Goal: Task Accomplishment & Management: Use online tool/utility

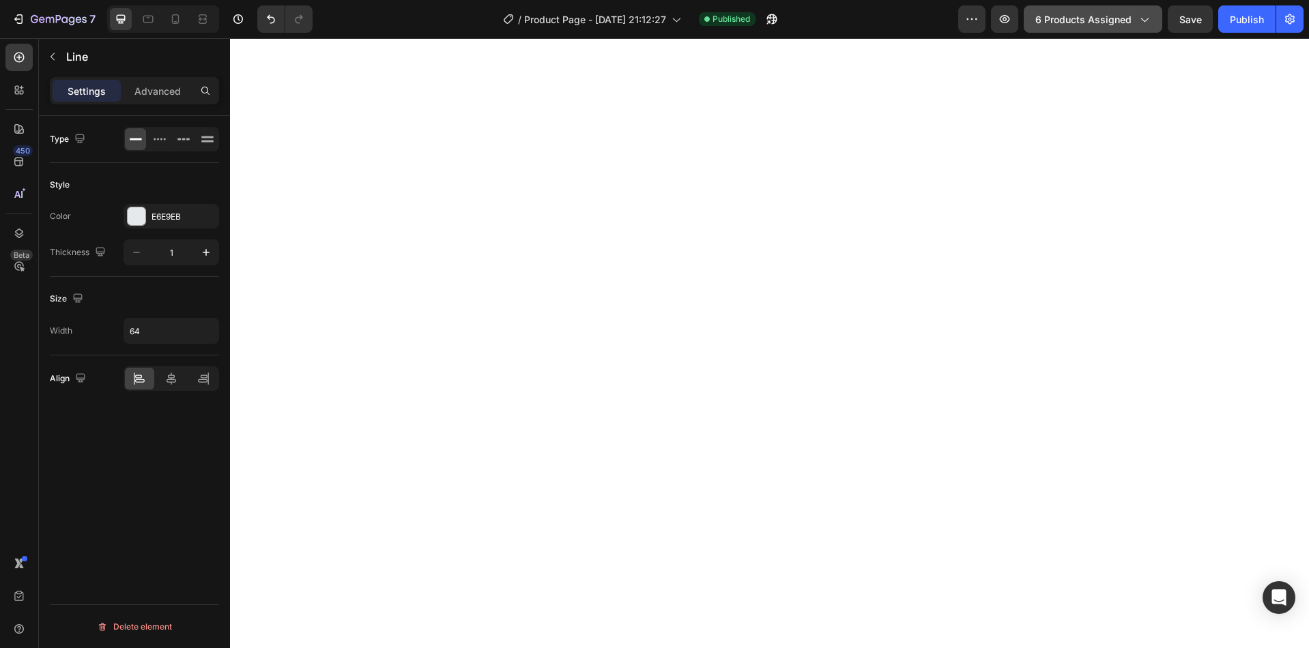
click at [1069, 20] on span "6 products assigned" at bounding box center [1083, 19] width 96 height 14
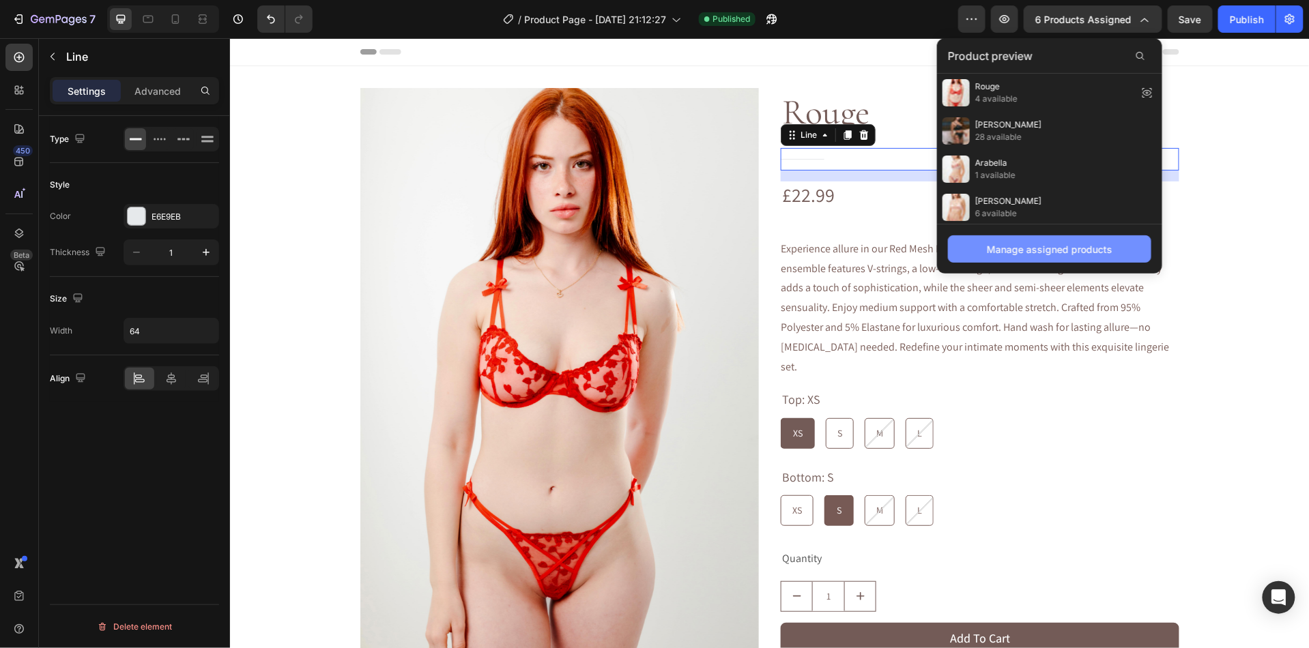
click at [1011, 253] on div "Manage assigned products" at bounding box center [1050, 249] width 126 height 14
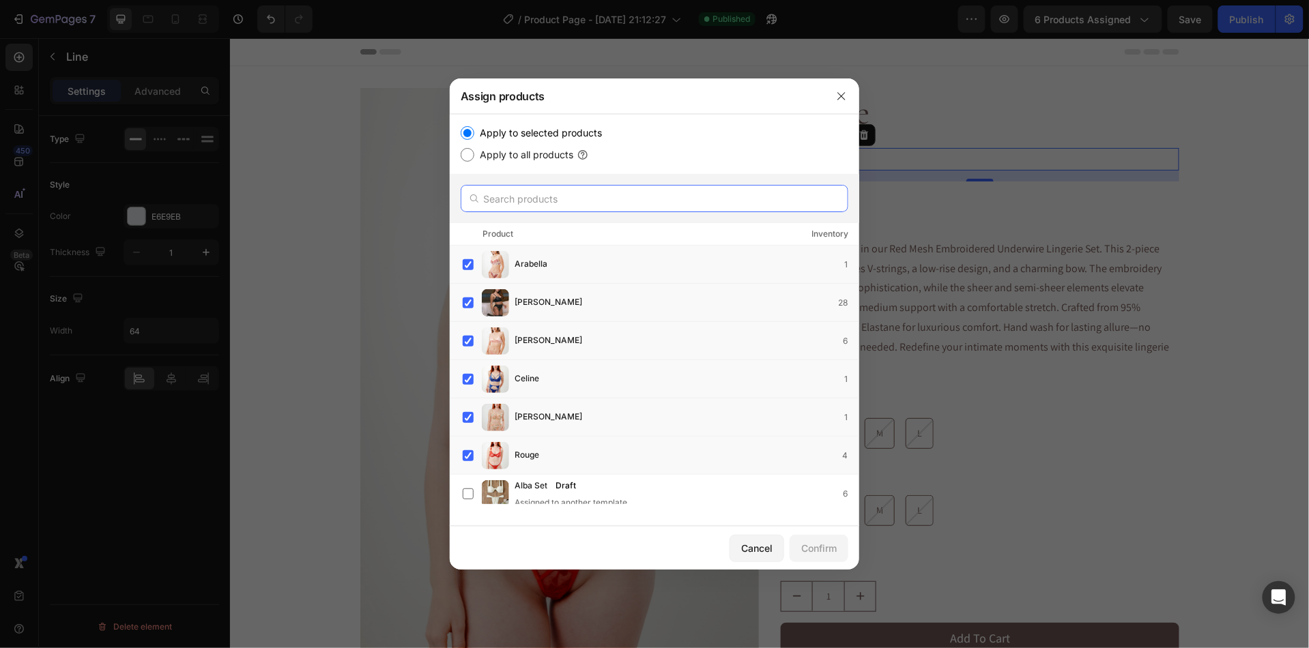
click at [551, 202] on input "text" at bounding box center [655, 198] width 388 height 27
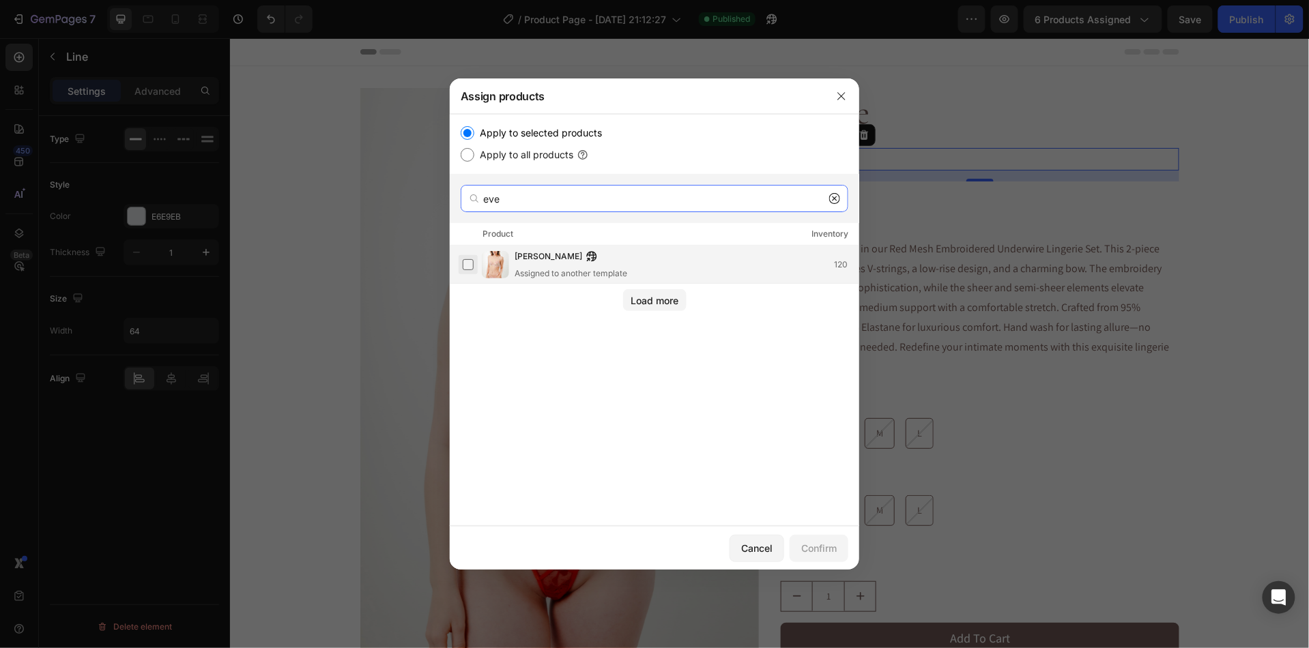
type input "eve"
click at [468, 261] on label at bounding box center [468, 264] width 11 height 11
click at [809, 537] on button "Confirm" at bounding box center [819, 548] width 59 height 27
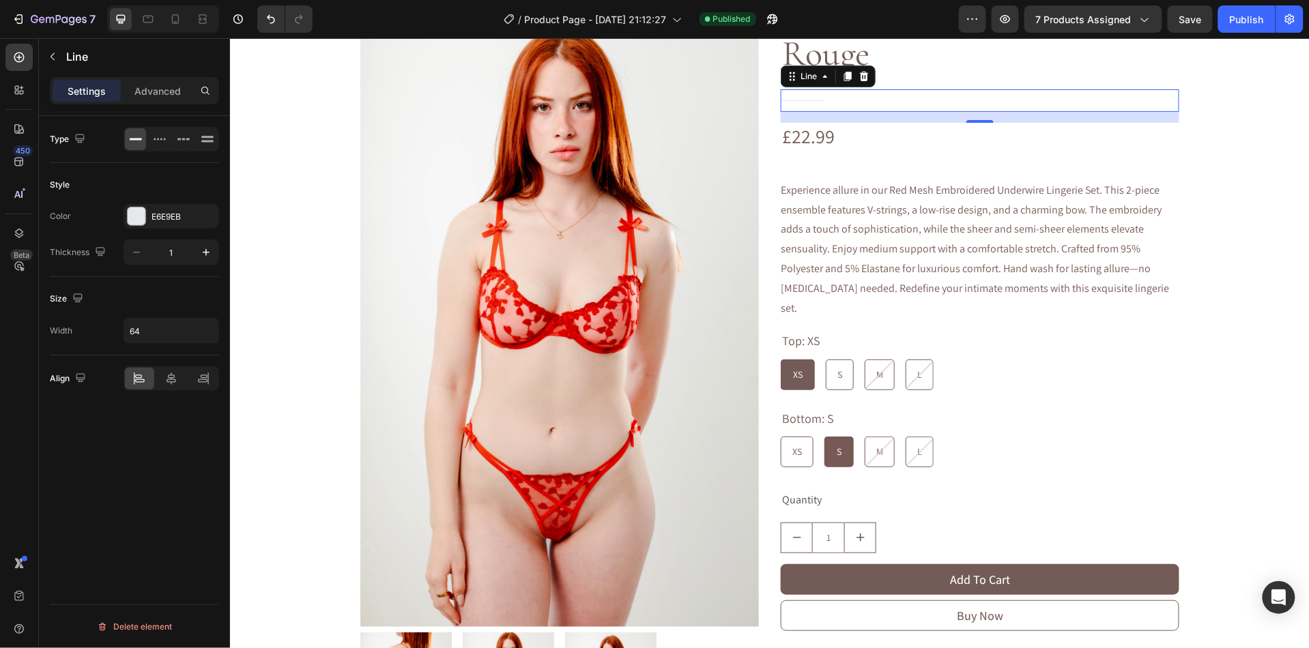
scroll to position [287, 0]
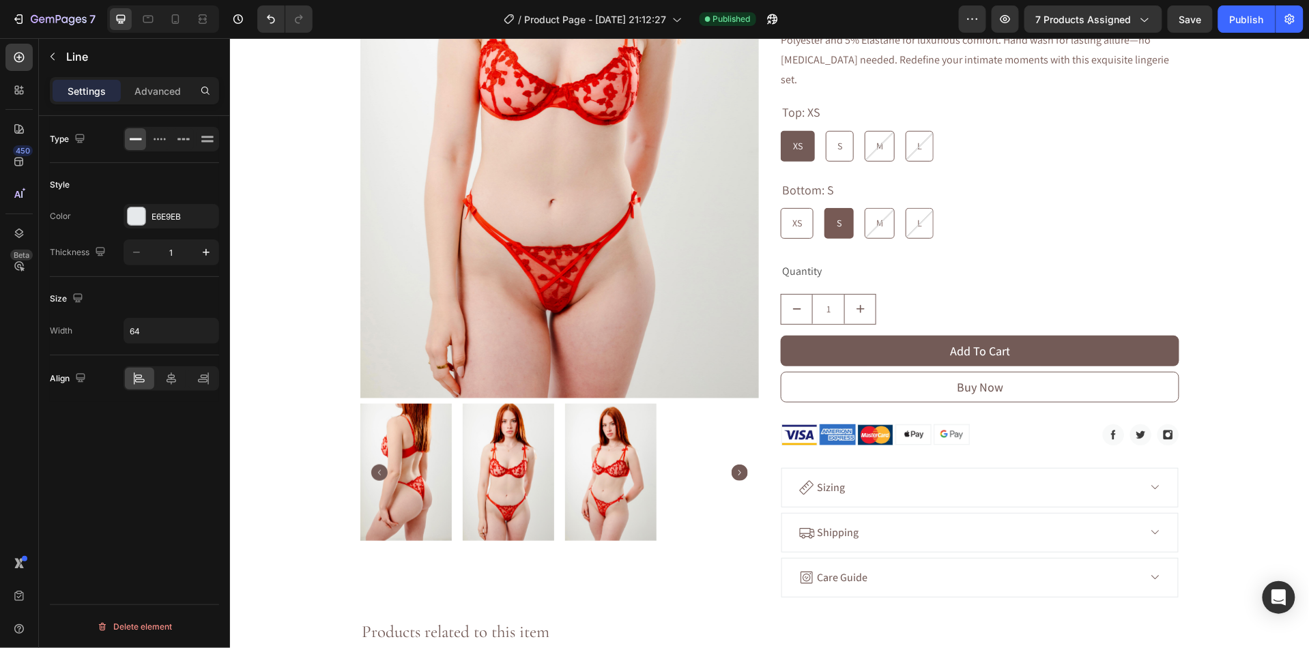
click at [405, 440] on img at bounding box center [405, 471] width 91 height 137
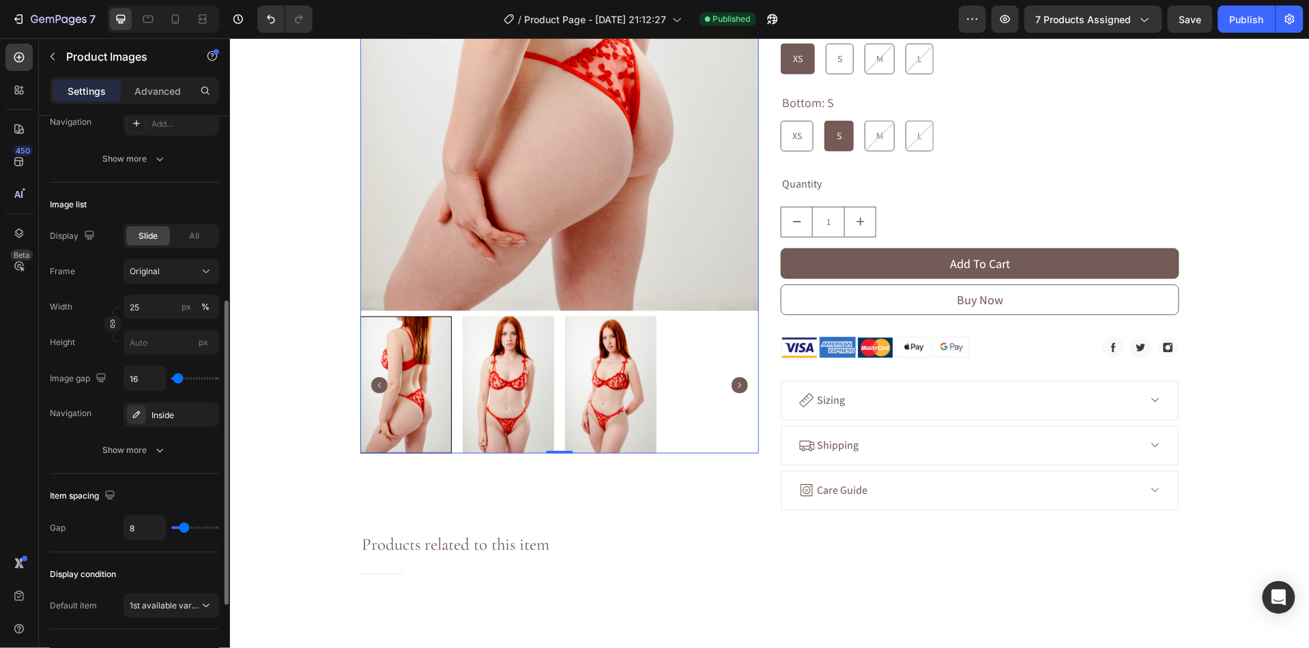
scroll to position [340, 0]
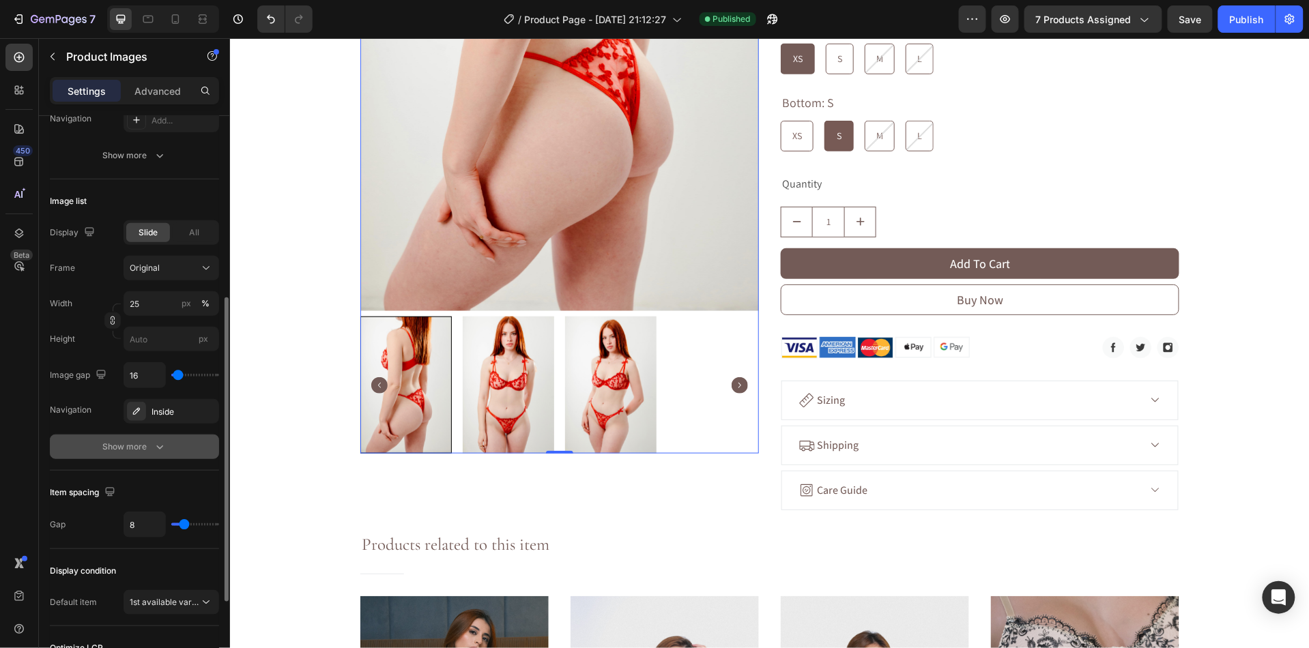
click at [124, 453] on div "Show more" at bounding box center [134, 447] width 63 height 14
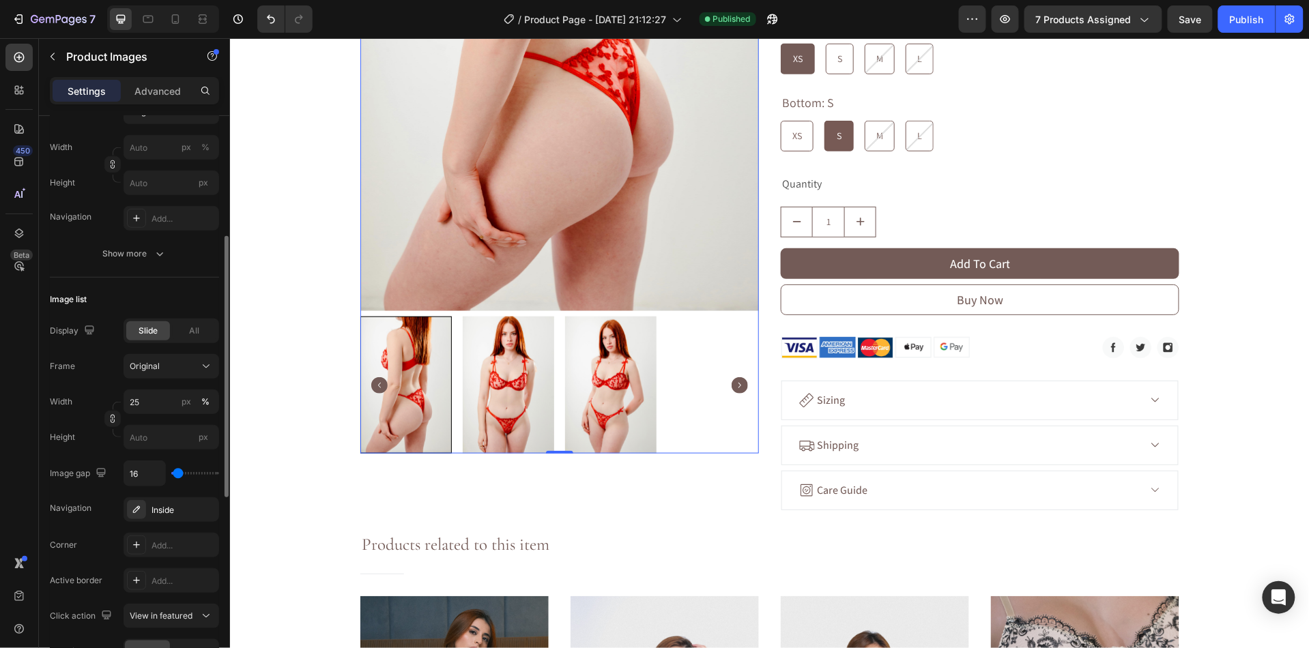
scroll to position [238, 0]
click at [122, 257] on div "Show more" at bounding box center [134, 257] width 63 height 14
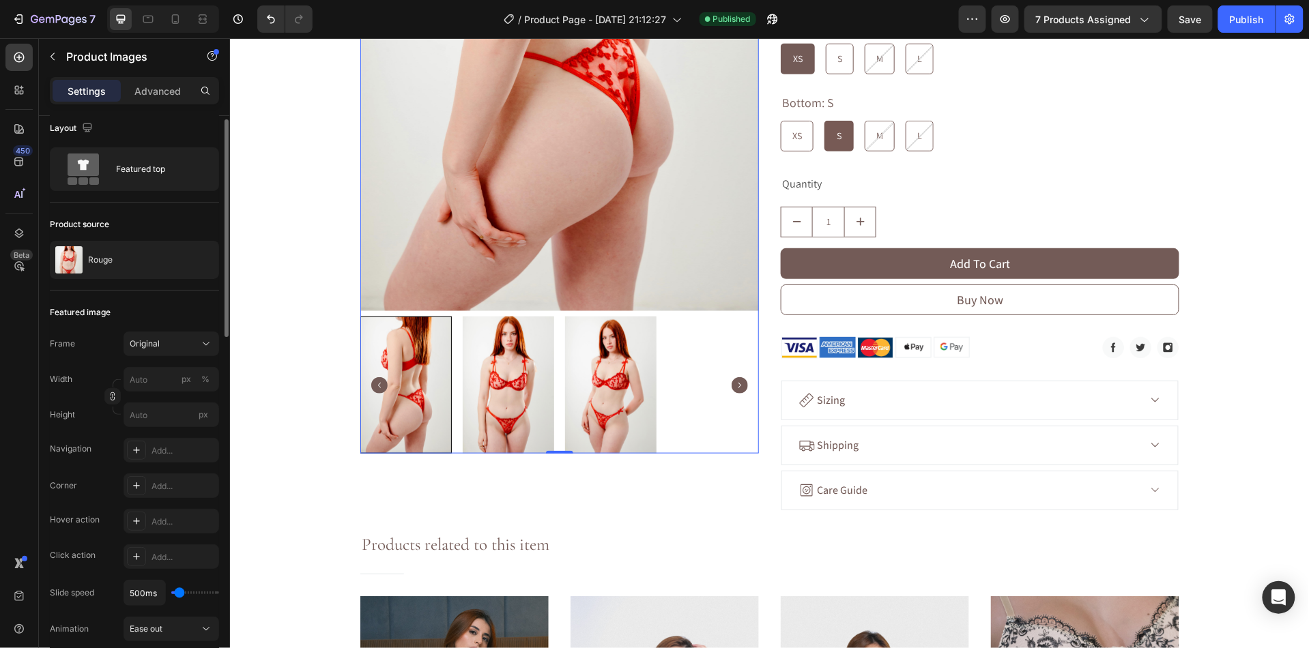
scroll to position [0, 0]
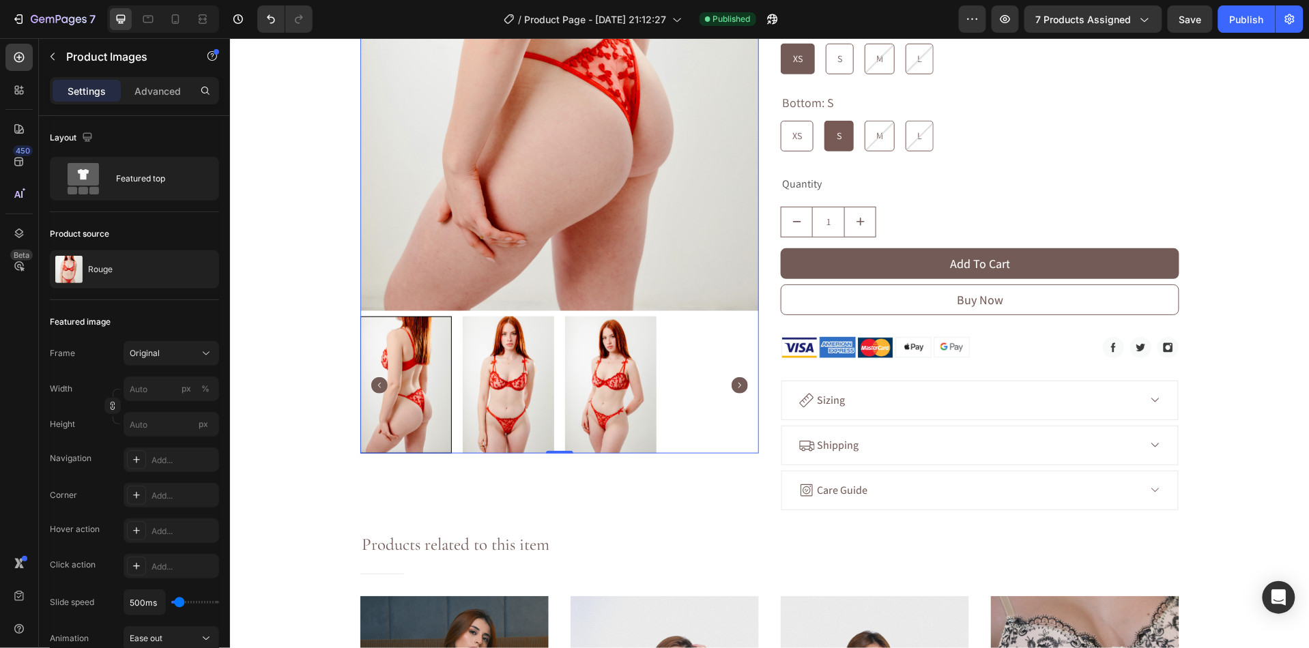
click at [170, 104] on div "Settings Advanced" at bounding box center [134, 90] width 169 height 27
click at [169, 91] on p "Advanced" at bounding box center [157, 91] width 46 height 14
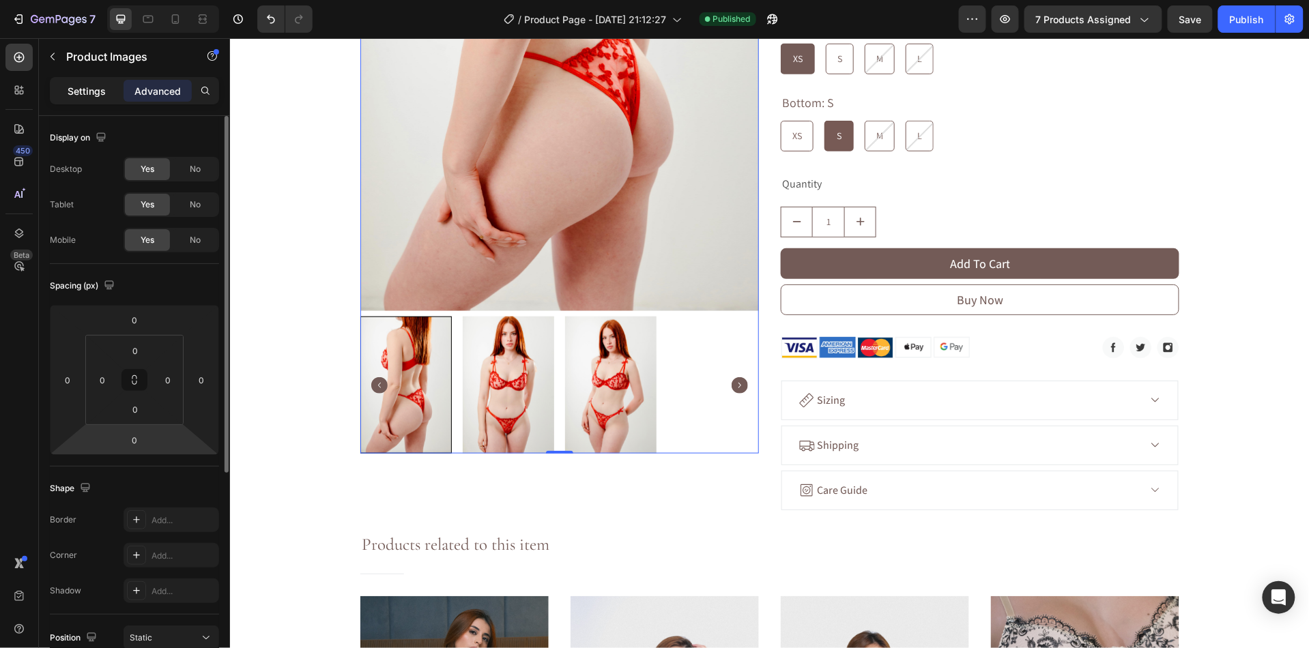
click at [92, 90] on p "Settings" at bounding box center [87, 91] width 38 height 14
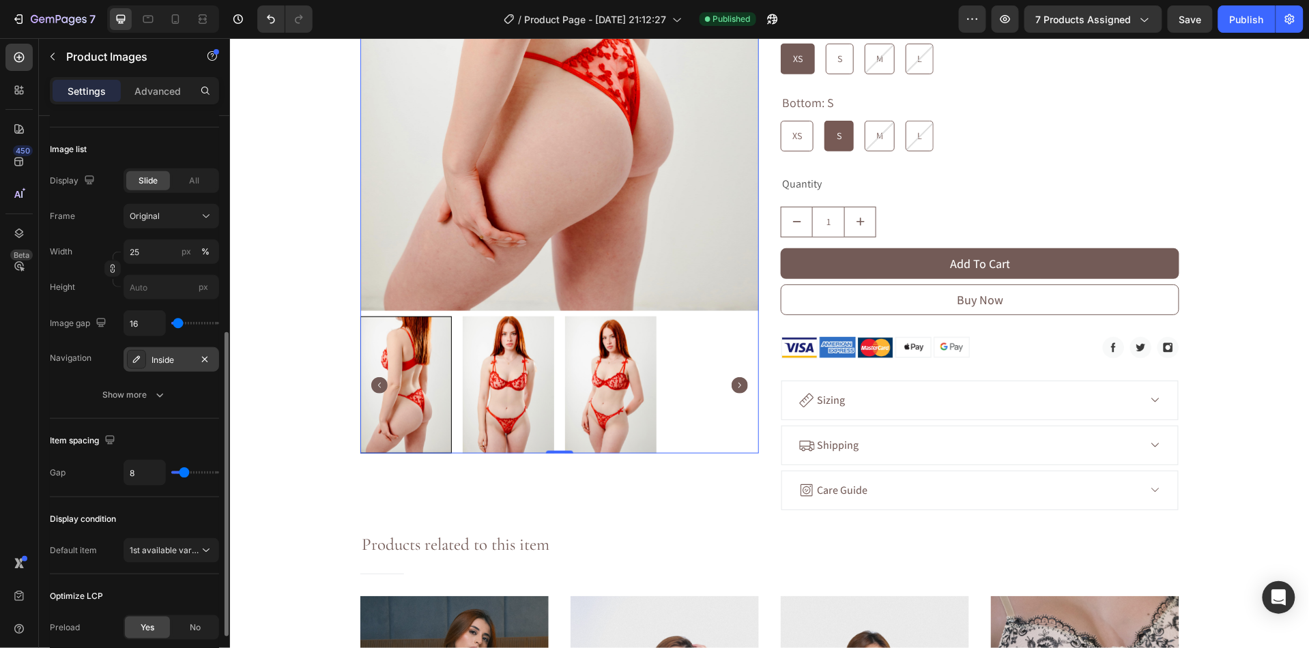
scroll to position [397, 0]
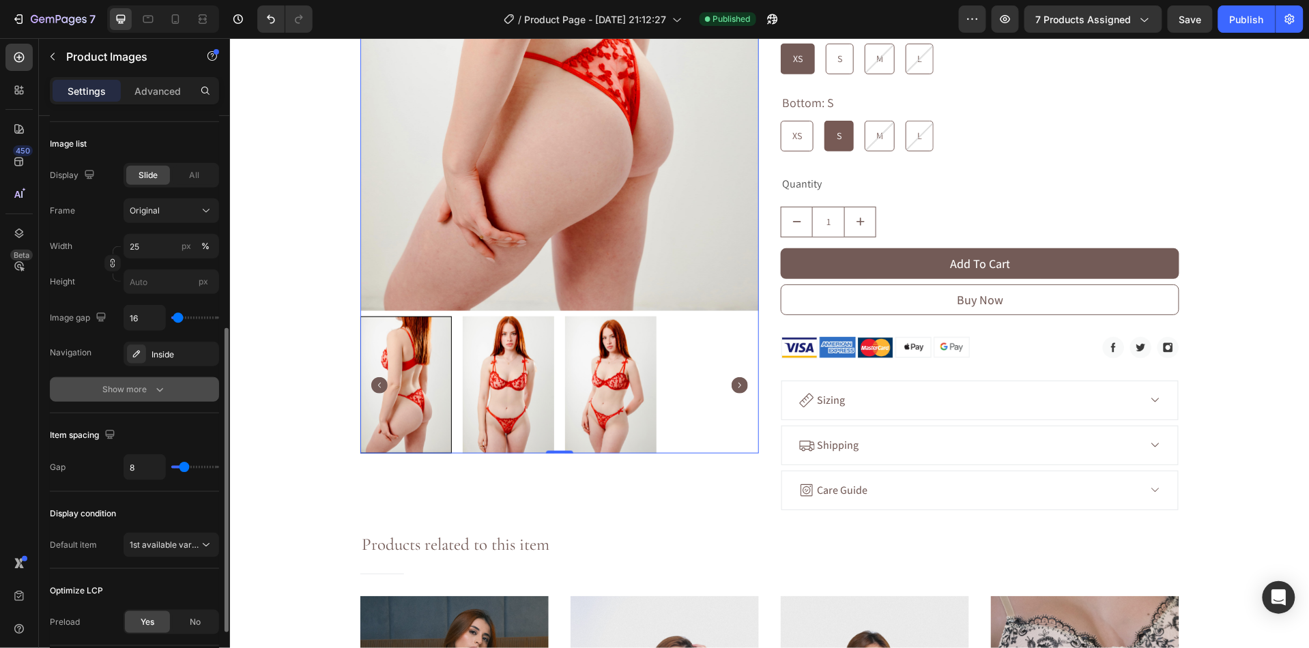
click at [146, 395] on div "Show more" at bounding box center [134, 390] width 63 height 14
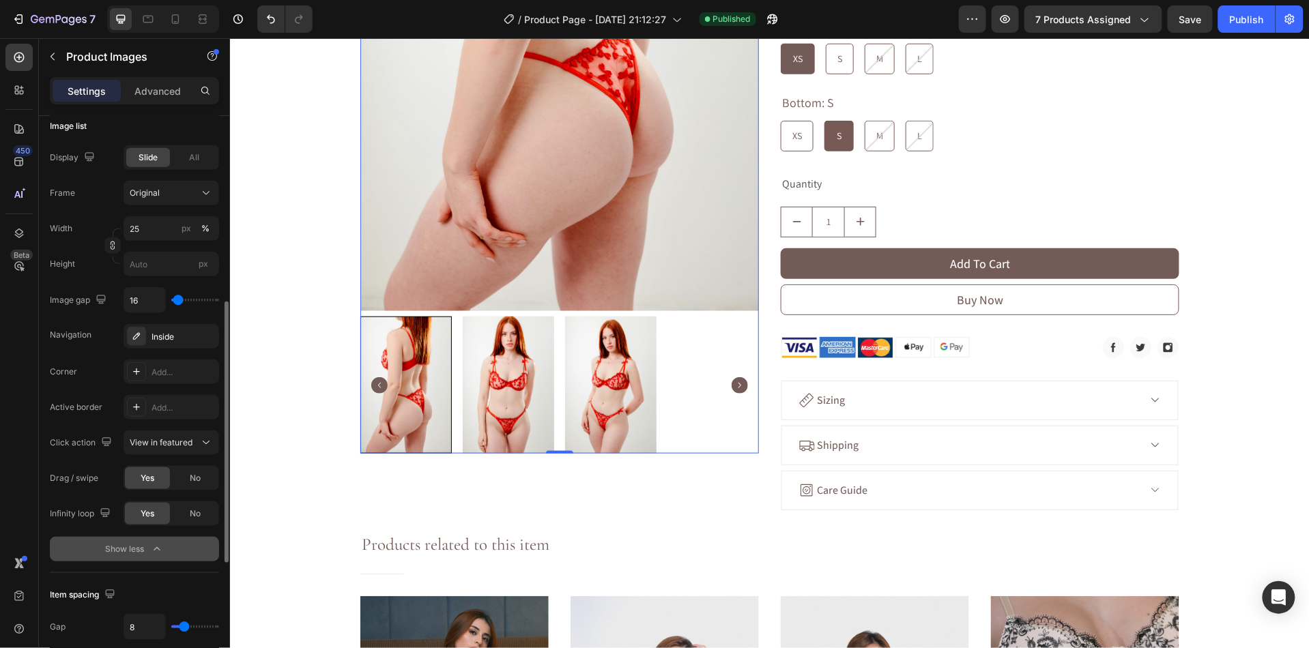
scroll to position [418, 0]
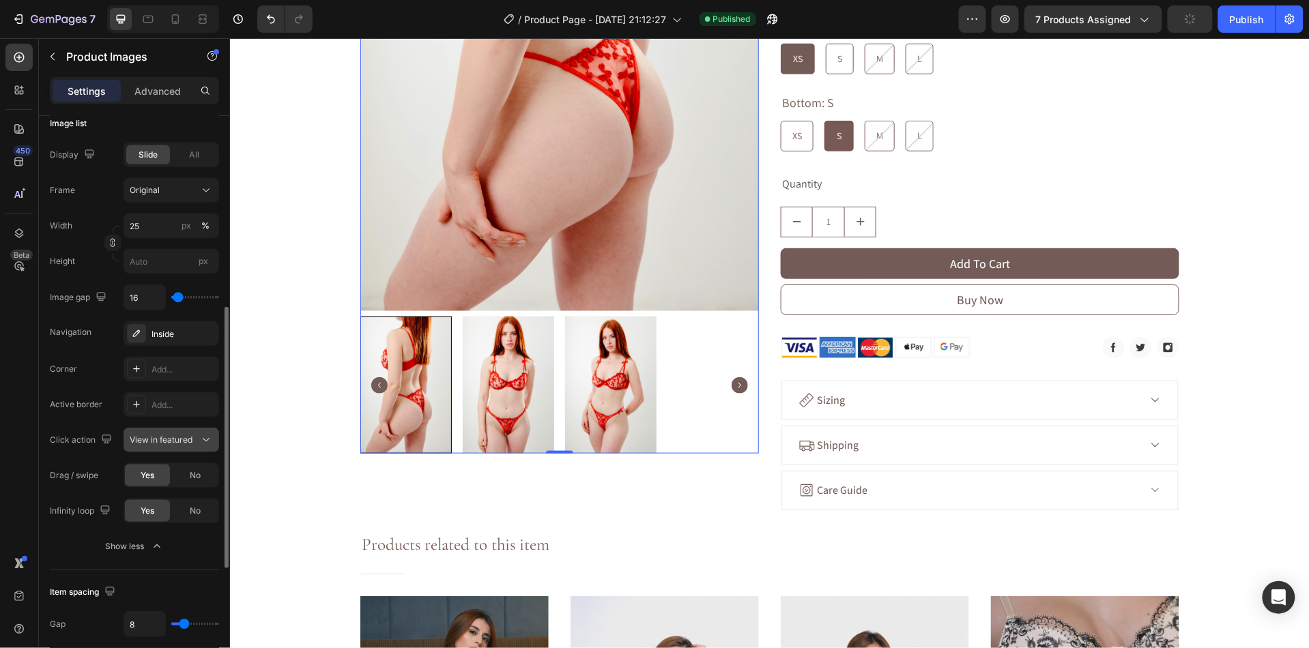
click at [145, 435] on span "View in featured" at bounding box center [161, 440] width 63 height 12
click at [146, 435] on span "View in featured" at bounding box center [161, 440] width 63 height 10
click at [170, 335] on div "Inside" at bounding box center [172, 334] width 40 height 12
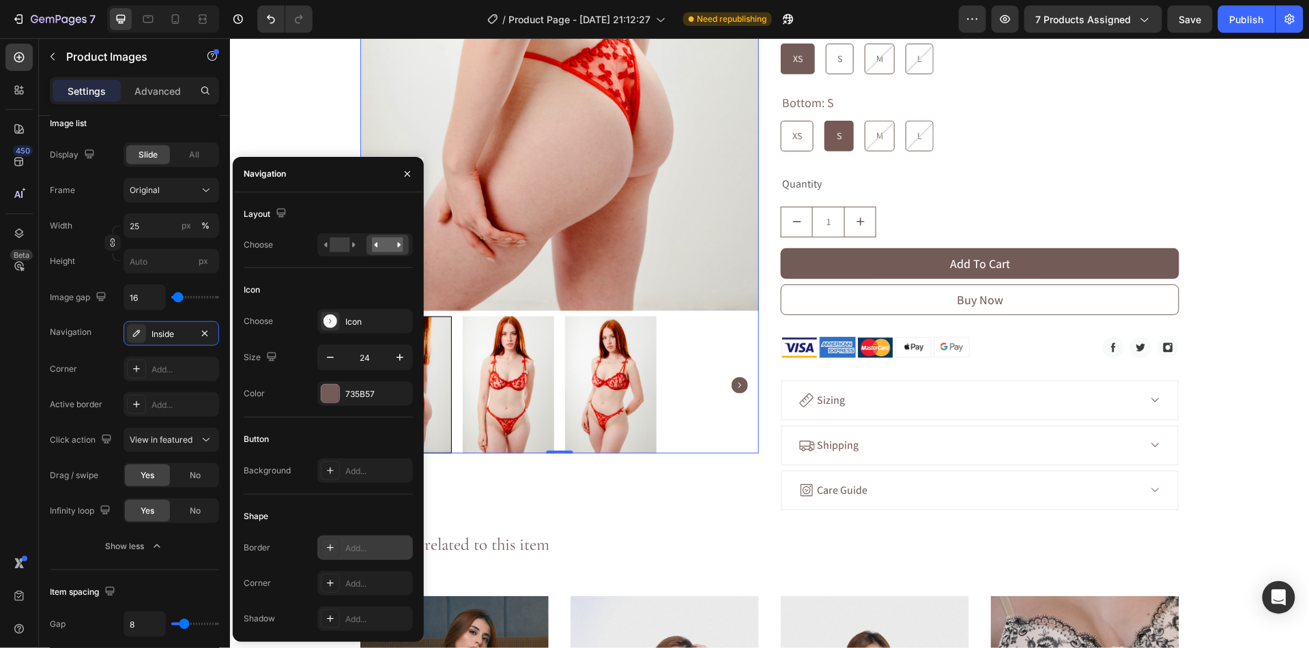
click at [332, 552] on icon at bounding box center [330, 548] width 11 height 11
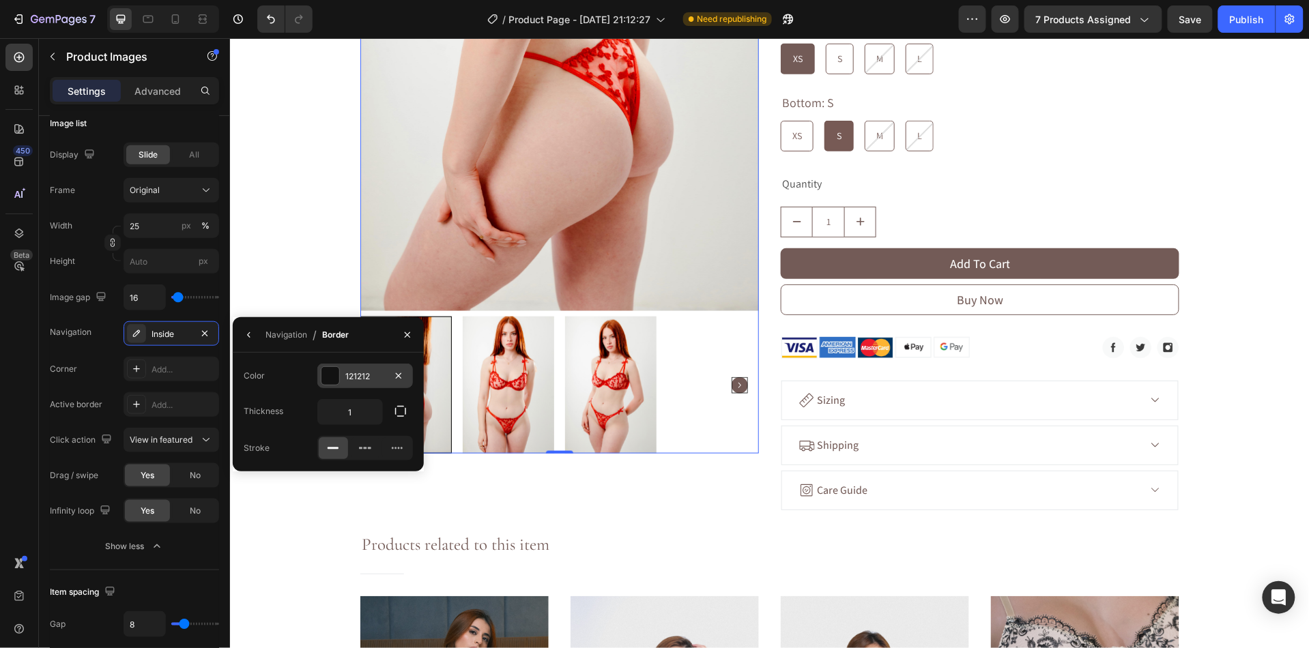
click at [341, 386] on div "121212" at bounding box center [365, 376] width 96 height 25
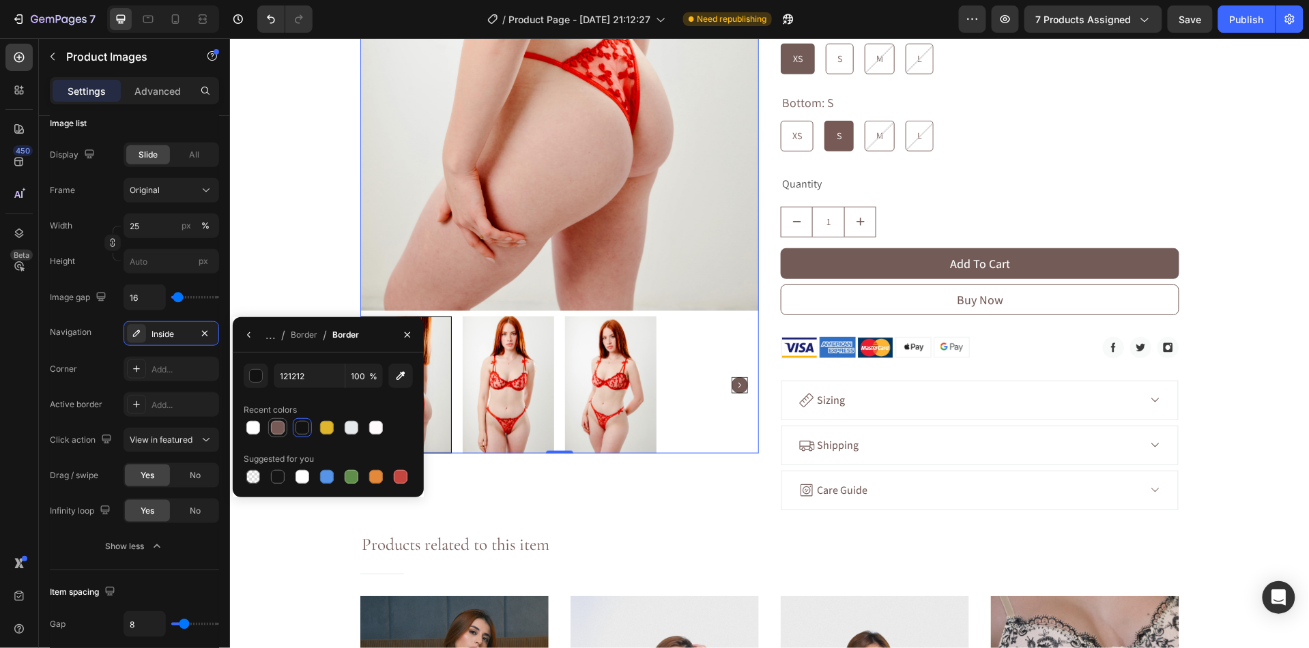
click at [283, 429] on div at bounding box center [278, 428] width 14 height 14
type input "775A55"
click at [290, 248] on div "Product Images 0 Rouge Product Title Row Title Line £22.99 Product Price Produc…" at bounding box center [769, 365] width 1080 height 1304
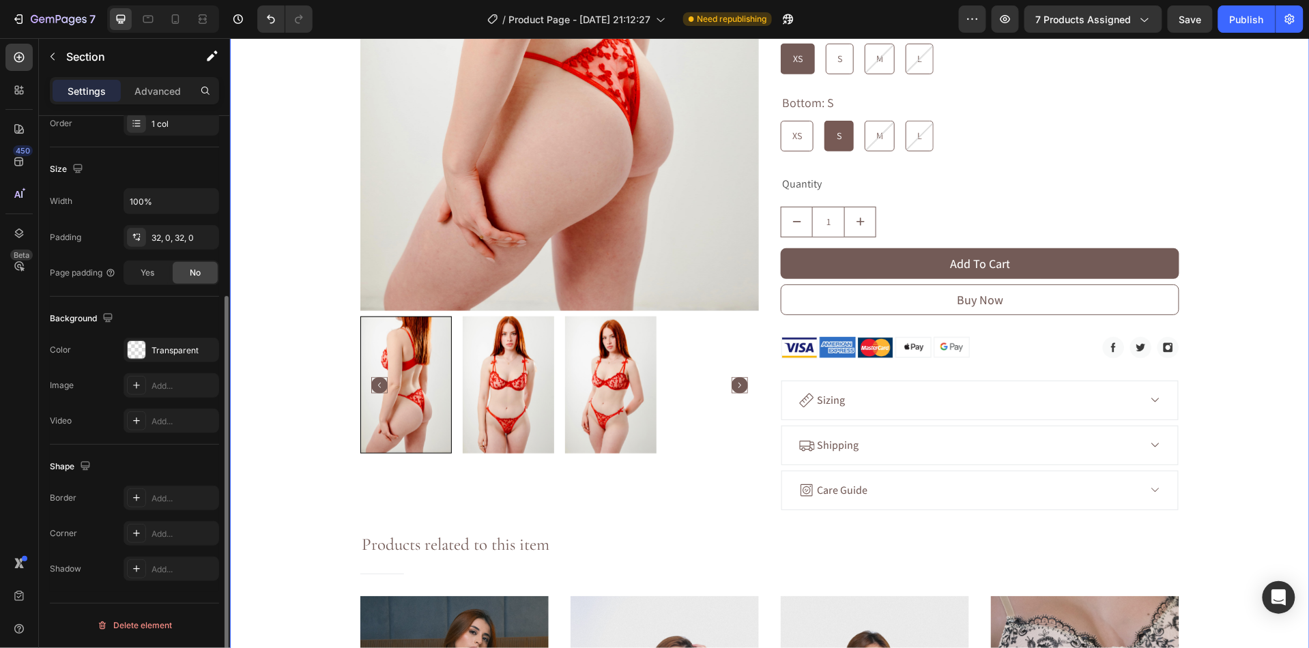
scroll to position [0, 0]
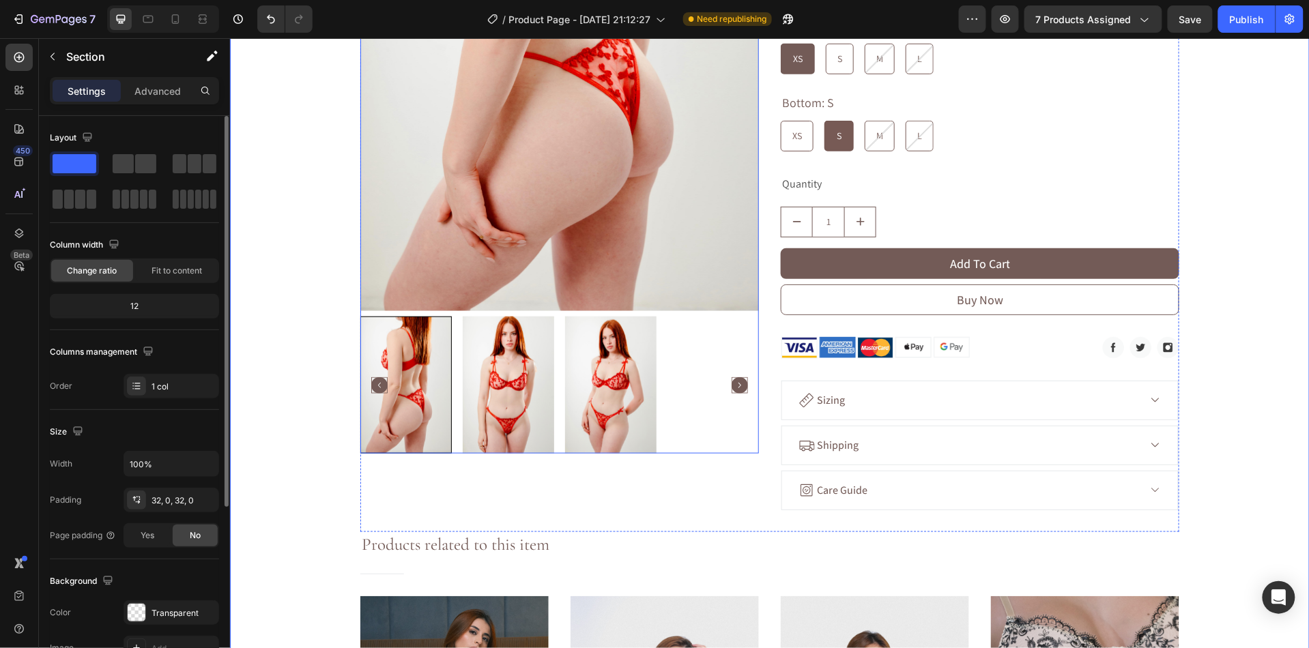
click at [535, 375] on img at bounding box center [507, 384] width 91 height 137
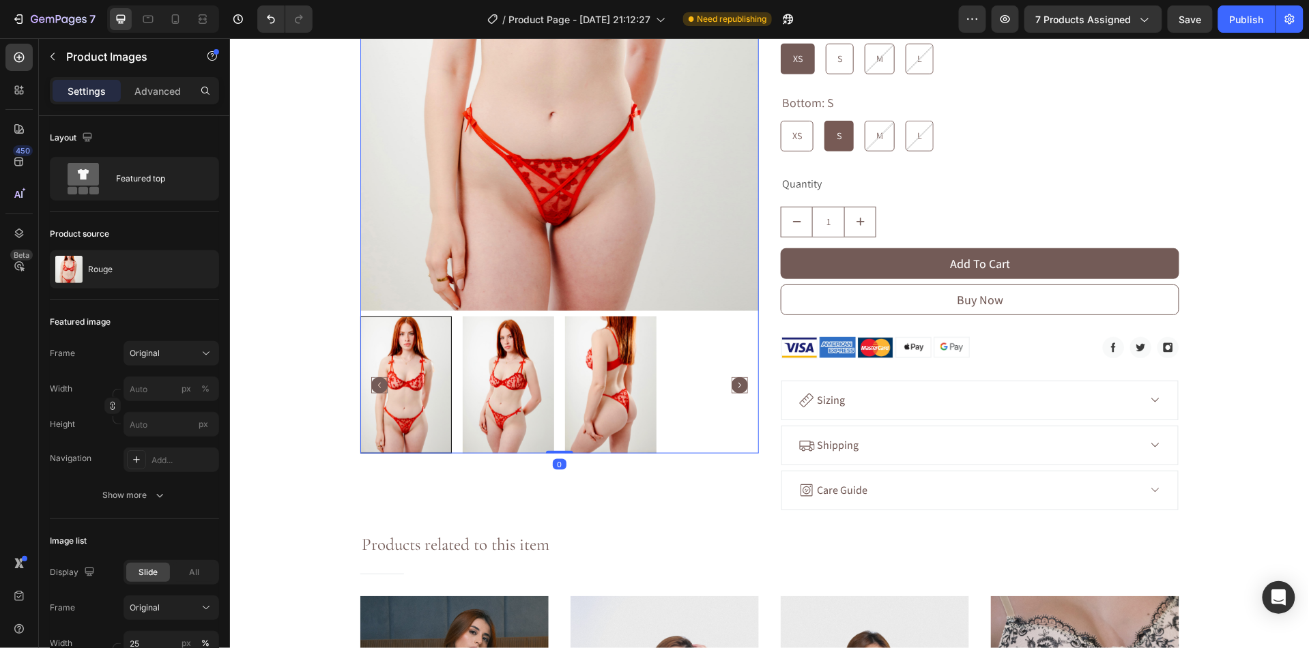
click at [577, 374] on img at bounding box center [609, 384] width 91 height 137
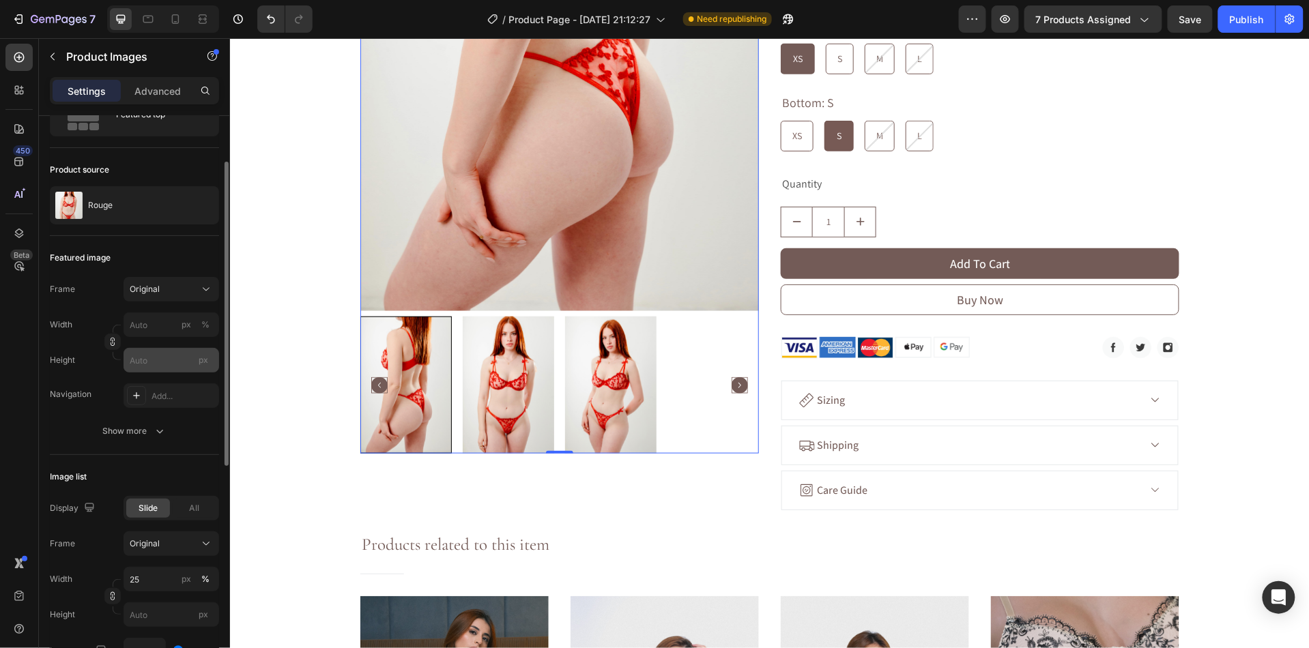
scroll to position [72, 0]
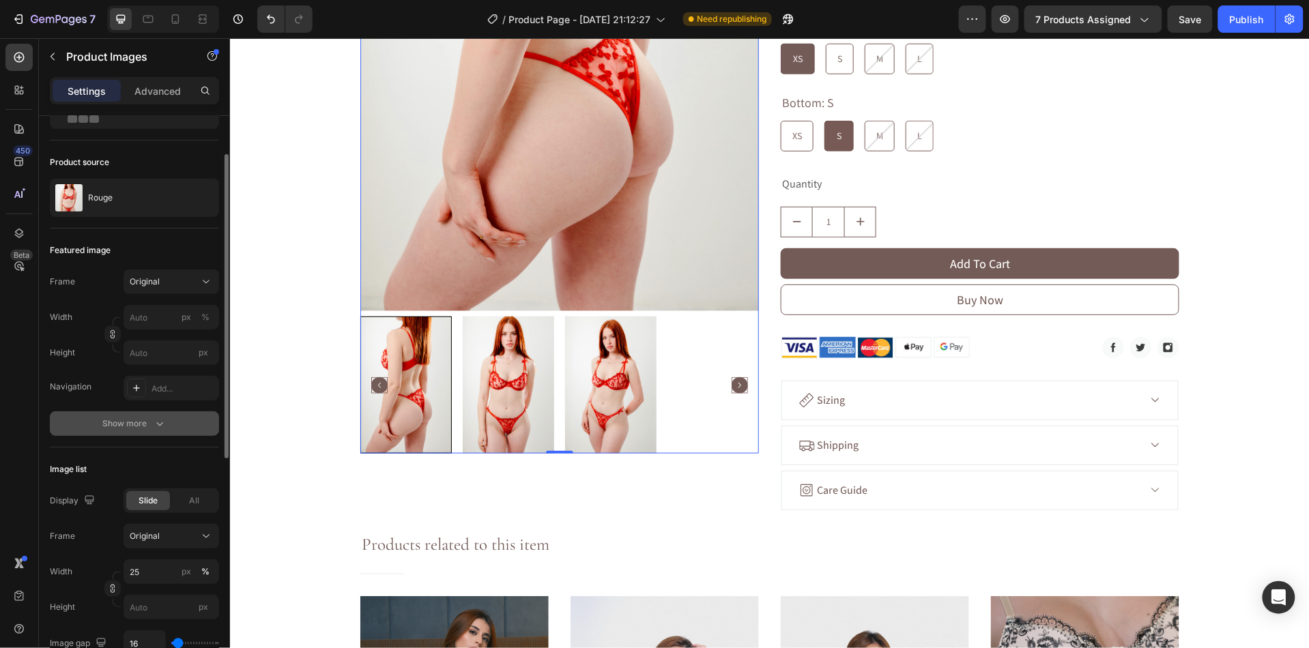
click at [143, 426] on div "Show more" at bounding box center [134, 424] width 63 height 14
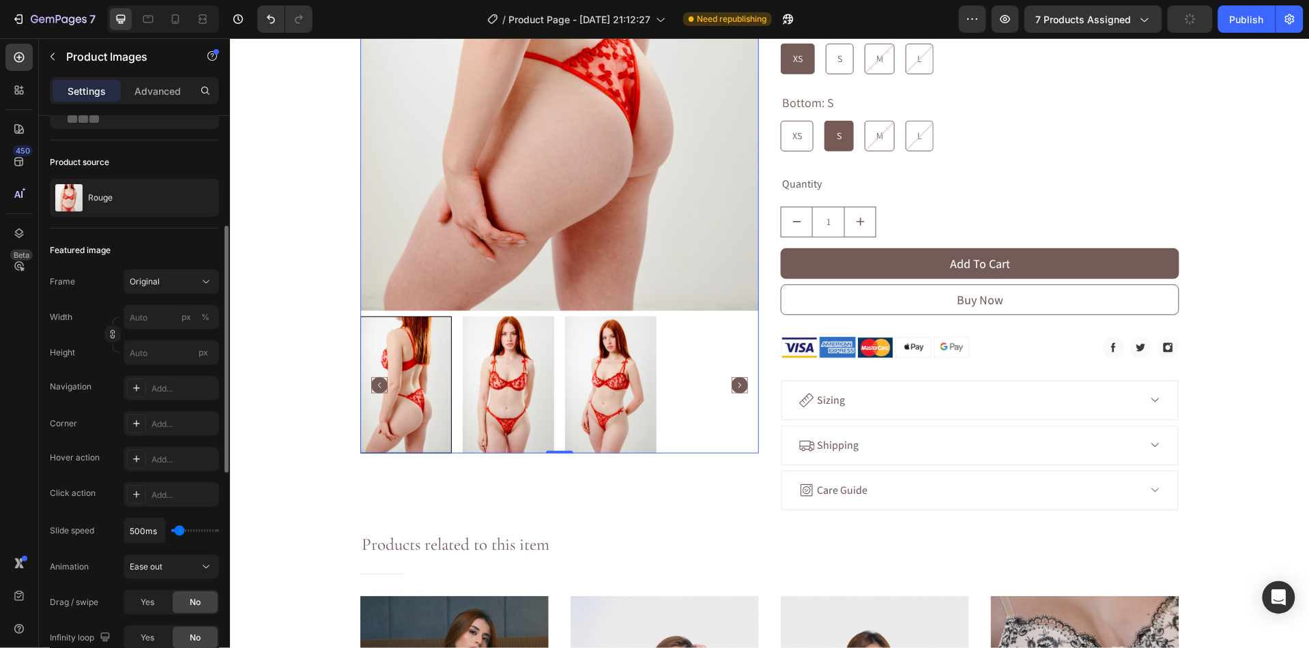
scroll to position [130, 0]
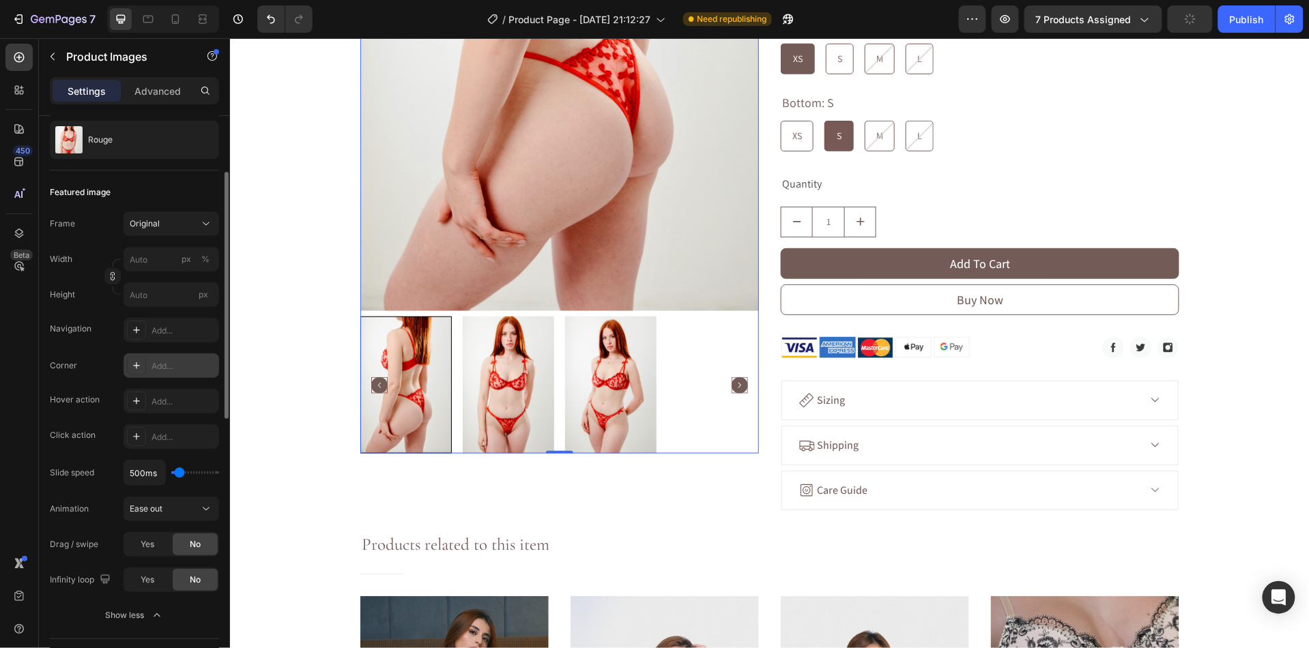
click at [132, 369] on icon at bounding box center [136, 365] width 11 height 11
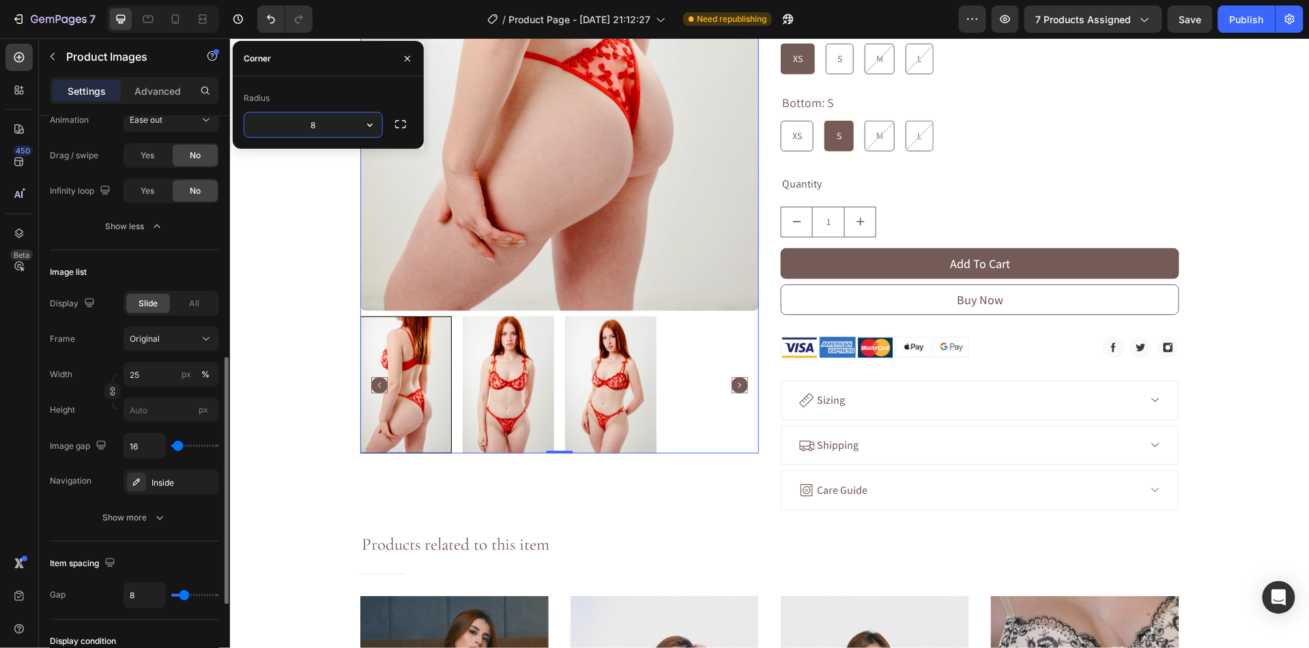
scroll to position [533, 0]
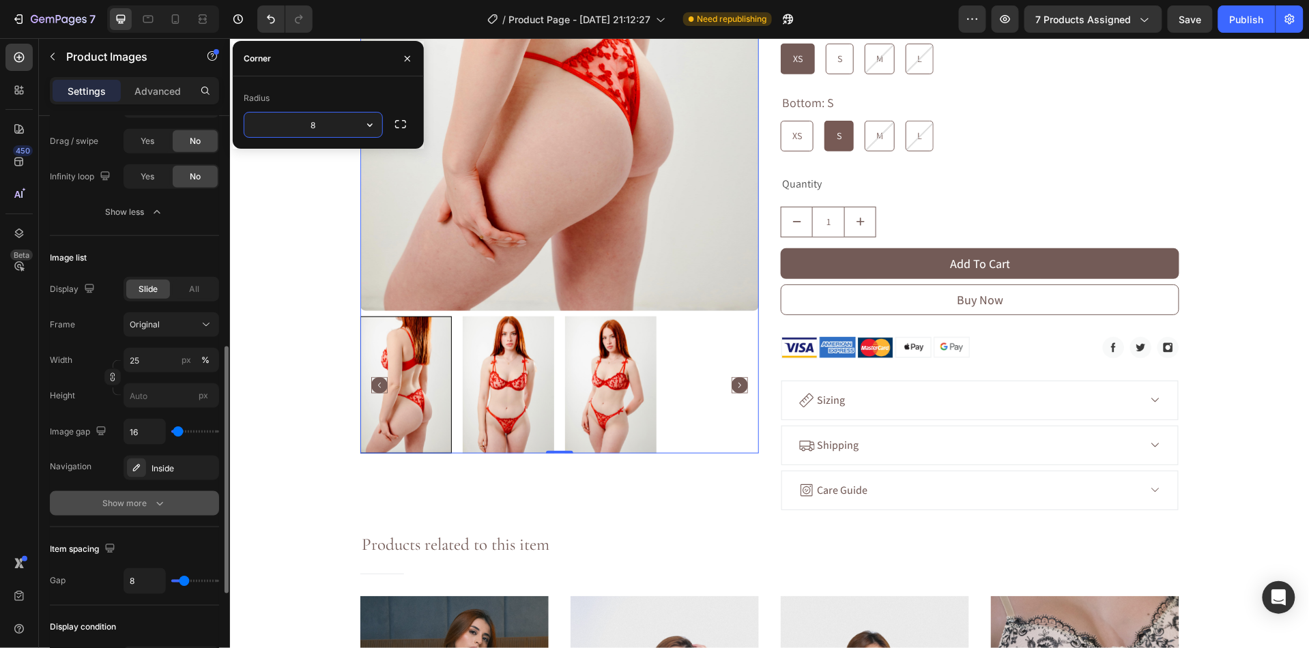
click at [143, 504] on div "Show more" at bounding box center [134, 504] width 63 height 14
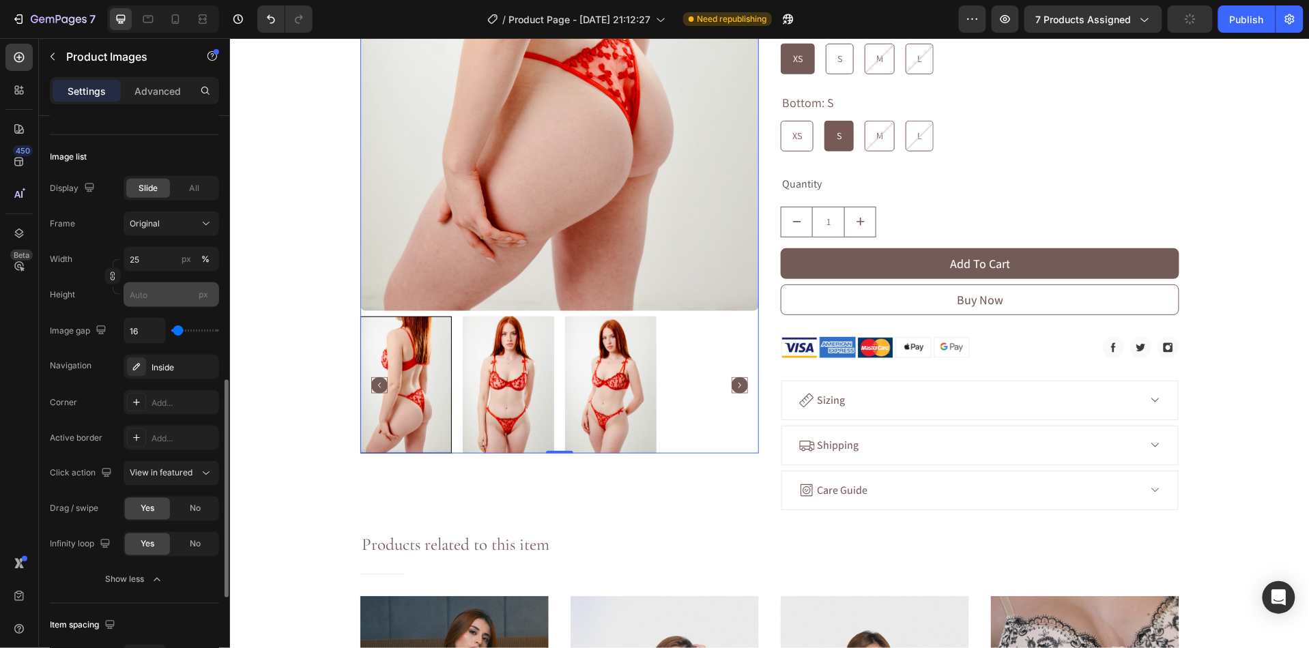
scroll to position [663, 0]
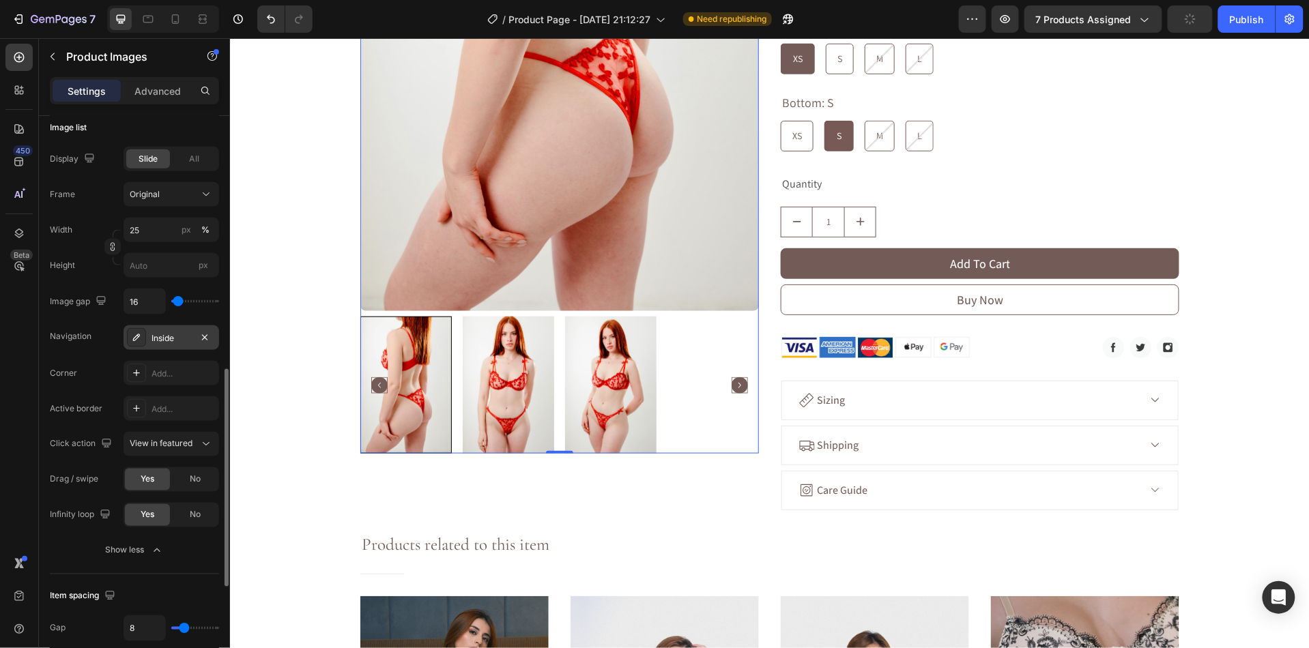
click at [173, 334] on div "Inside" at bounding box center [172, 338] width 40 height 12
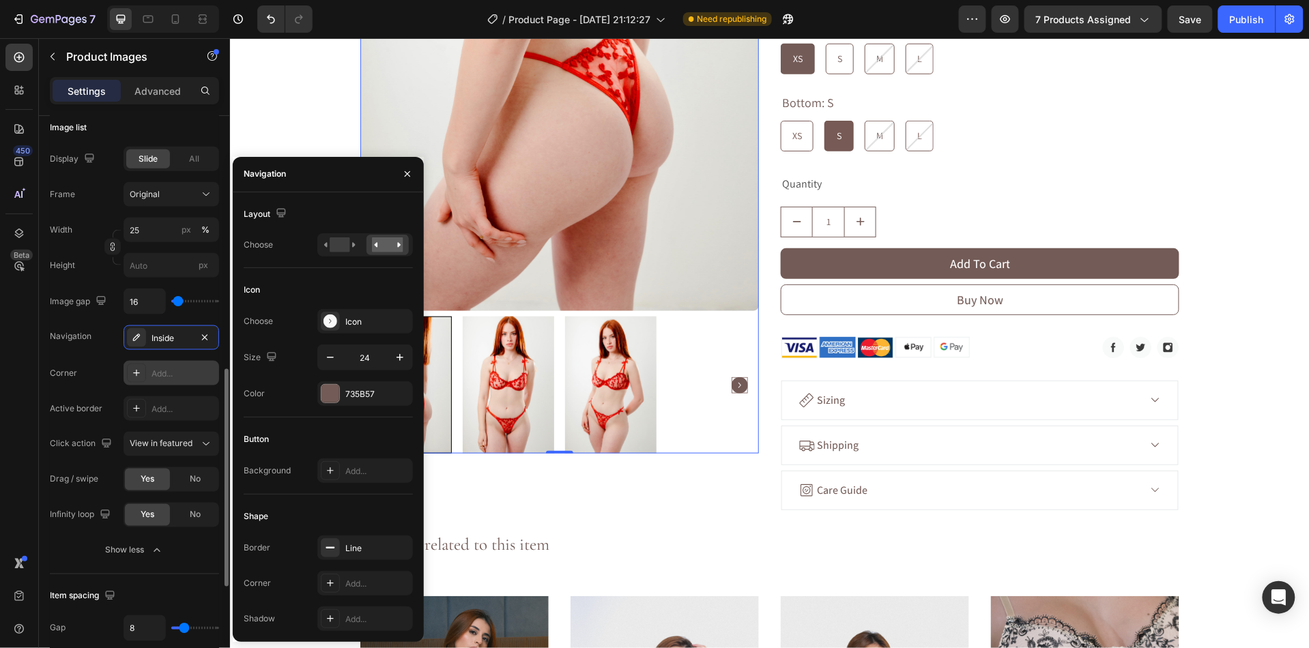
click at [159, 371] on div "Add..." at bounding box center [184, 374] width 64 height 12
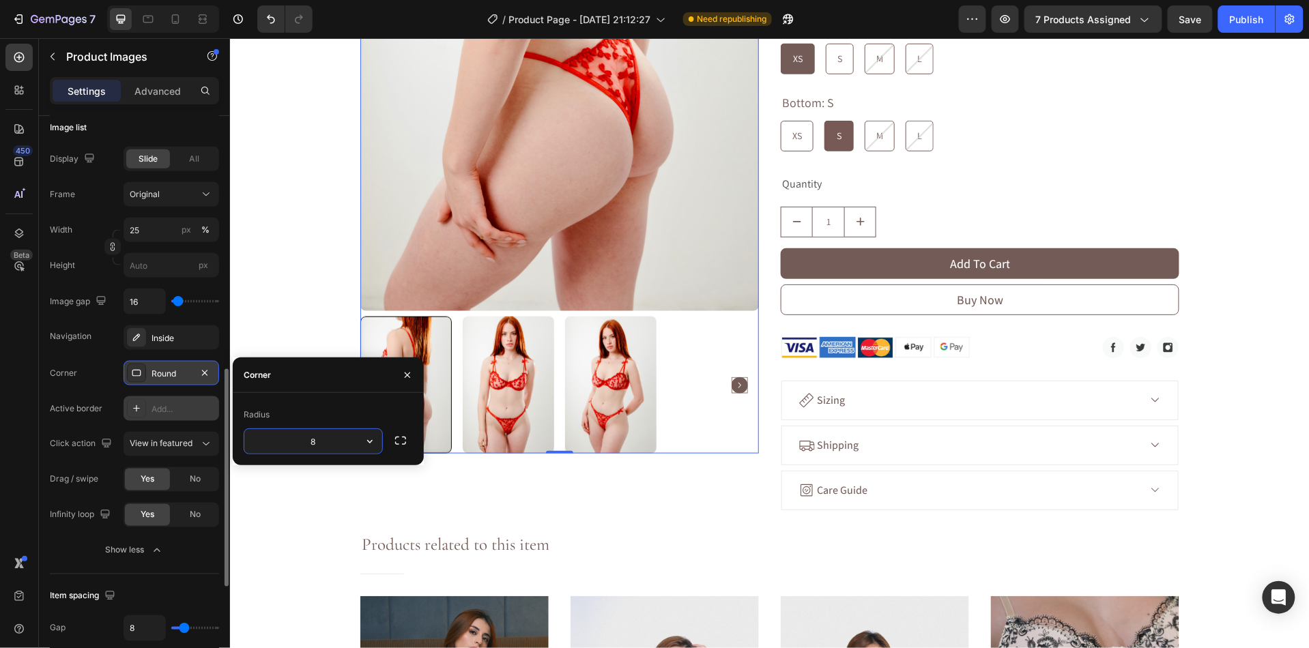
click at [162, 407] on div "Add..." at bounding box center [184, 409] width 64 height 12
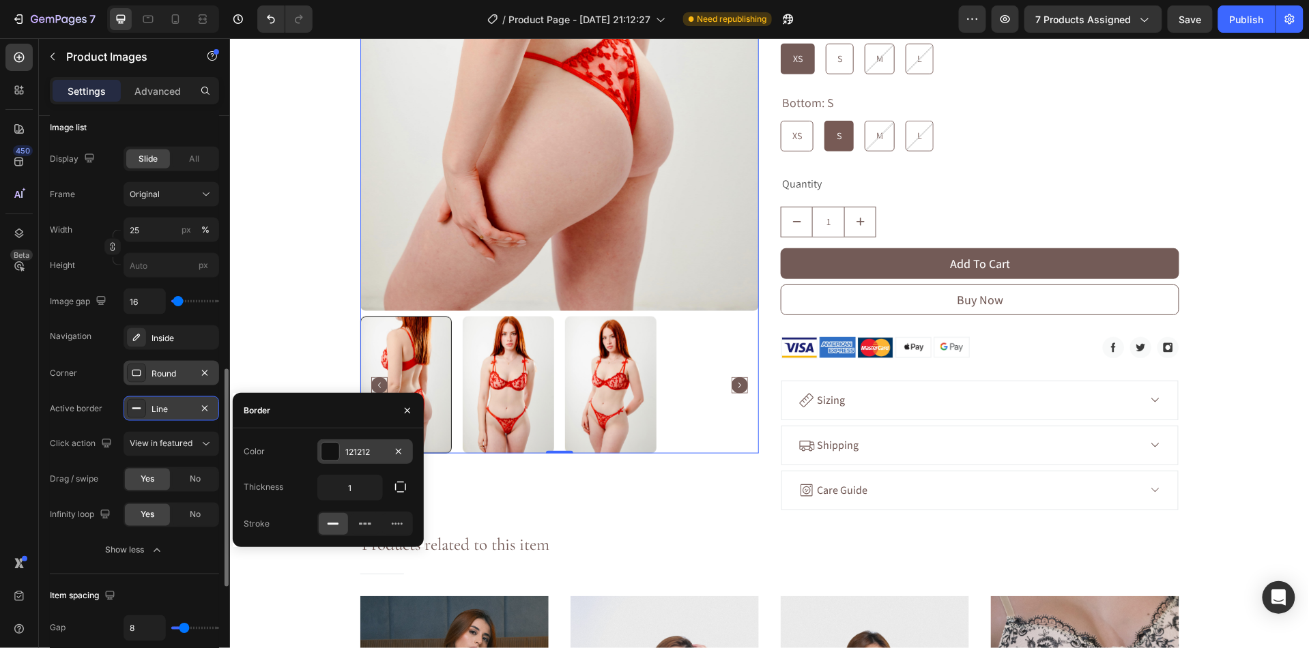
click at [326, 453] on div at bounding box center [330, 452] width 18 height 18
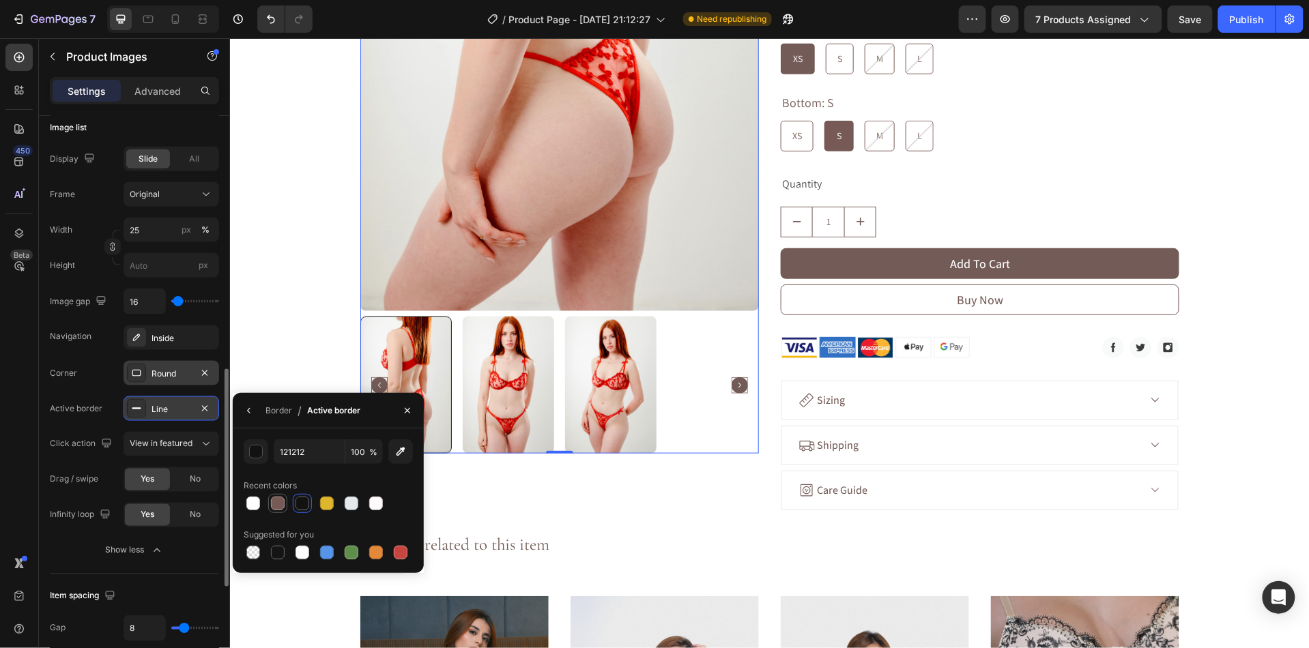
click at [283, 499] on div at bounding box center [278, 504] width 14 height 14
type input "775A55"
click at [276, 328] on div "Product Images 0 Rouge Product Title Row Title Line £22.99 Product Price Produc…" at bounding box center [769, 365] width 1080 height 1304
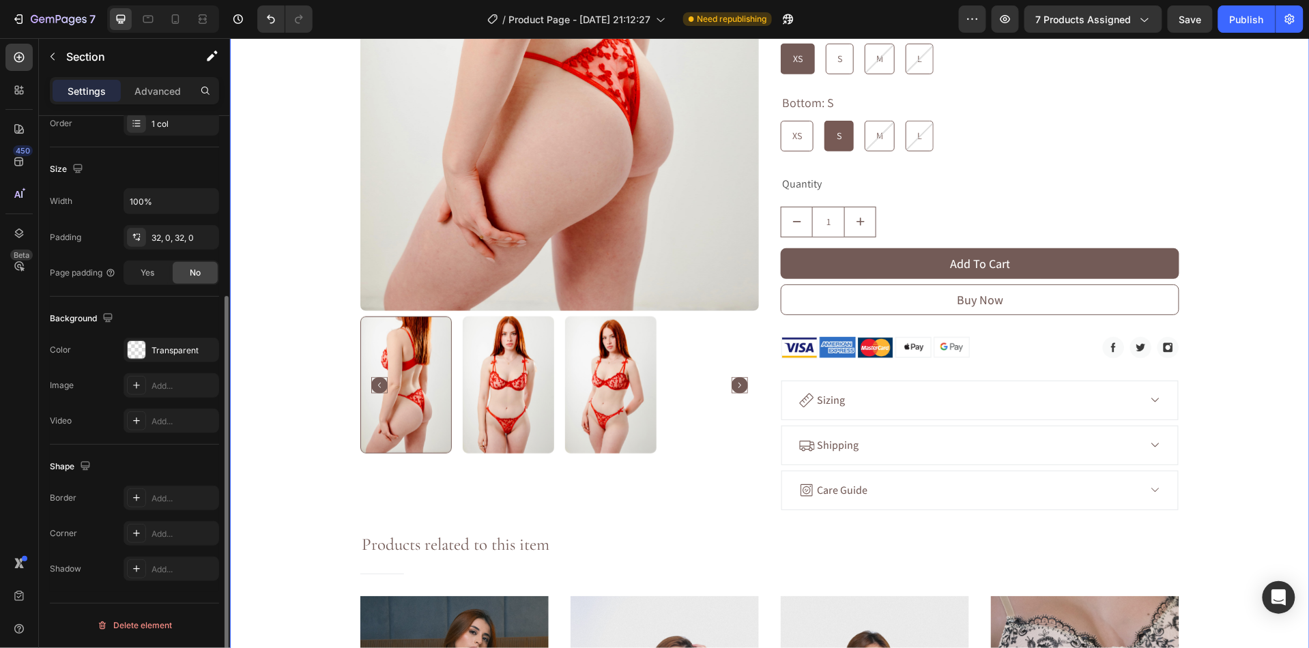
scroll to position [0, 0]
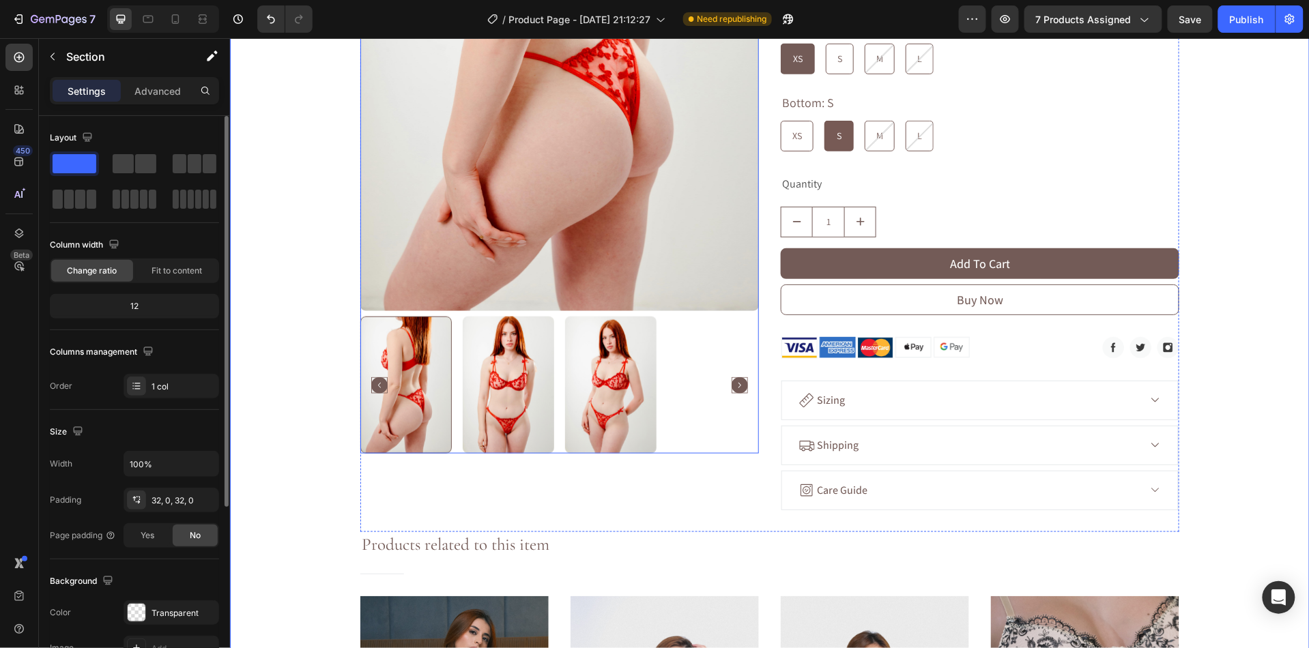
click at [510, 397] on img at bounding box center [507, 384] width 91 height 137
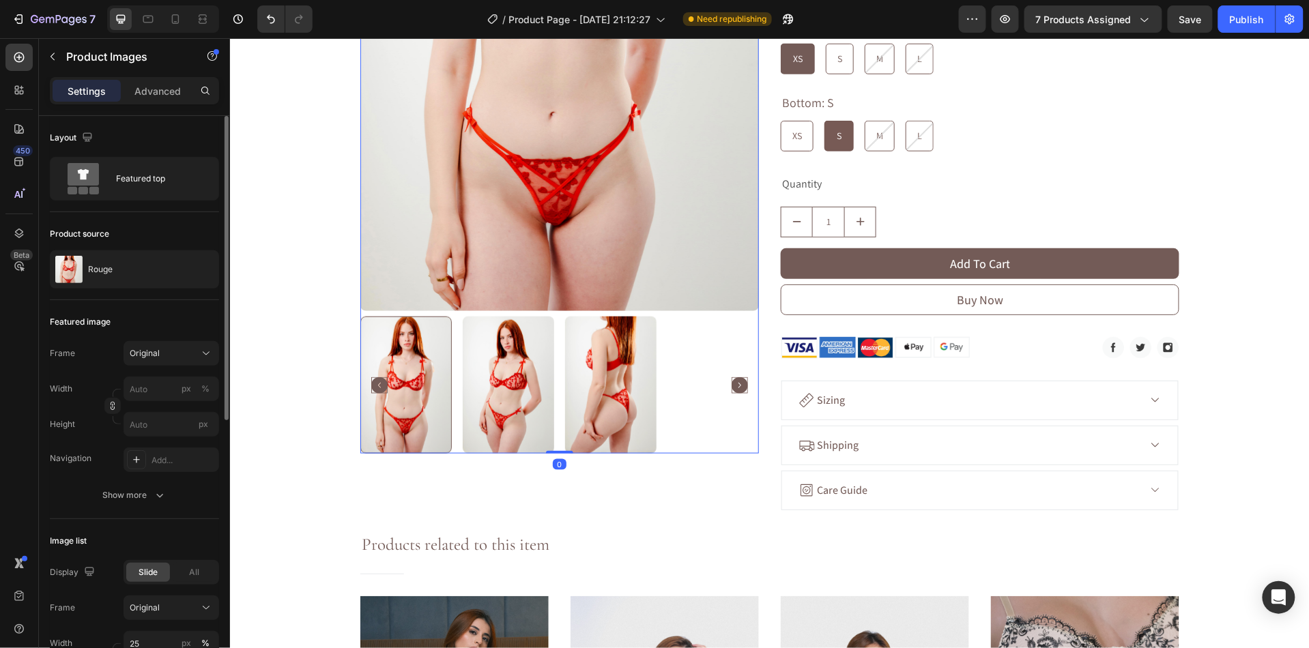
click at [524, 392] on img at bounding box center [507, 384] width 91 height 137
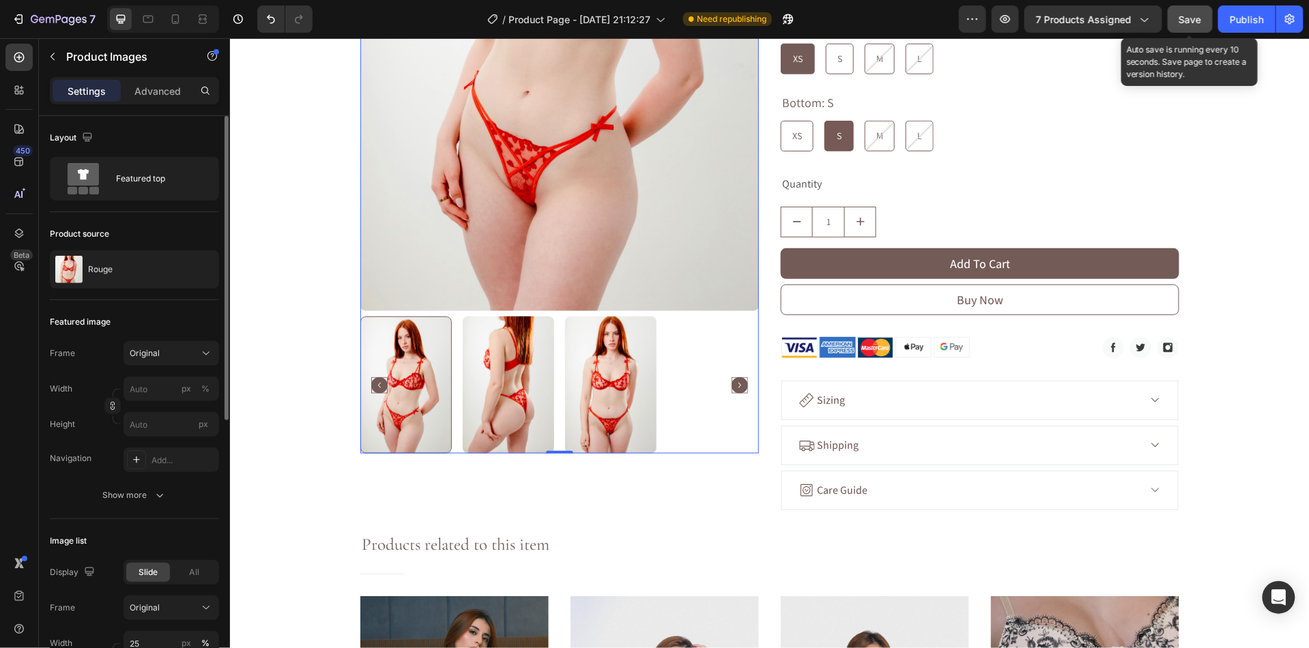
click at [1184, 28] on button "Save" at bounding box center [1190, 18] width 45 height 27
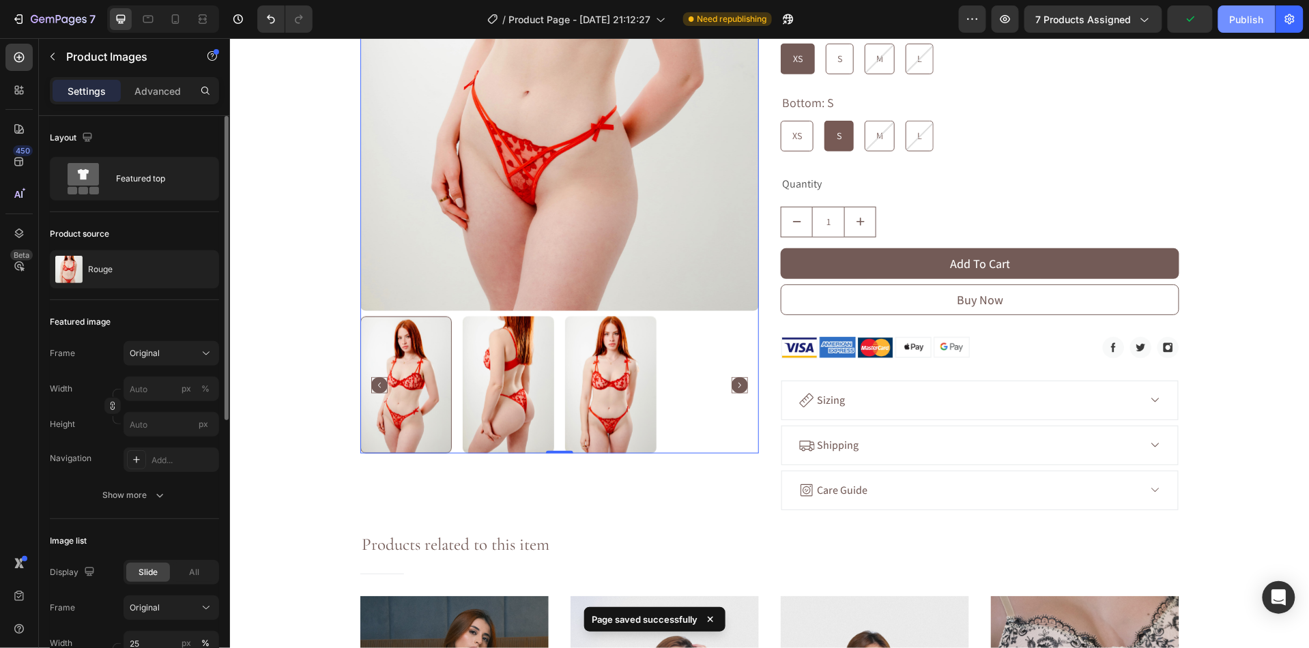
click at [1239, 20] on div "Publish" at bounding box center [1247, 19] width 34 height 14
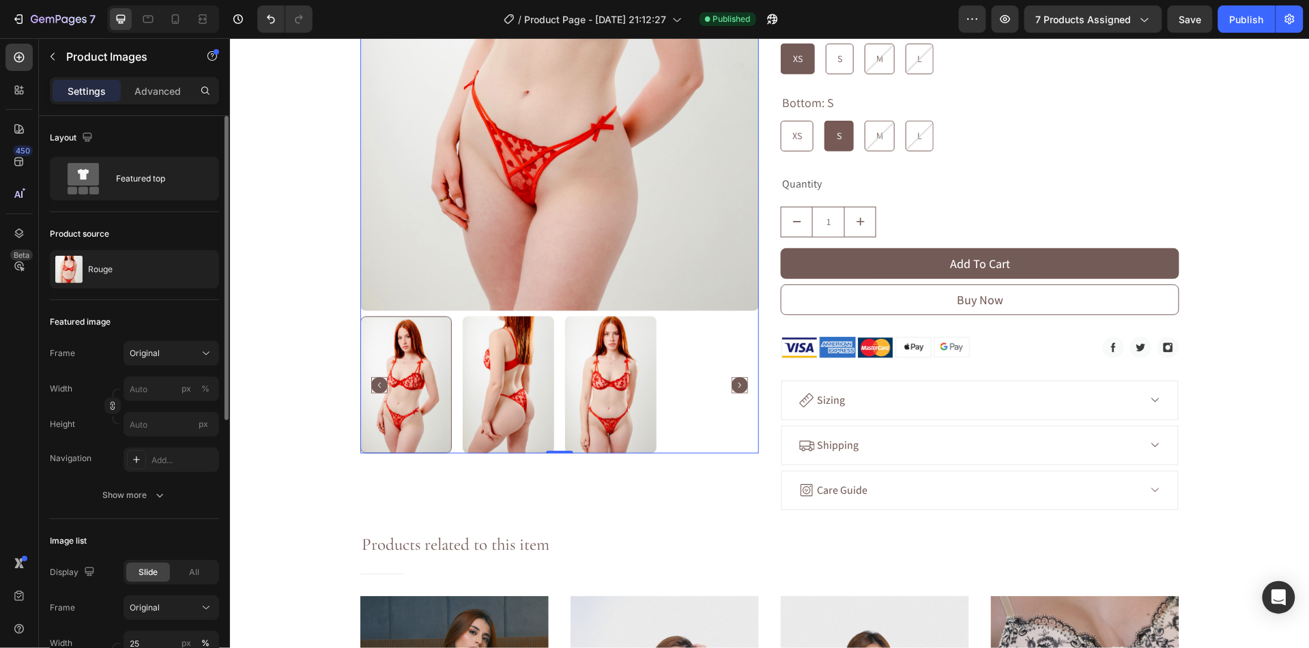
click at [964, 90] on div "Bottom: S XS XS XS S S S M M M L L L" at bounding box center [979, 120] width 399 height 61
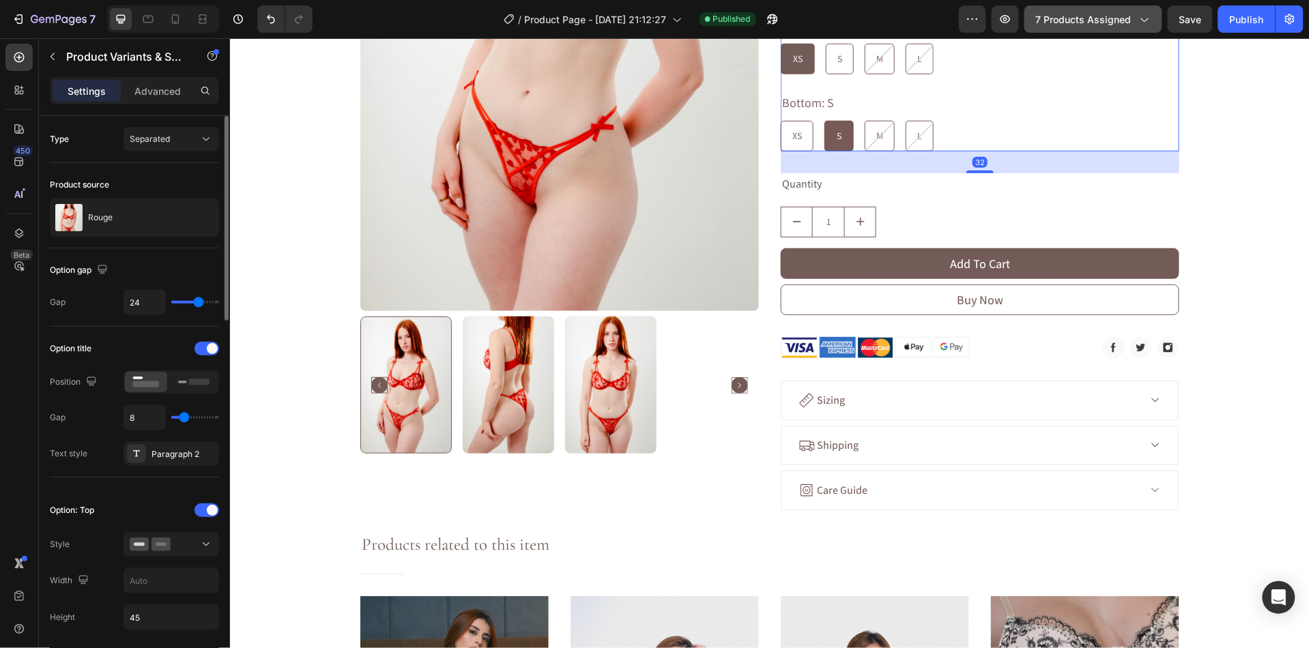
click at [1058, 21] on span "7 products assigned" at bounding box center [1084, 19] width 96 height 14
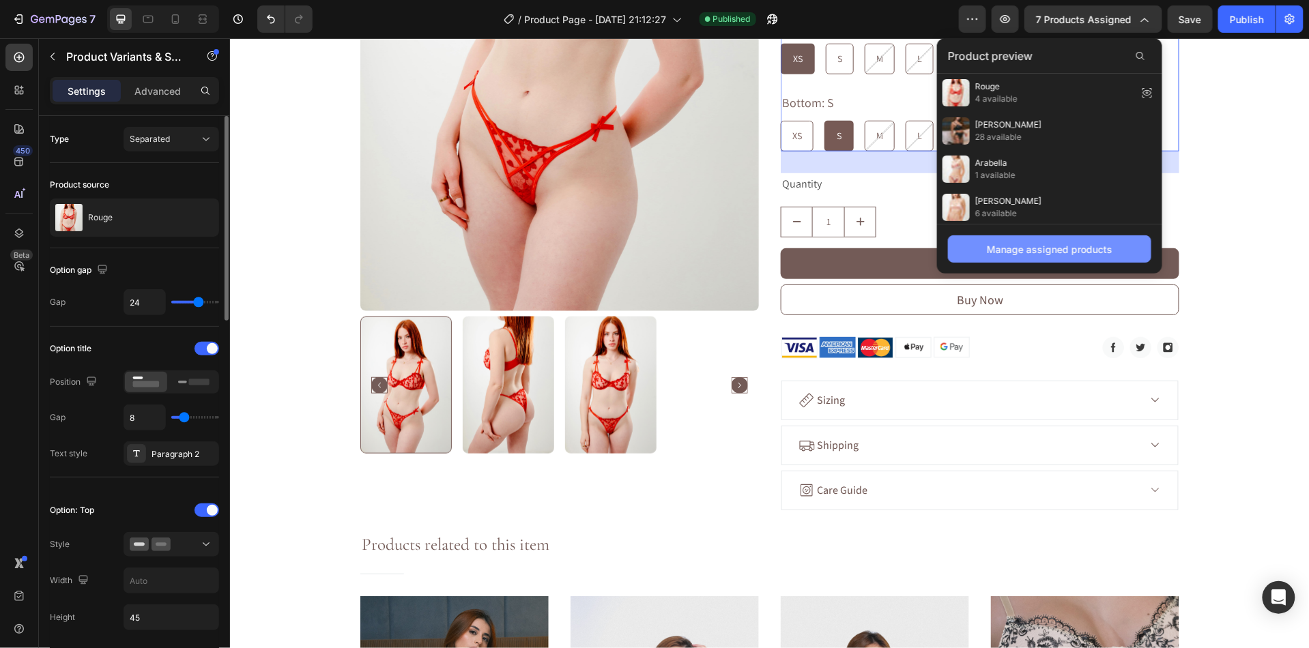
click at [1059, 244] on div "Manage assigned products" at bounding box center [1050, 249] width 126 height 14
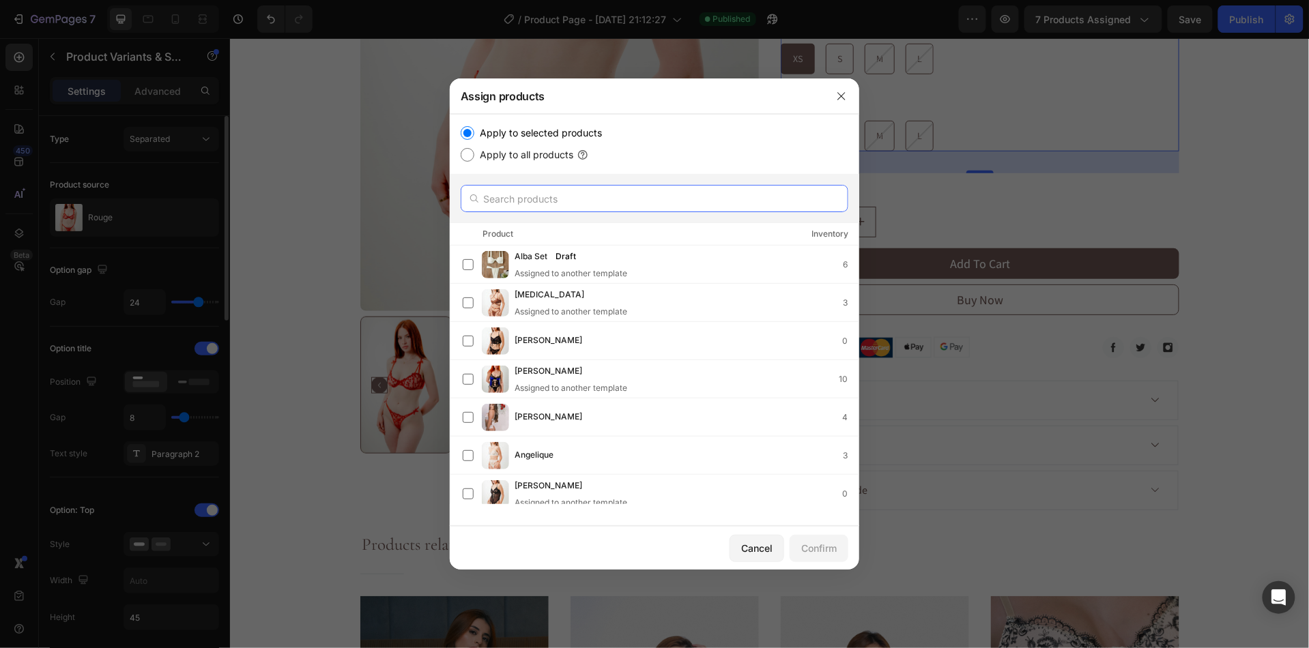
click at [567, 201] on input "text" at bounding box center [655, 198] width 388 height 27
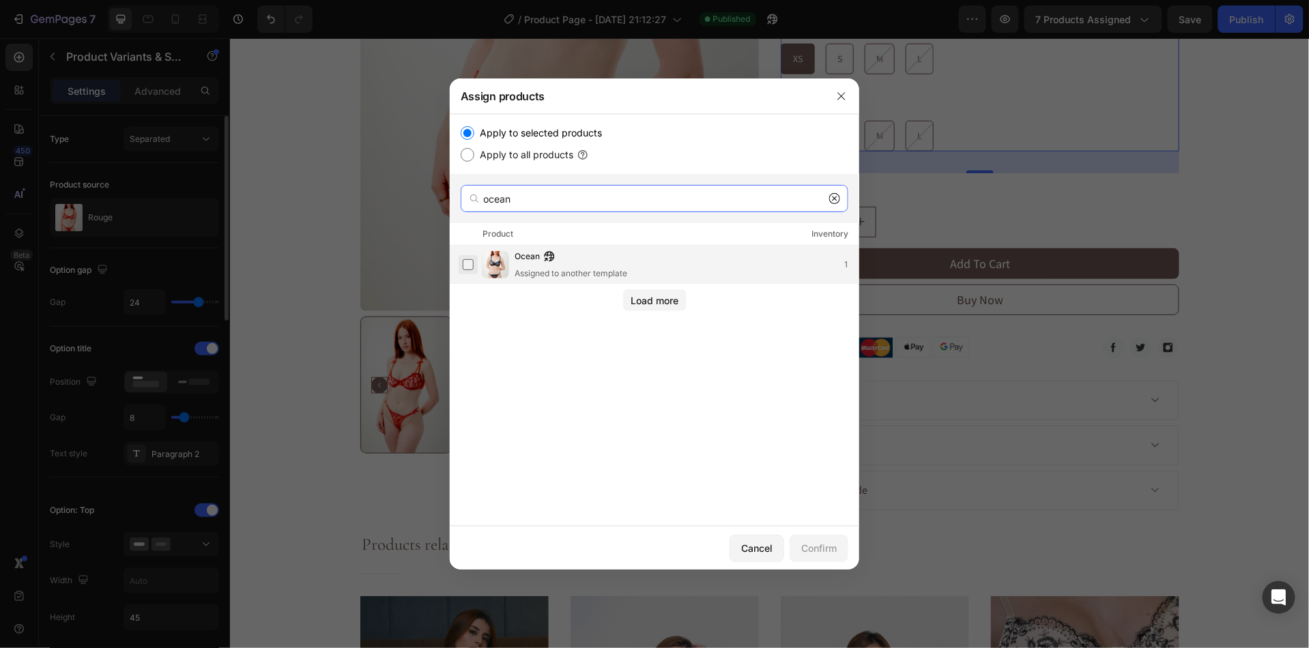
type input "ocean"
click at [468, 267] on label at bounding box center [468, 264] width 11 height 11
click at [814, 550] on div "Confirm" at bounding box center [818, 548] width 35 height 14
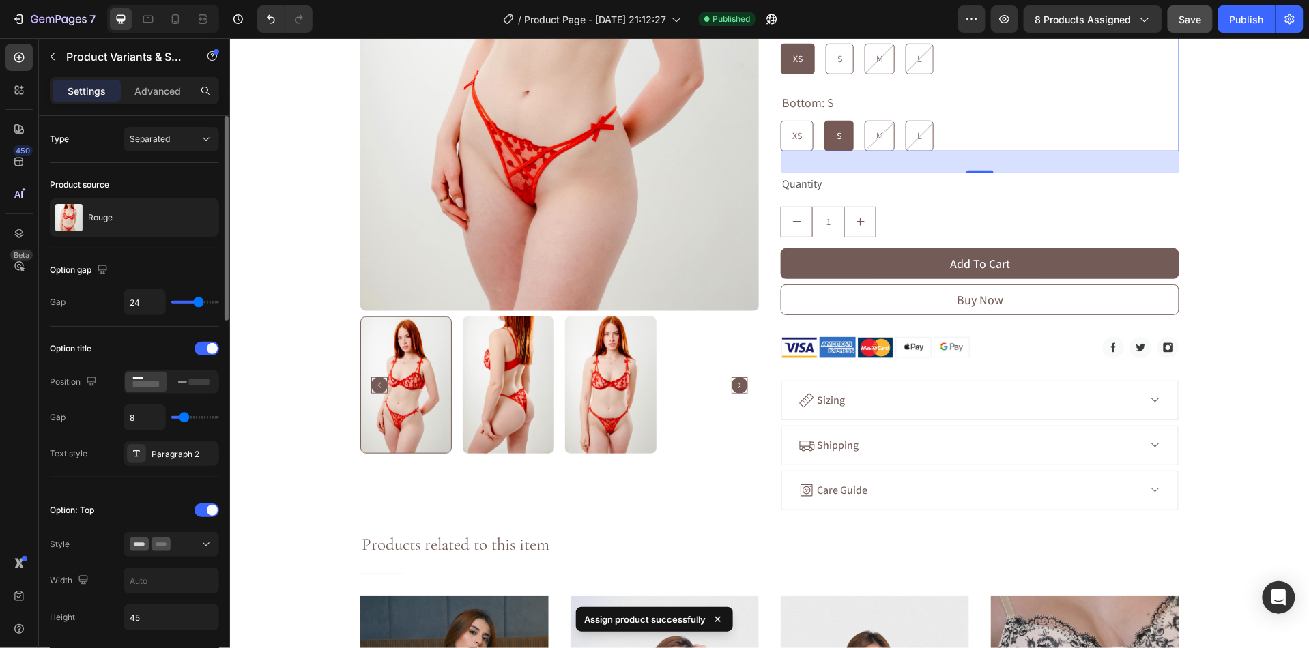
click at [1186, 25] on div "Save" at bounding box center [1190, 19] width 23 height 14
click at [1255, 27] on button "Publish" at bounding box center [1246, 18] width 57 height 27
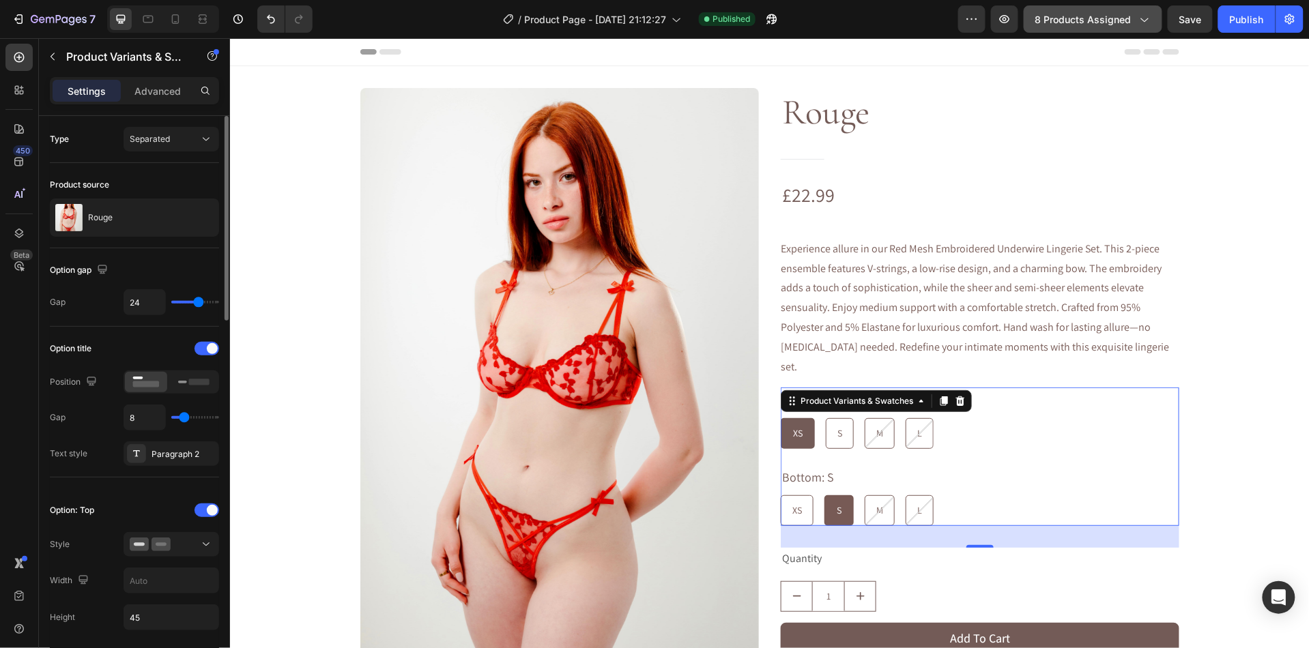
click at [1100, 8] on button "8 products assigned" at bounding box center [1093, 18] width 139 height 27
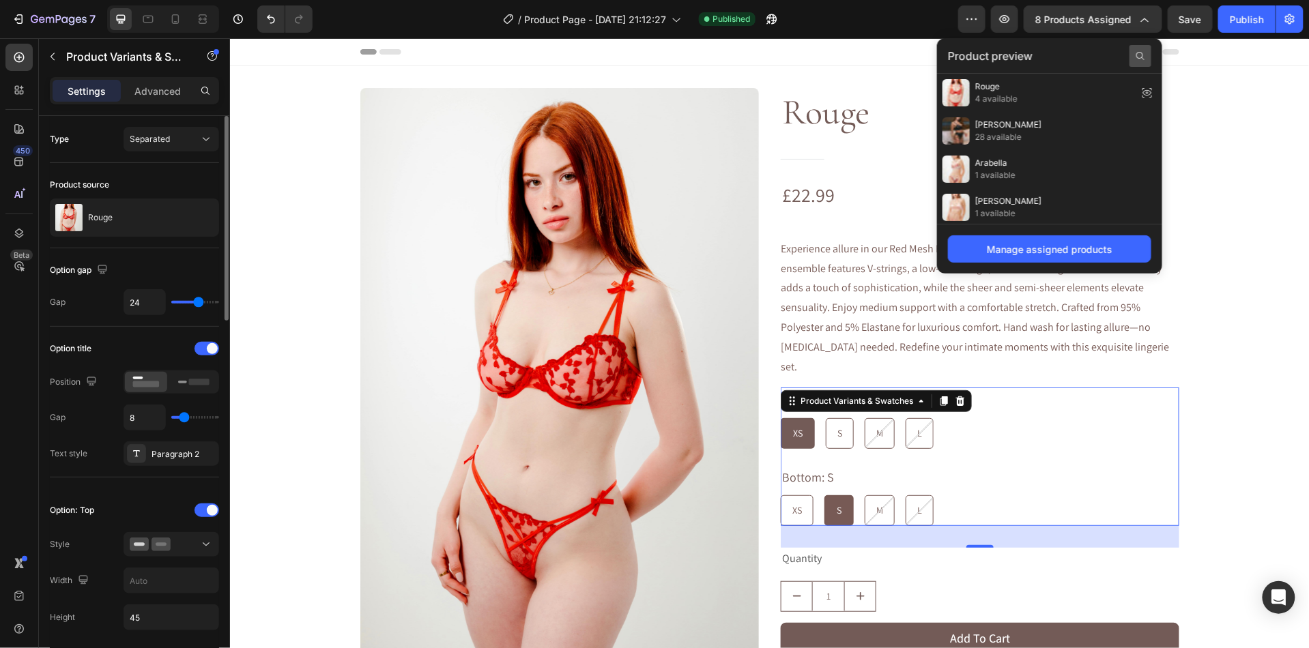
click at [1145, 52] on icon at bounding box center [1140, 56] width 11 height 11
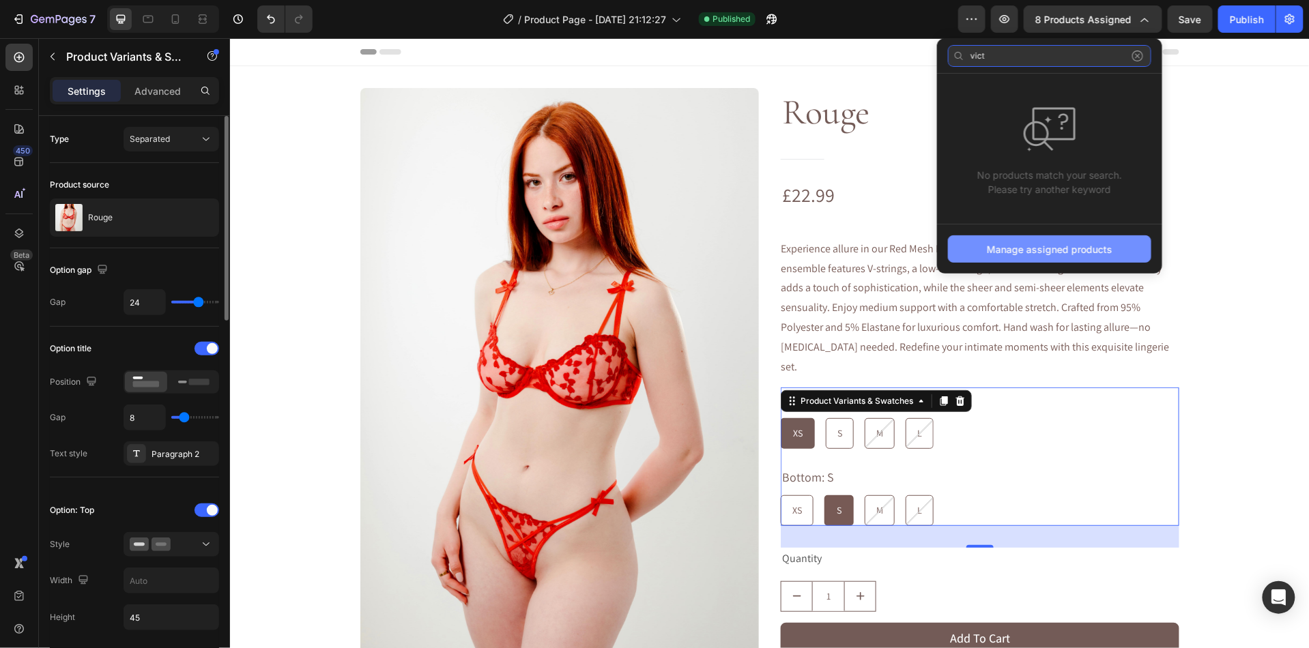
type input "vict"
click at [1042, 262] on button "Manage assigned products" at bounding box center [1049, 248] width 203 height 27
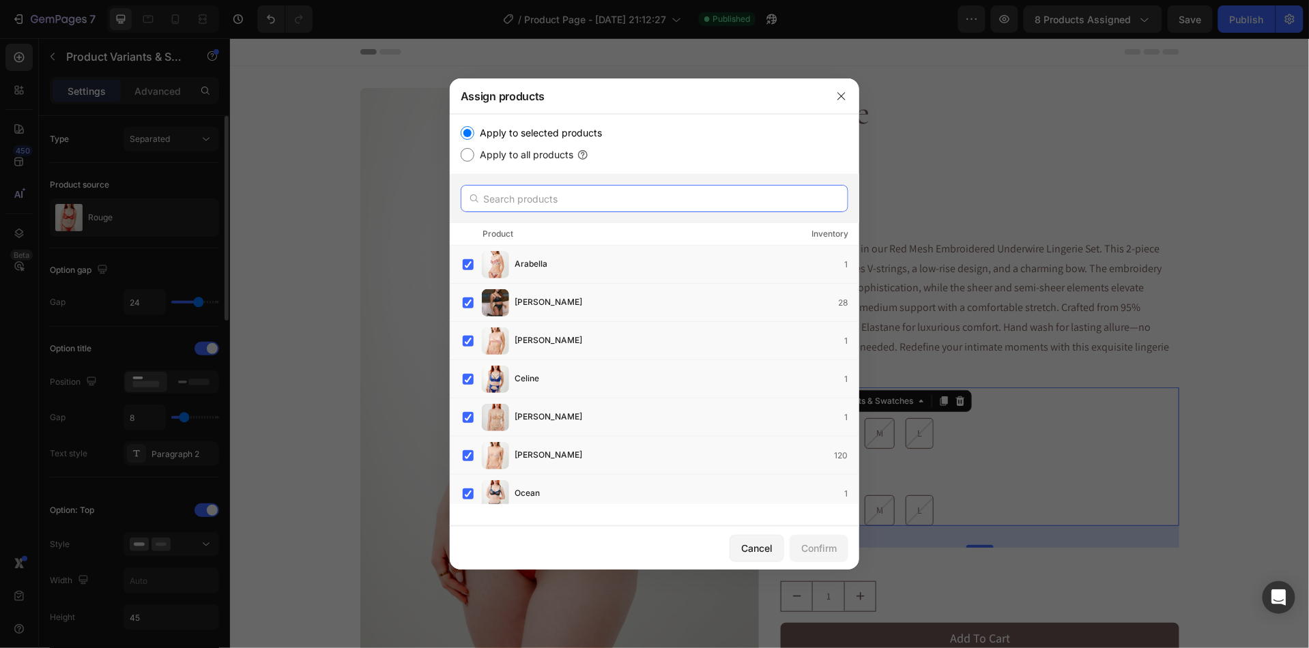
click at [572, 207] on input "text" at bounding box center [655, 198] width 388 height 27
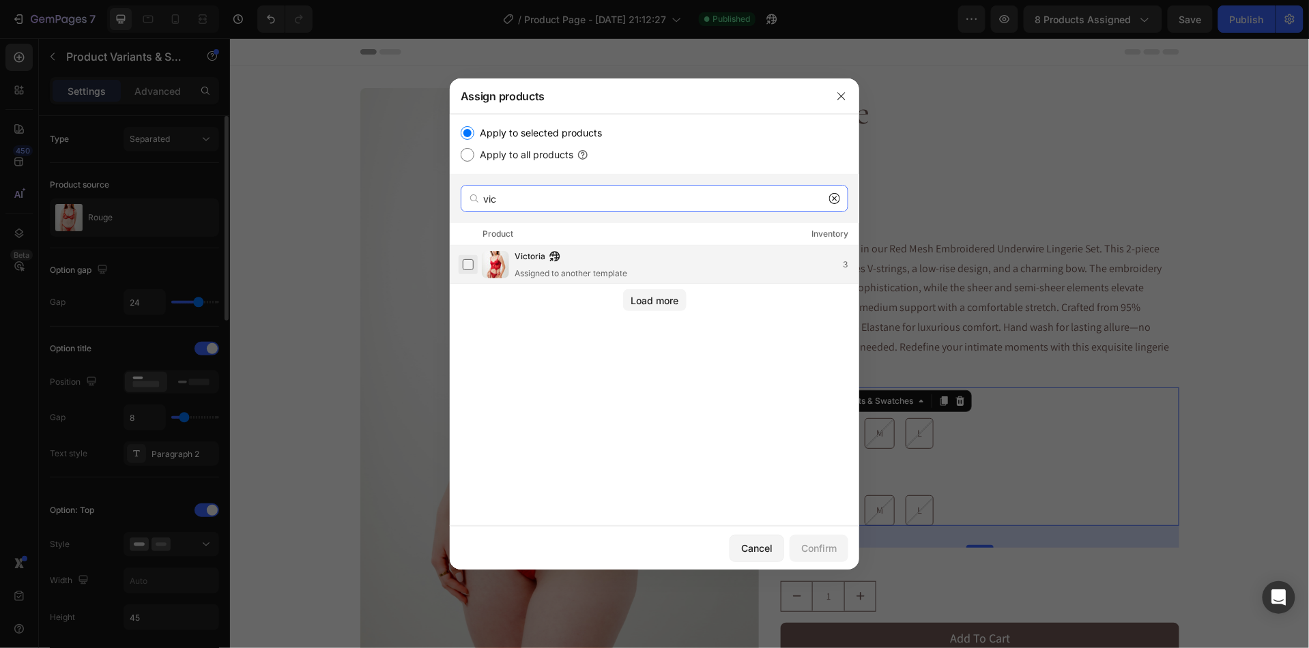
type input "vic"
click at [464, 266] on label at bounding box center [468, 264] width 11 height 11
click at [817, 545] on div "Confirm" at bounding box center [818, 548] width 35 height 14
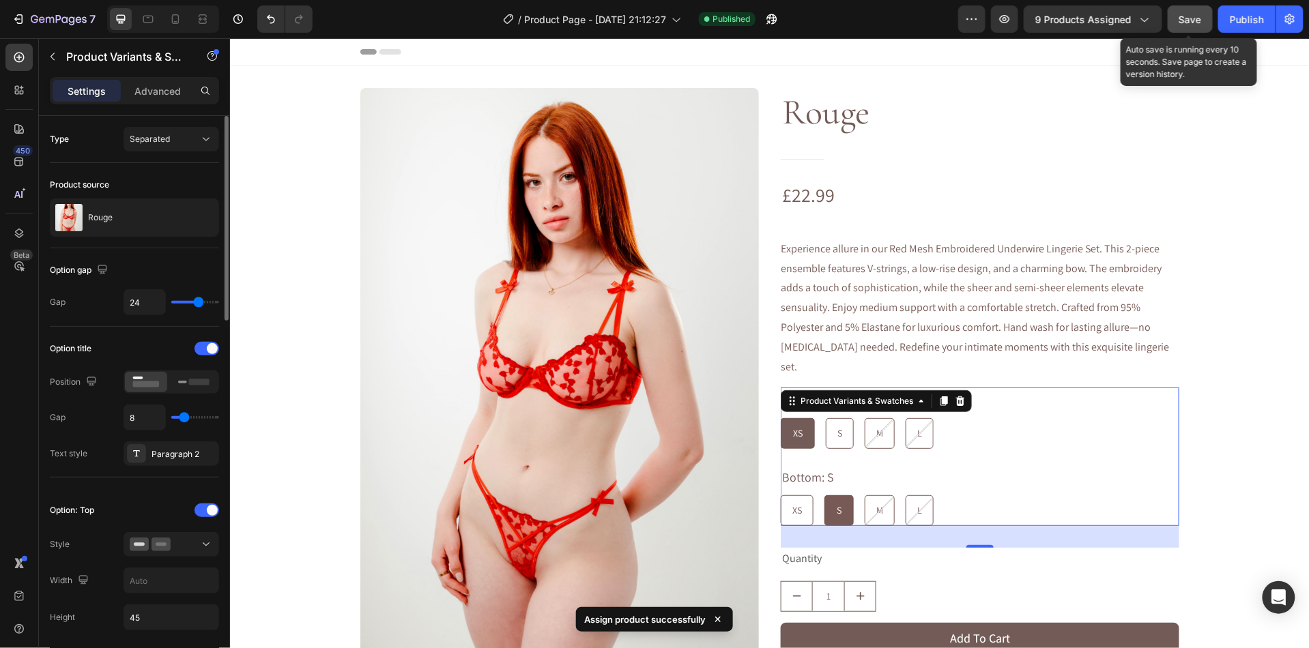
click at [1193, 27] on button "Save" at bounding box center [1190, 18] width 45 height 27
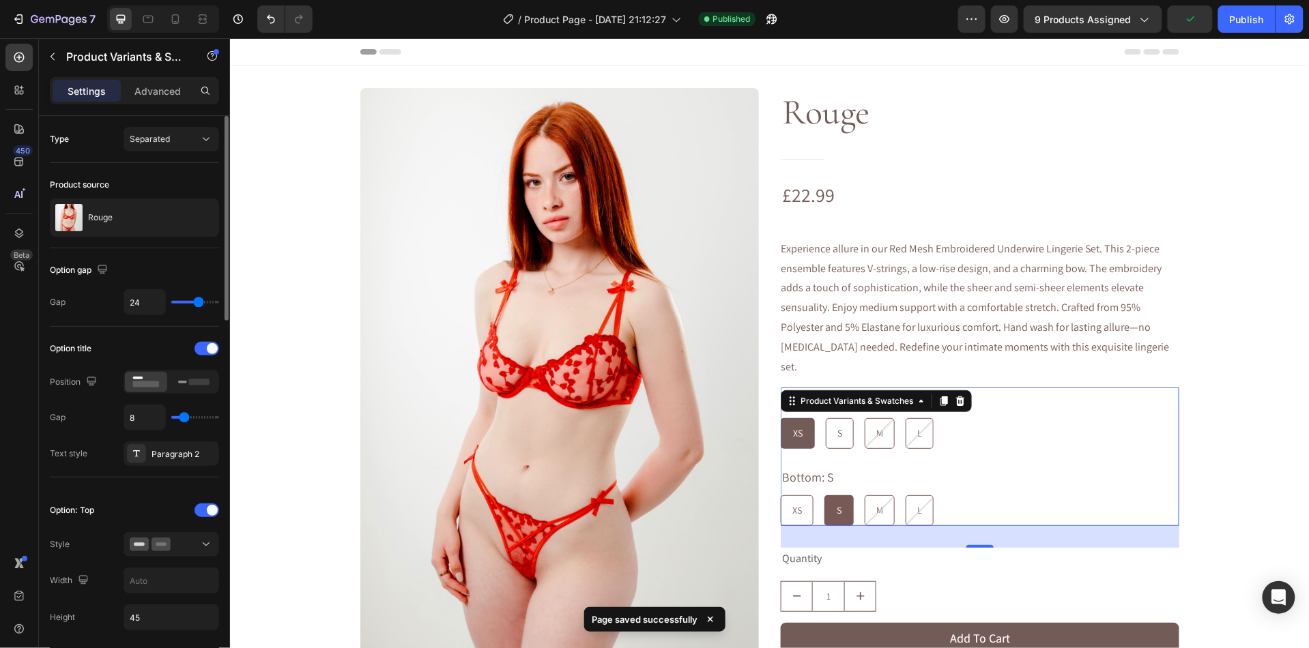
click at [1217, 27] on div "Preview 9 products assigned Publish" at bounding box center [1130, 18] width 345 height 27
click at [1238, 27] on button "Publish" at bounding box center [1246, 18] width 57 height 27
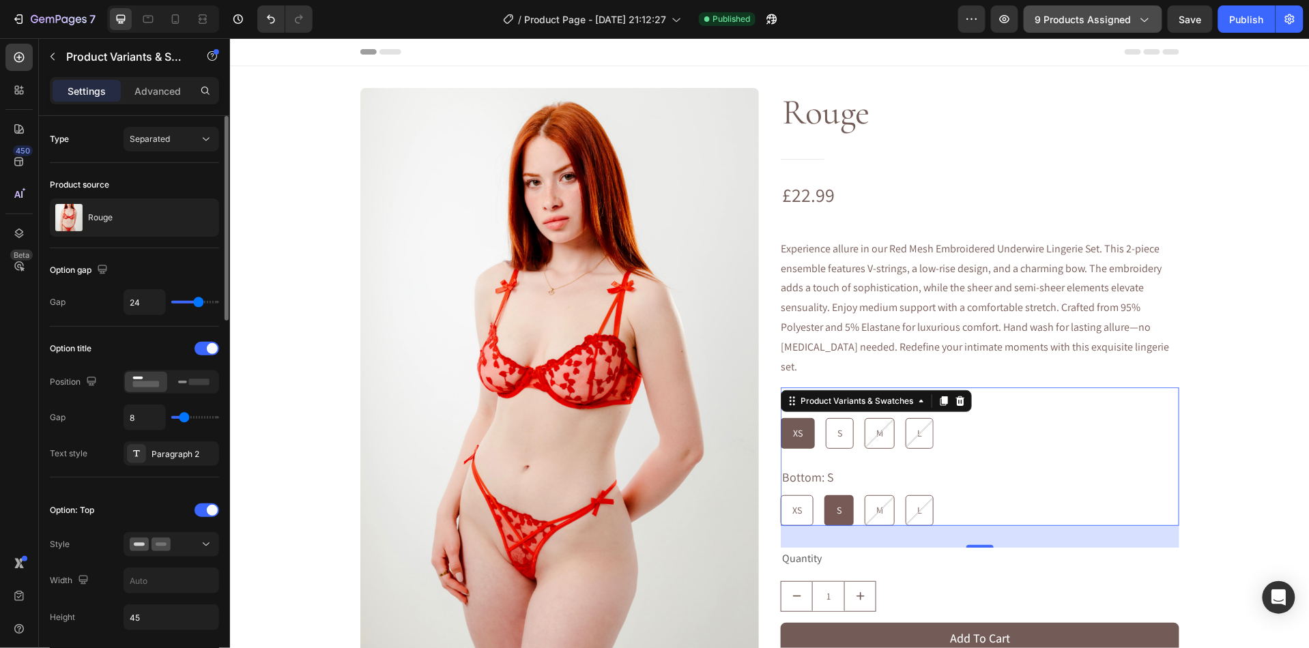
click at [1106, 24] on span "9 products assigned" at bounding box center [1083, 19] width 96 height 14
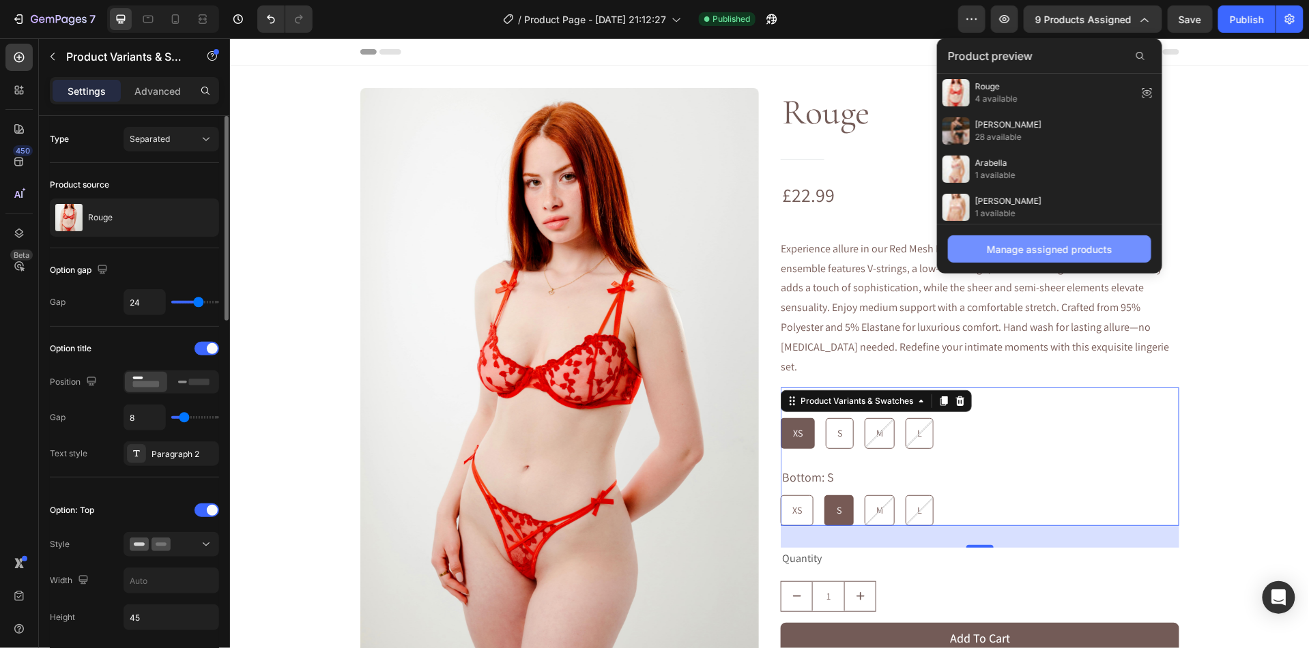
click at [1027, 249] on div "Manage assigned products" at bounding box center [1050, 249] width 126 height 14
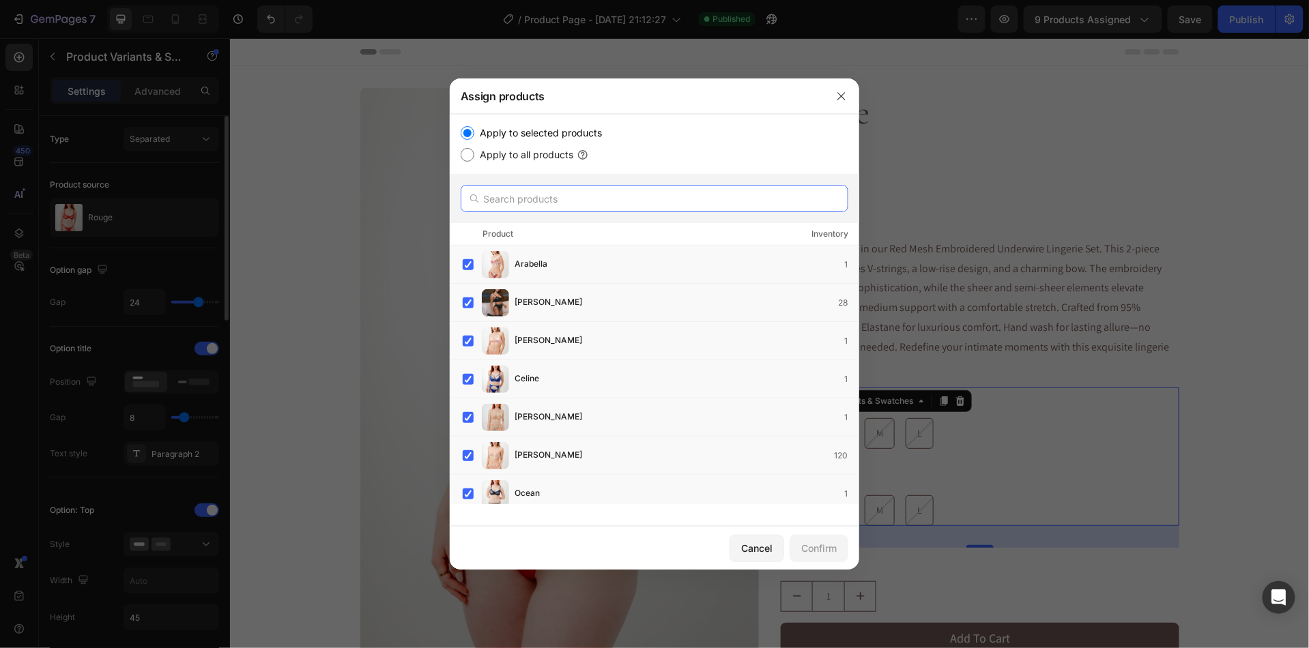
click at [617, 197] on input "text" at bounding box center [655, 198] width 388 height 27
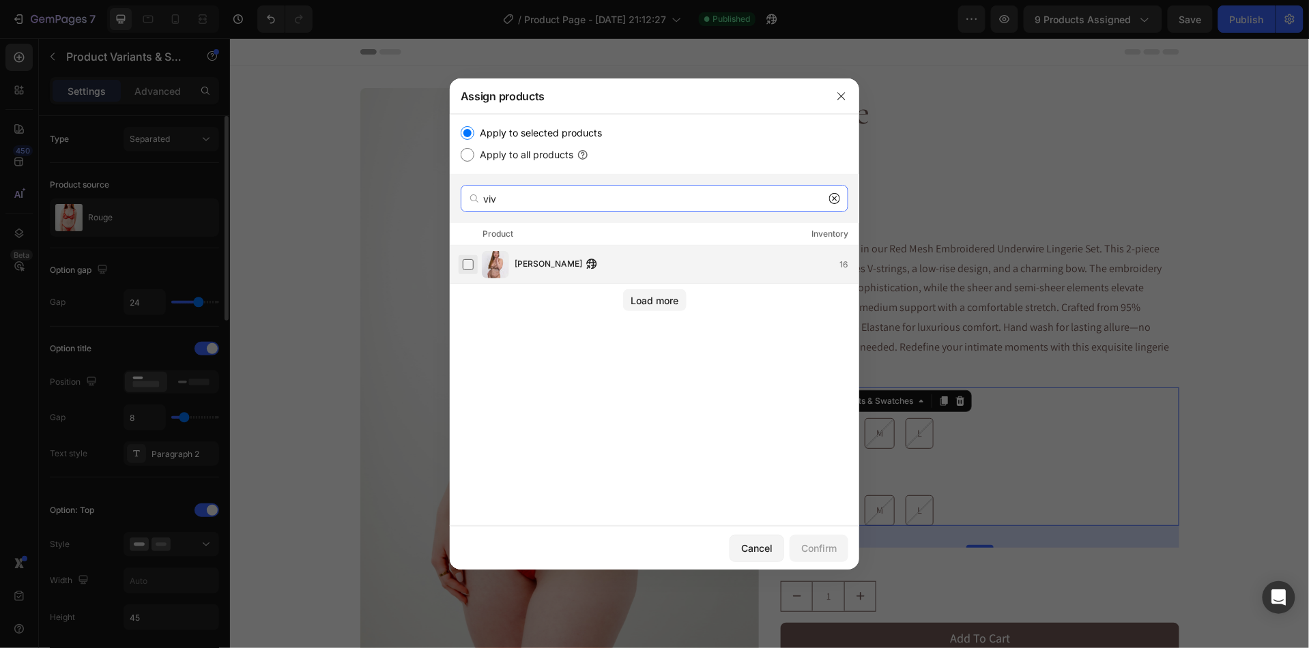
type input "viv"
click at [463, 270] on label at bounding box center [468, 264] width 11 height 11
click at [810, 550] on div "Confirm" at bounding box center [818, 548] width 35 height 14
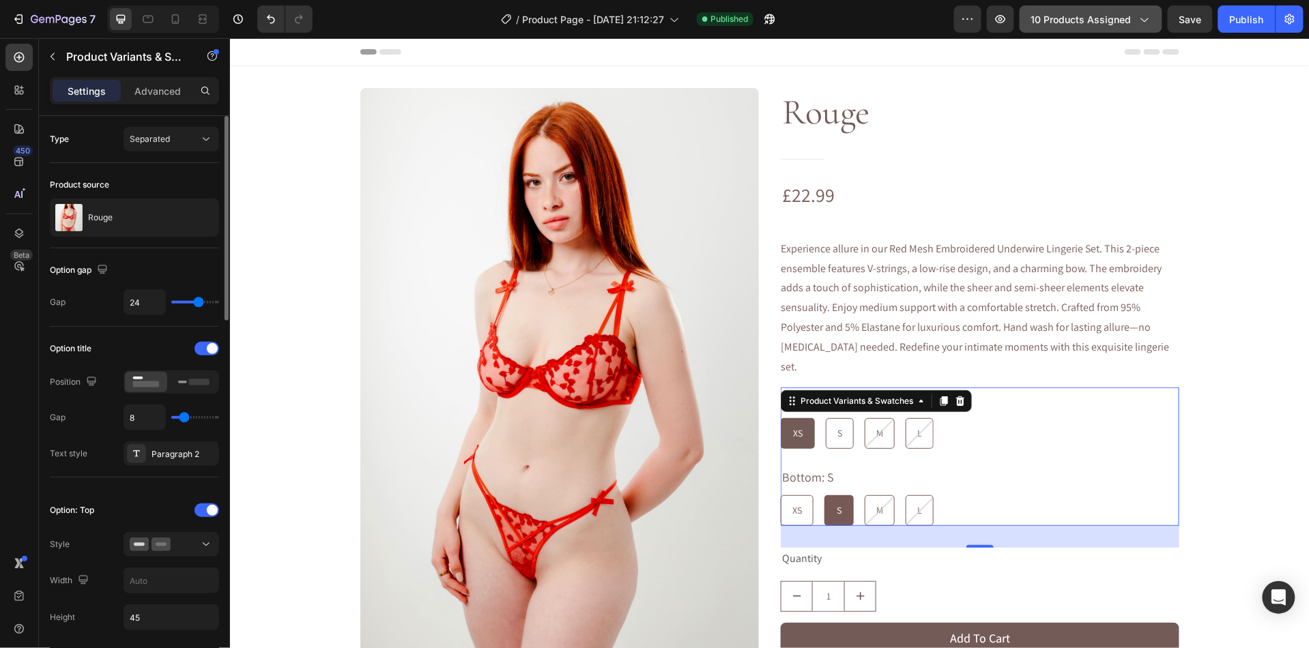
click at [1050, 22] on span "10 products assigned" at bounding box center [1081, 19] width 100 height 14
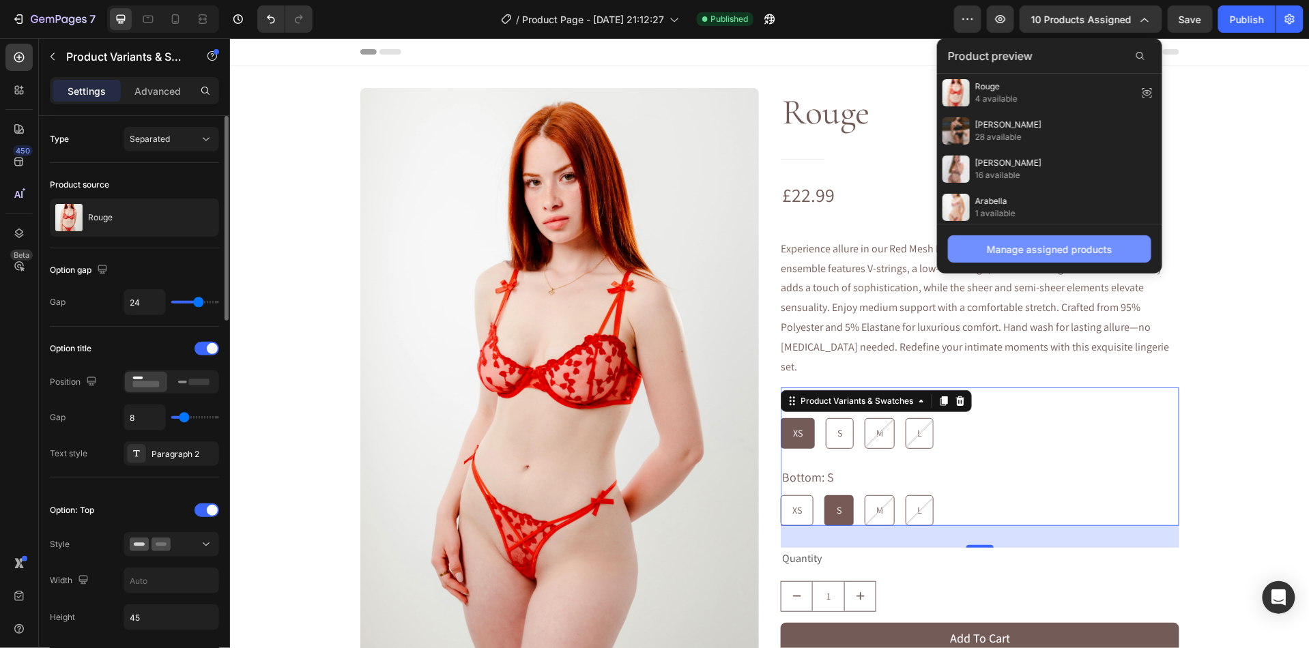
click at [1000, 257] on div "Manage assigned products" at bounding box center [1050, 249] width 126 height 14
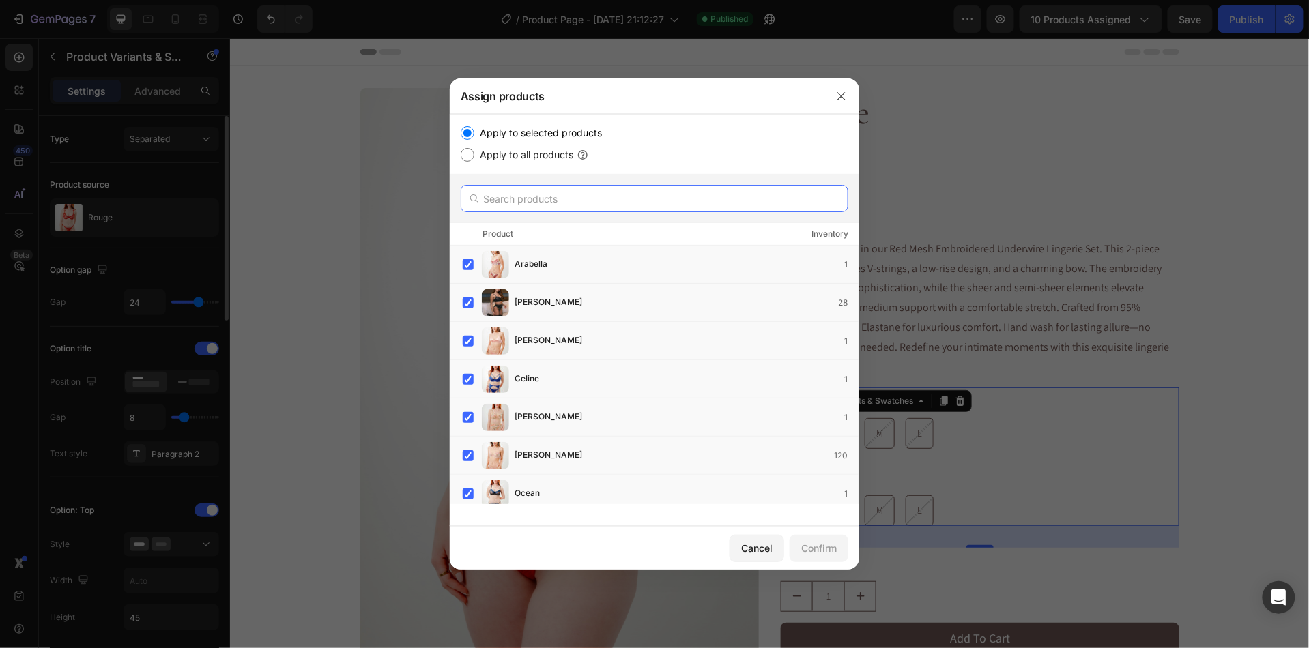
click at [672, 203] on input "text" at bounding box center [655, 198] width 388 height 27
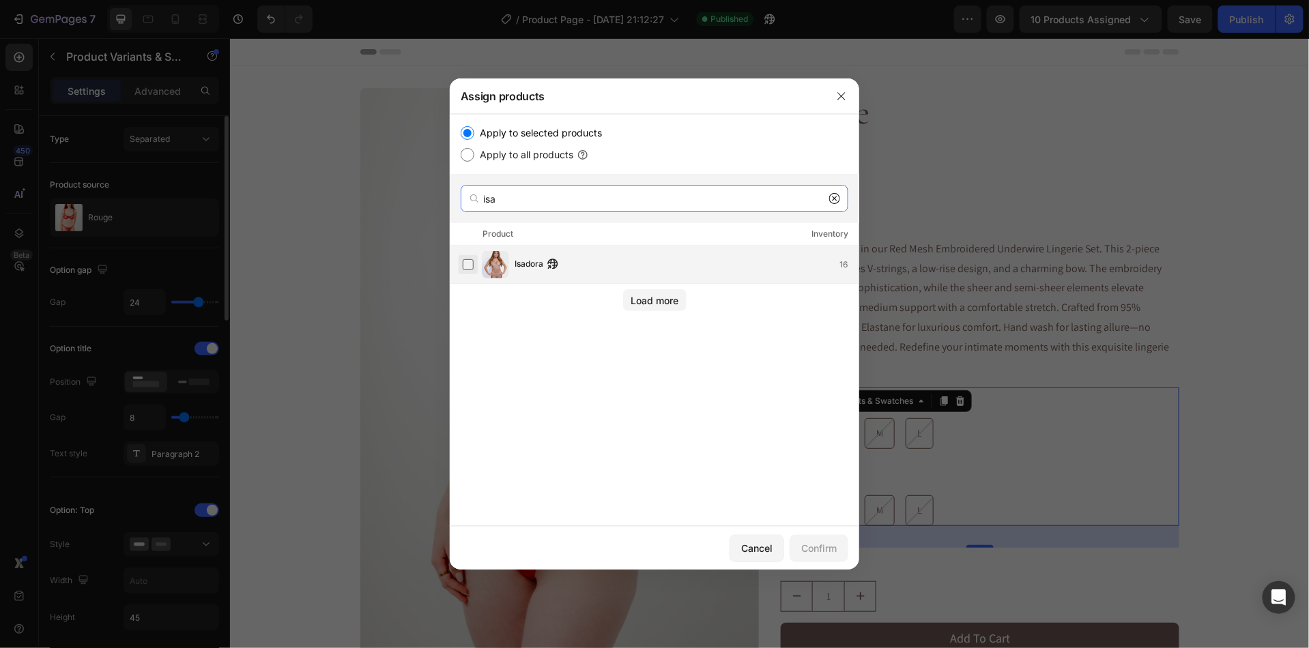
type input "isa"
click at [470, 266] on label at bounding box center [468, 264] width 11 height 11
click at [821, 552] on div "Confirm" at bounding box center [818, 548] width 35 height 14
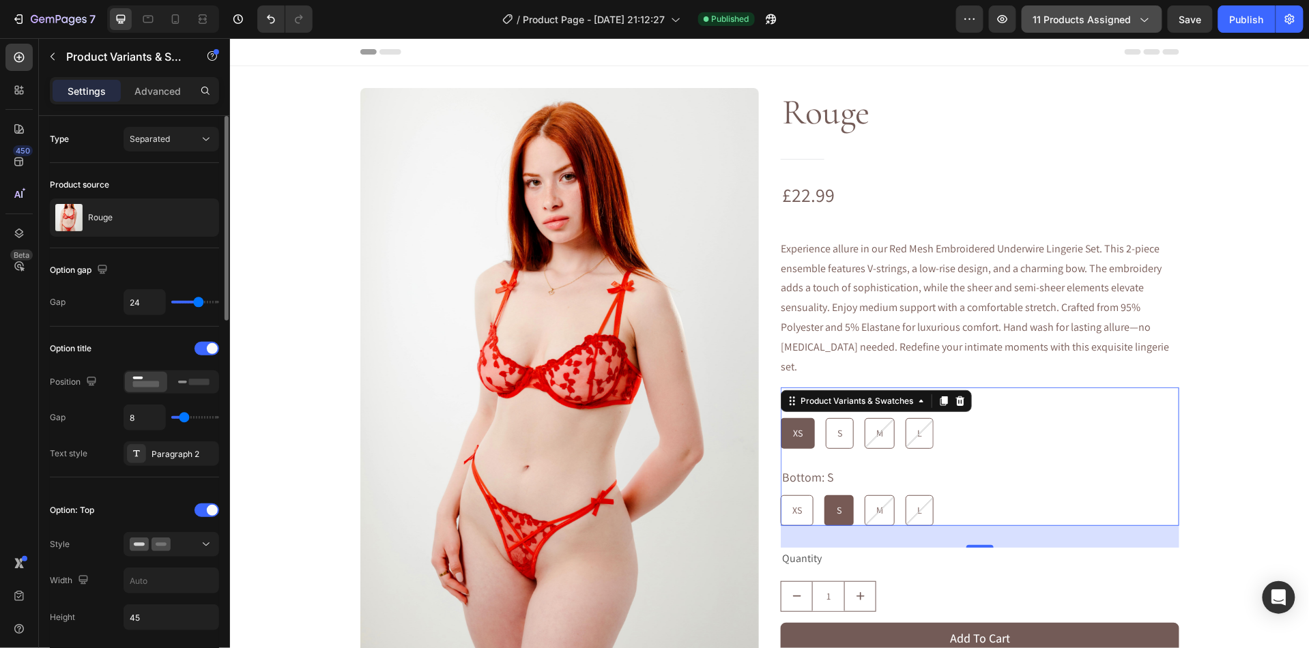
click at [1074, 24] on span "11 products assigned" at bounding box center [1082, 19] width 98 height 14
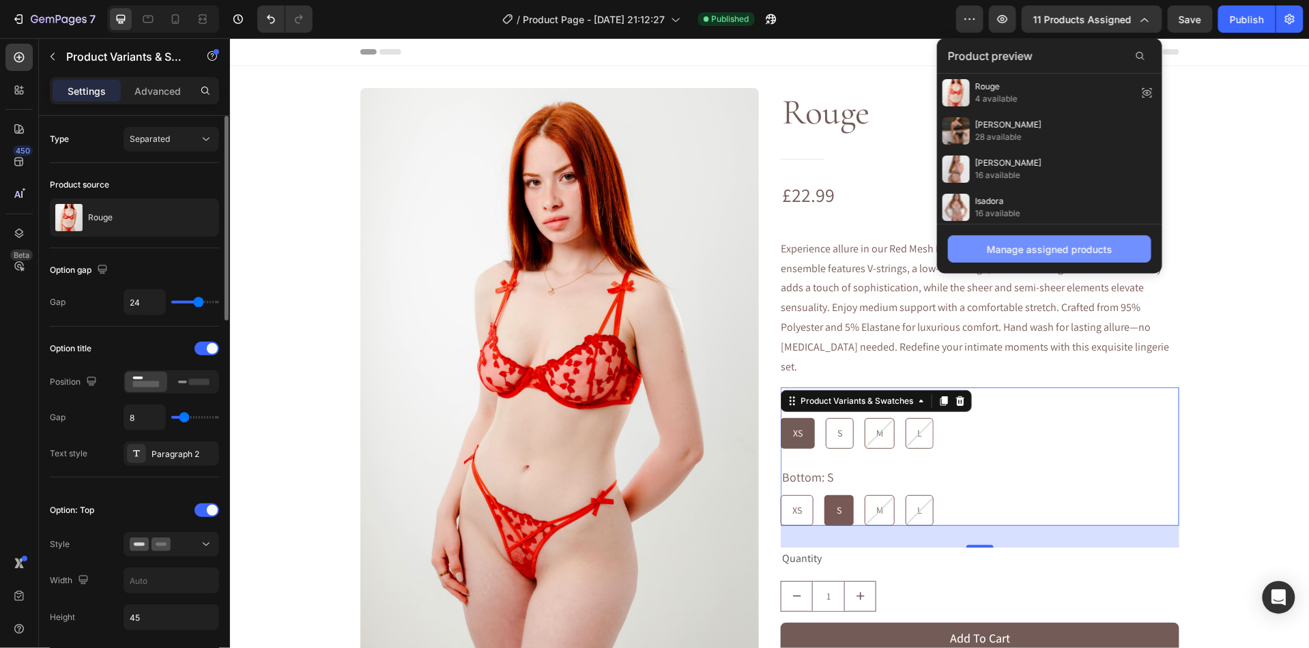
click at [1036, 250] on div "Manage assigned products" at bounding box center [1050, 249] width 126 height 14
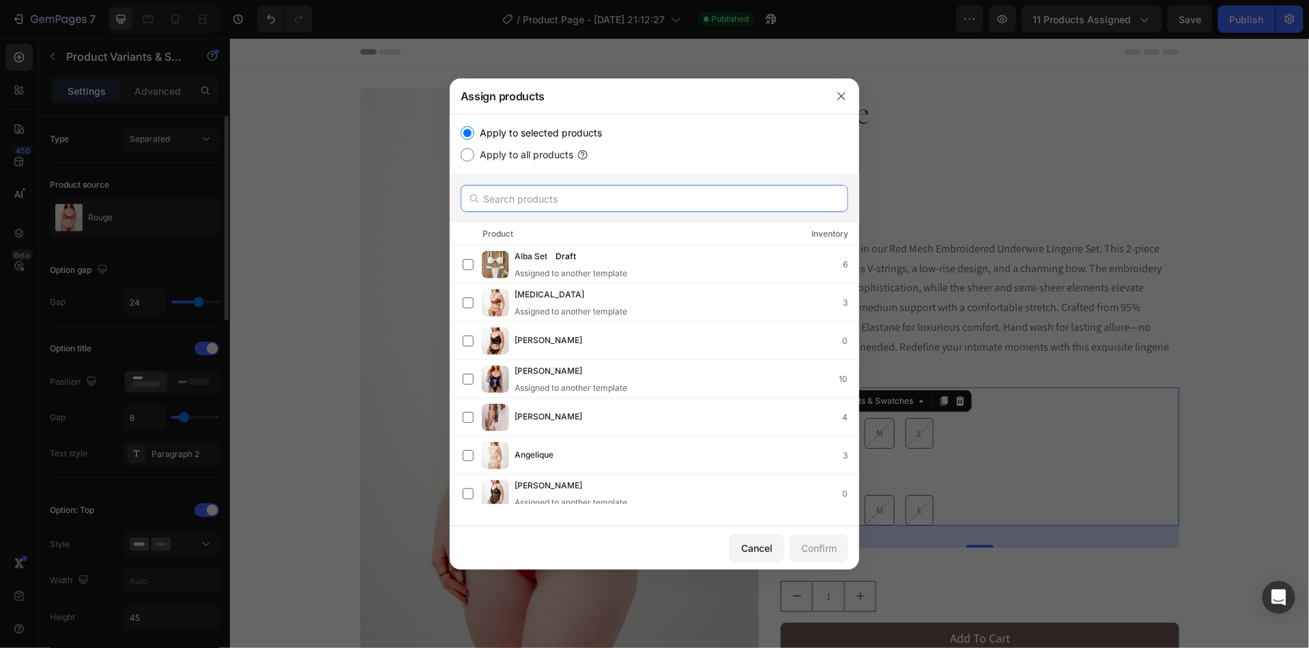
click at [527, 202] on input "text" at bounding box center [655, 198] width 388 height 27
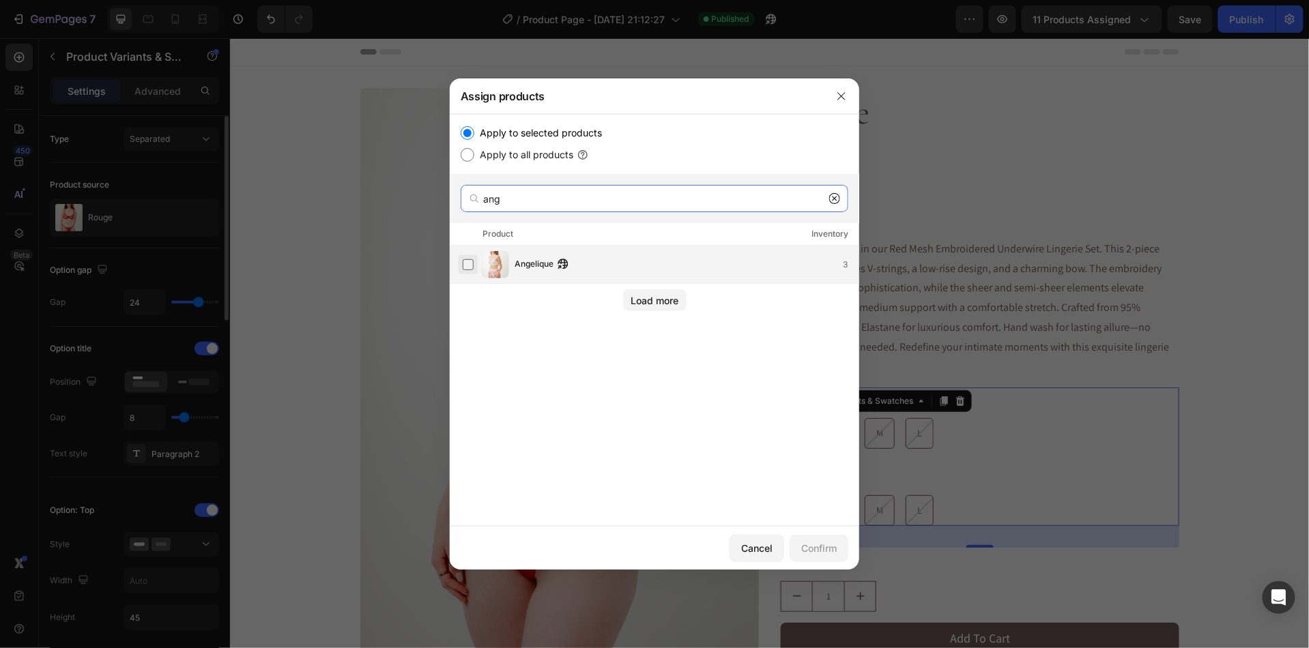
type input "ang"
click at [463, 265] on label at bounding box center [468, 264] width 11 height 11
click at [831, 557] on button "Confirm" at bounding box center [819, 548] width 59 height 27
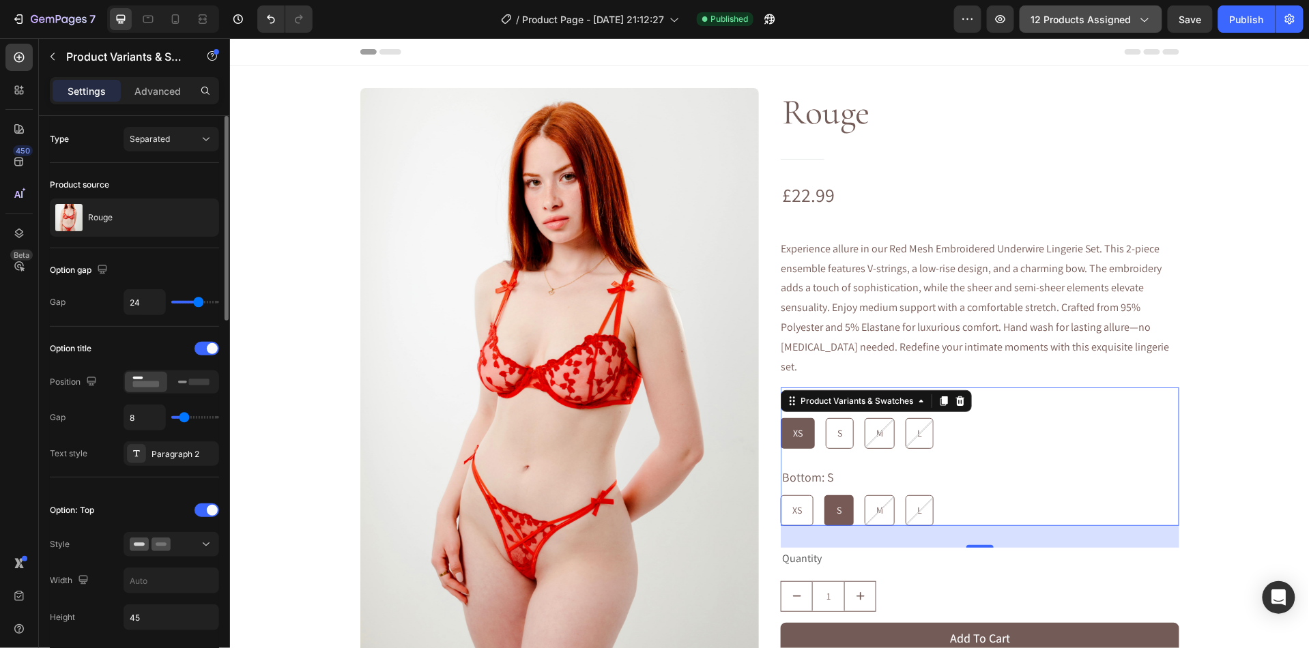
click at [1070, 22] on span "12 products assigned" at bounding box center [1081, 19] width 100 height 14
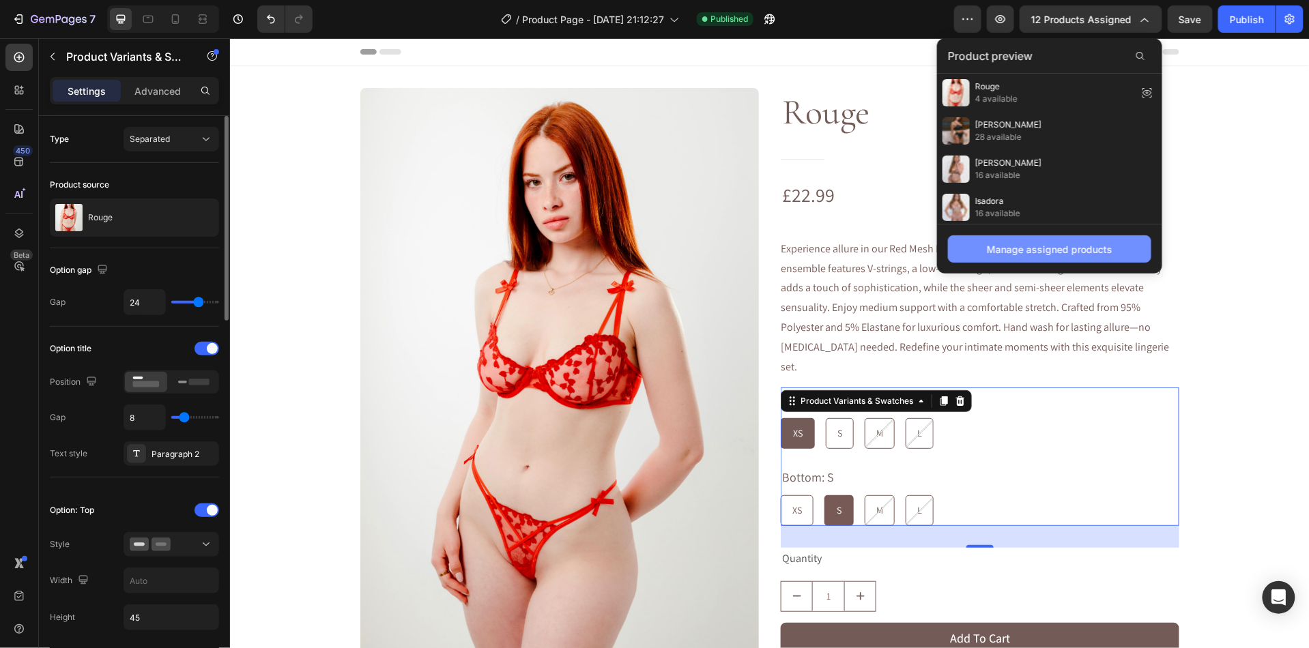
click at [994, 261] on button "Manage assigned products" at bounding box center [1049, 248] width 203 height 27
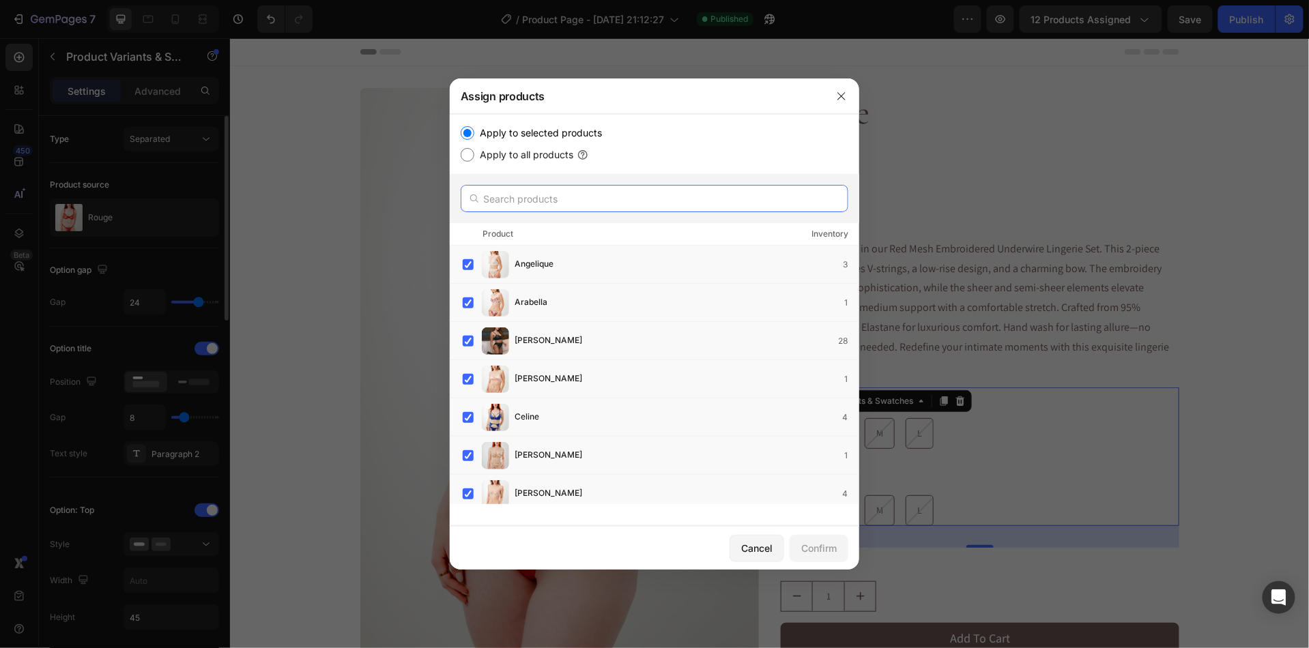
click at [498, 208] on input "text" at bounding box center [655, 198] width 388 height 27
click at [843, 94] on icon "button" at bounding box center [841, 96] width 8 height 8
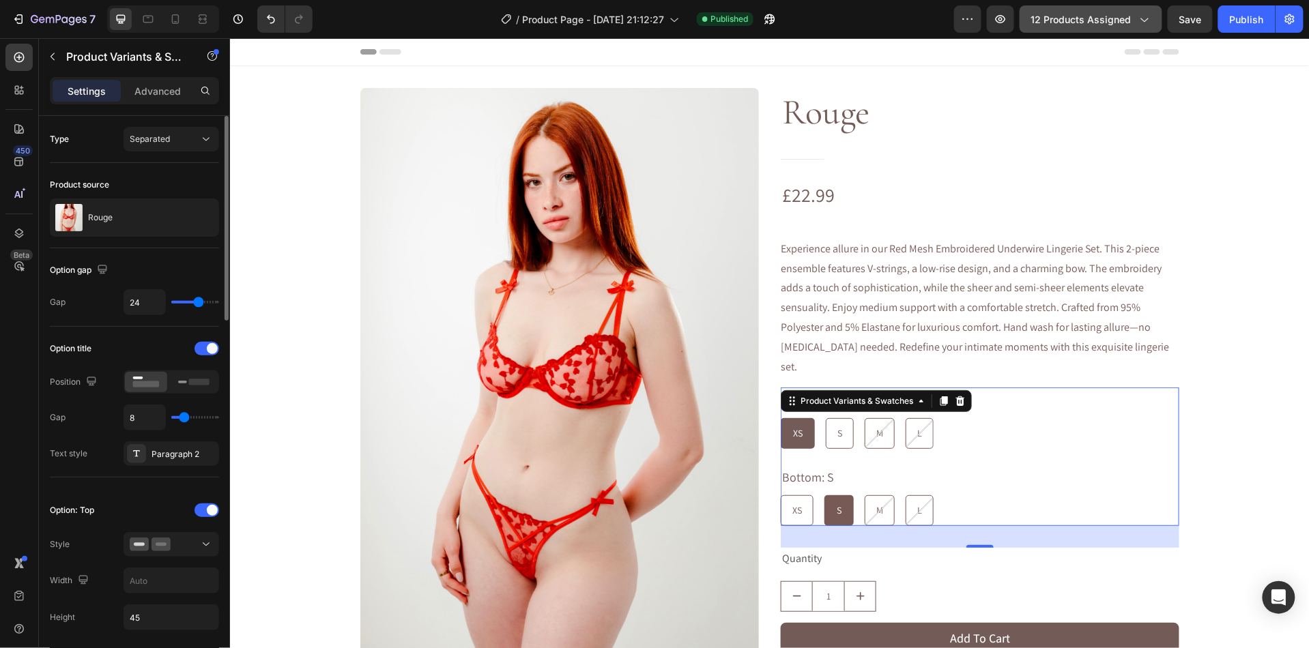
click at [1061, 15] on span "12 products assigned" at bounding box center [1081, 19] width 100 height 14
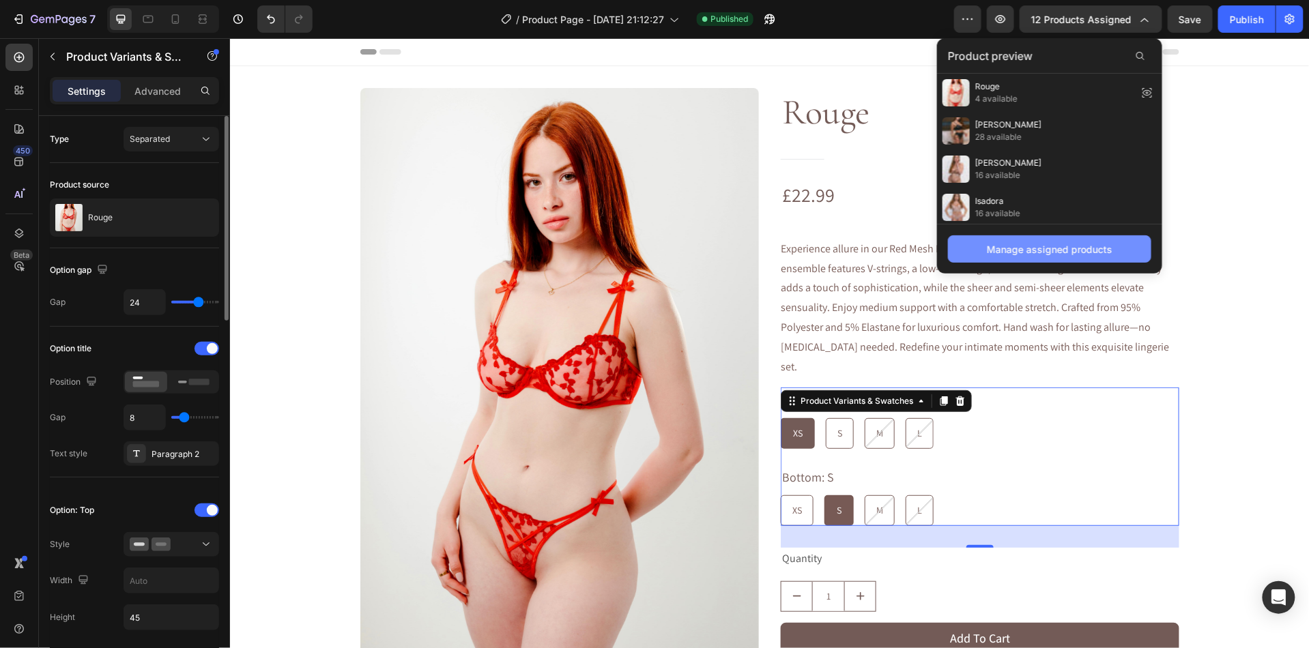
click at [1007, 240] on button "Manage assigned products" at bounding box center [1049, 248] width 203 height 27
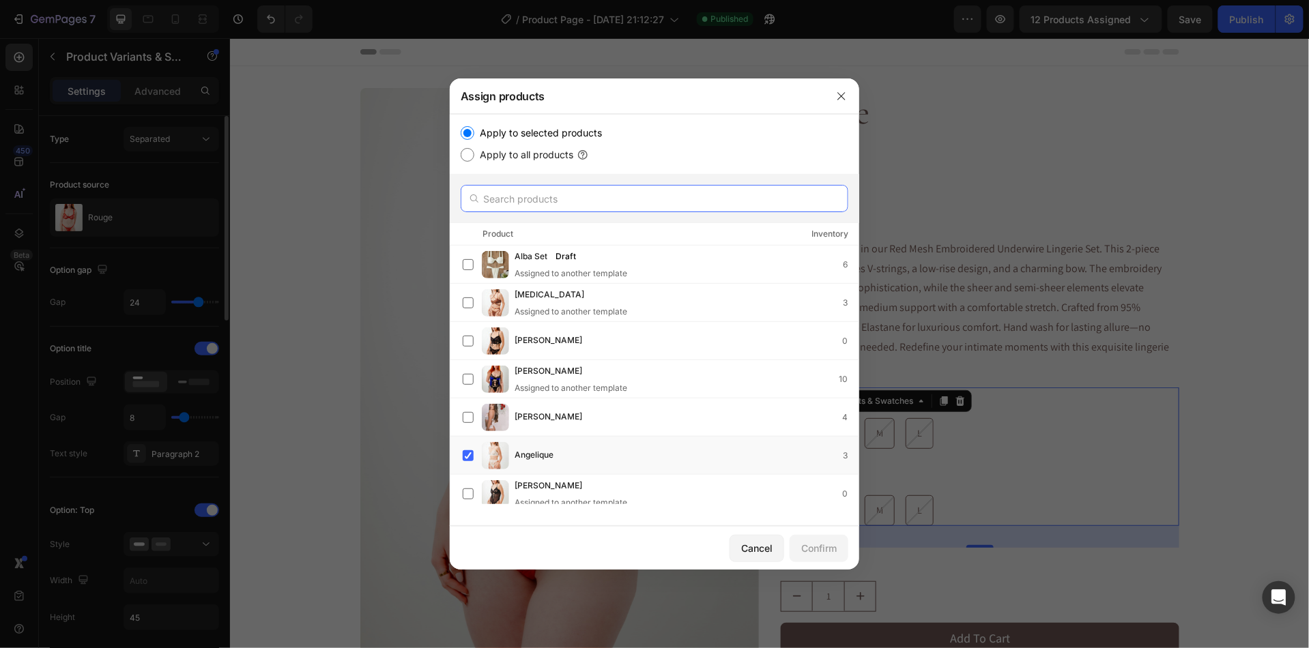
click at [588, 196] on input "text" at bounding box center [655, 198] width 388 height 27
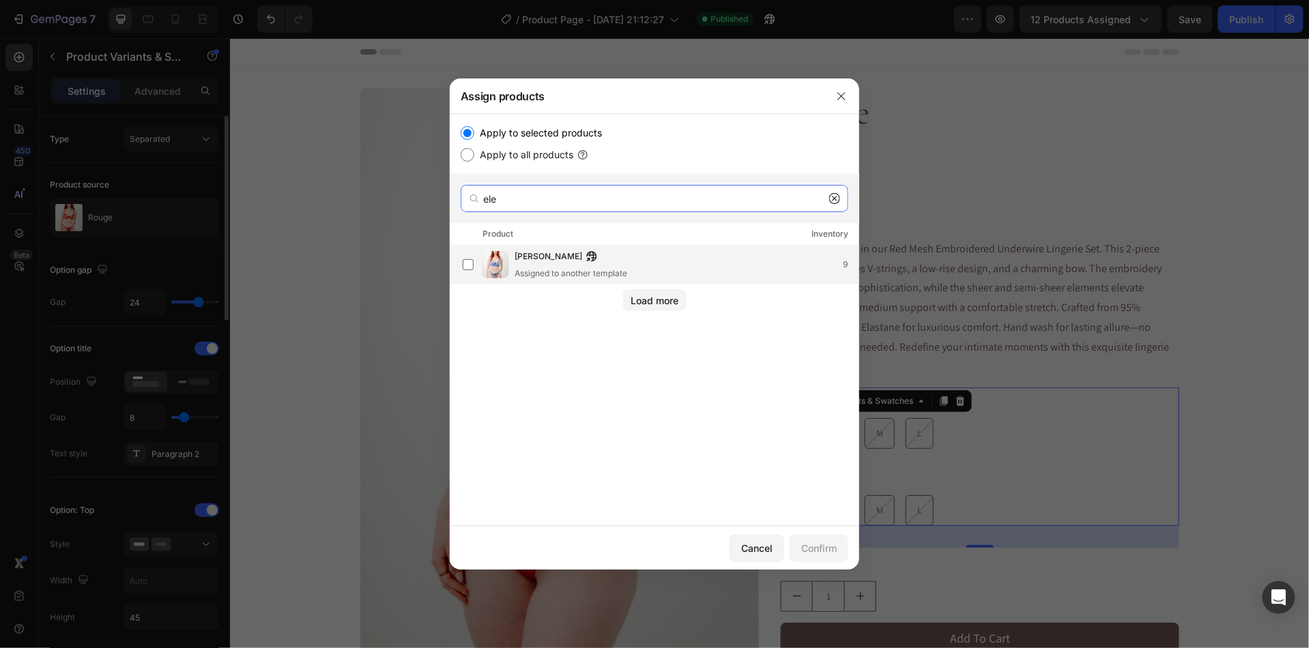
type input "ele"
click at [539, 268] on div "Assigned to another template" at bounding box center [571, 274] width 113 height 12
click at [811, 552] on div "Confirm" at bounding box center [818, 548] width 35 height 14
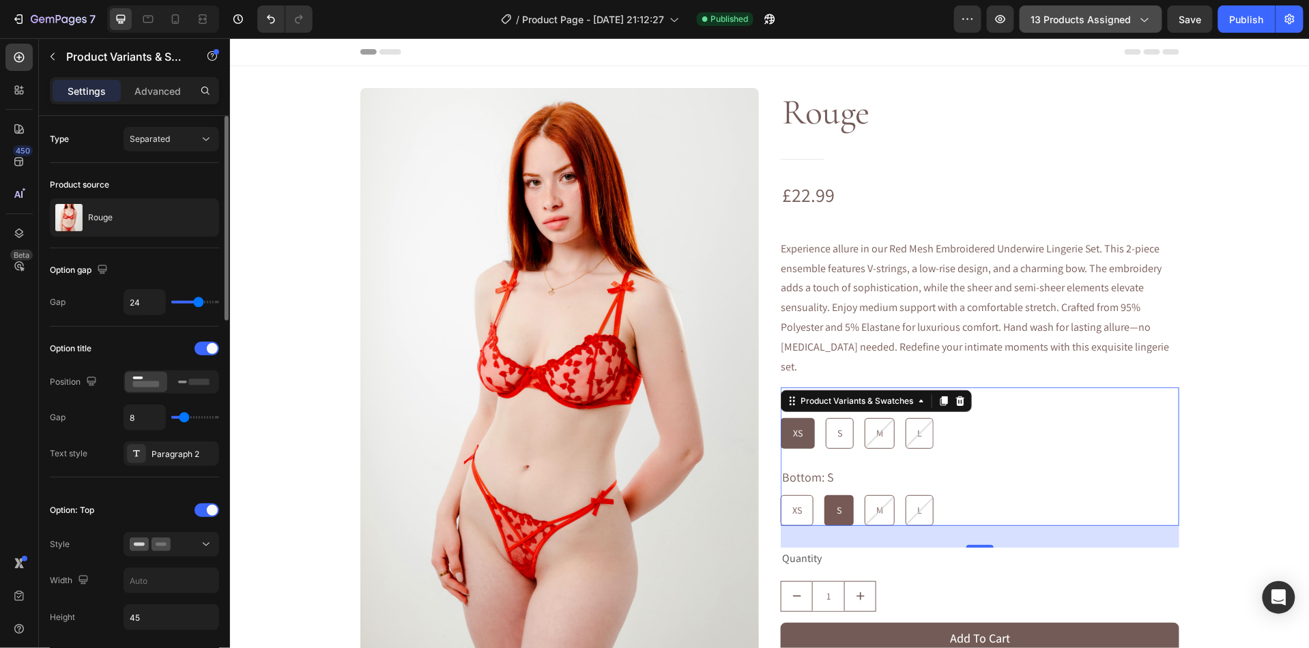
click at [1123, 28] on button "13 products assigned" at bounding box center [1091, 18] width 143 height 27
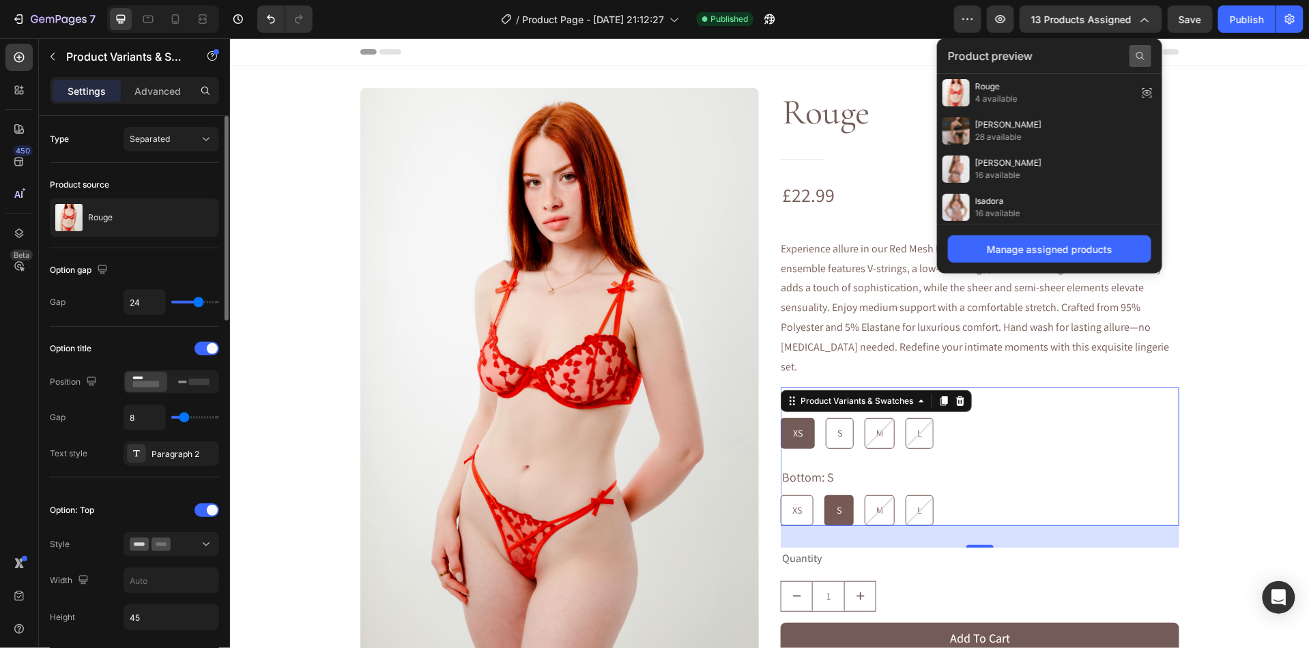
click at [1139, 55] on icon at bounding box center [1140, 56] width 11 height 11
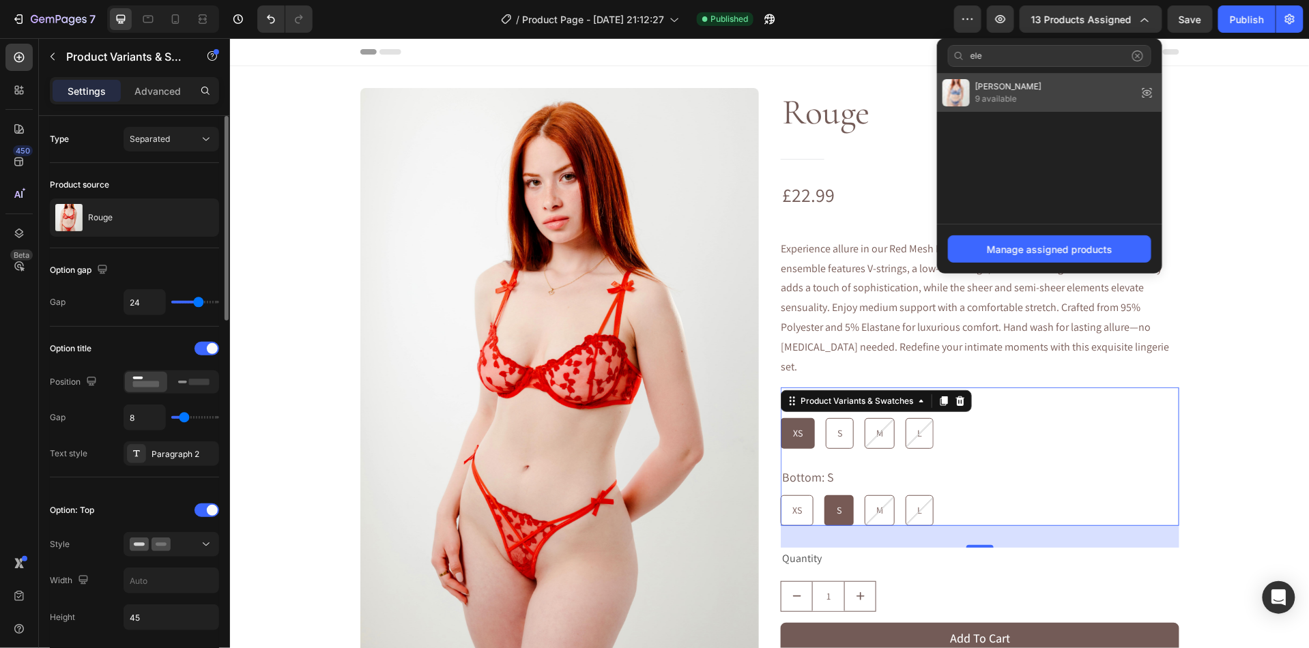
type input "ele"
click at [1052, 100] on div "[PERSON_NAME] 9 available" at bounding box center [1049, 93] width 225 height 38
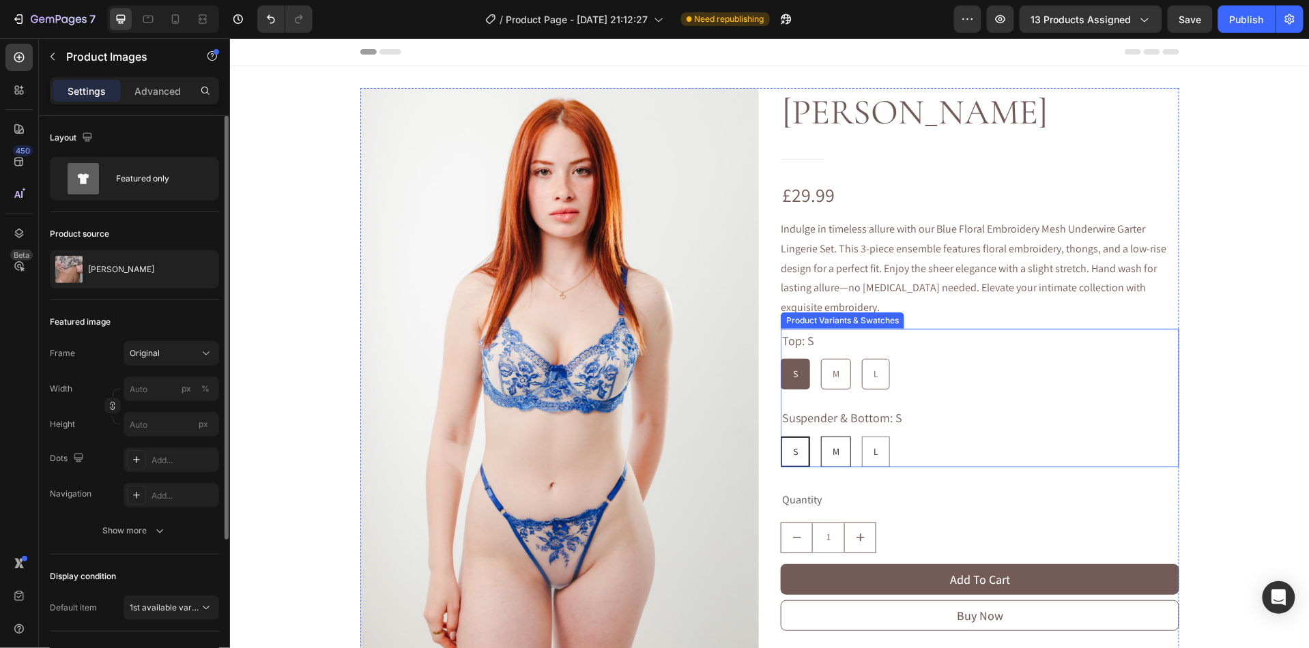
click at [841, 455] on div "M" at bounding box center [835, 452] width 29 height 28
click at [820, 436] on input "M M M" at bounding box center [820, 435] width 1 height 1
radio input "true"
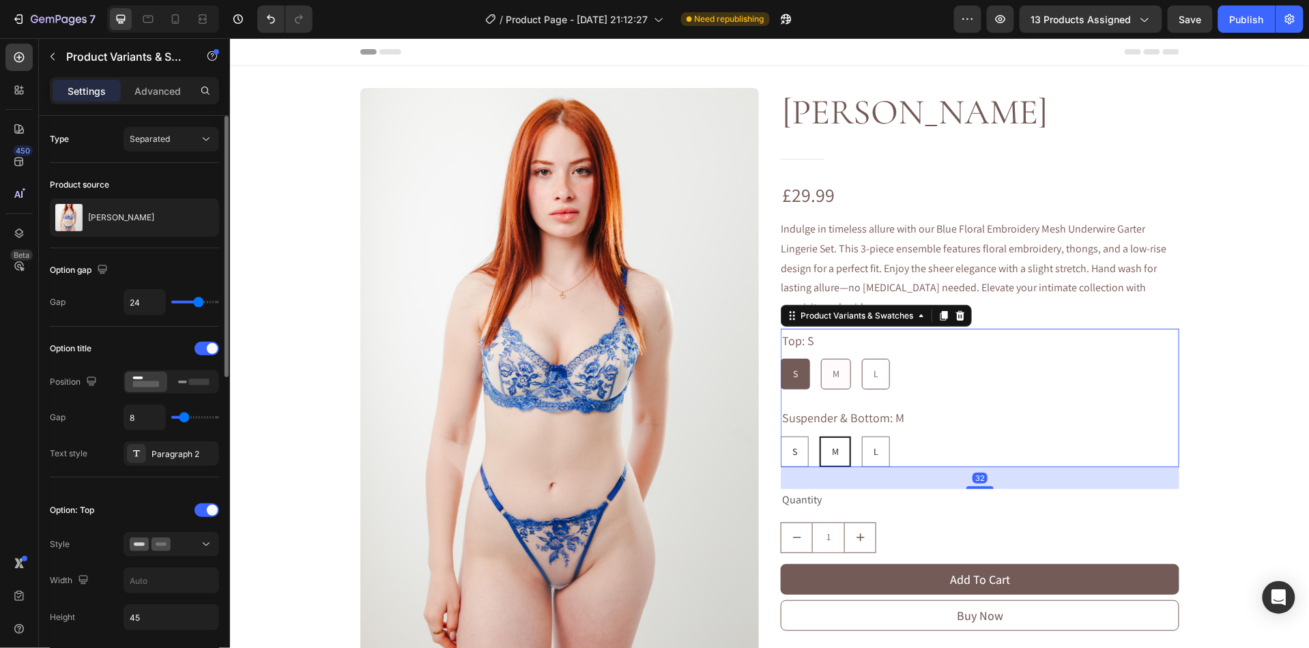
click at [833, 373] on span "M" at bounding box center [835, 373] width 7 height 12
click at [820, 358] on input "M M M" at bounding box center [820, 358] width 1 height 1
radio input "true"
click at [1075, 22] on span "13 products assigned" at bounding box center [1081, 19] width 100 height 14
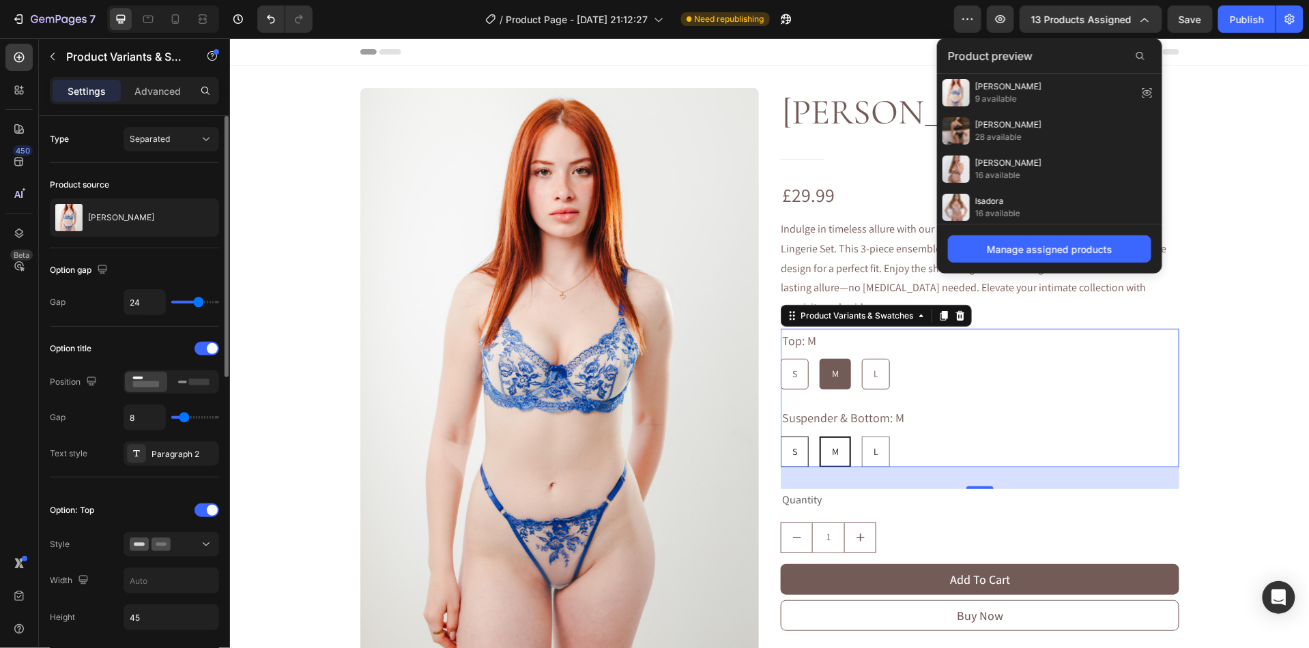
click at [791, 457] on div "S" at bounding box center [794, 452] width 27 height 28
click at [780, 436] on input "S S S" at bounding box center [779, 435] width 1 height 1
radio input "true"
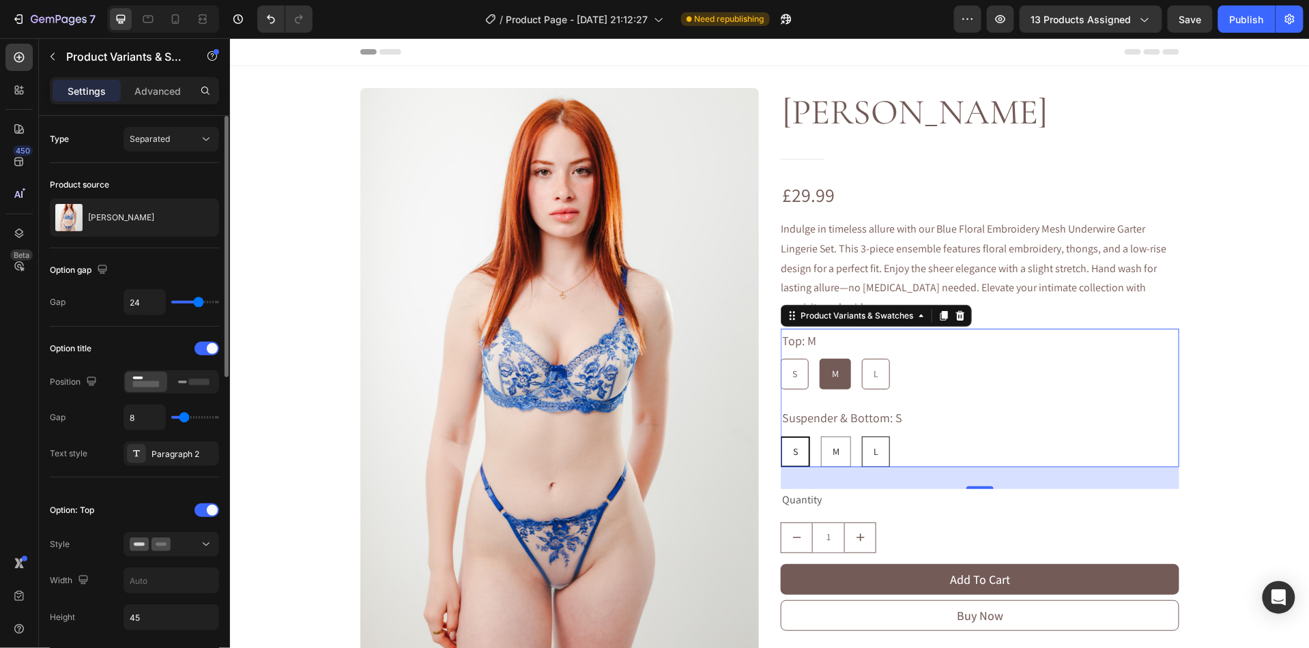
click at [874, 445] on span "L" at bounding box center [875, 451] width 5 height 12
click at [861, 436] on input "L L L" at bounding box center [861, 435] width 1 height 1
radio input "true"
click at [1052, 27] on button "13 products assigned" at bounding box center [1091, 18] width 143 height 27
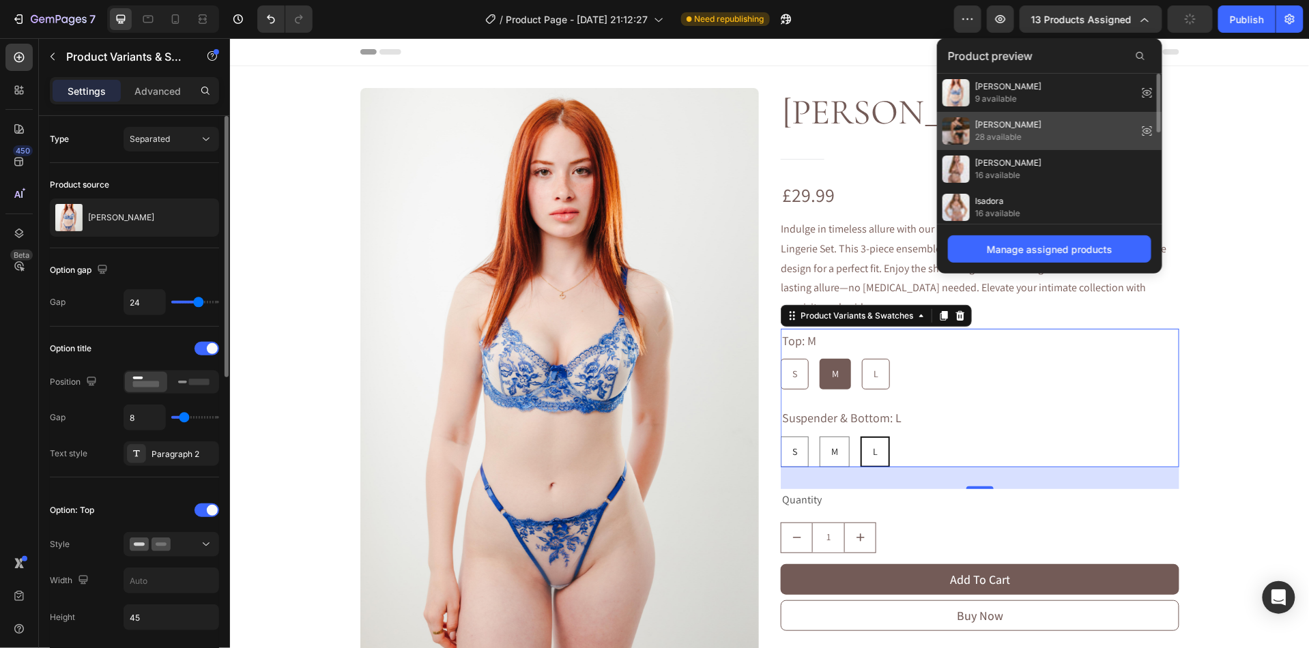
click at [1020, 126] on span "[PERSON_NAME]" at bounding box center [1008, 125] width 66 height 12
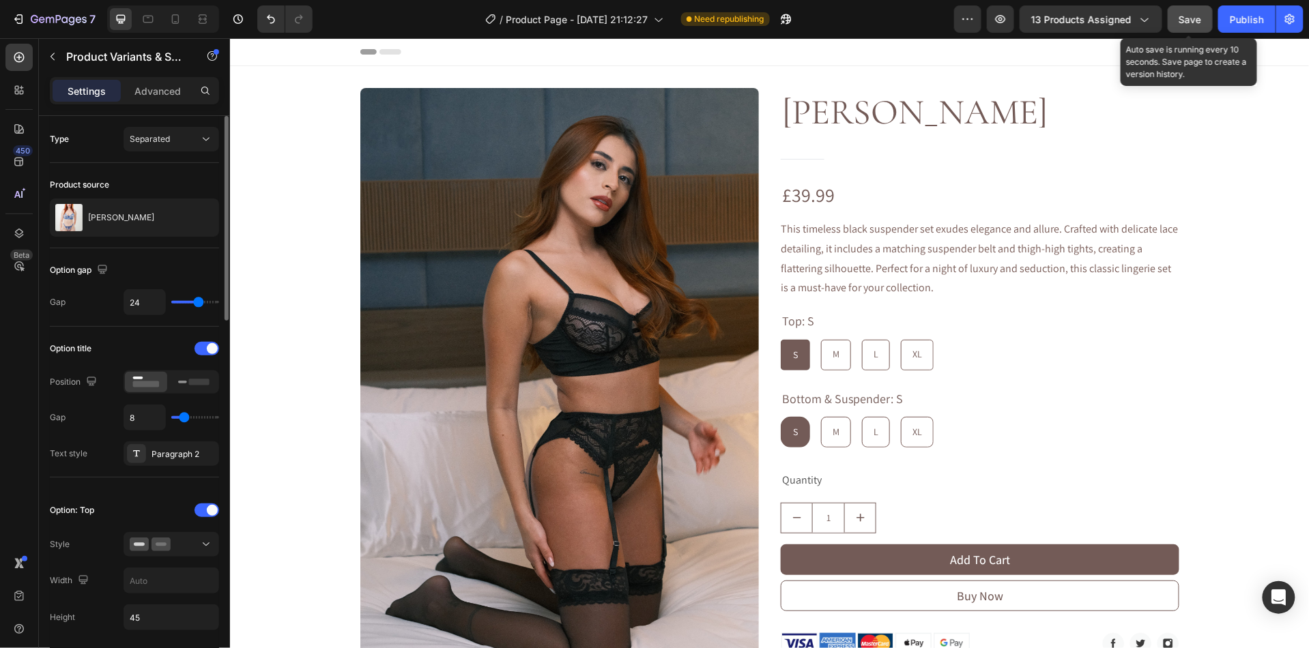
click at [1191, 21] on span "Save" at bounding box center [1190, 20] width 23 height 12
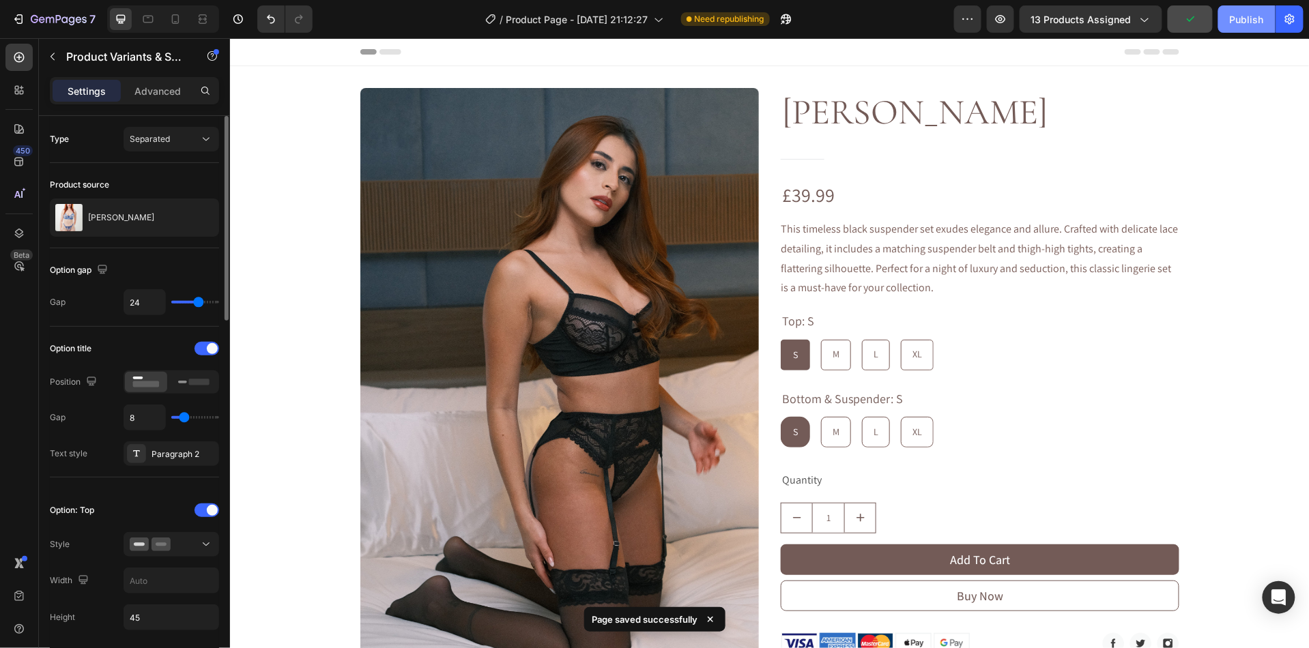
click at [1255, 25] on div "Publish" at bounding box center [1247, 19] width 34 height 14
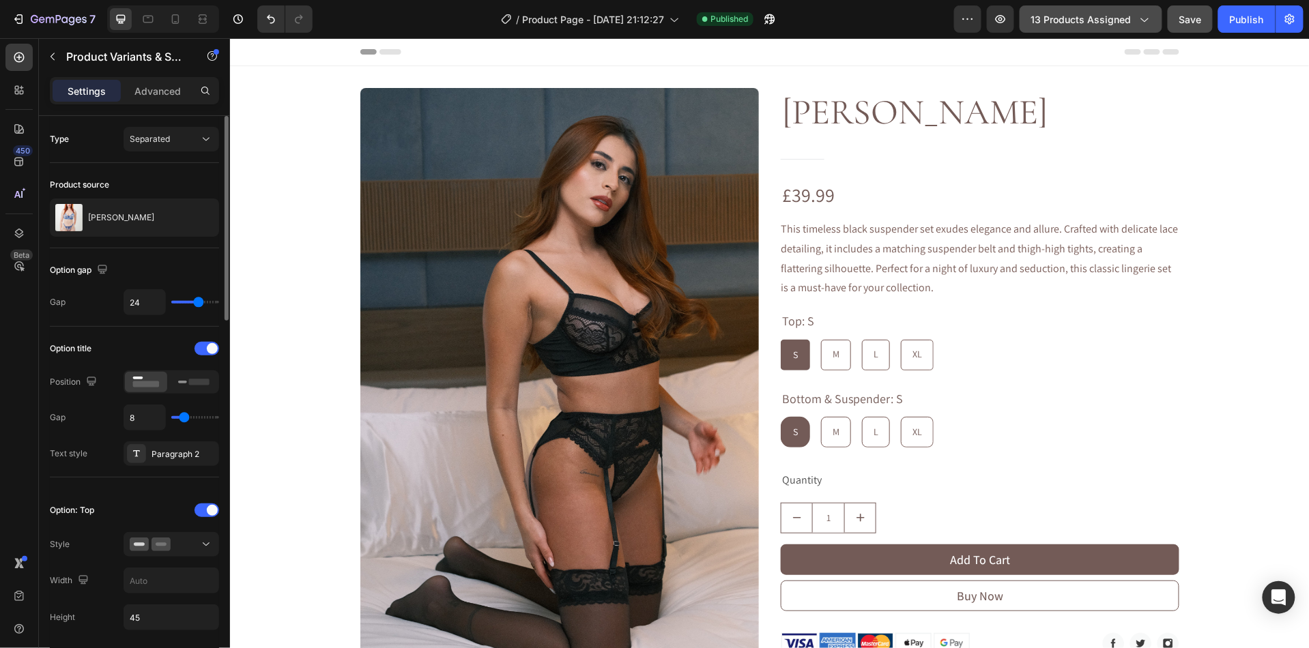
click at [1078, 16] on span "13 products assigned" at bounding box center [1081, 19] width 100 height 14
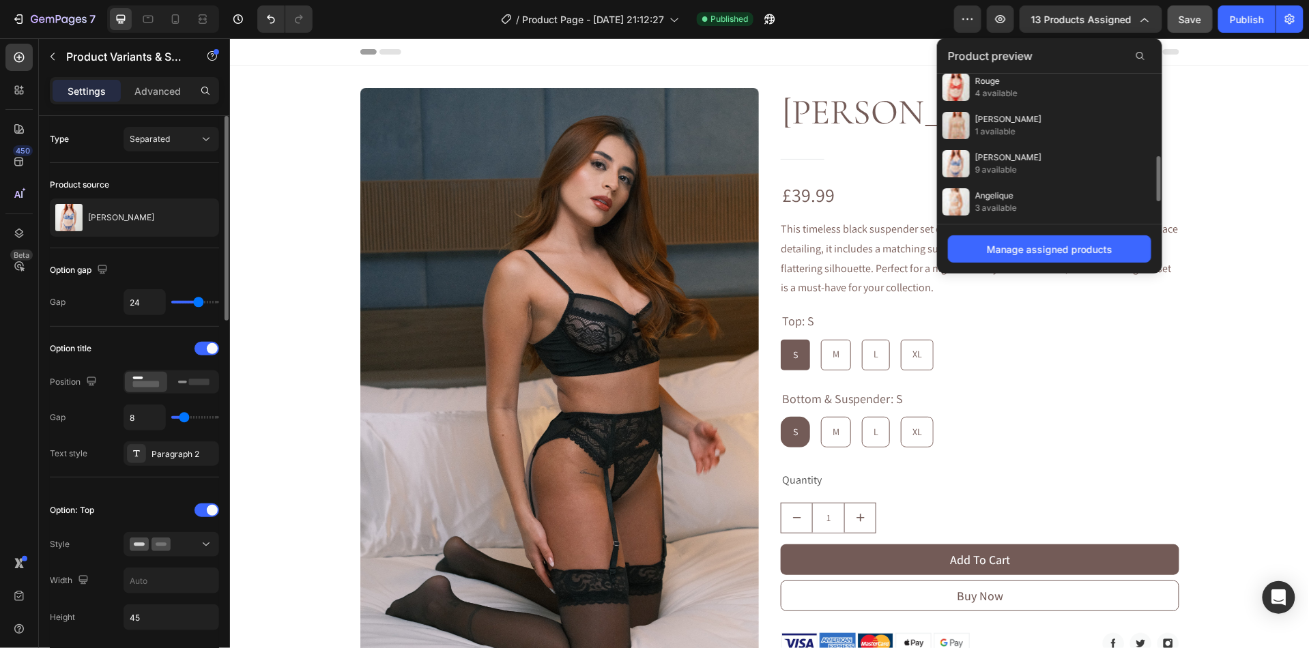
scroll to position [283, 0]
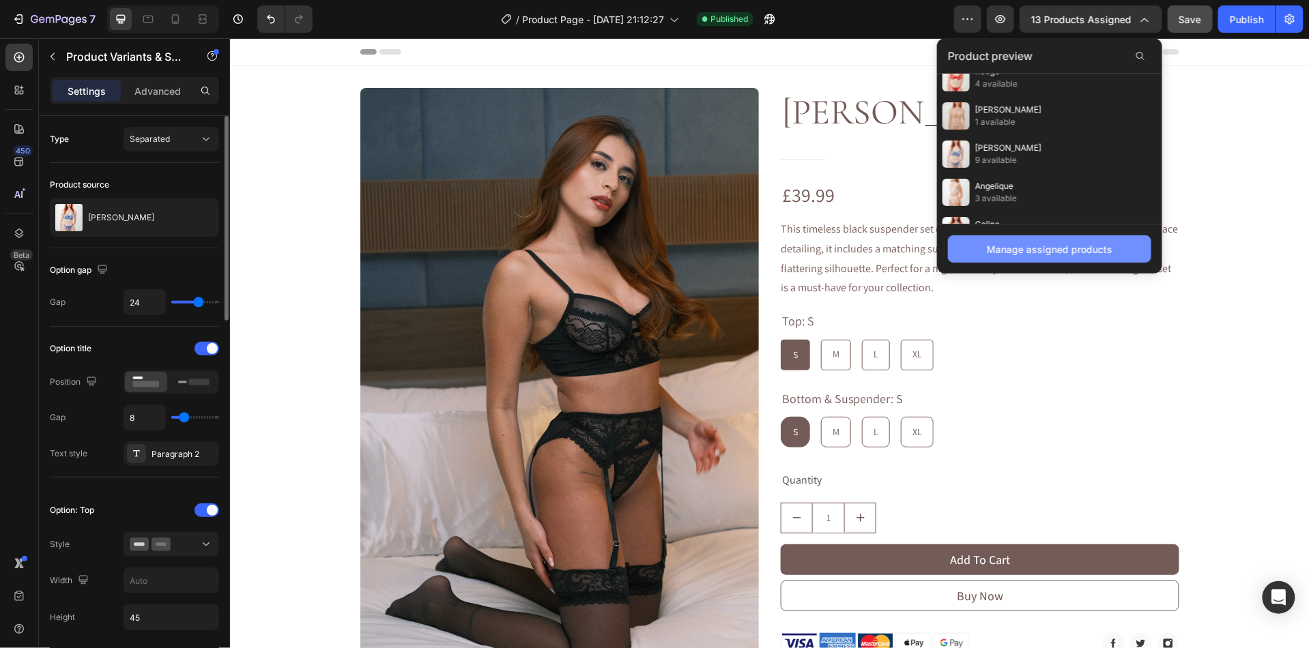
click at [1090, 255] on div "Manage assigned products" at bounding box center [1050, 249] width 126 height 14
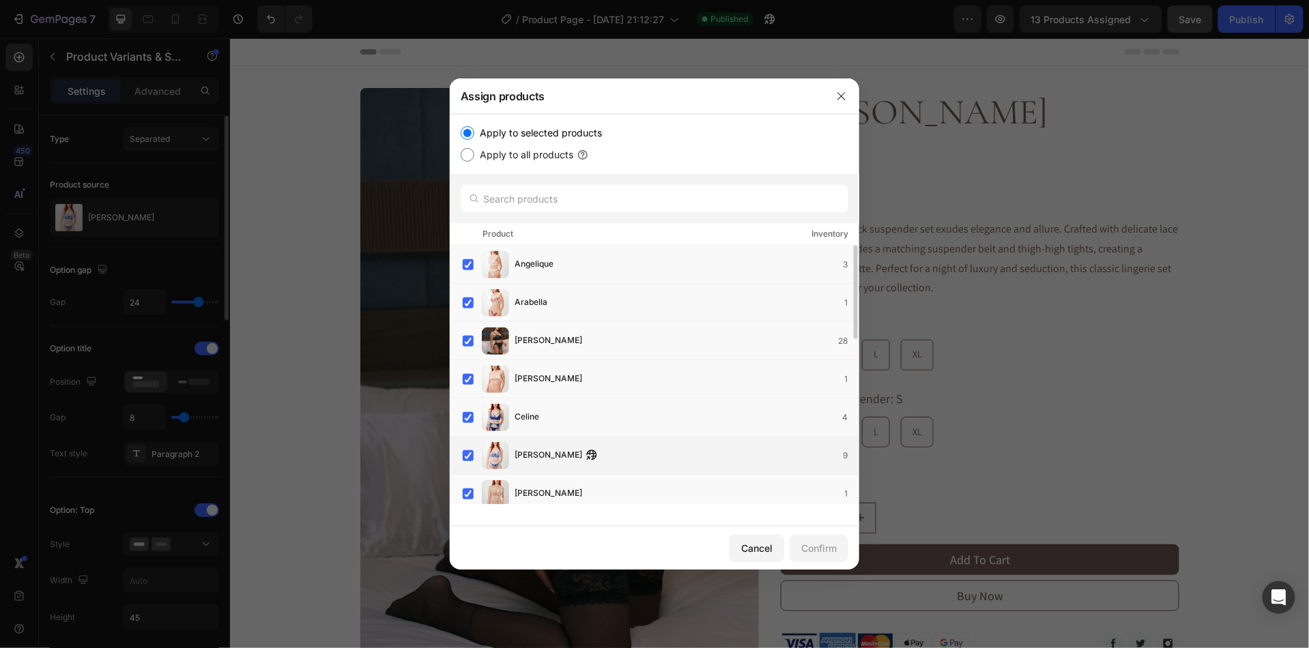
scroll to position [4, 0]
click at [468, 455] on label at bounding box center [468, 451] width 11 height 11
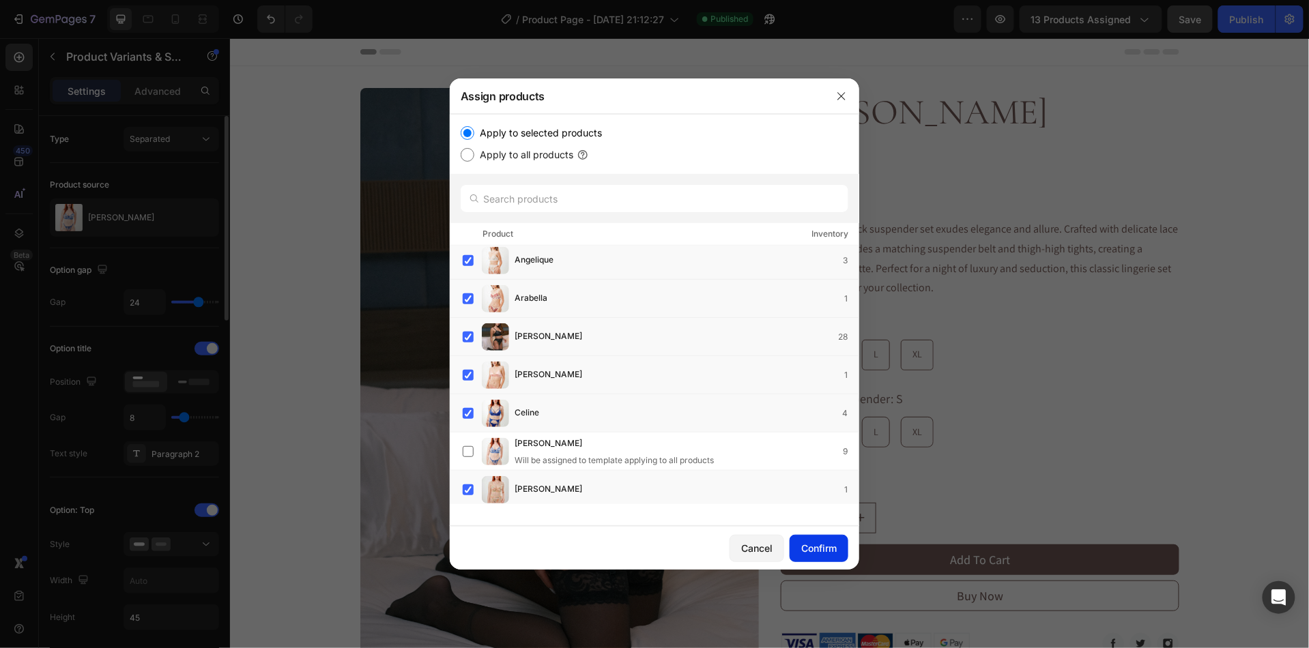
click at [801, 551] on div "Confirm" at bounding box center [818, 548] width 35 height 14
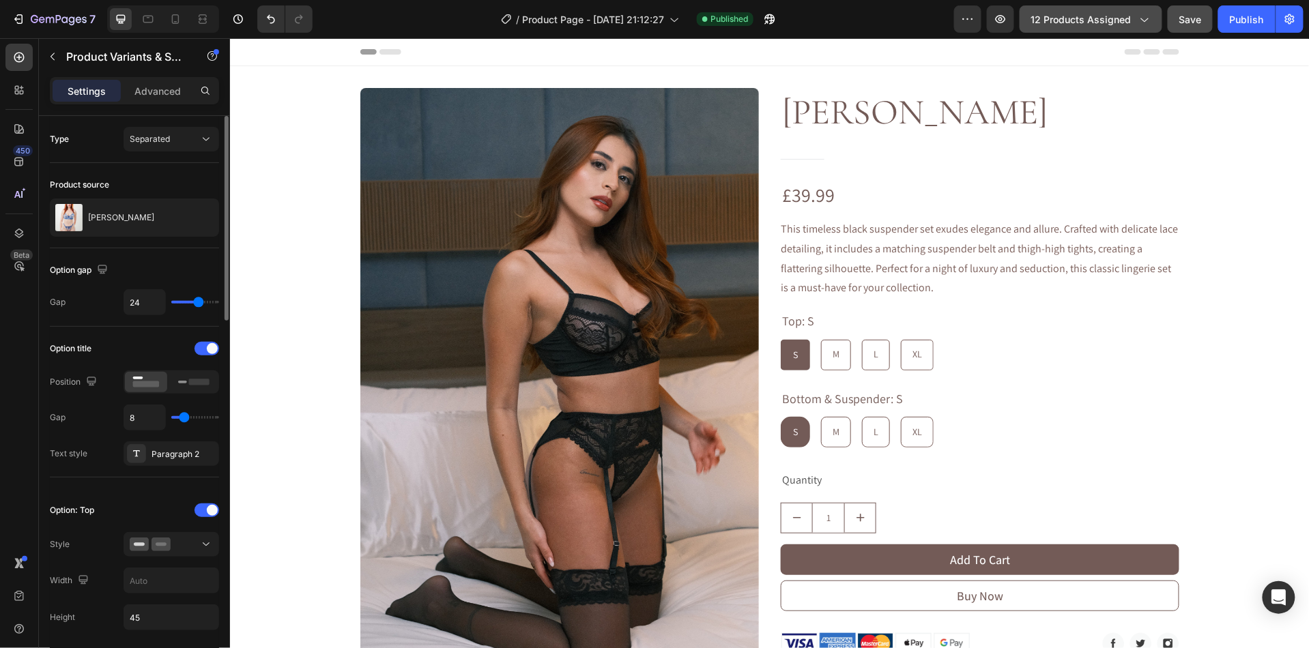
click at [1115, 22] on span "12 products assigned" at bounding box center [1081, 19] width 100 height 14
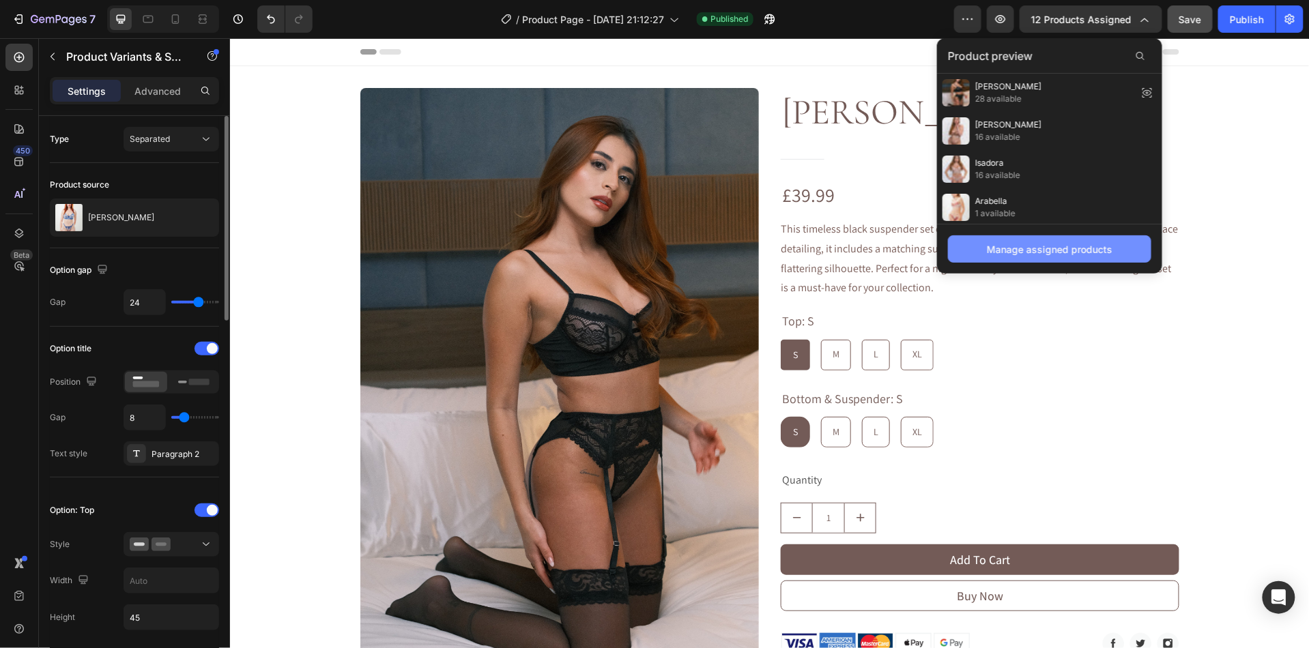
click at [1028, 255] on div "Manage assigned products" at bounding box center [1050, 249] width 126 height 14
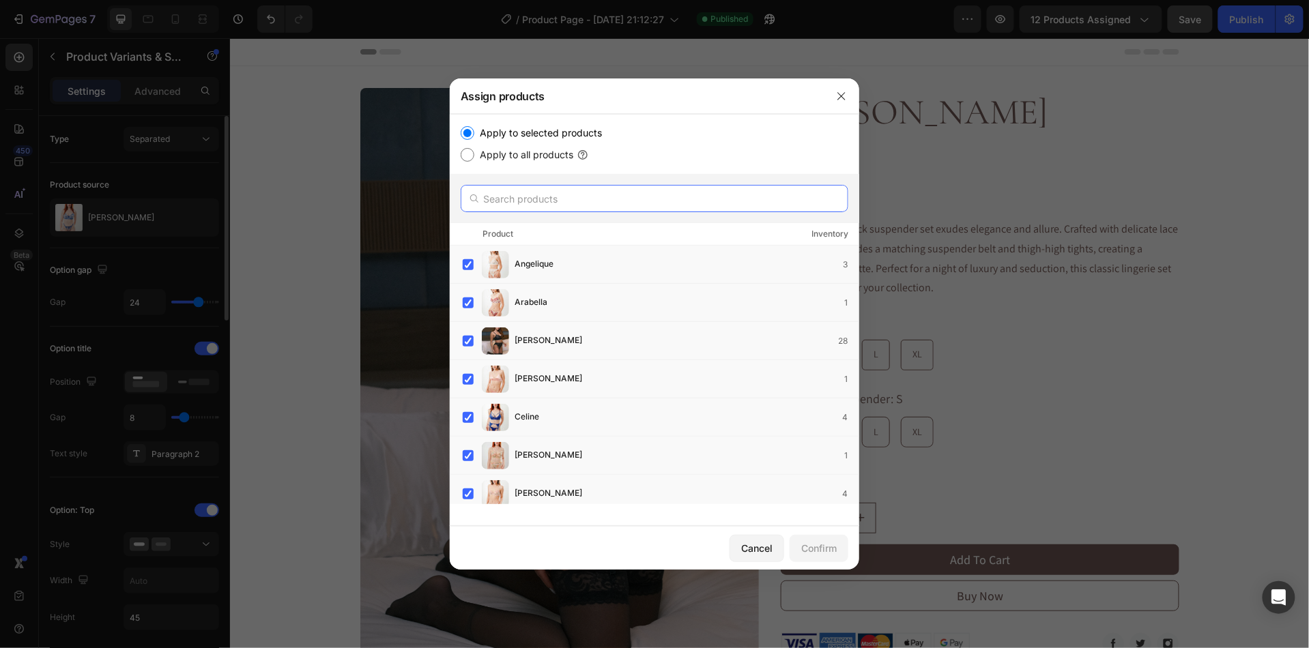
click at [515, 198] on input "text" at bounding box center [655, 198] width 388 height 27
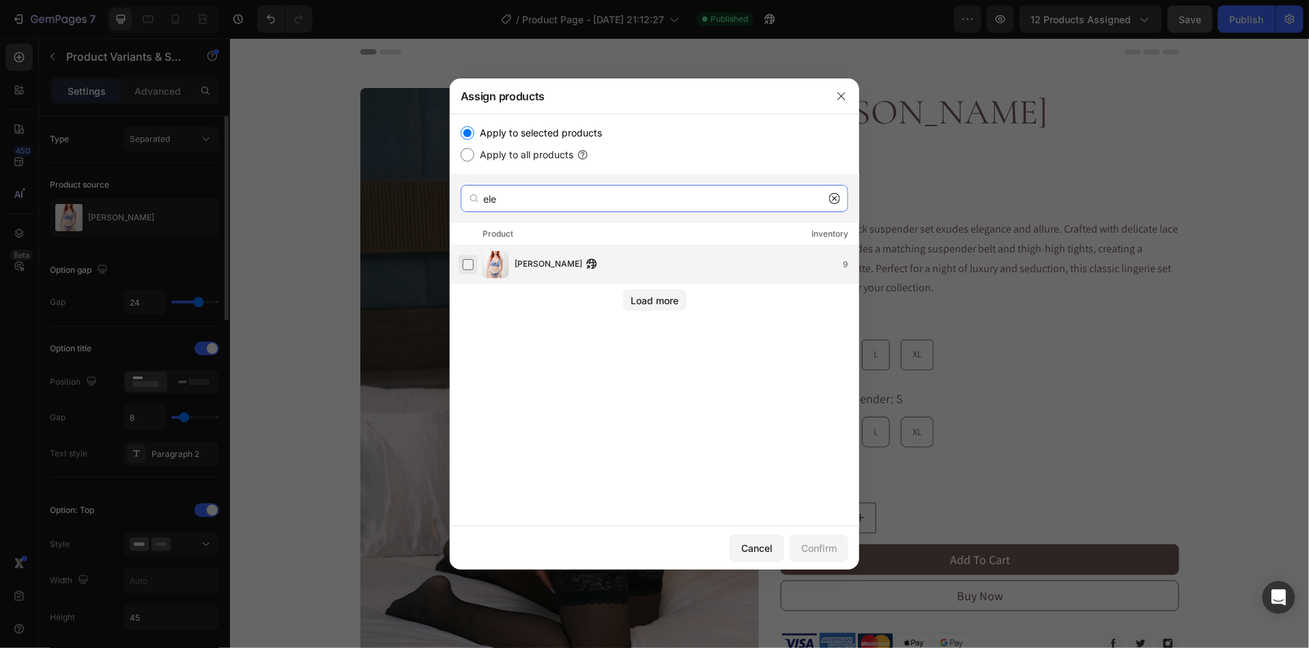
type input "ele"
click at [468, 270] on label at bounding box center [468, 264] width 11 height 11
click at [802, 543] on div "Confirm" at bounding box center [818, 548] width 35 height 14
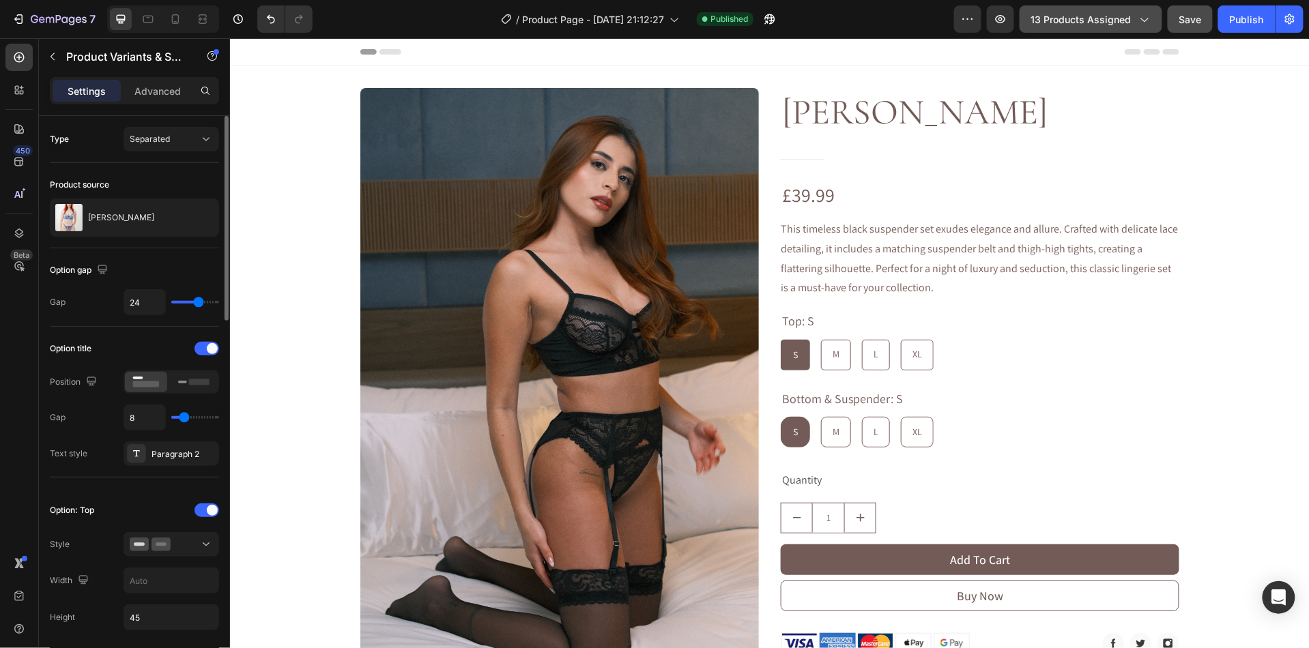
click at [1076, 24] on span "13 products assigned" at bounding box center [1081, 19] width 100 height 14
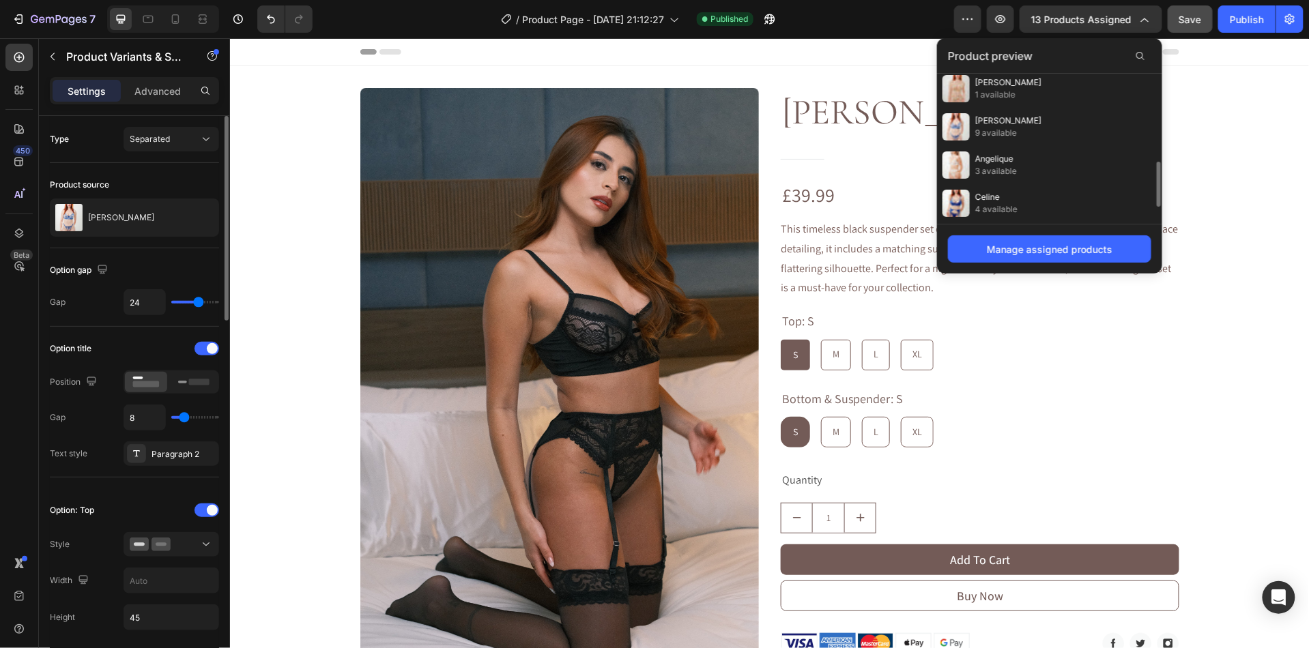
scroll to position [306, 0]
click at [991, 144] on div "[PERSON_NAME] 9 available" at bounding box center [992, 130] width 99 height 27
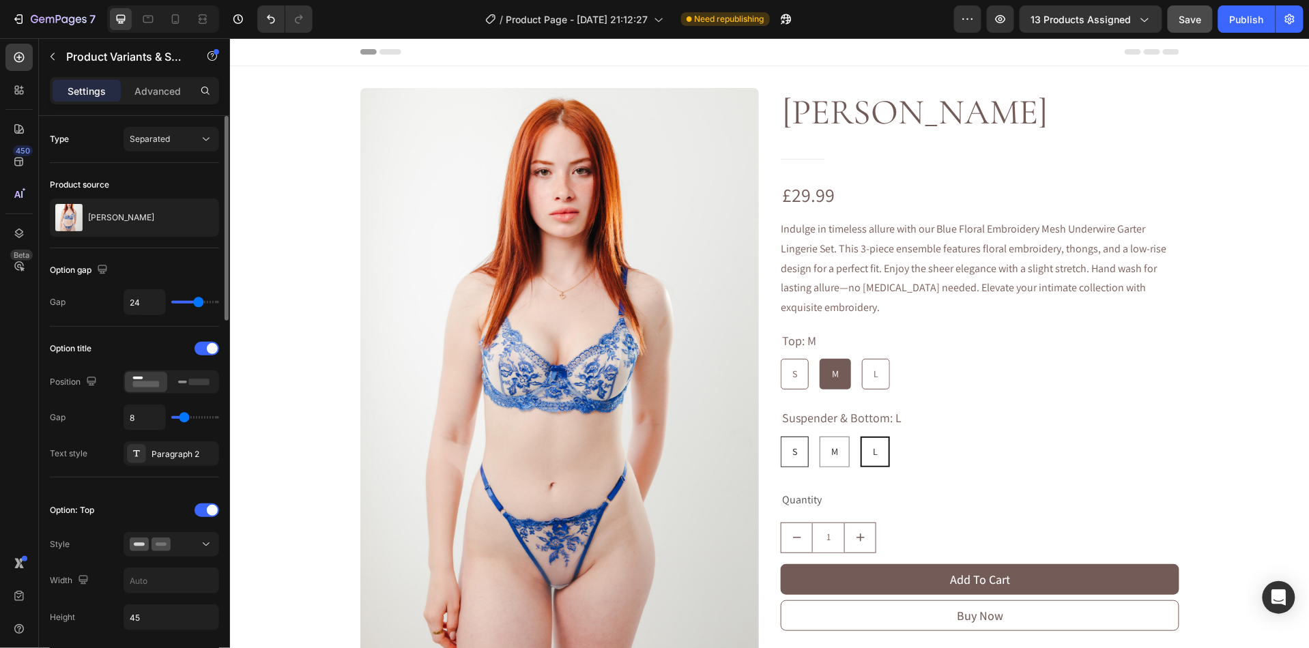
click at [796, 444] on div "S" at bounding box center [794, 452] width 27 height 28
click at [780, 436] on input "S S S" at bounding box center [779, 435] width 1 height 1
radio input "true"
click at [803, 371] on div "S" at bounding box center [794, 374] width 27 height 28
click at [780, 358] on input "S S S" at bounding box center [779, 358] width 1 height 1
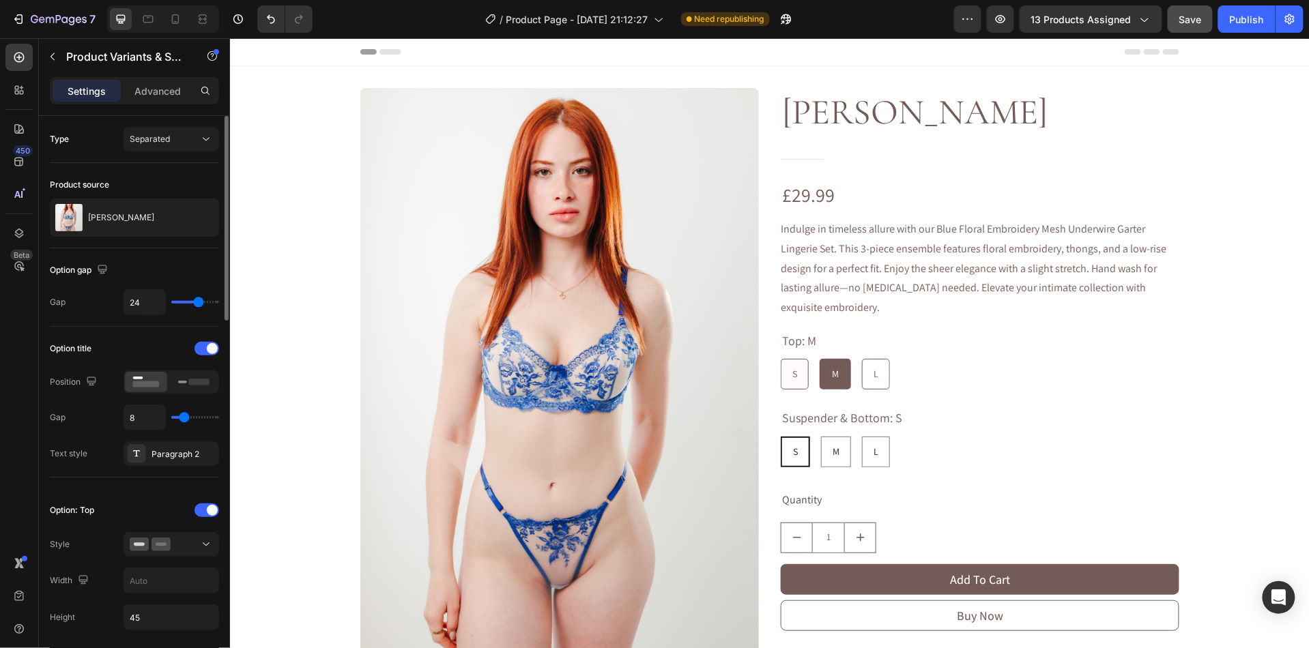
radio input "true"
click at [837, 382] on div "M" at bounding box center [835, 374] width 29 height 28
click at [820, 358] on input "M M M" at bounding box center [820, 358] width 1 height 1
radio input "true"
click at [1186, 24] on span "Save" at bounding box center [1190, 20] width 23 height 12
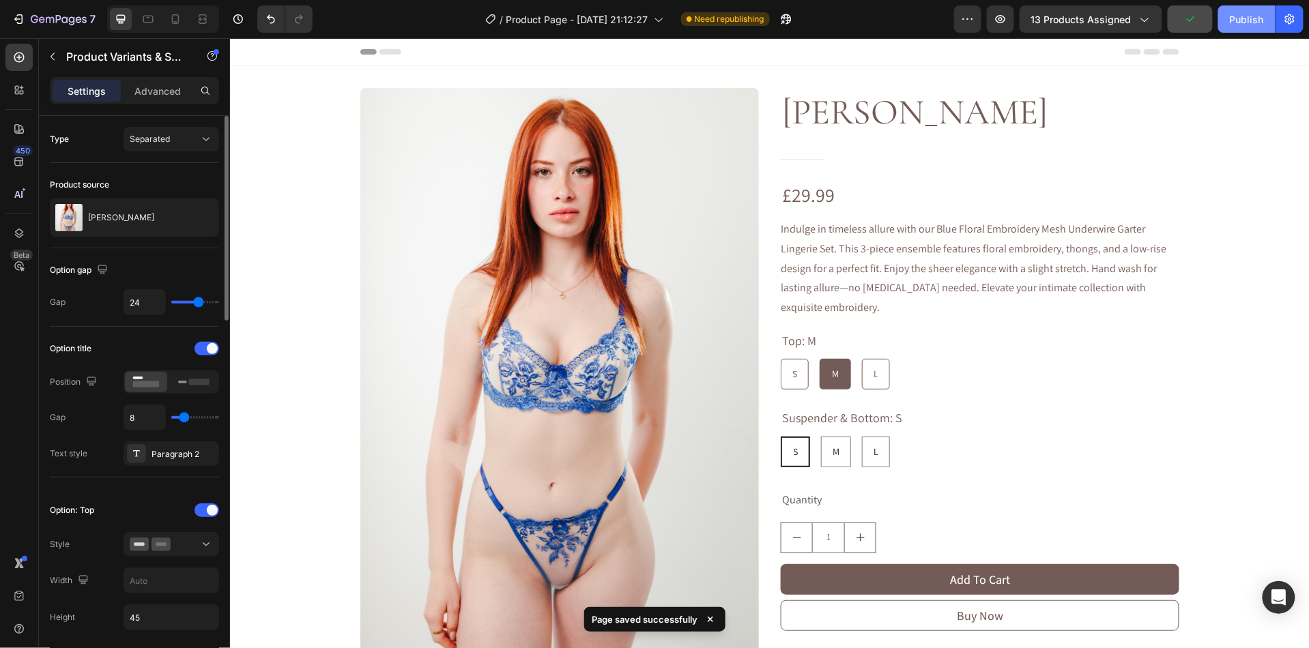
click at [1254, 23] on div "Publish" at bounding box center [1247, 19] width 34 height 14
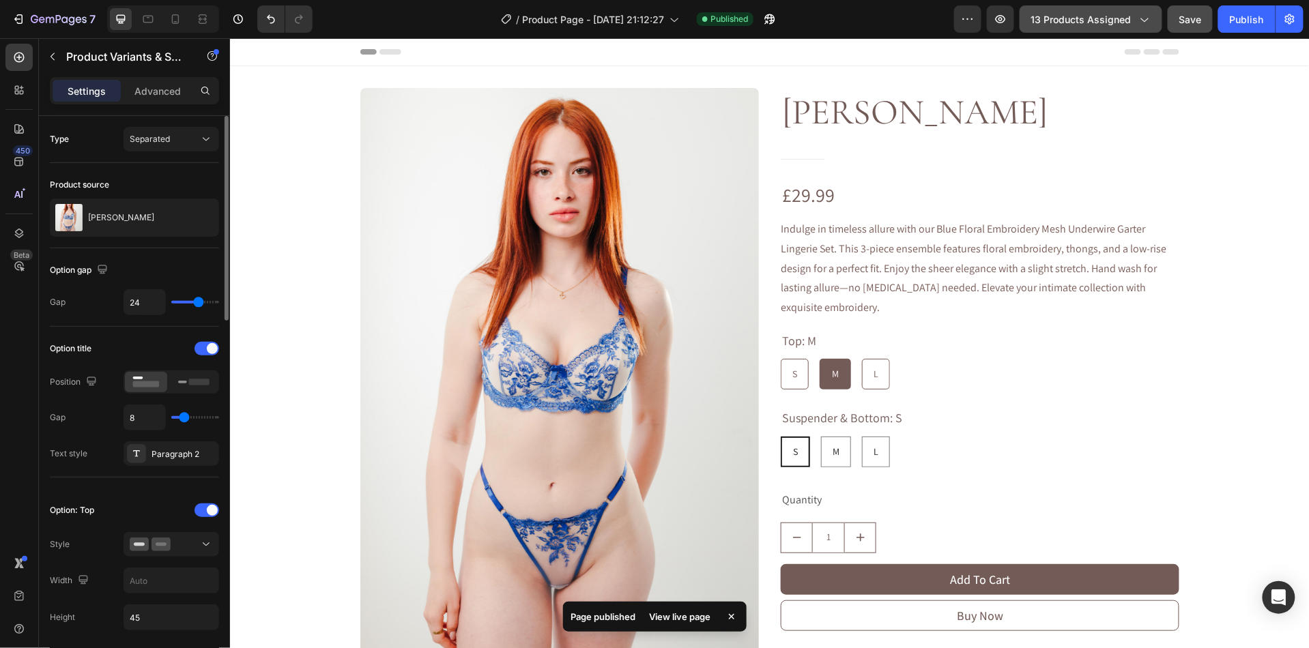
click at [1097, 14] on span "13 products assigned" at bounding box center [1081, 19] width 100 height 14
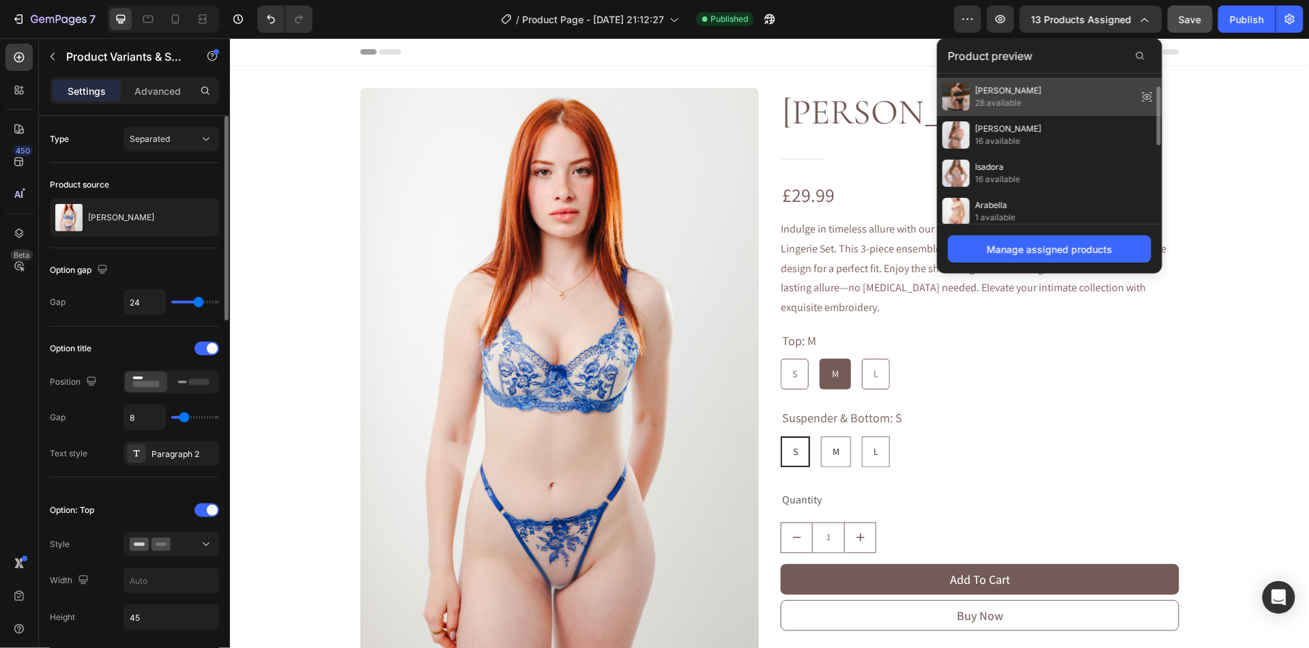
scroll to position [0, 0]
click at [1020, 150] on div "[PERSON_NAME] 9 available" at bounding box center [1049, 169] width 225 height 38
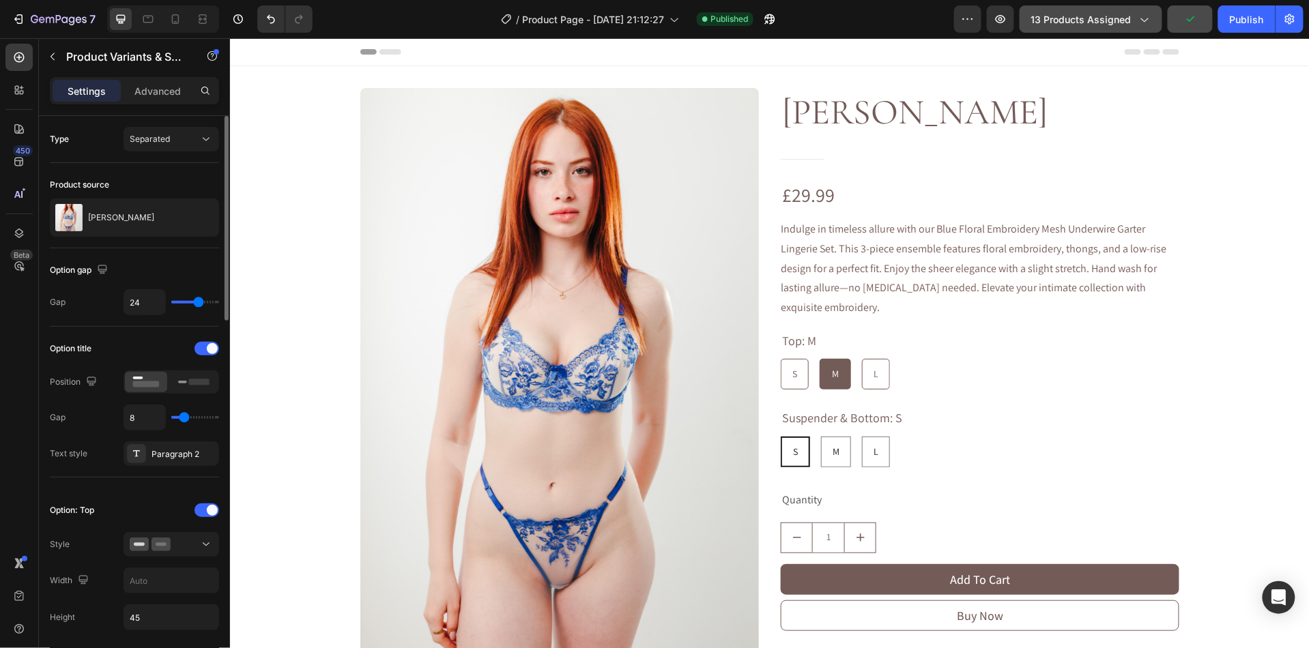
click at [1095, 24] on span "13 products assigned" at bounding box center [1081, 19] width 100 height 14
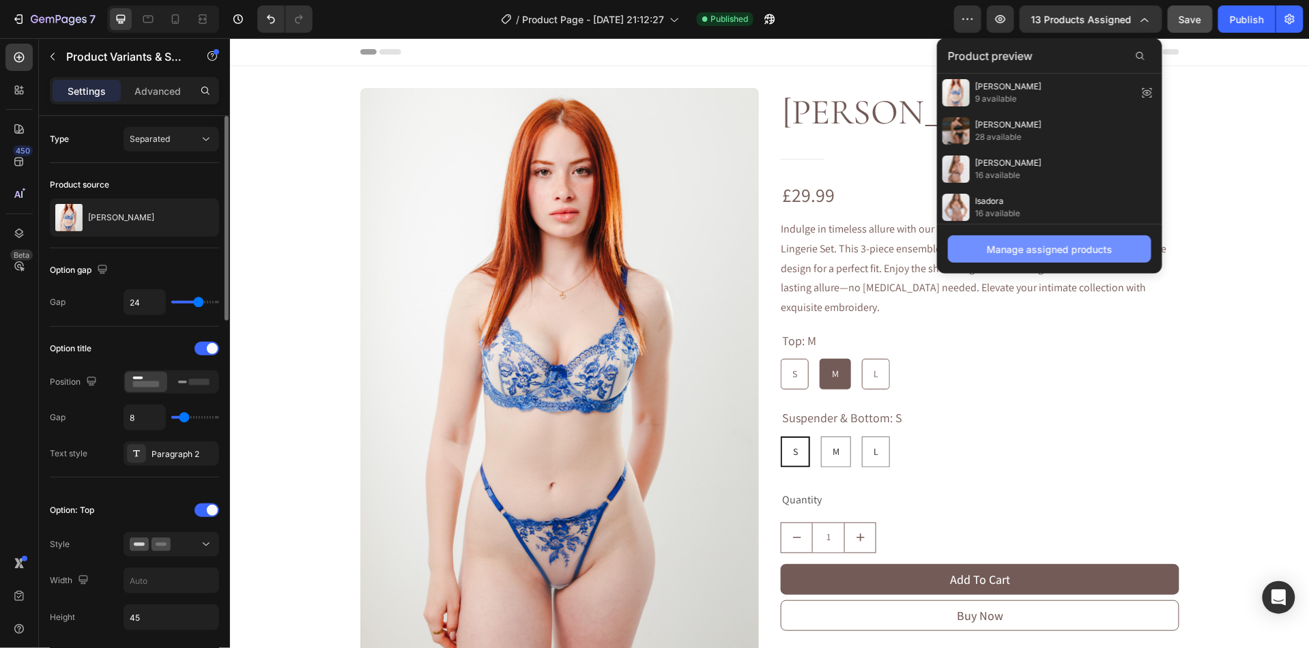
click at [1033, 257] on div "Manage assigned products" at bounding box center [1050, 249] width 126 height 14
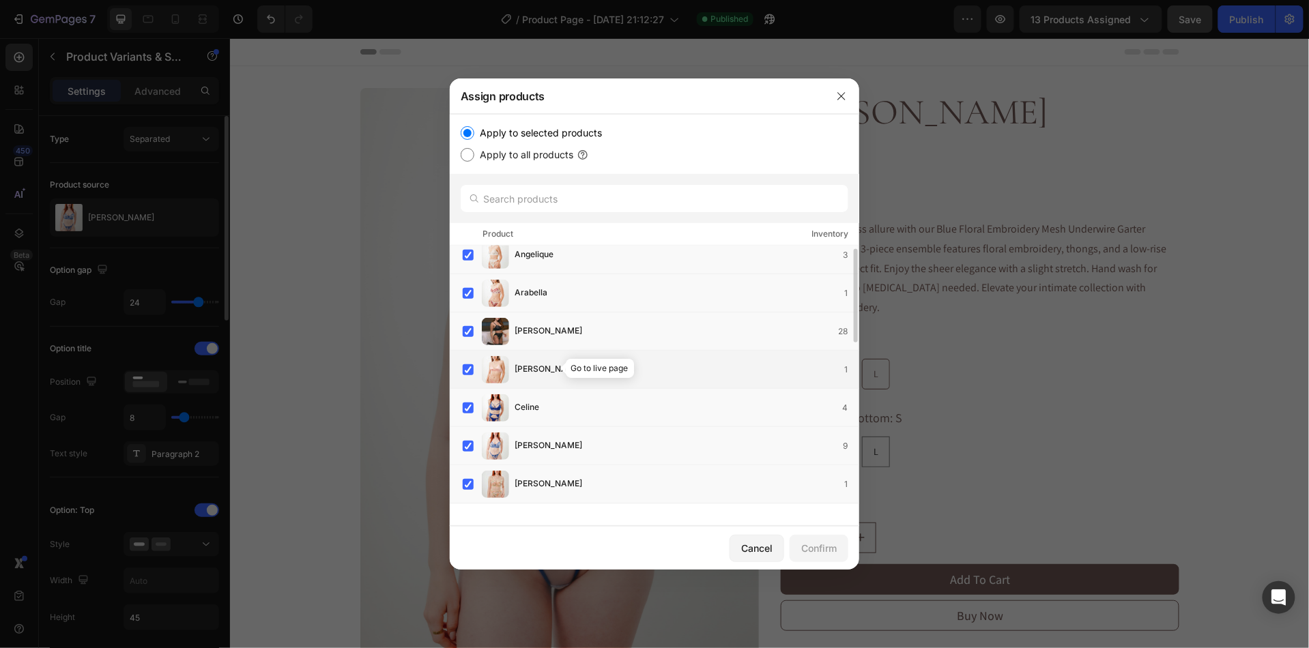
scroll to position [23, 0]
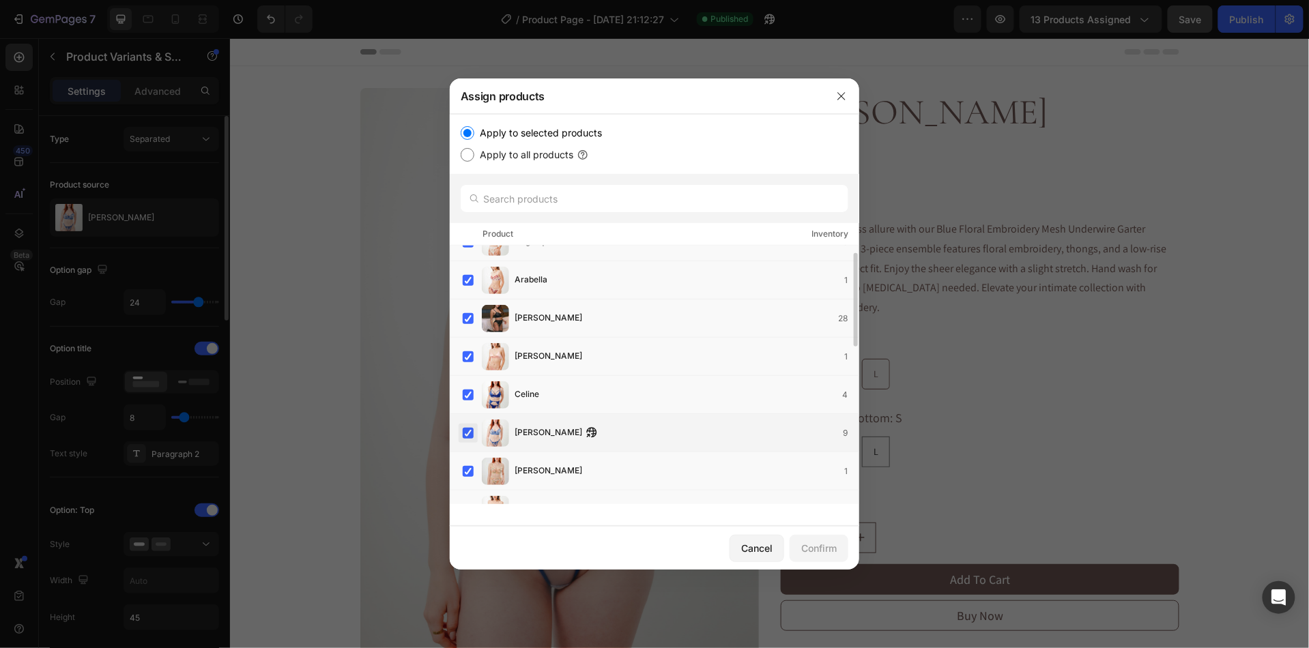
click at [465, 436] on label at bounding box center [468, 433] width 11 height 11
click at [812, 547] on div "Confirm" at bounding box center [818, 548] width 35 height 14
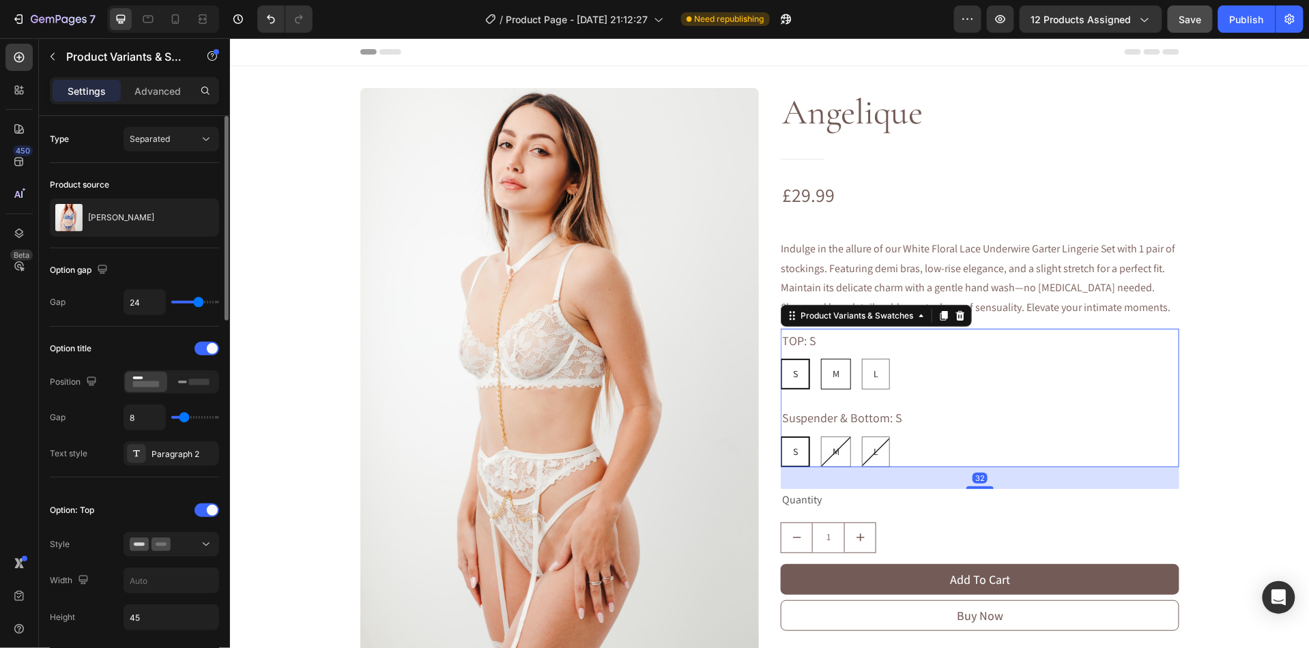
click at [849, 377] on div "M" at bounding box center [835, 374] width 29 height 28
click at [820, 358] on input "M M M" at bounding box center [820, 358] width 1 height 1
radio input "true"
click at [881, 374] on div "L" at bounding box center [875, 374] width 27 height 28
click at [861, 358] on input "L L L" at bounding box center [861, 358] width 1 height 1
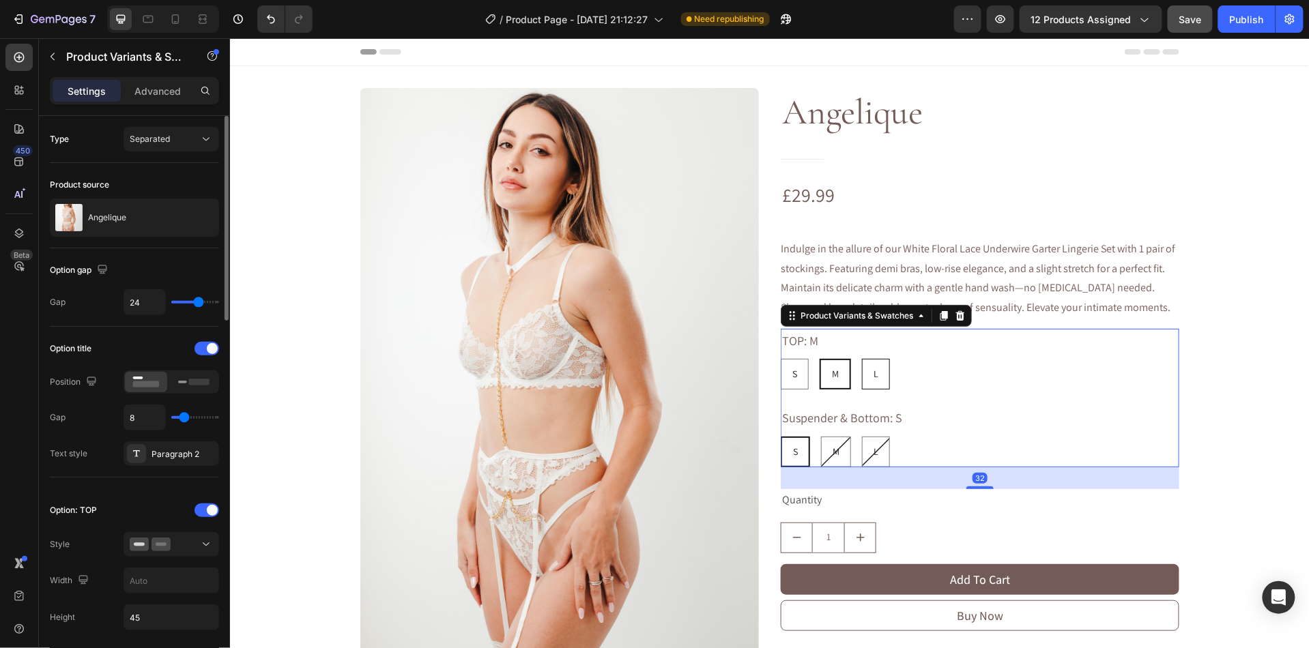
radio input "true"
click at [804, 461] on div "S" at bounding box center [795, 452] width 27 height 28
click at [780, 436] on input "S S S" at bounding box center [779, 435] width 1 height 1
click at [1085, 29] on button "12 products assigned" at bounding box center [1091, 18] width 143 height 27
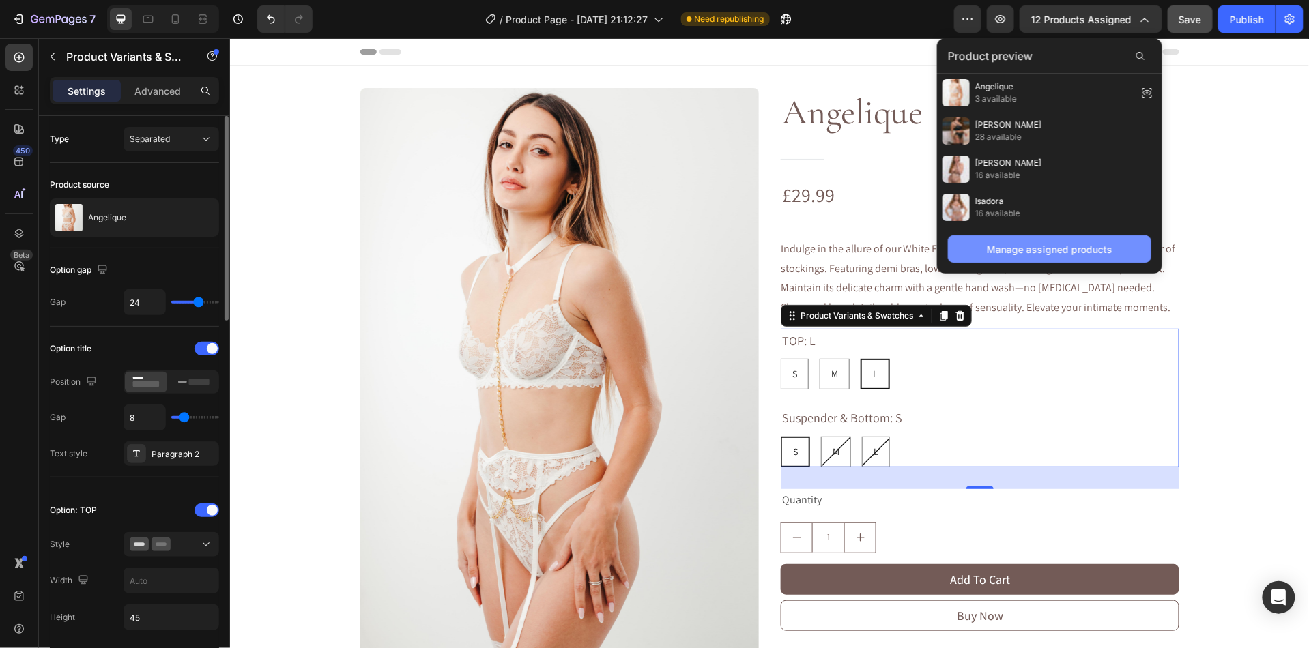
click at [1007, 254] on div "Manage assigned products" at bounding box center [1050, 249] width 126 height 14
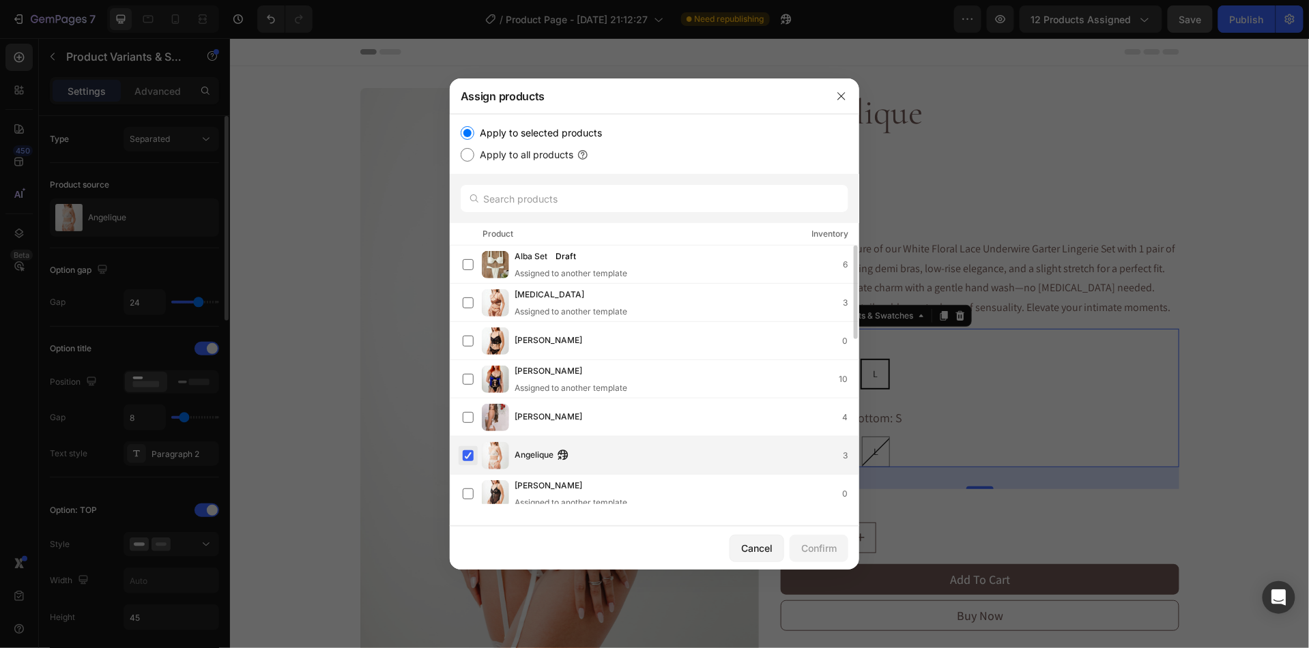
click at [474, 458] on label at bounding box center [468, 455] width 11 height 11
click at [803, 547] on div "Confirm" at bounding box center [818, 548] width 35 height 14
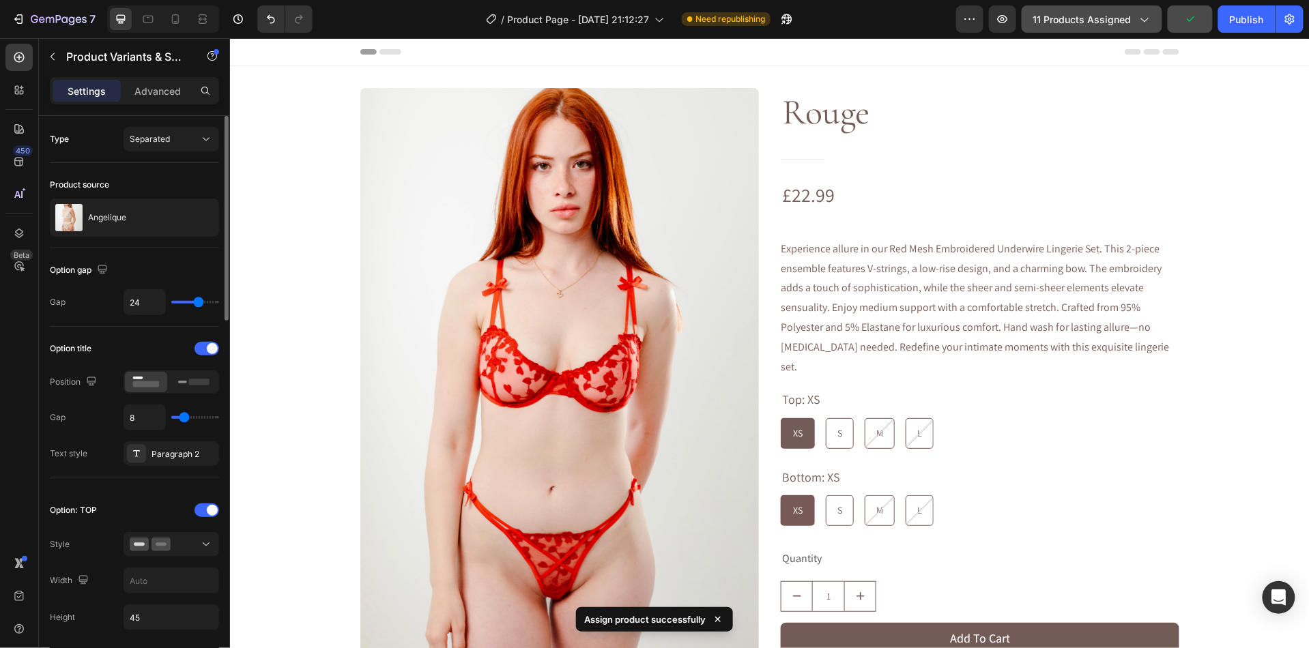
click at [1063, 27] on button "11 products assigned" at bounding box center [1092, 18] width 141 height 27
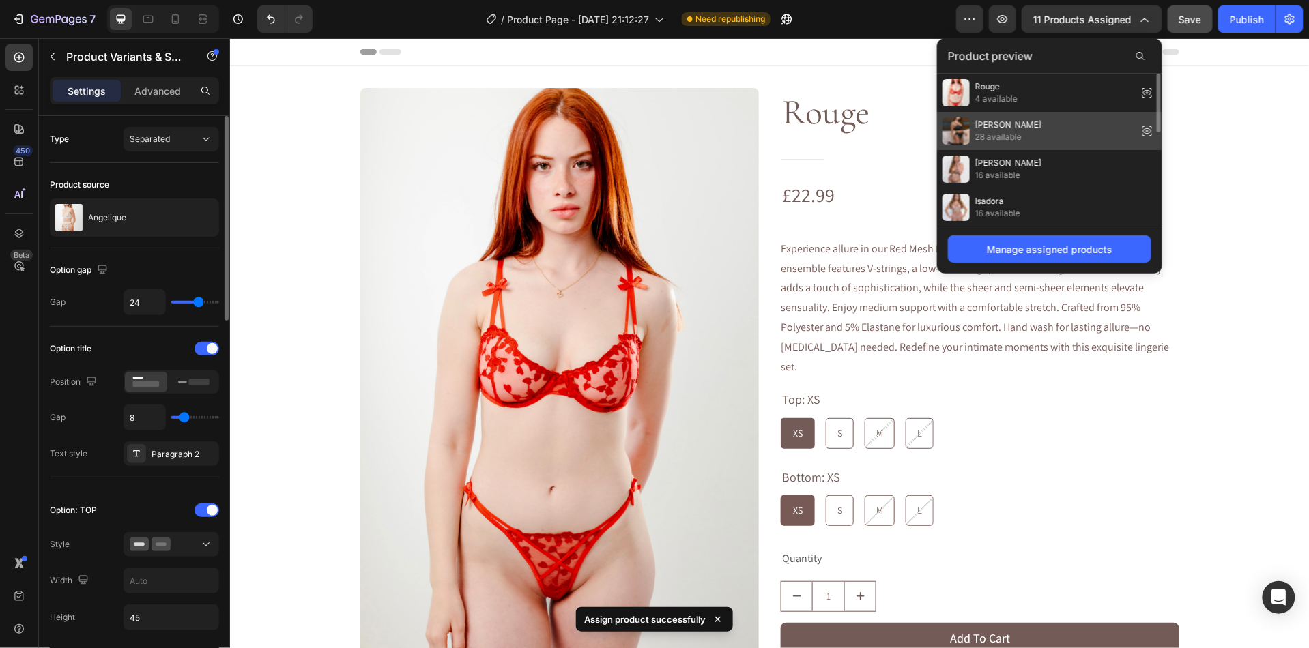
click at [988, 136] on span "28 available" at bounding box center [1008, 137] width 66 height 12
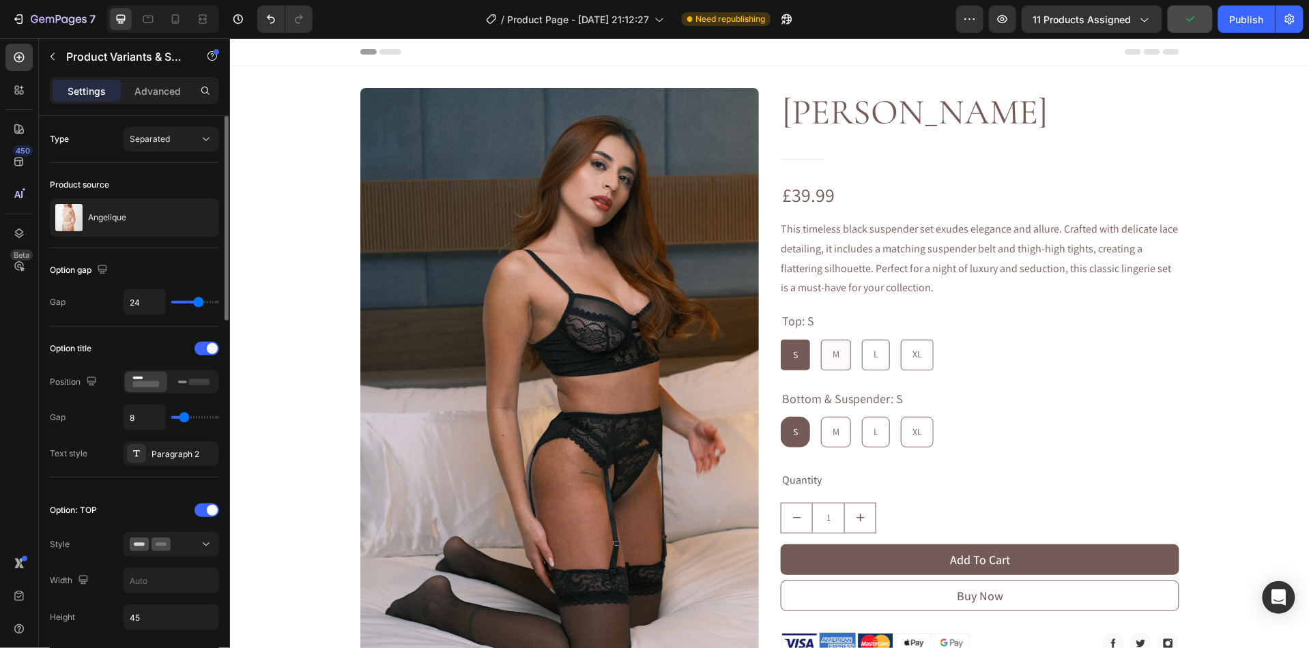
click at [830, 364] on div "M" at bounding box center [835, 354] width 29 height 28
click at [820, 339] on input "M M M" at bounding box center [820, 339] width 1 height 1
radio input "true"
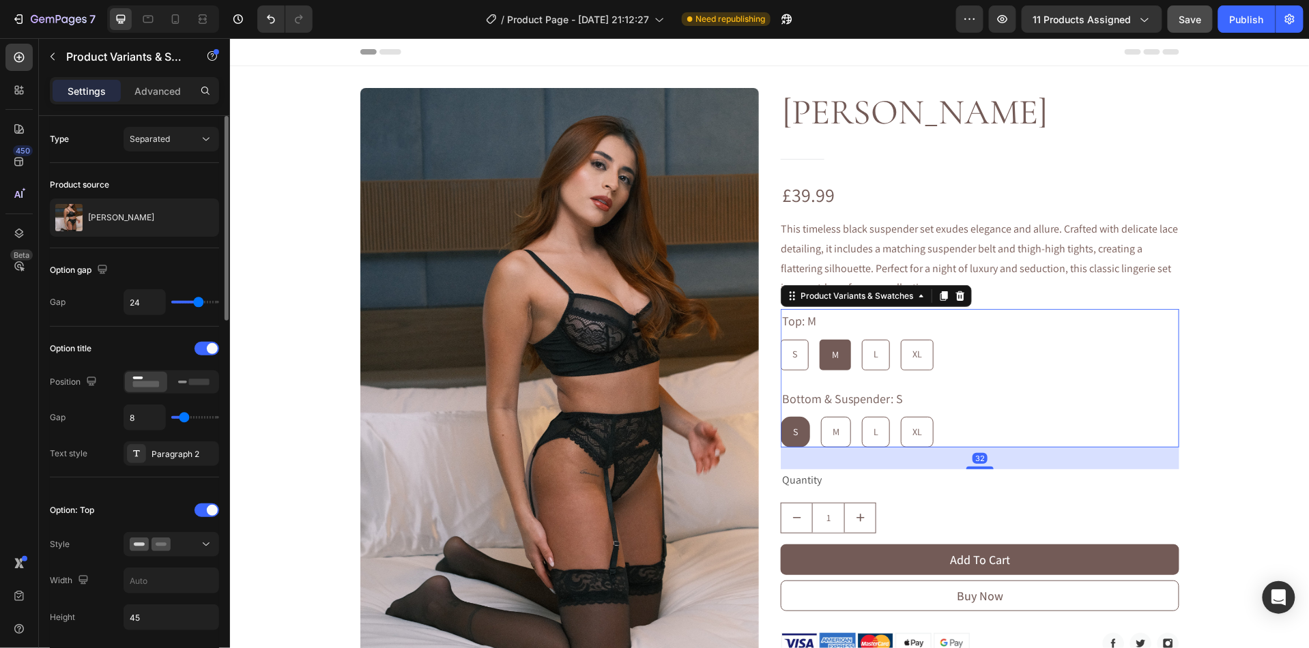
click at [837, 438] on div "M" at bounding box center [835, 432] width 29 height 28
click at [820, 416] on input "M M M" at bounding box center [820, 416] width 1 height 1
radio input "true"
click at [876, 438] on div "L" at bounding box center [875, 432] width 27 height 28
click at [861, 416] on input "L L L" at bounding box center [861, 416] width 1 height 1
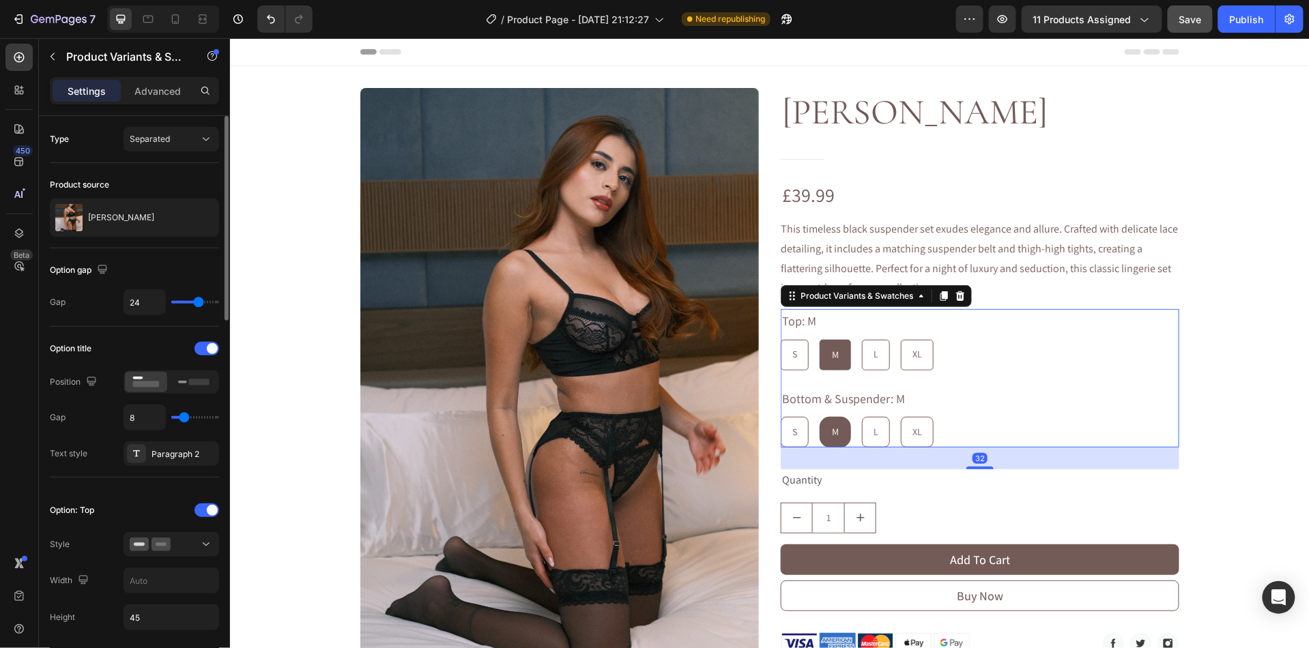
radio input "true"
click at [926, 430] on div "XL" at bounding box center [916, 432] width 31 height 28
click at [900, 416] on input "XL XL XL" at bounding box center [900, 416] width 1 height 1
radio input "true"
click at [1100, 19] on span "11 products assigned" at bounding box center [1082, 19] width 98 height 14
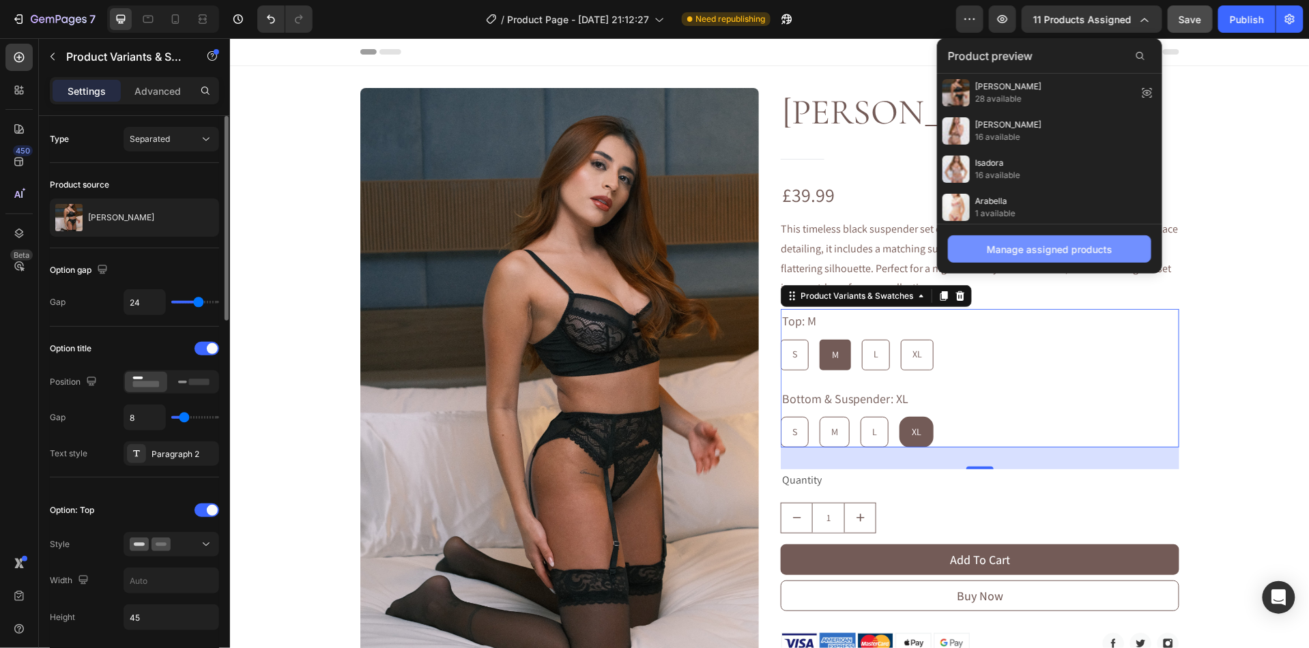
click at [1050, 247] on div "Manage assigned products" at bounding box center [1050, 249] width 126 height 14
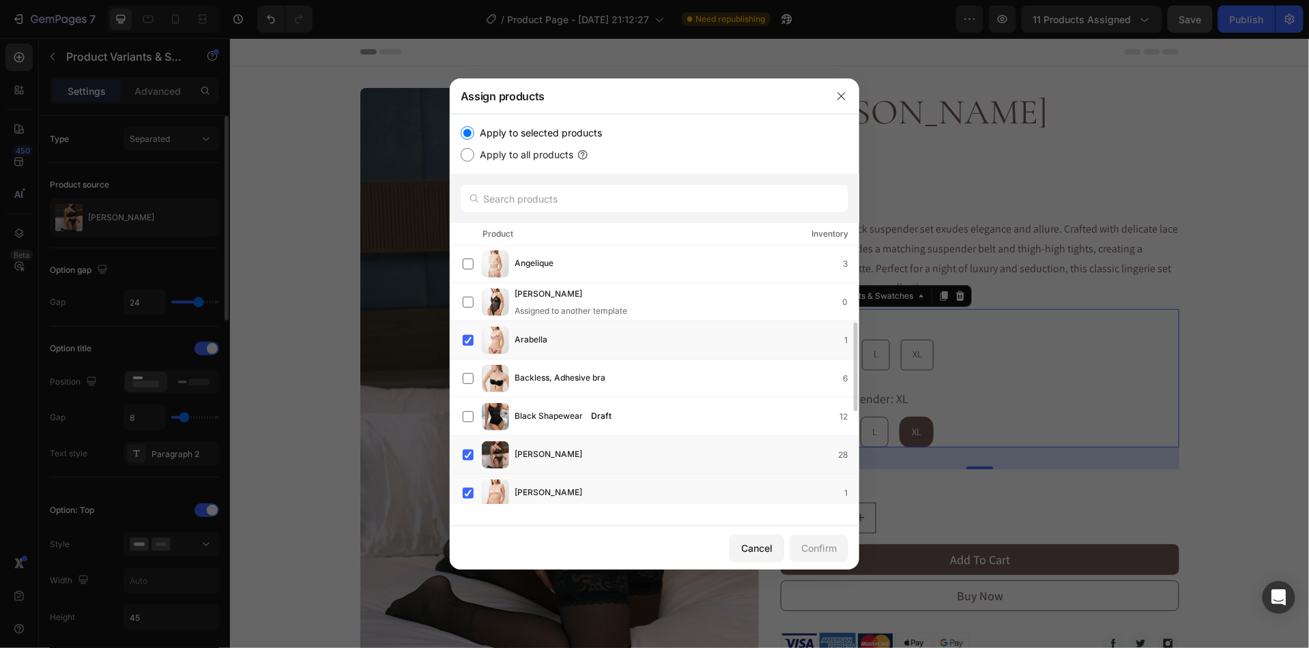
scroll to position [232, 0]
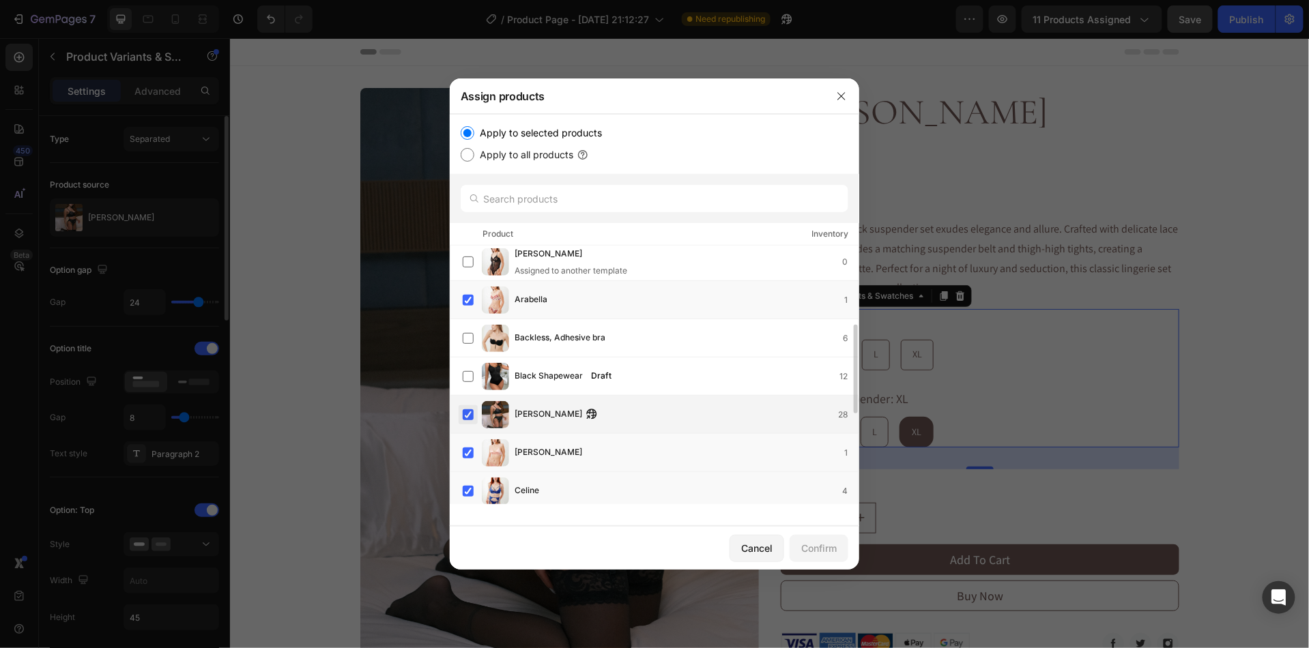
click at [471, 414] on label at bounding box center [468, 415] width 11 height 11
click at [471, 458] on label at bounding box center [468, 453] width 11 height 11
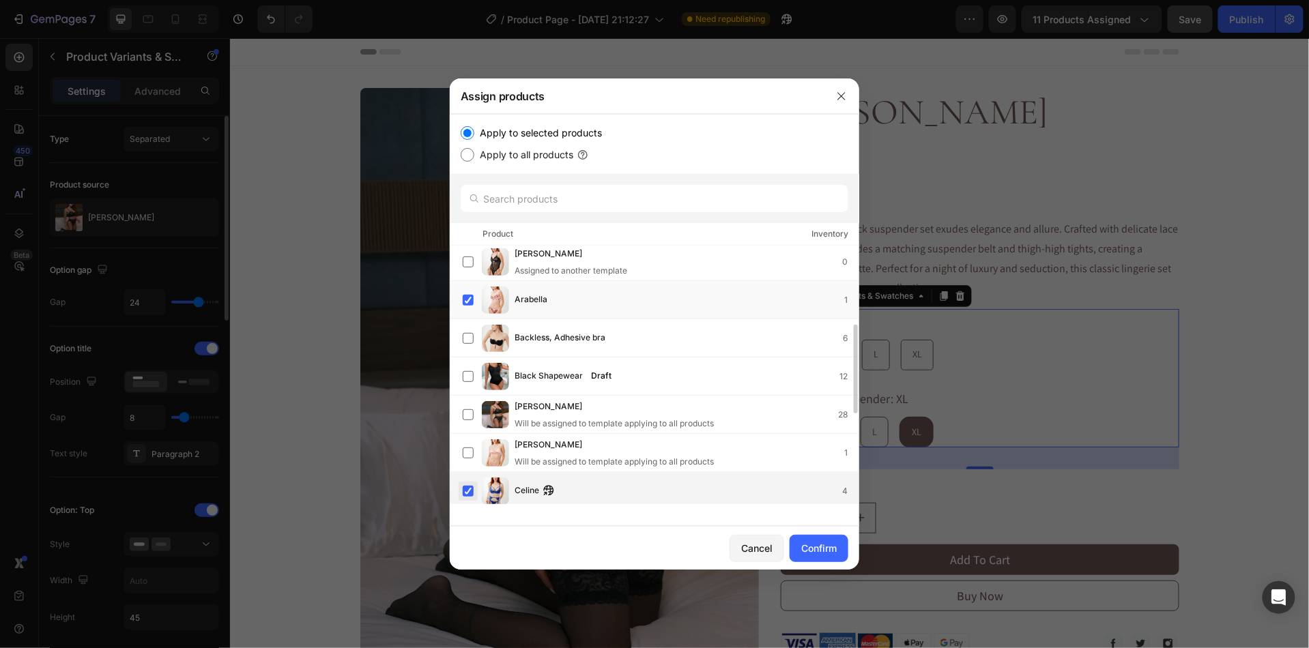
click at [471, 489] on label at bounding box center [468, 491] width 11 height 11
click at [468, 302] on label at bounding box center [468, 300] width 11 height 11
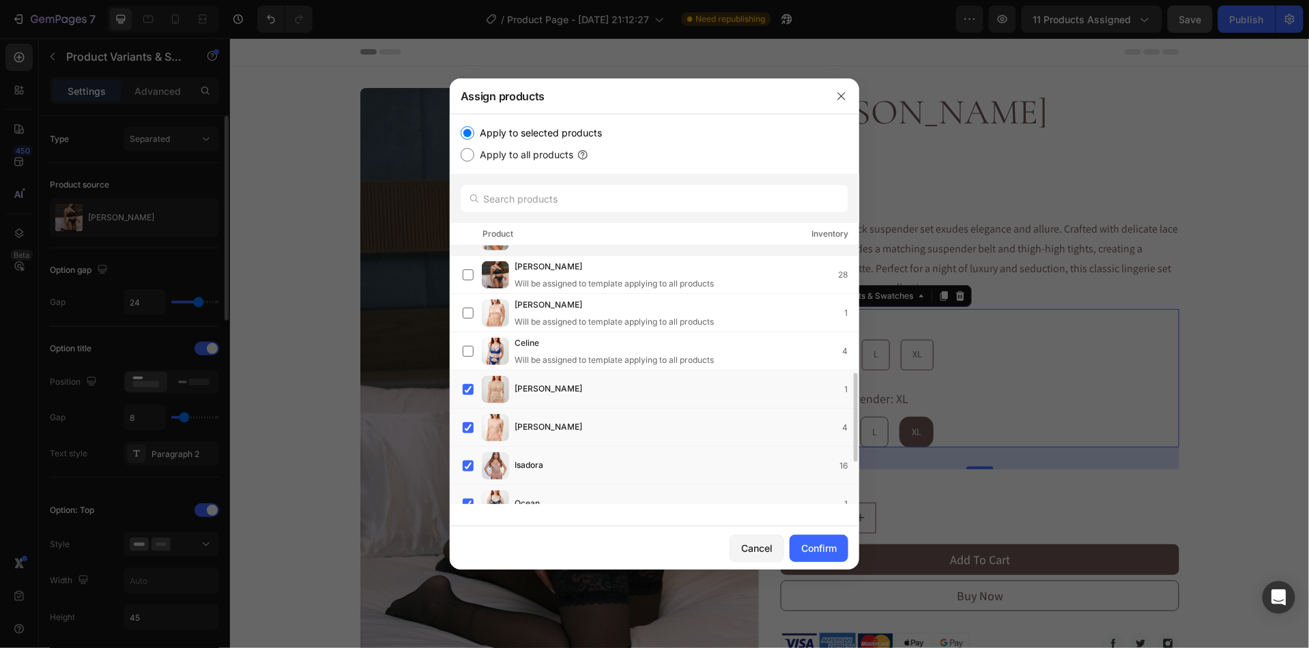
scroll to position [495, 0]
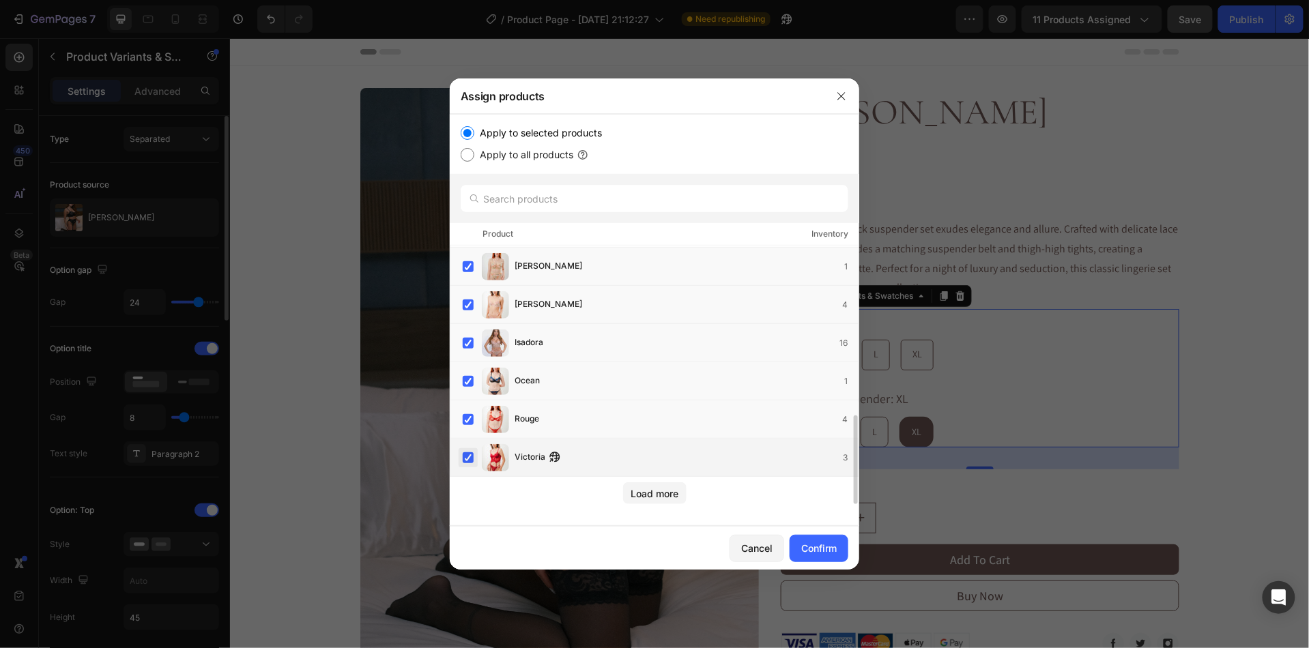
click at [472, 455] on label at bounding box center [468, 458] width 11 height 11
click at [468, 376] on label at bounding box center [468, 381] width 11 height 11
click at [470, 338] on label at bounding box center [468, 343] width 11 height 11
click at [470, 303] on label at bounding box center [468, 305] width 11 height 11
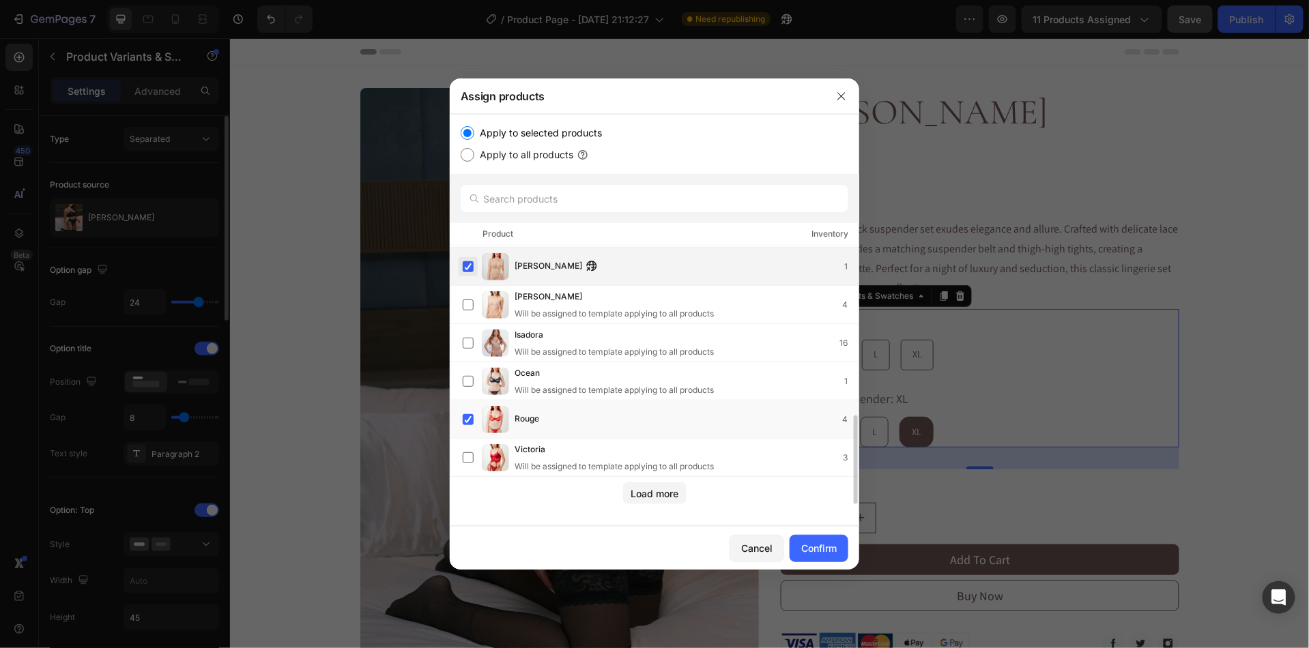
click at [470, 272] on label at bounding box center [468, 266] width 11 height 11
click at [660, 502] on button "Load more" at bounding box center [654, 494] width 63 height 22
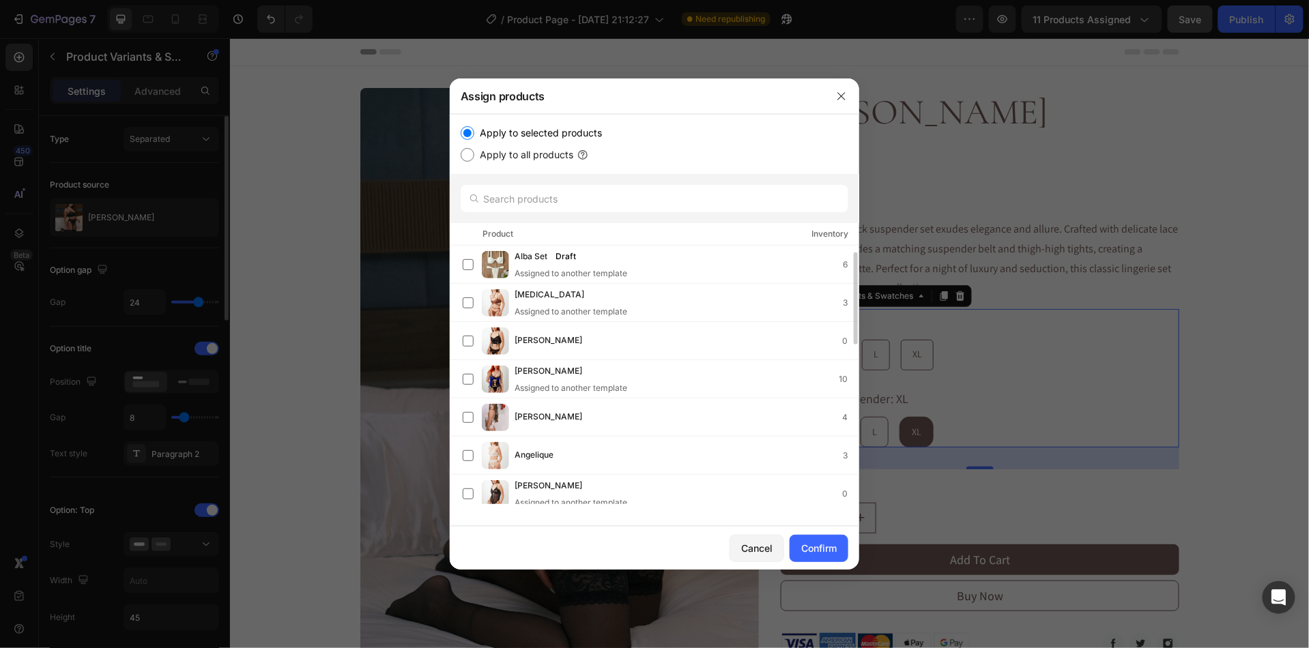
scroll to position [468, 0]
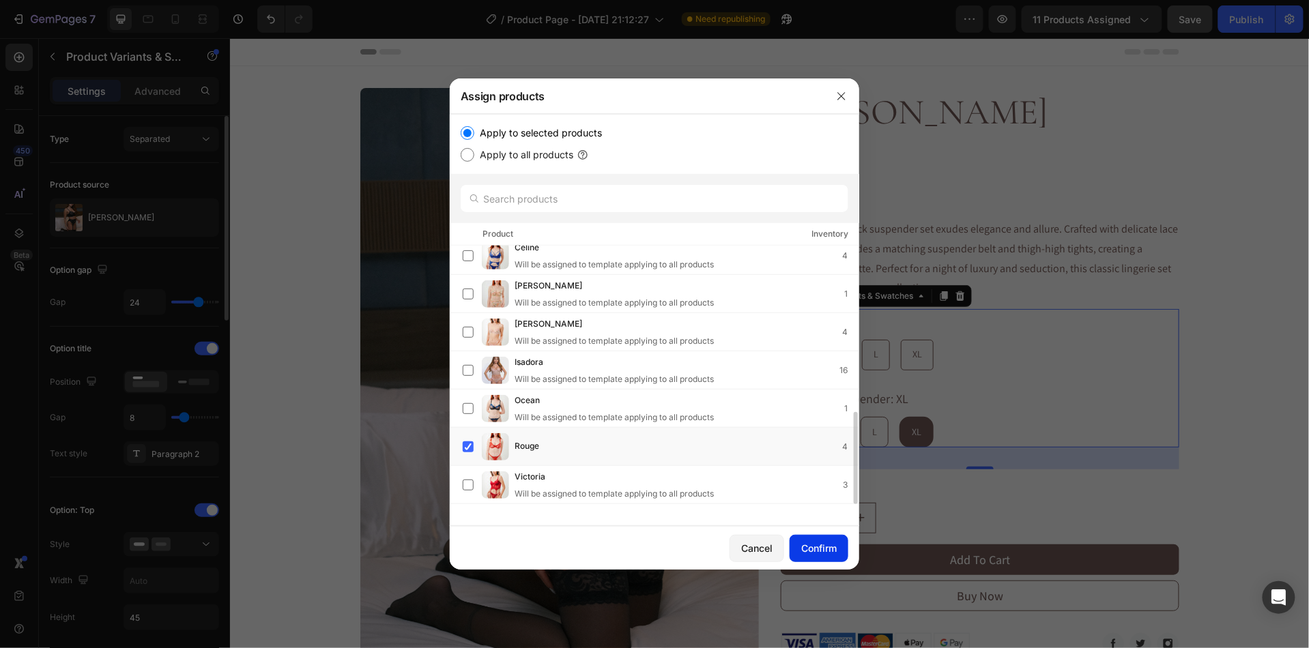
click at [825, 554] on div "Confirm" at bounding box center [818, 548] width 35 height 14
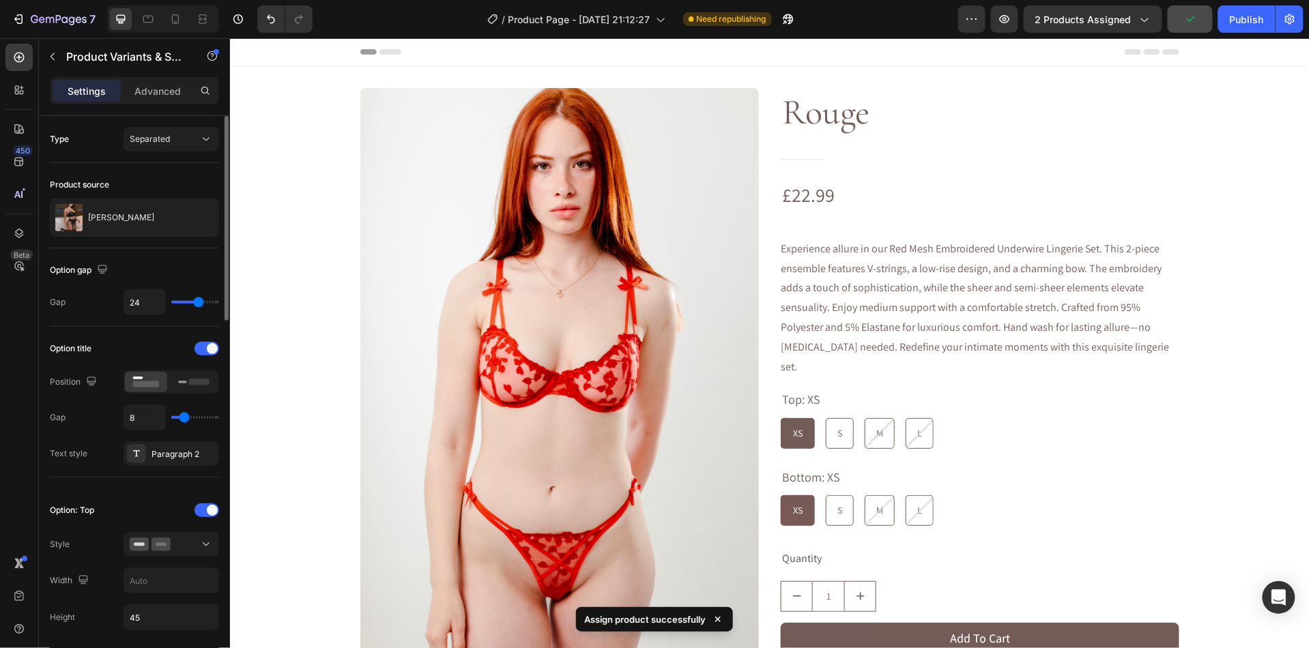
click at [849, 496] on div "S" at bounding box center [839, 510] width 27 height 28
click at [825, 494] on input "S S S" at bounding box center [825, 494] width 1 height 1
radio input "true"
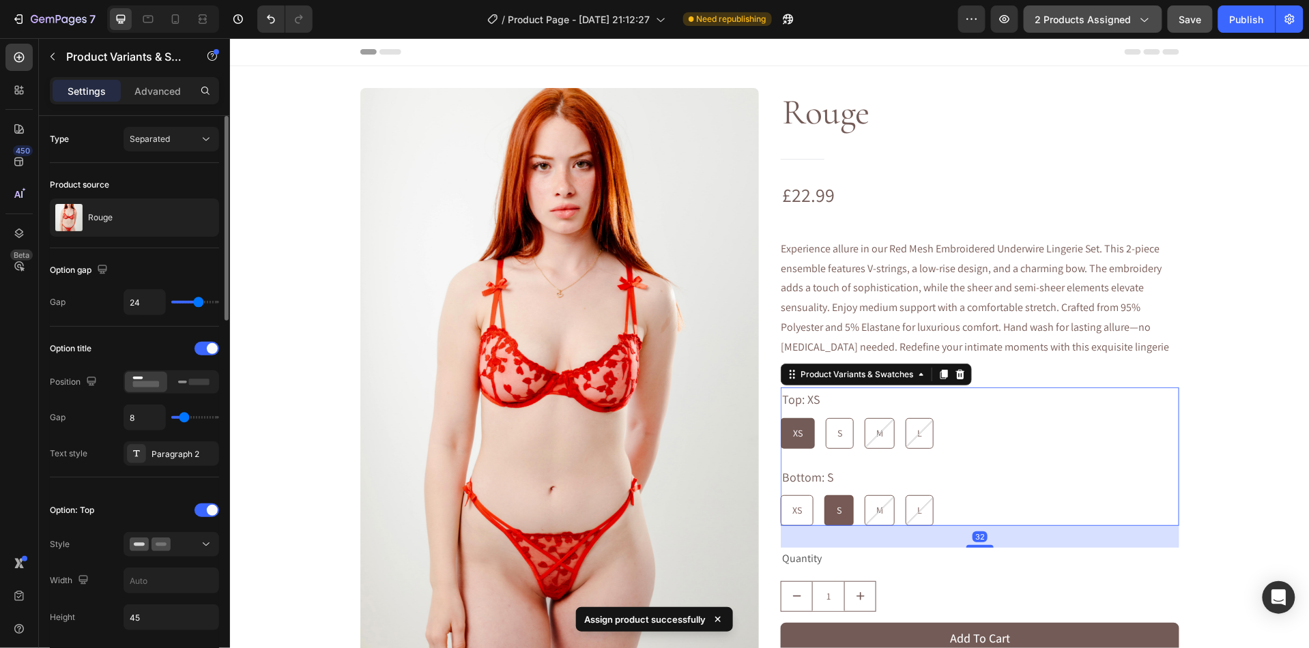
click at [1095, 23] on span "2 products assigned" at bounding box center [1083, 19] width 96 height 14
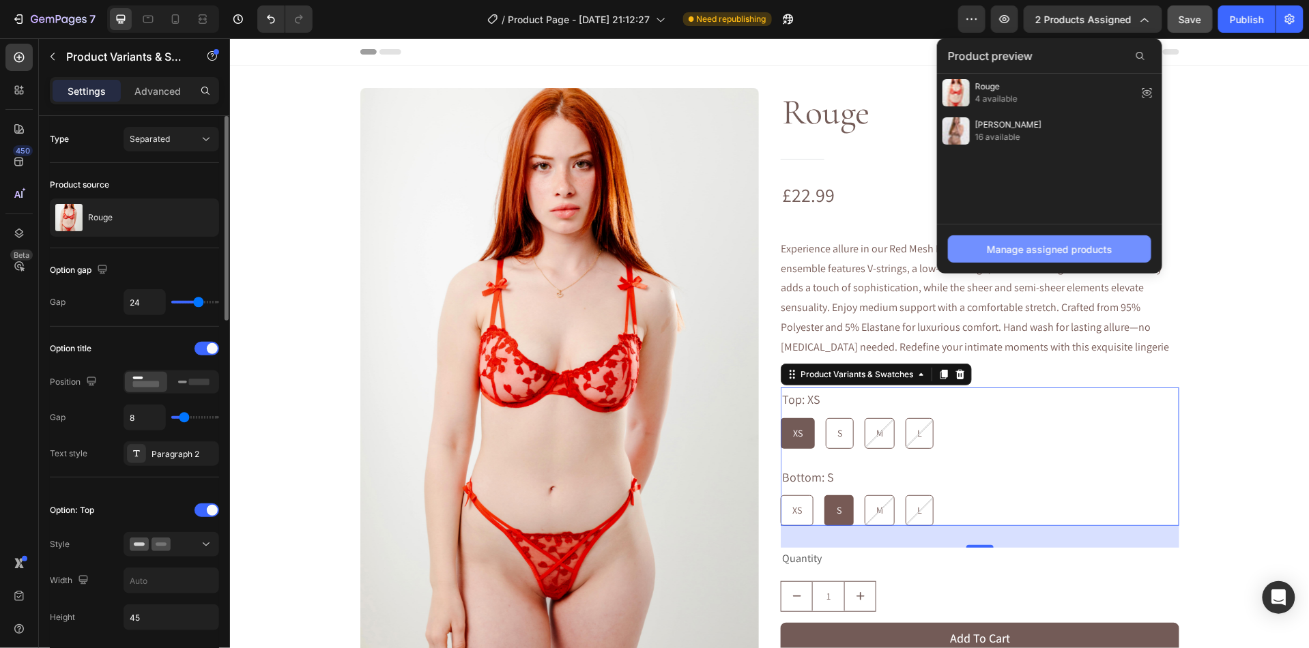
click at [1016, 247] on div "Manage assigned products" at bounding box center [1050, 249] width 126 height 14
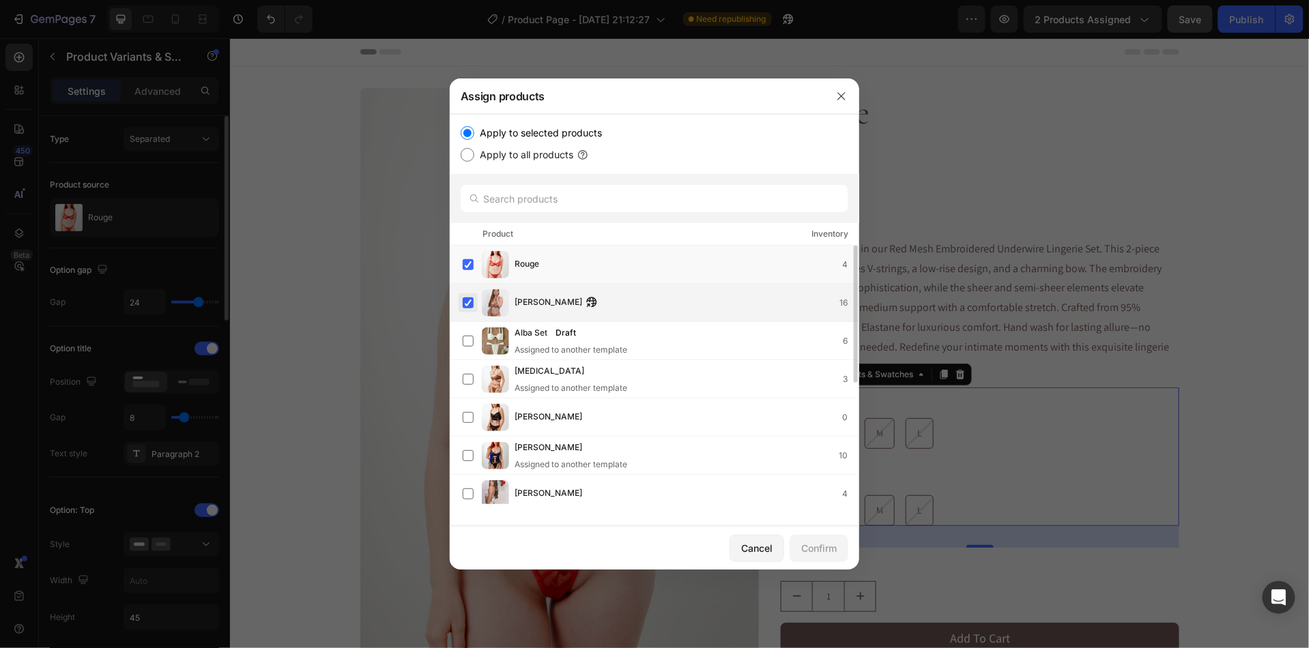
click at [474, 298] on label at bounding box center [468, 303] width 11 height 11
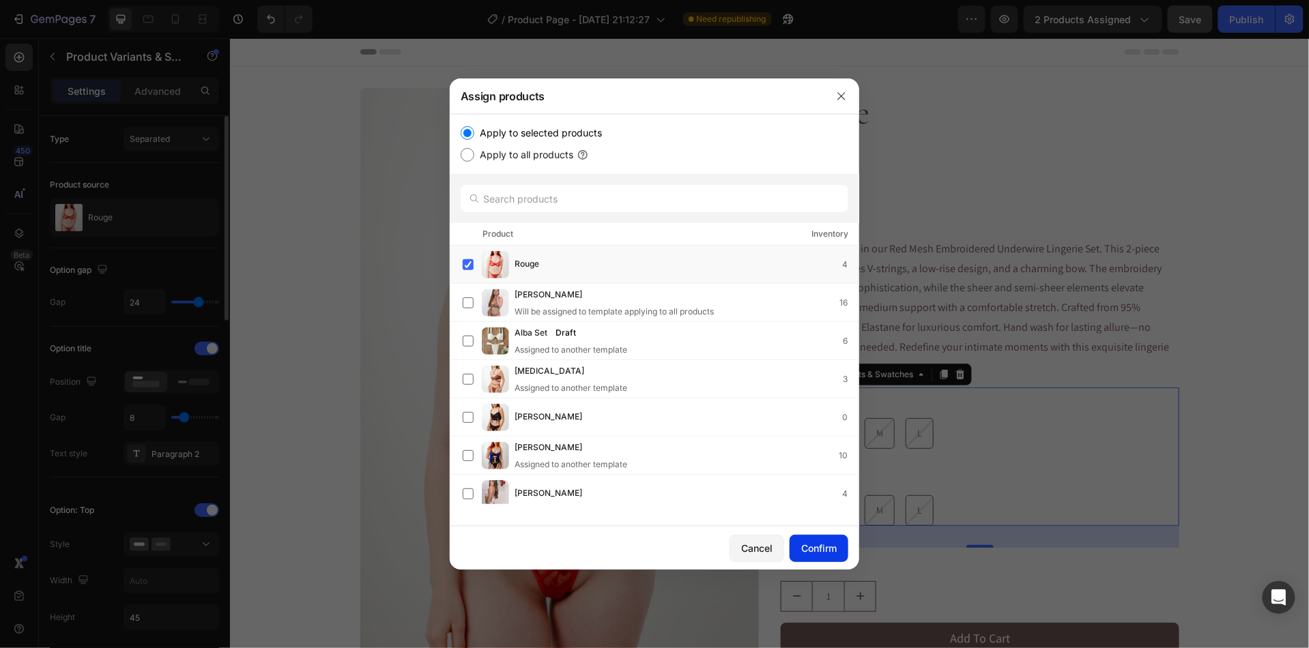
click at [818, 545] on div "Confirm" at bounding box center [818, 548] width 35 height 14
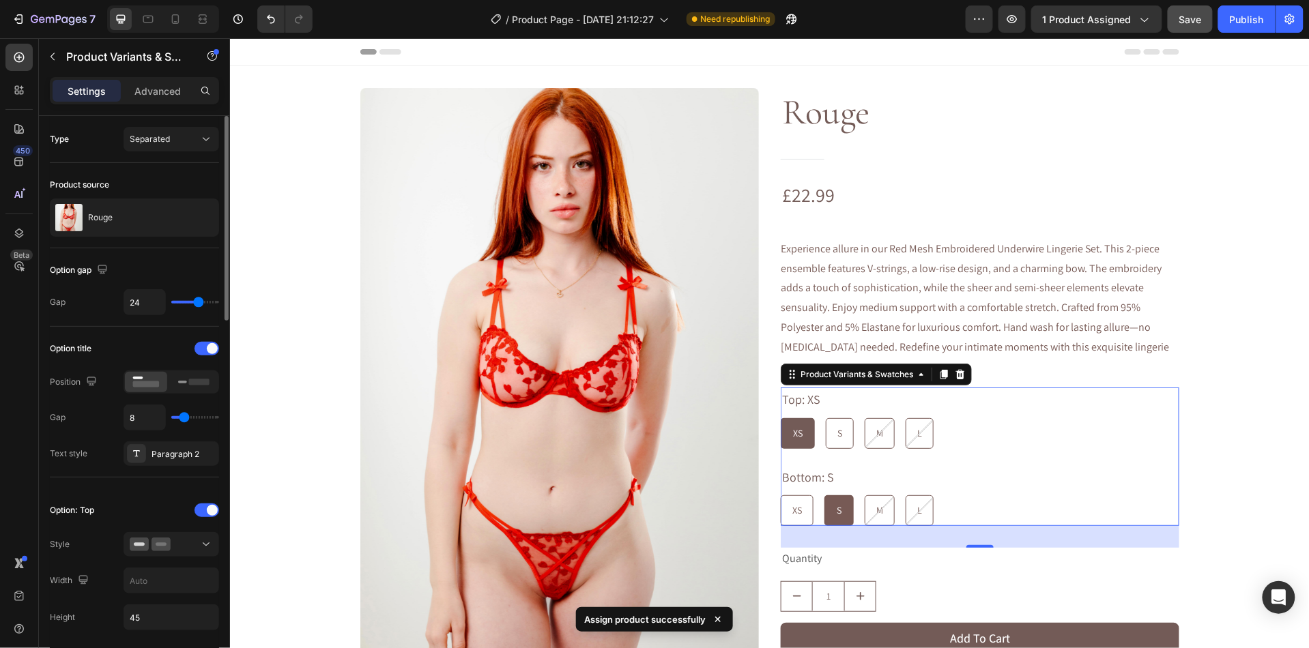
click at [1197, 23] on span "Save" at bounding box center [1190, 20] width 23 height 12
click at [1247, 20] on div "Publish" at bounding box center [1247, 19] width 34 height 14
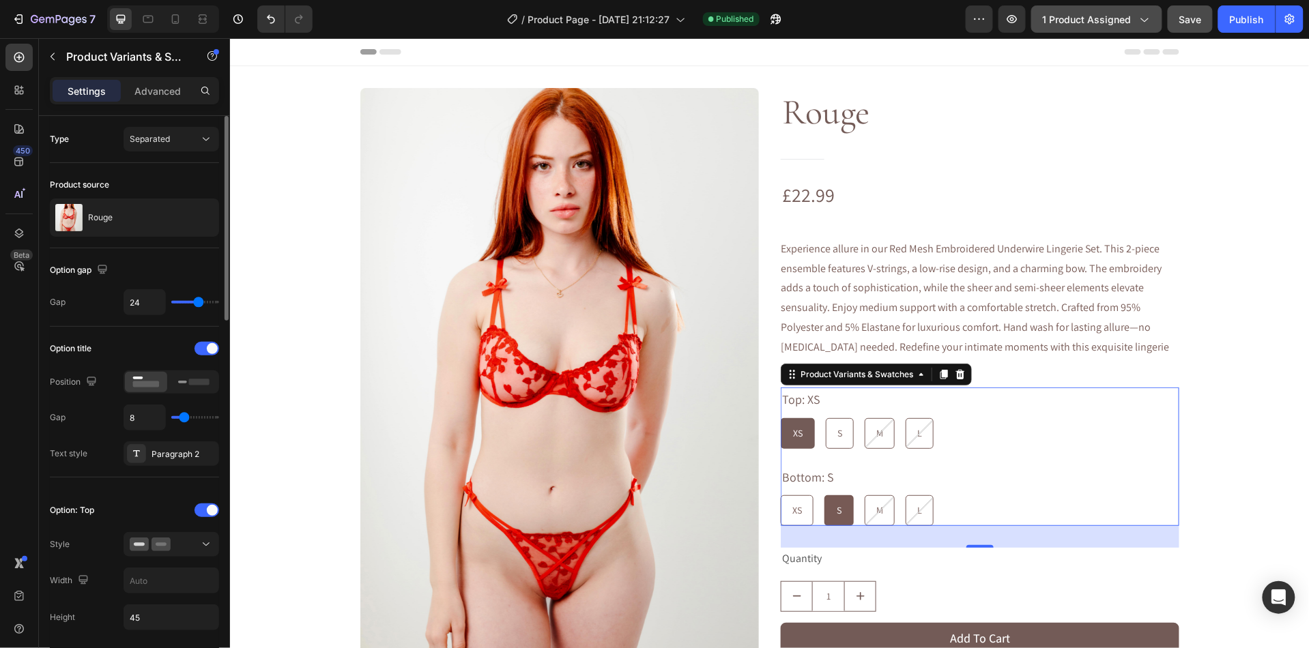
click at [1100, 24] on span "1 product assigned" at bounding box center [1087, 19] width 89 height 14
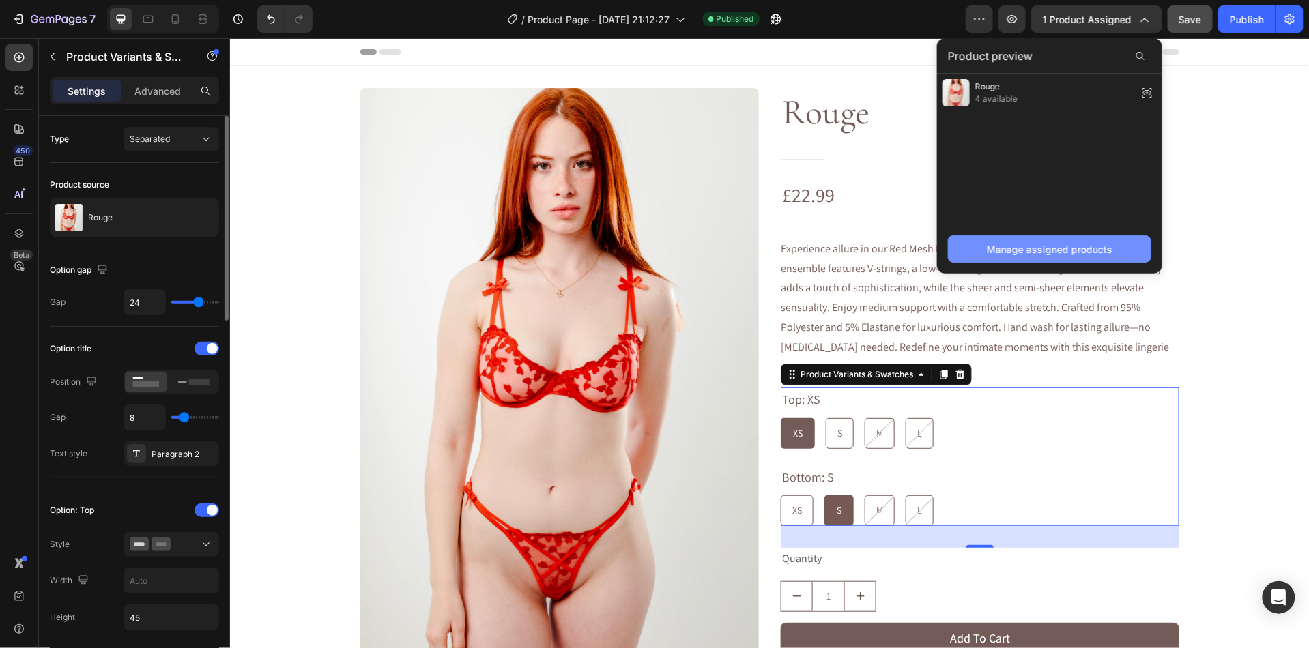
click at [1057, 253] on div "Manage assigned products" at bounding box center [1050, 249] width 126 height 14
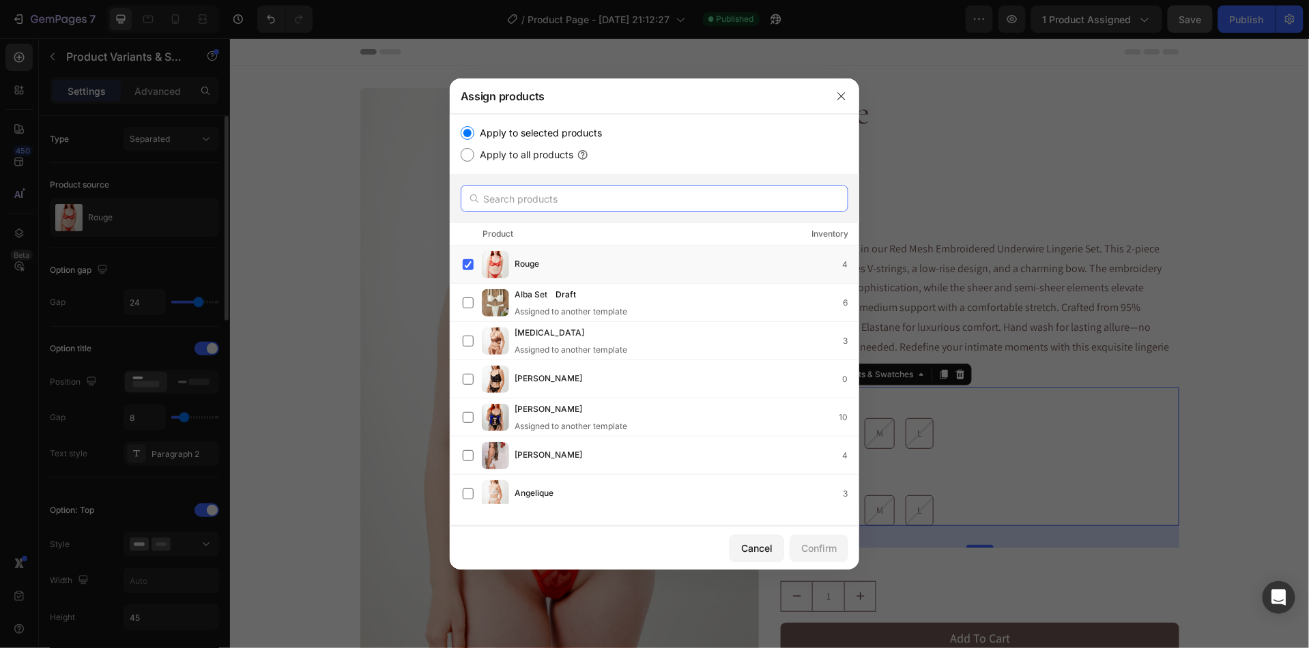
click at [615, 197] on input "text" at bounding box center [655, 198] width 388 height 27
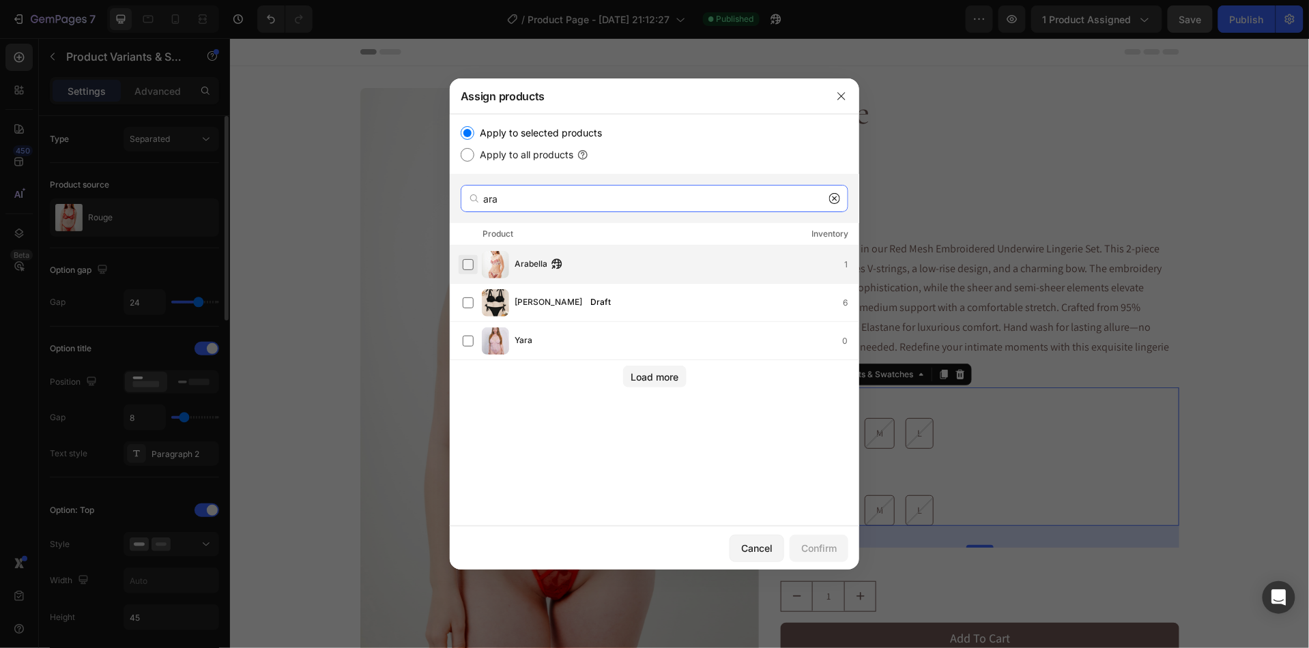
type input "ara"
click at [472, 266] on label at bounding box center [468, 264] width 11 height 11
click at [816, 545] on div "Confirm" at bounding box center [818, 548] width 35 height 14
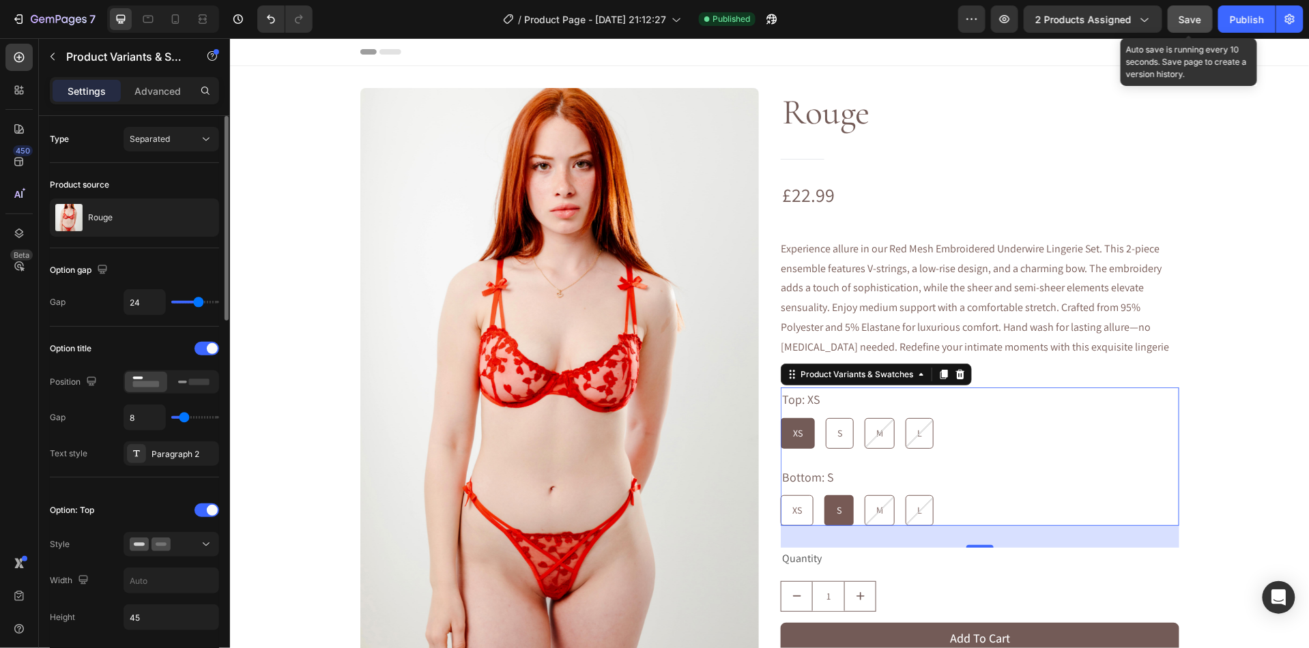
click at [1190, 16] on span "Save" at bounding box center [1190, 20] width 23 height 12
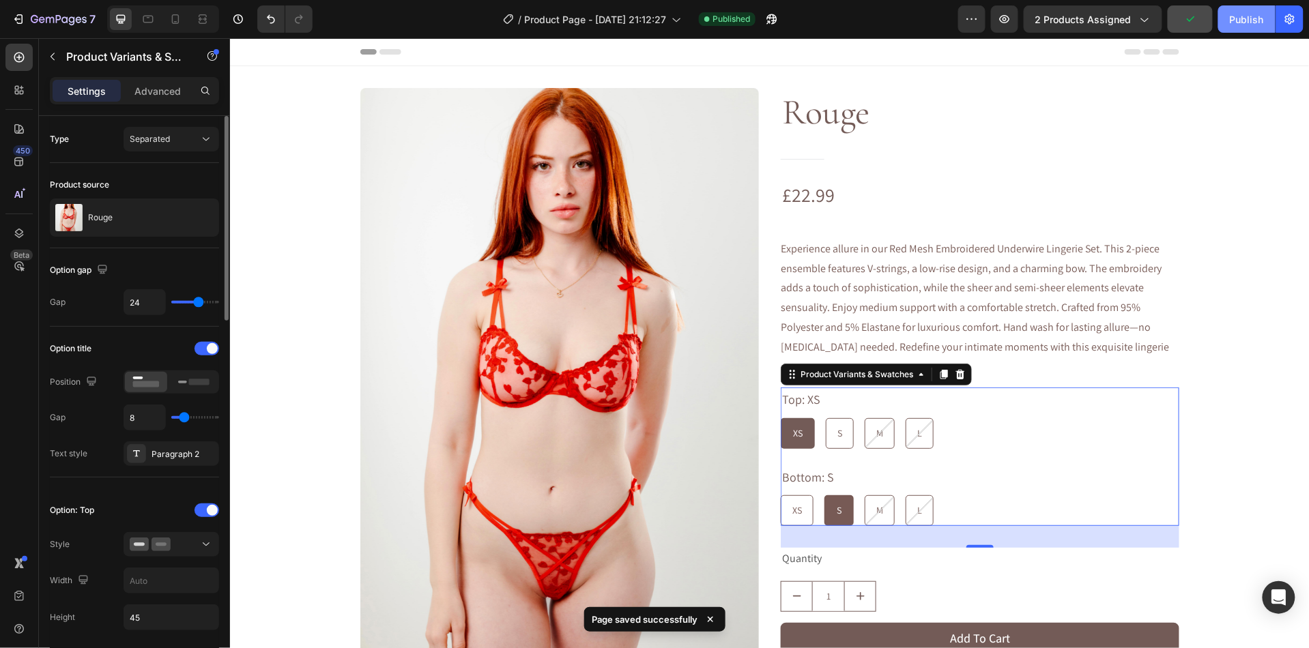
click at [1243, 16] on div "Publish" at bounding box center [1247, 19] width 34 height 14
click at [1095, 23] on span "2 products assigned" at bounding box center [1083, 19] width 96 height 14
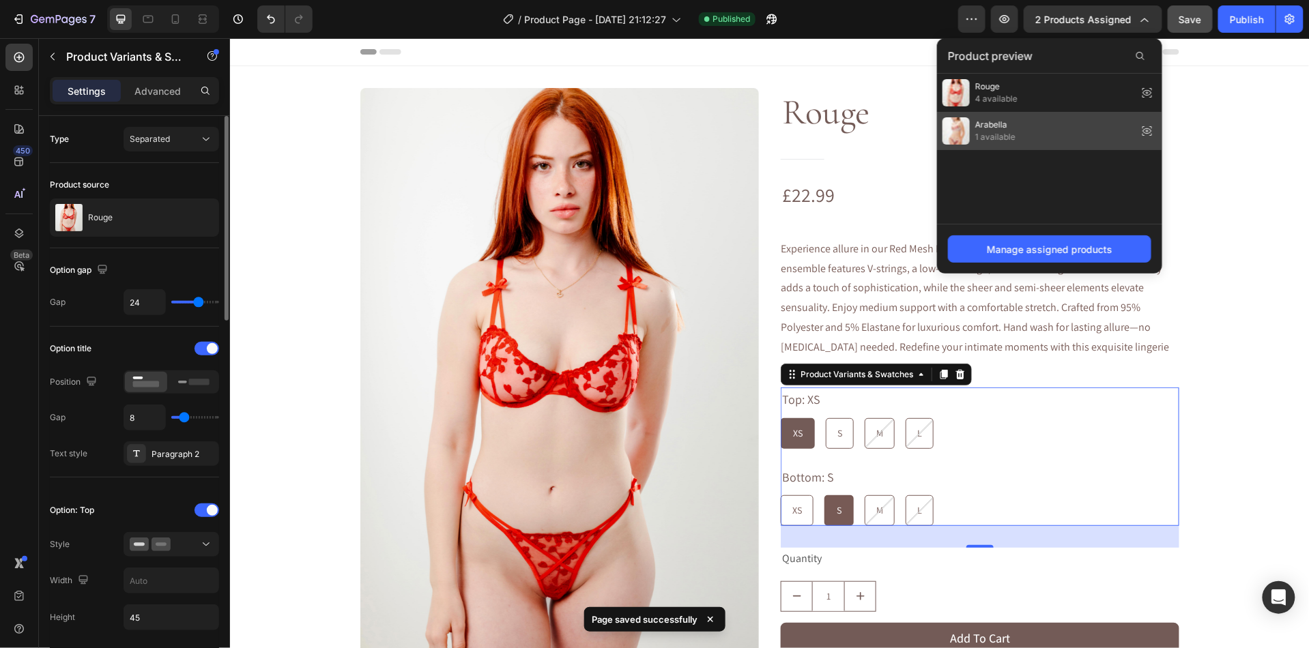
click at [1003, 134] on span "1 available" at bounding box center [995, 137] width 40 height 12
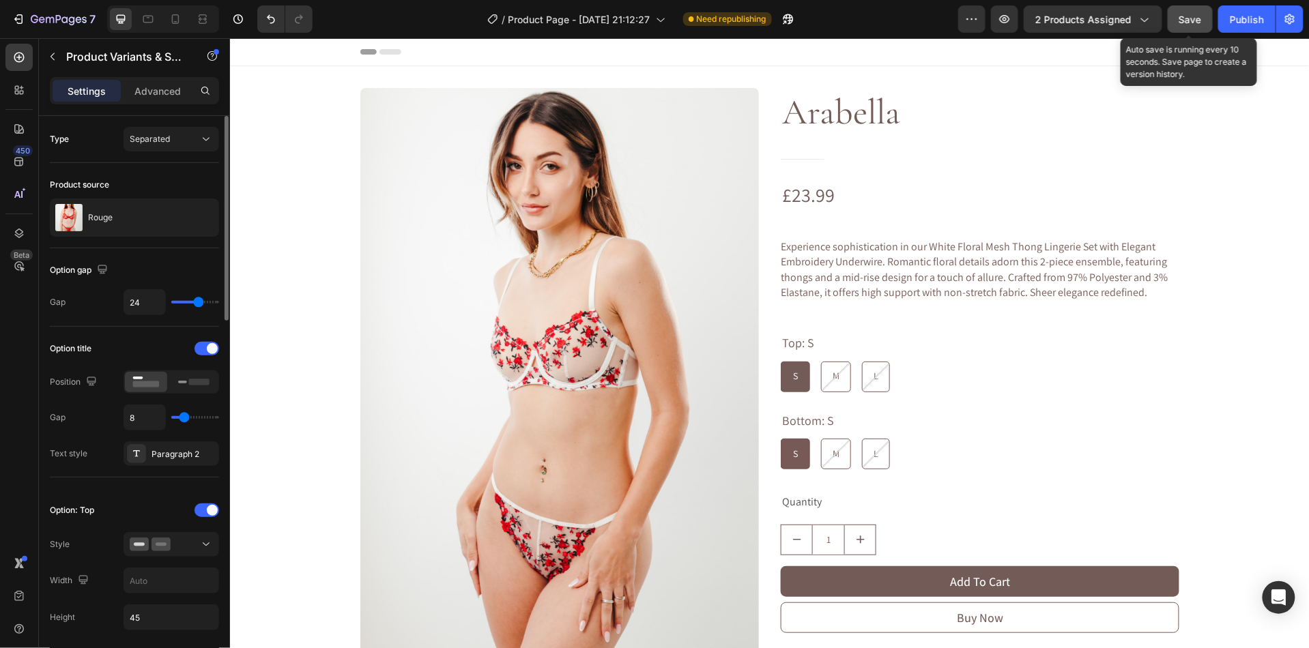
click at [1194, 23] on span "Save" at bounding box center [1190, 20] width 23 height 12
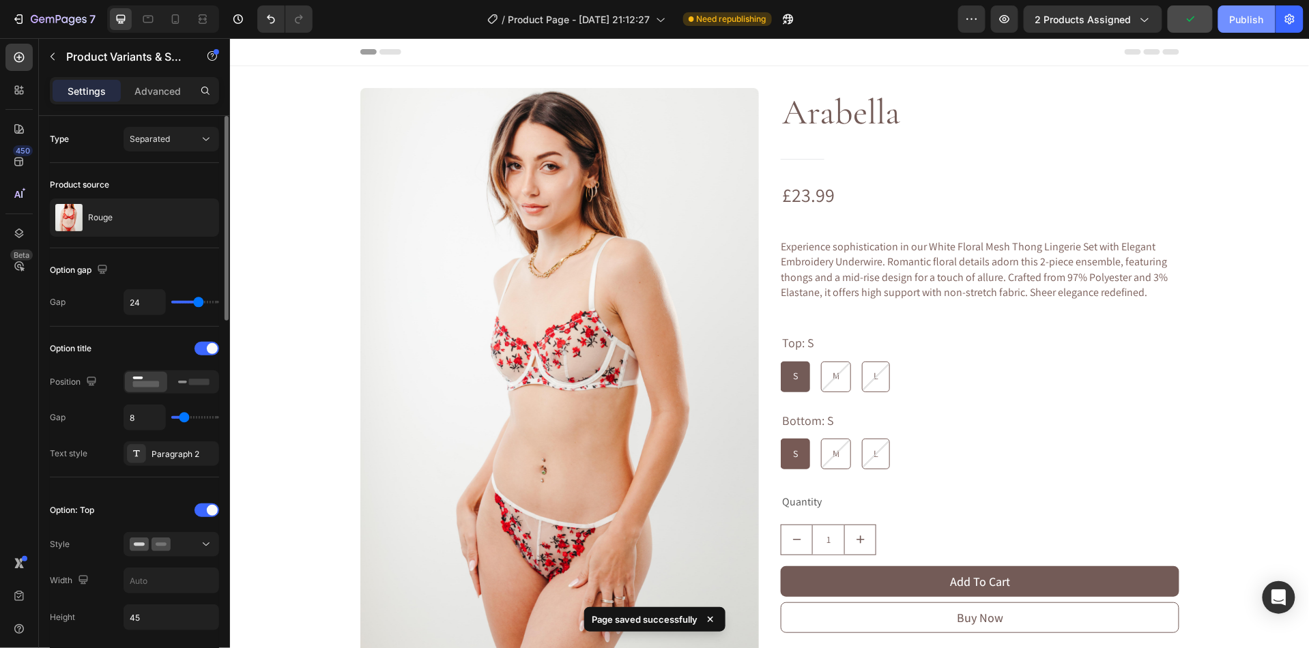
click at [1233, 16] on div "Publish" at bounding box center [1247, 19] width 34 height 14
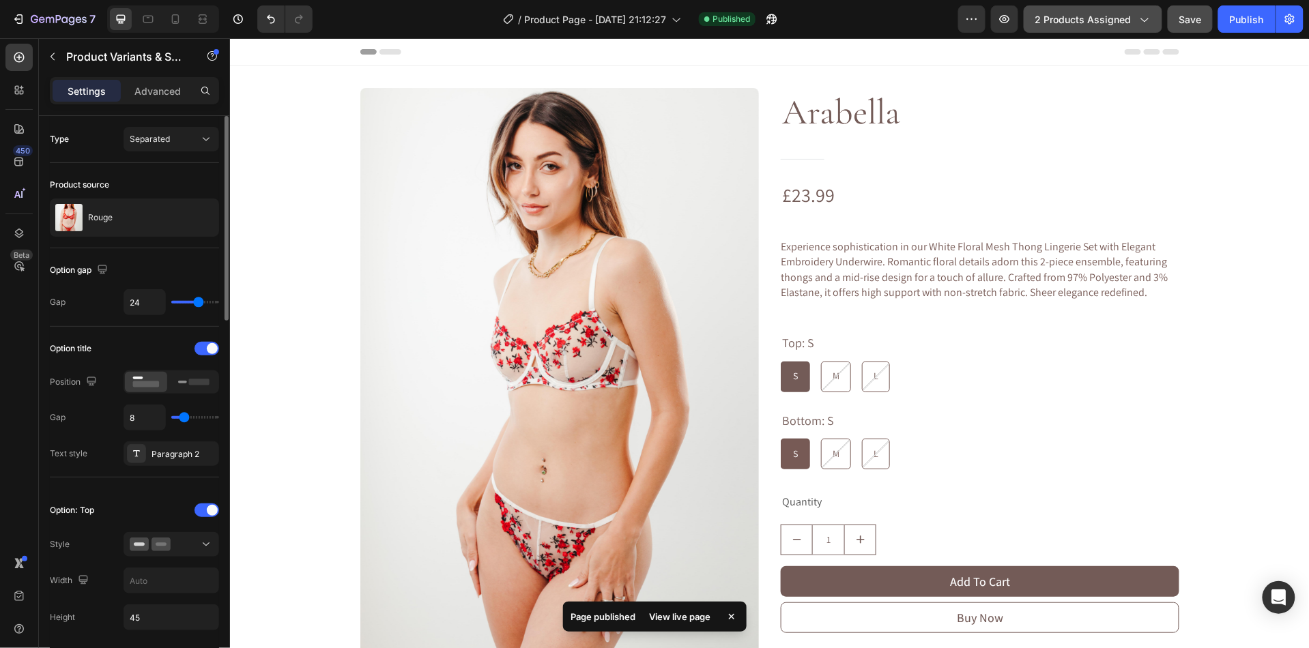
click at [1134, 14] on div "2 products assigned" at bounding box center [1092, 19] width 115 height 14
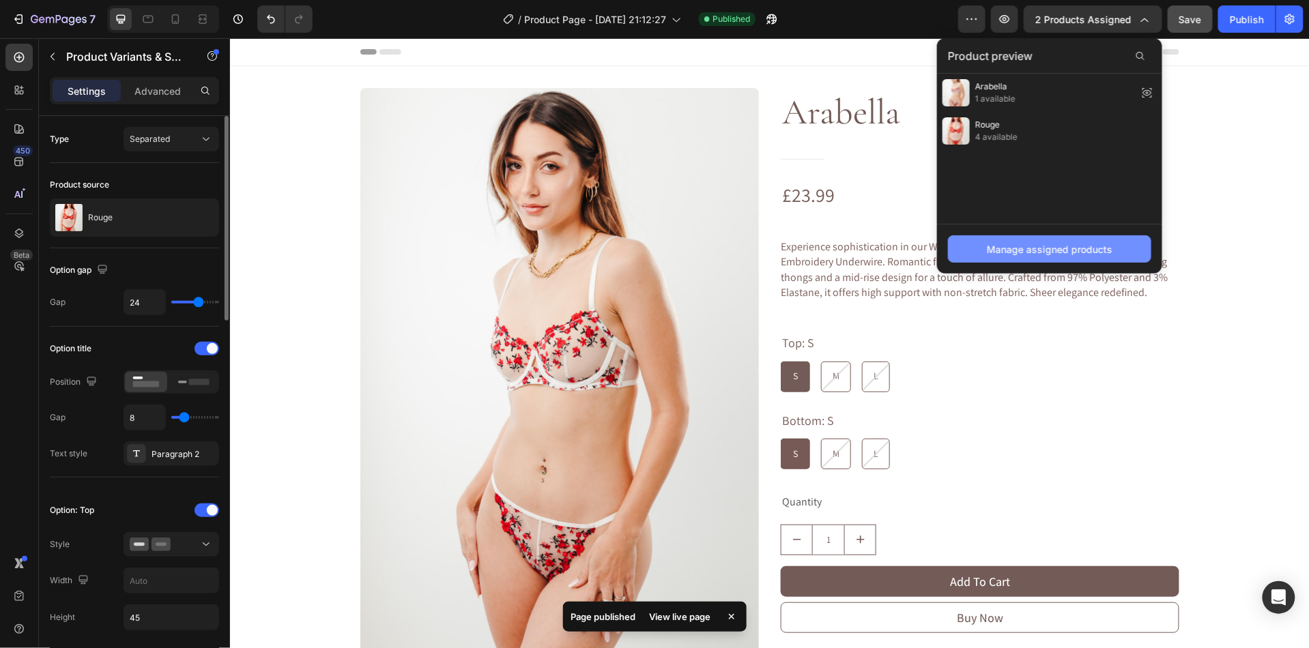
click at [998, 248] on div "Manage assigned products" at bounding box center [1050, 249] width 126 height 14
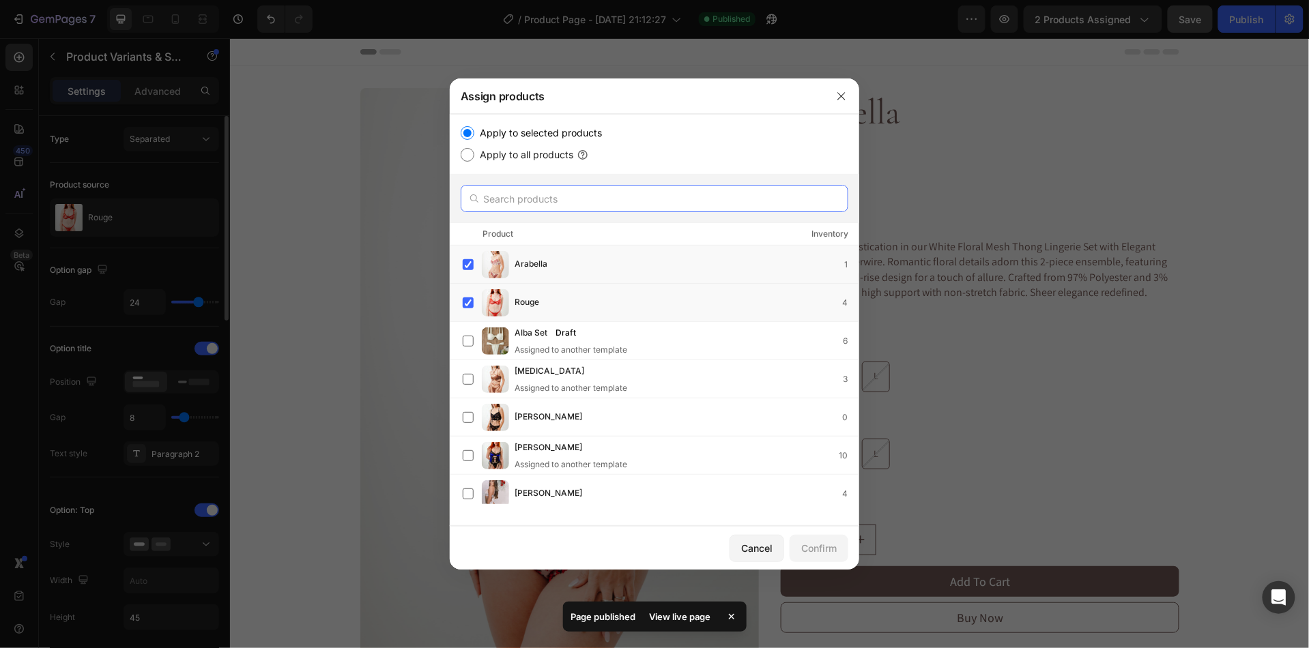
click at [515, 196] on input "text" at bounding box center [655, 198] width 388 height 27
click at [1053, 113] on div at bounding box center [654, 324] width 1309 height 648
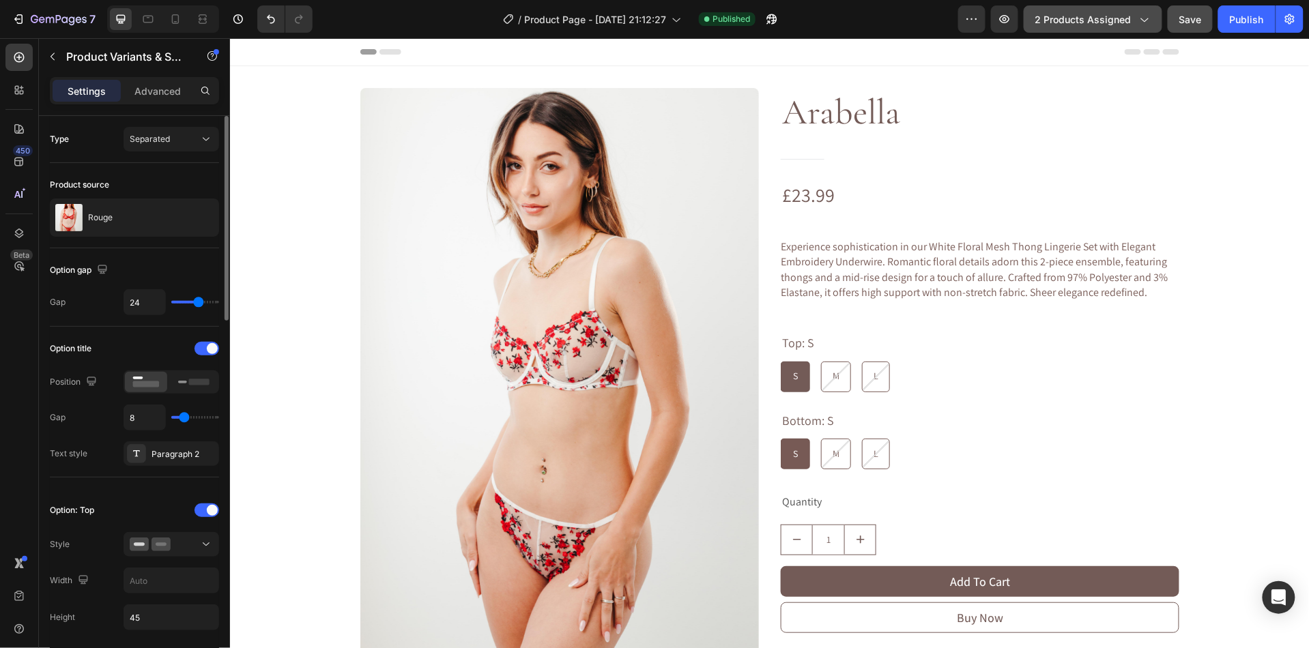
click at [1119, 29] on button "2 products assigned" at bounding box center [1093, 18] width 139 height 27
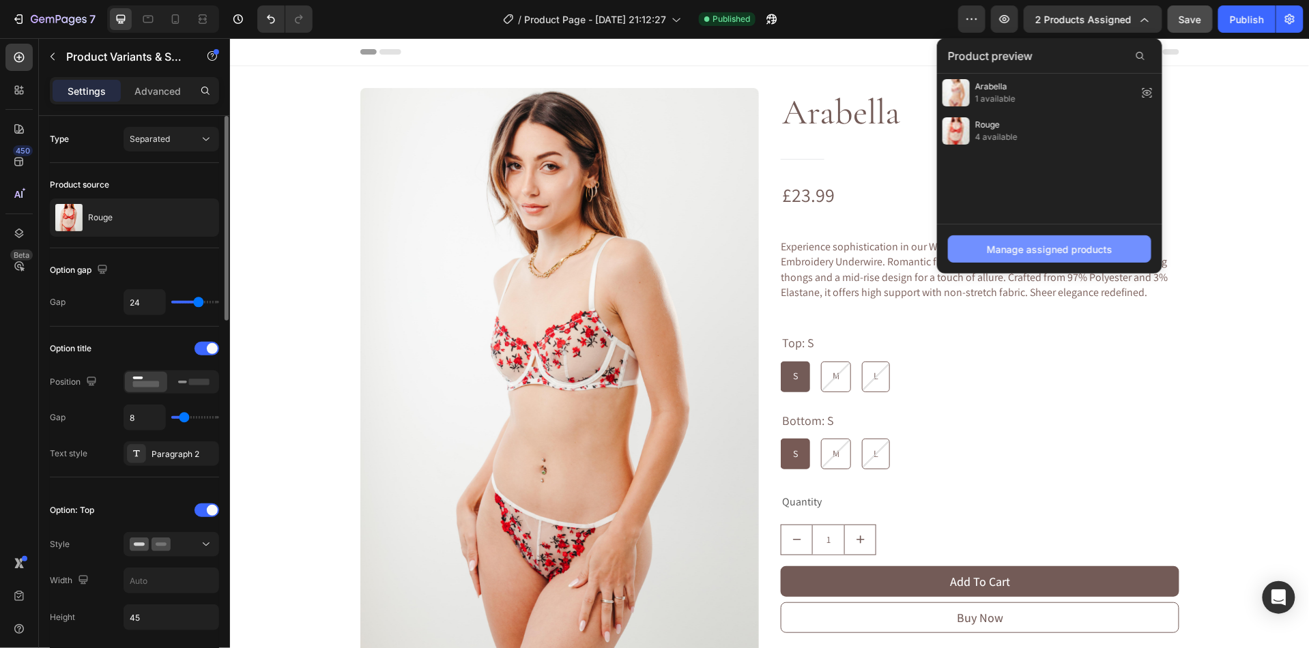
click at [994, 245] on div "Manage assigned products" at bounding box center [1050, 249] width 126 height 14
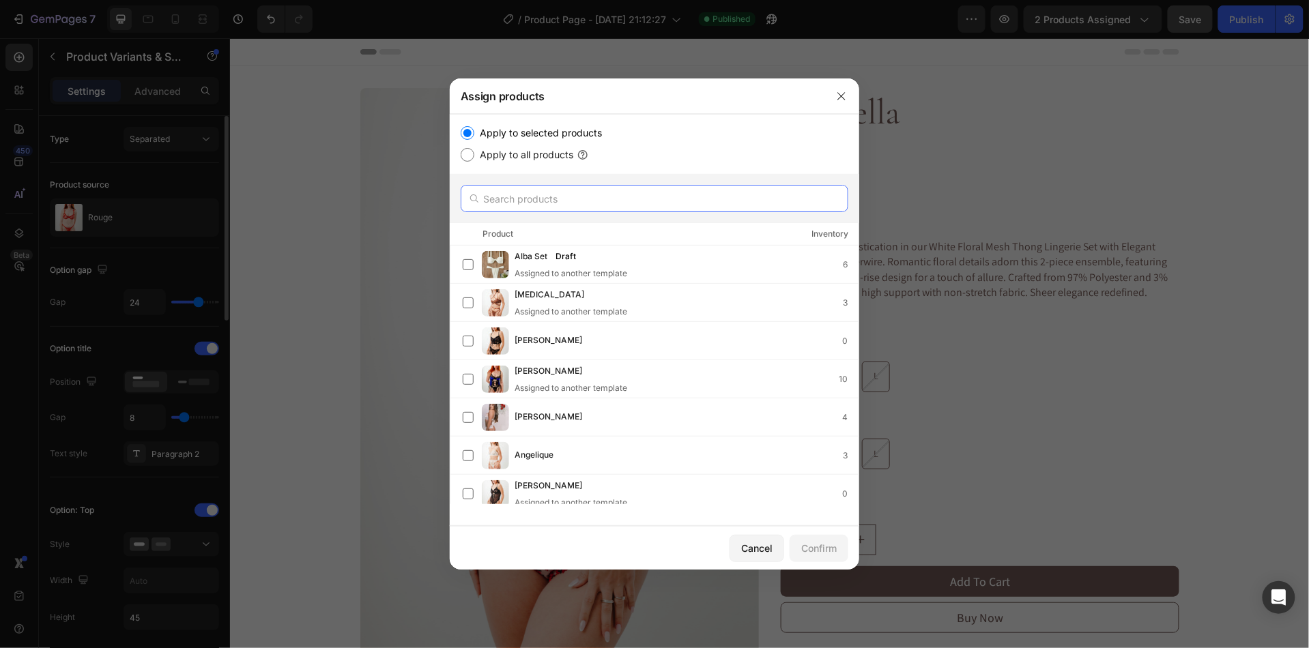
click at [575, 205] on input "text" at bounding box center [655, 198] width 388 height 27
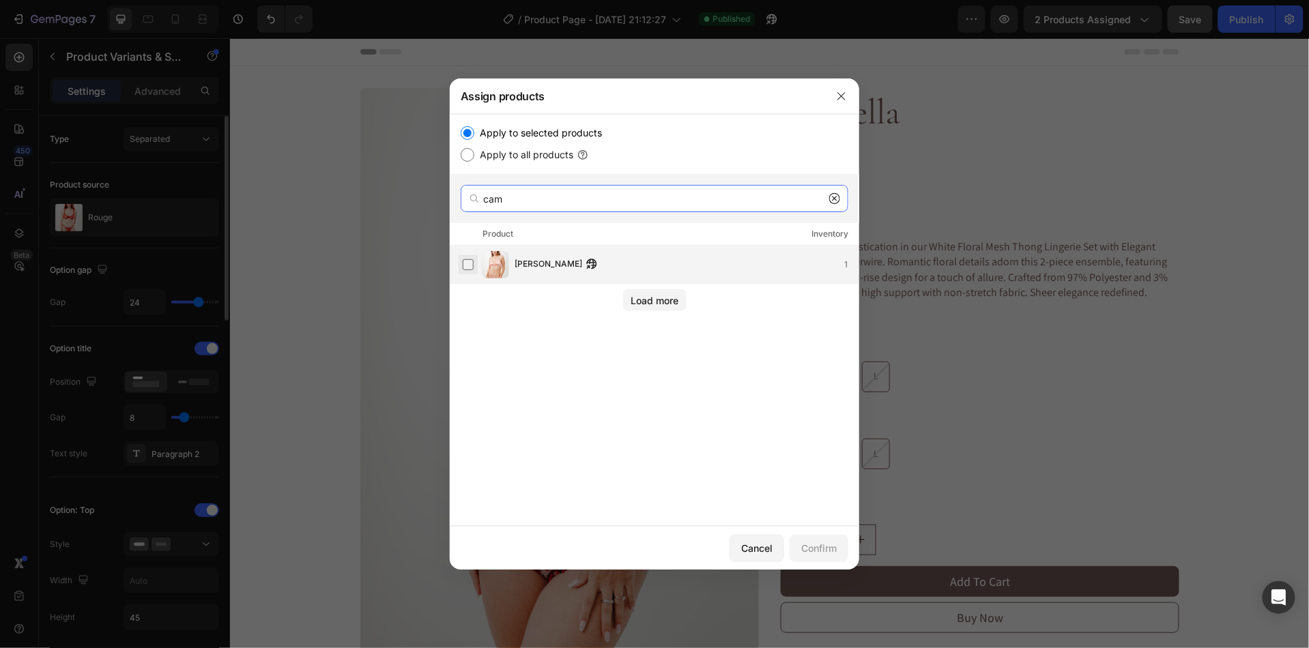
type input "cam"
click at [474, 268] on label at bounding box center [468, 264] width 11 height 11
click at [803, 550] on div "Confirm" at bounding box center [818, 548] width 35 height 14
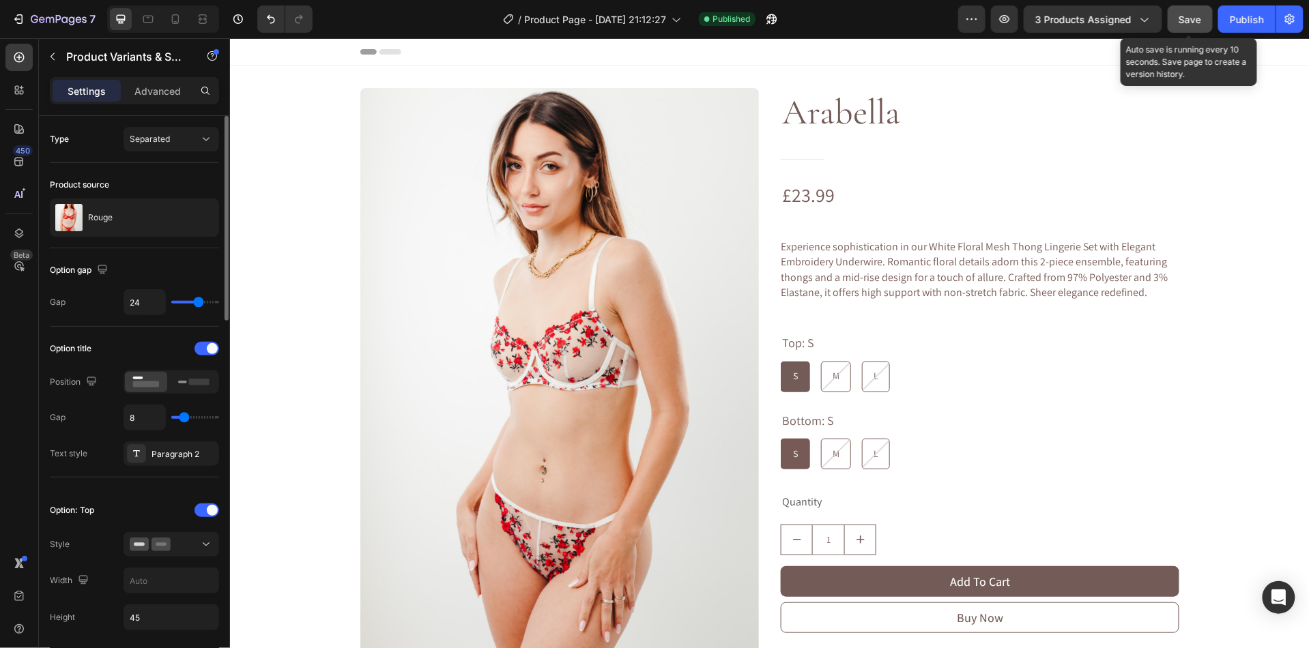
click at [1199, 17] on span "Save" at bounding box center [1190, 20] width 23 height 12
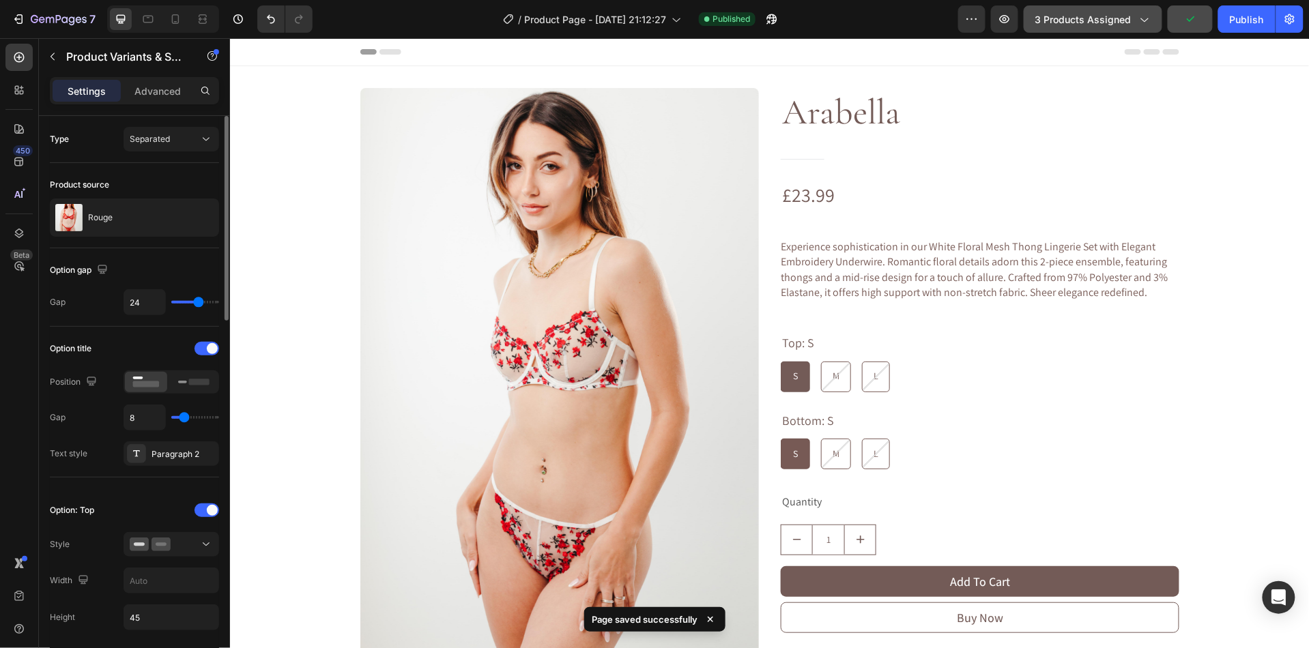
click at [1060, 23] on span "3 products assigned" at bounding box center [1083, 19] width 96 height 14
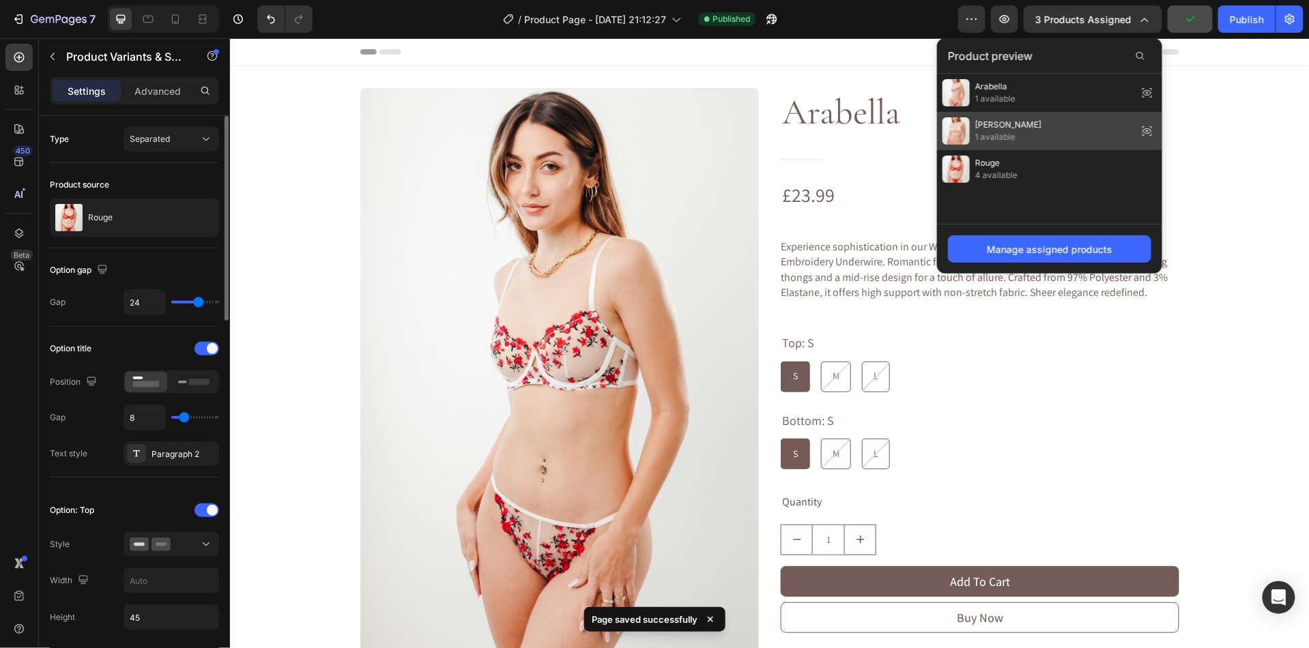
click at [1005, 134] on span "1 available" at bounding box center [1008, 137] width 66 height 12
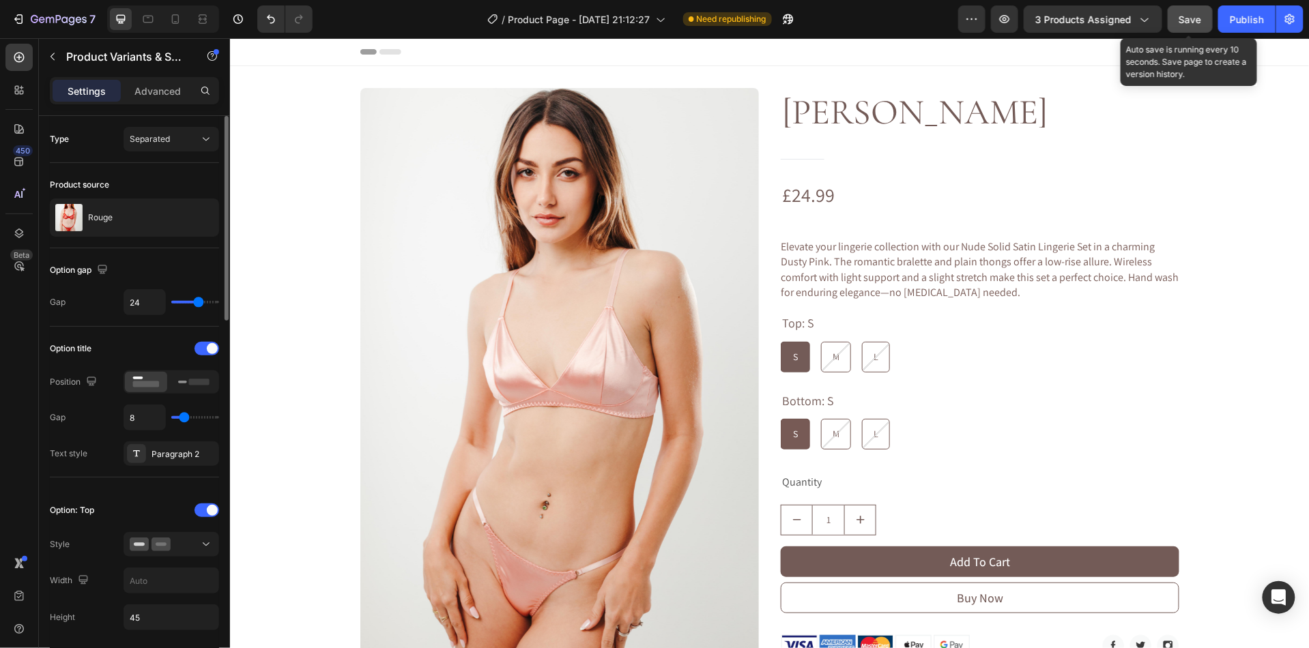
click at [1177, 24] on button "Save" at bounding box center [1190, 18] width 45 height 27
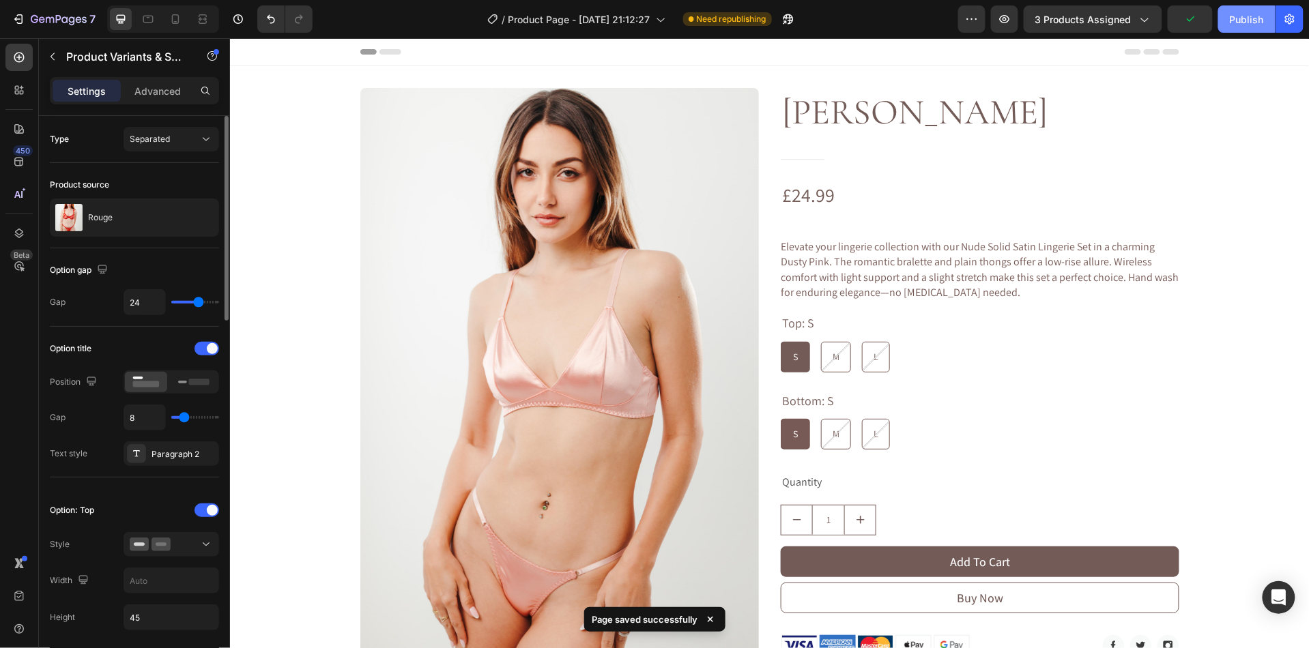
click at [1256, 24] on div "Publish" at bounding box center [1247, 19] width 34 height 14
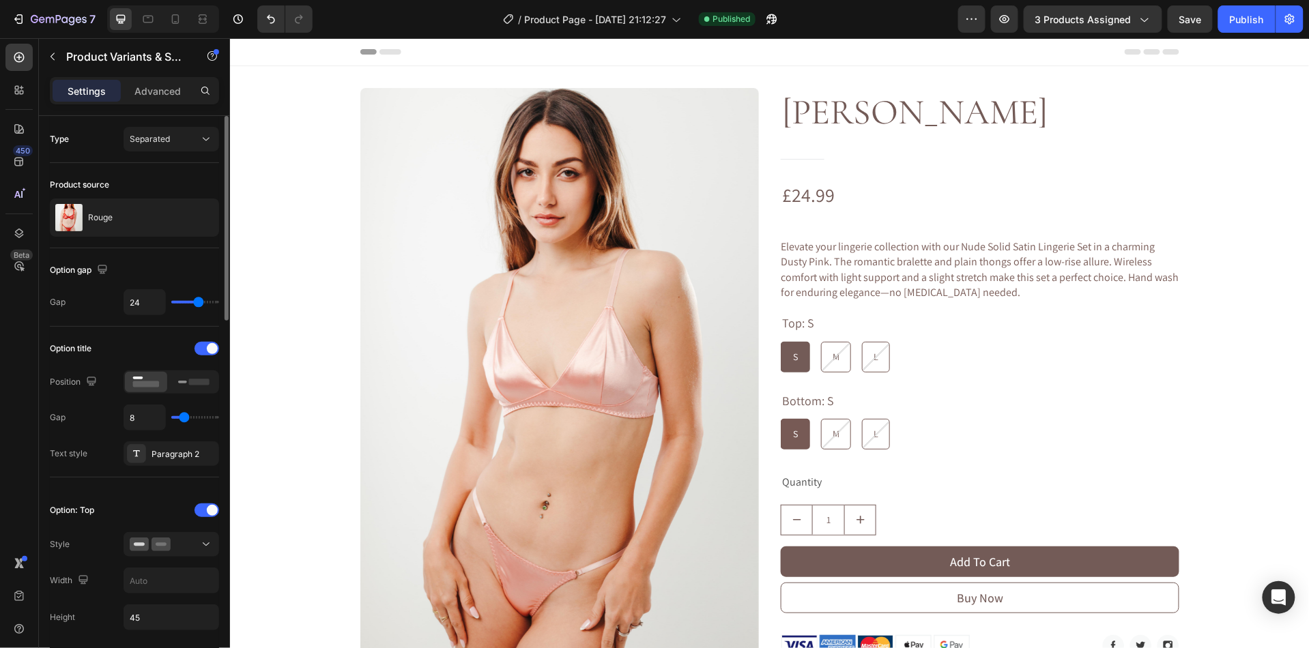
click at [1077, 33] on div "7 Version history / Product Page - [DATE] 21:12:27 Published Preview 3 products…" at bounding box center [654, 19] width 1309 height 39
click at [1077, 29] on button "3 products assigned" at bounding box center [1093, 18] width 139 height 27
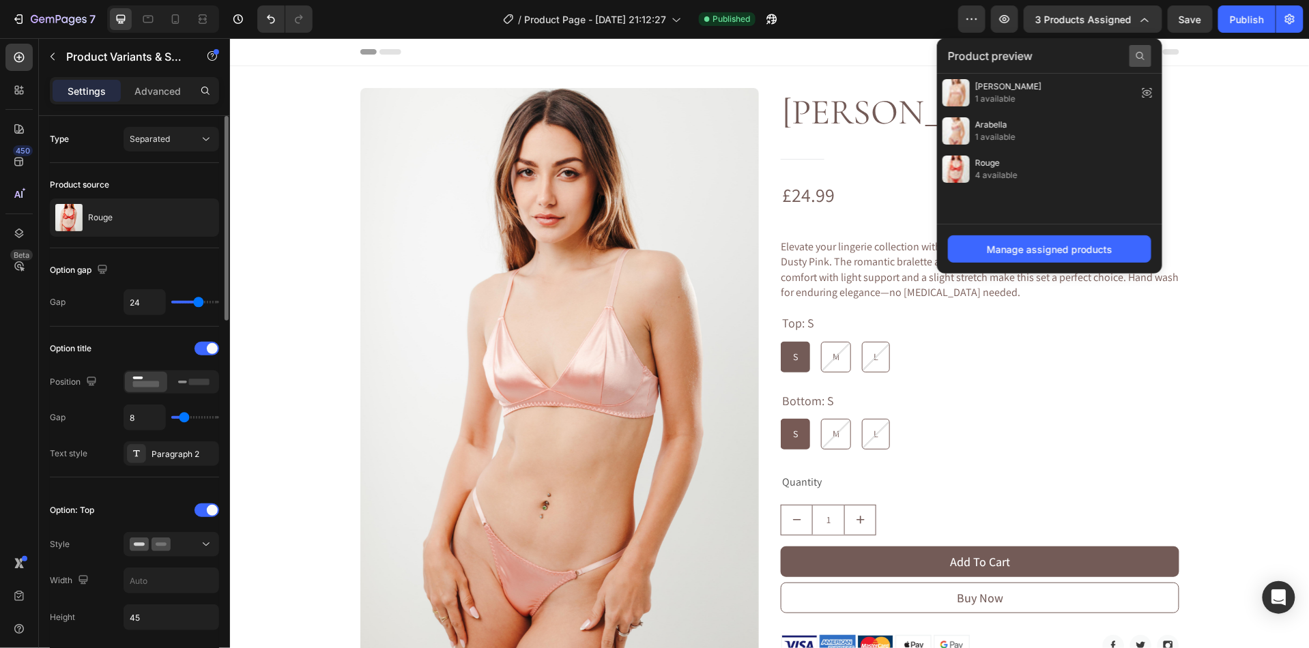
click at [1145, 52] on icon at bounding box center [1140, 56] width 11 height 11
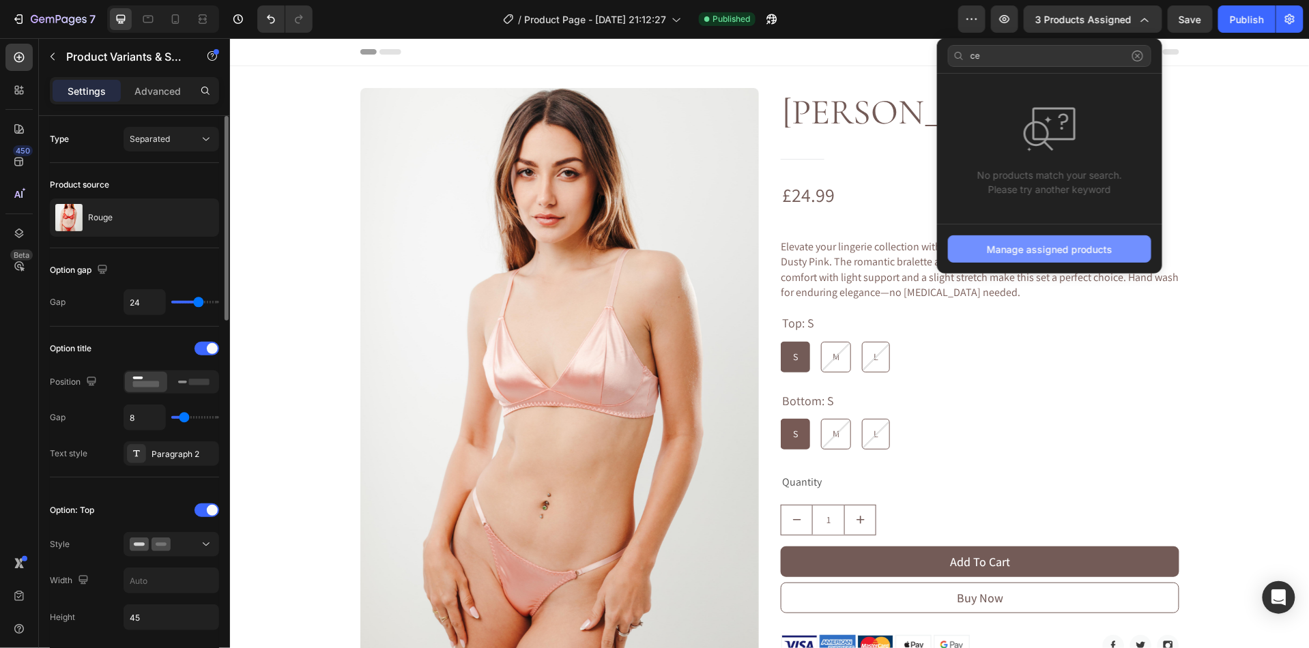
type input "ce"
click at [1049, 244] on div "Manage assigned products" at bounding box center [1050, 249] width 126 height 14
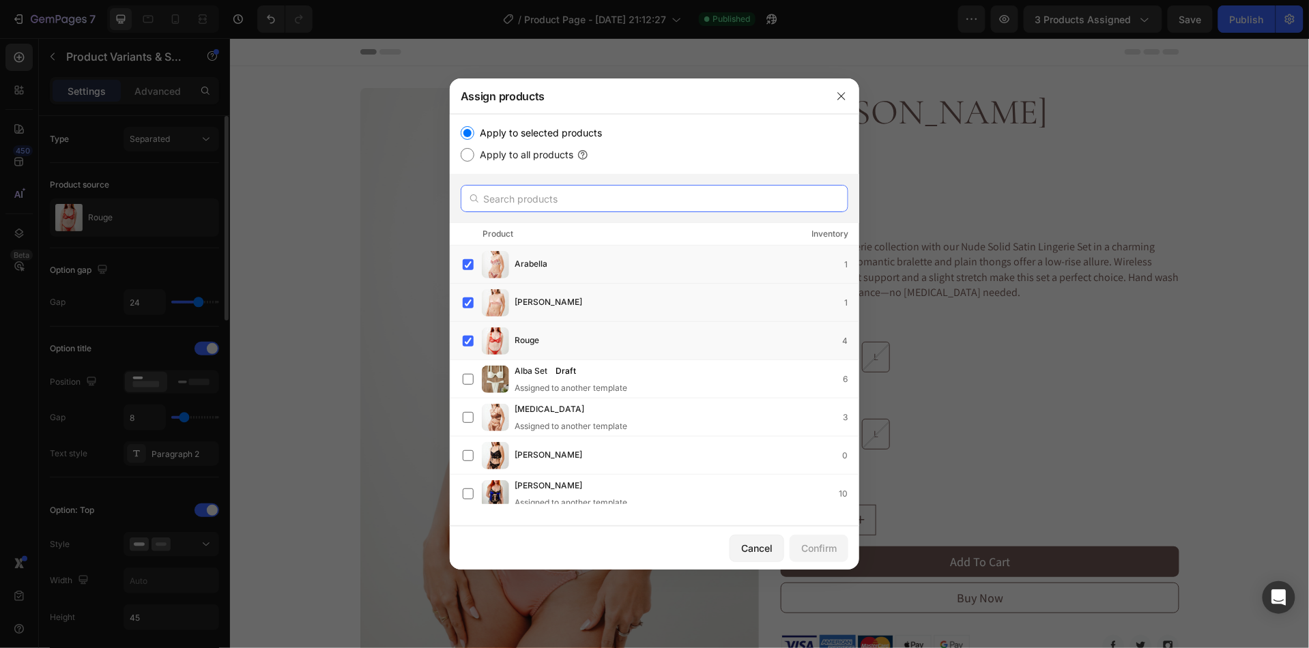
click at [519, 204] on input "text" at bounding box center [655, 198] width 388 height 27
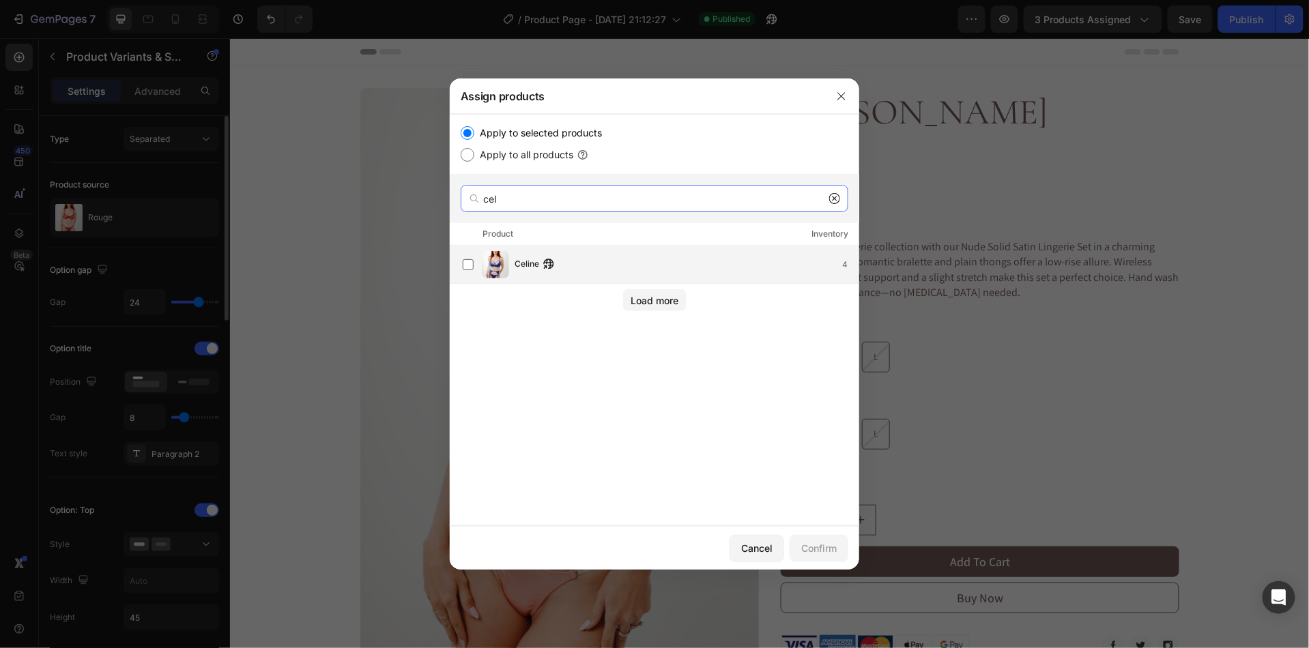
type input "cel"
click at [457, 258] on div "Celine 4" at bounding box center [655, 265] width 410 height 38
click at [827, 546] on div "Confirm" at bounding box center [818, 548] width 35 height 14
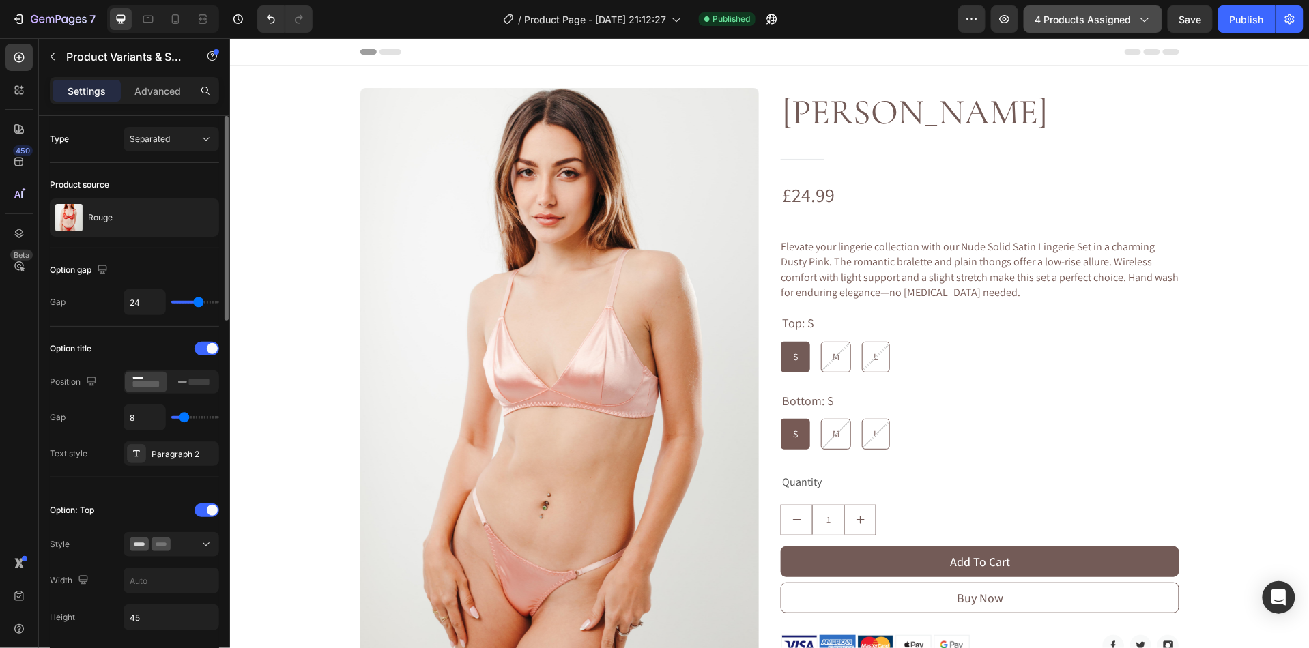
click at [1115, 27] on button "4 products assigned" at bounding box center [1093, 18] width 139 height 27
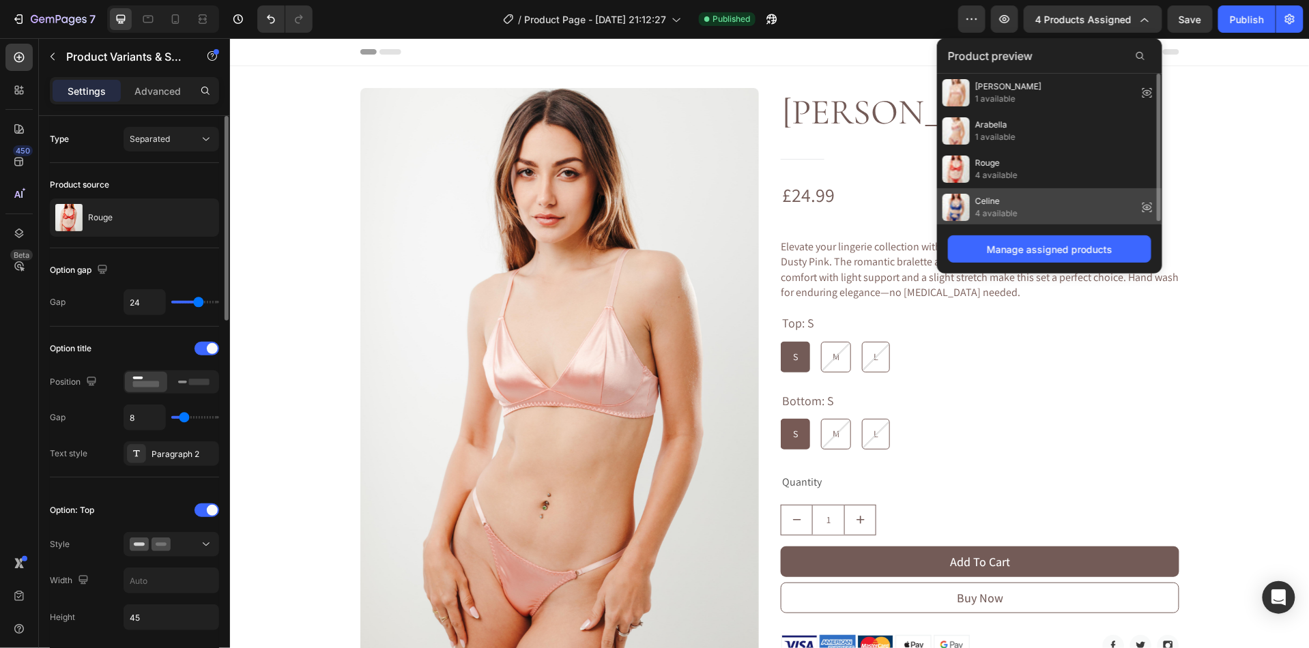
click at [984, 218] on span "4 available" at bounding box center [996, 213] width 42 height 12
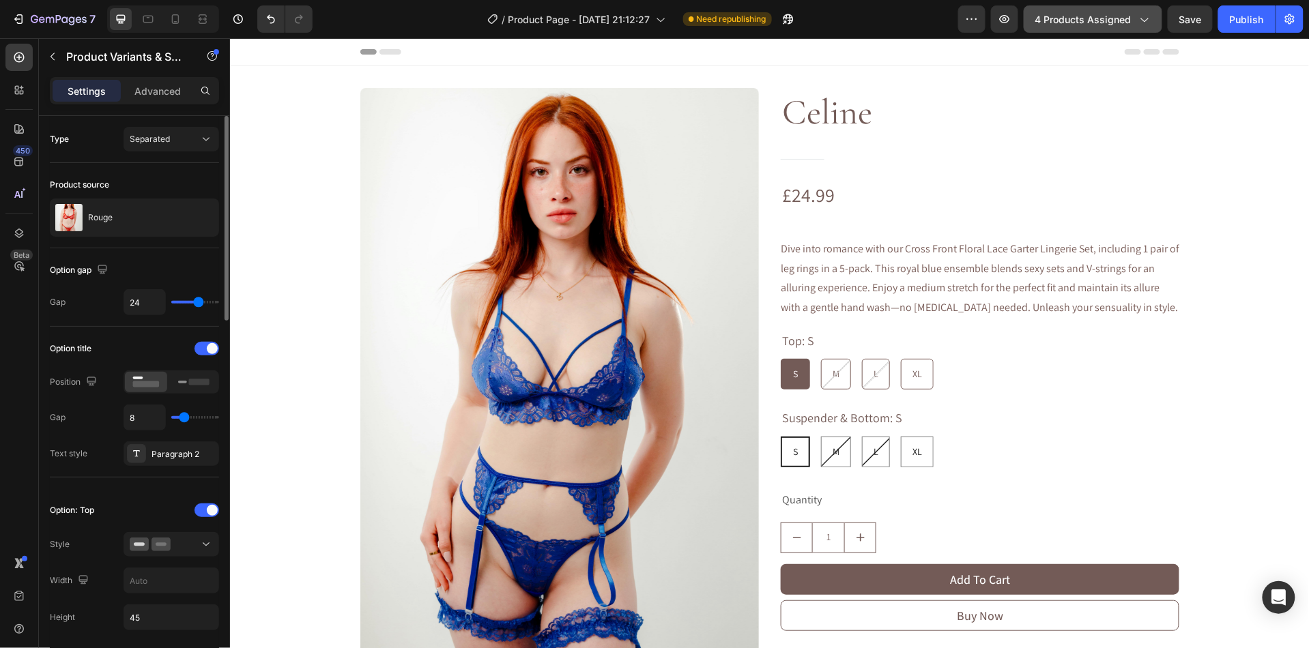
click at [1098, 23] on span "4 products assigned" at bounding box center [1083, 19] width 96 height 14
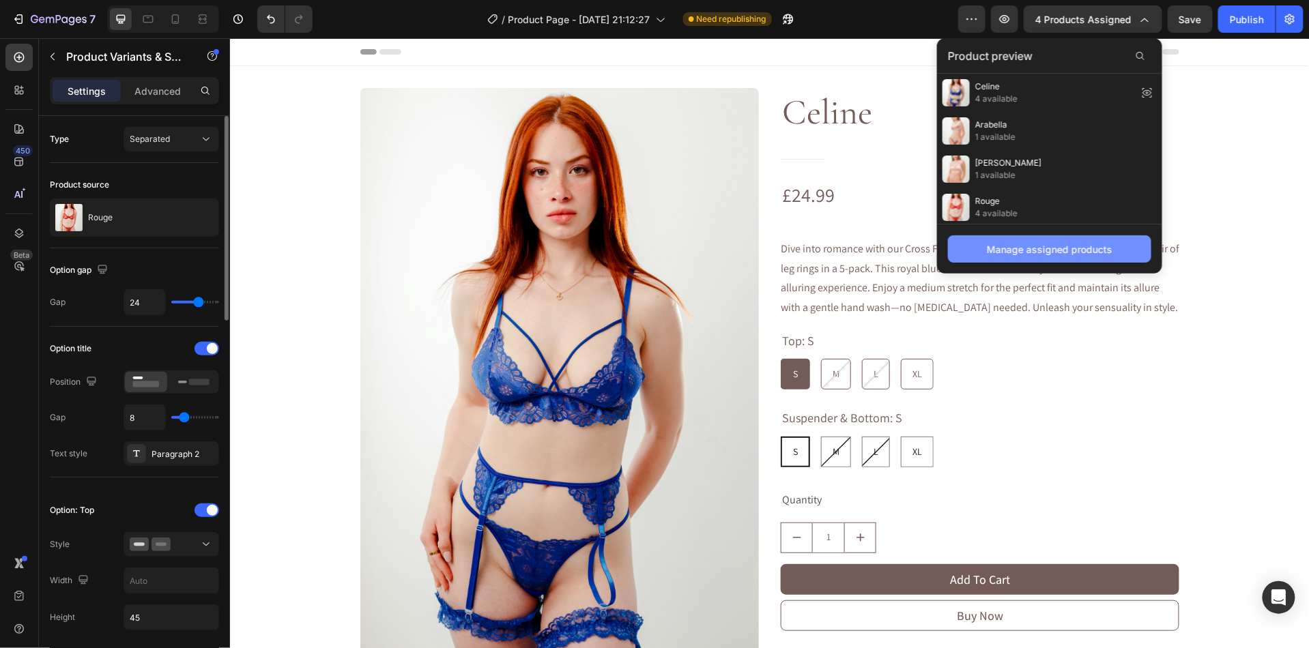
click at [1061, 252] on div "Manage assigned products" at bounding box center [1050, 249] width 126 height 14
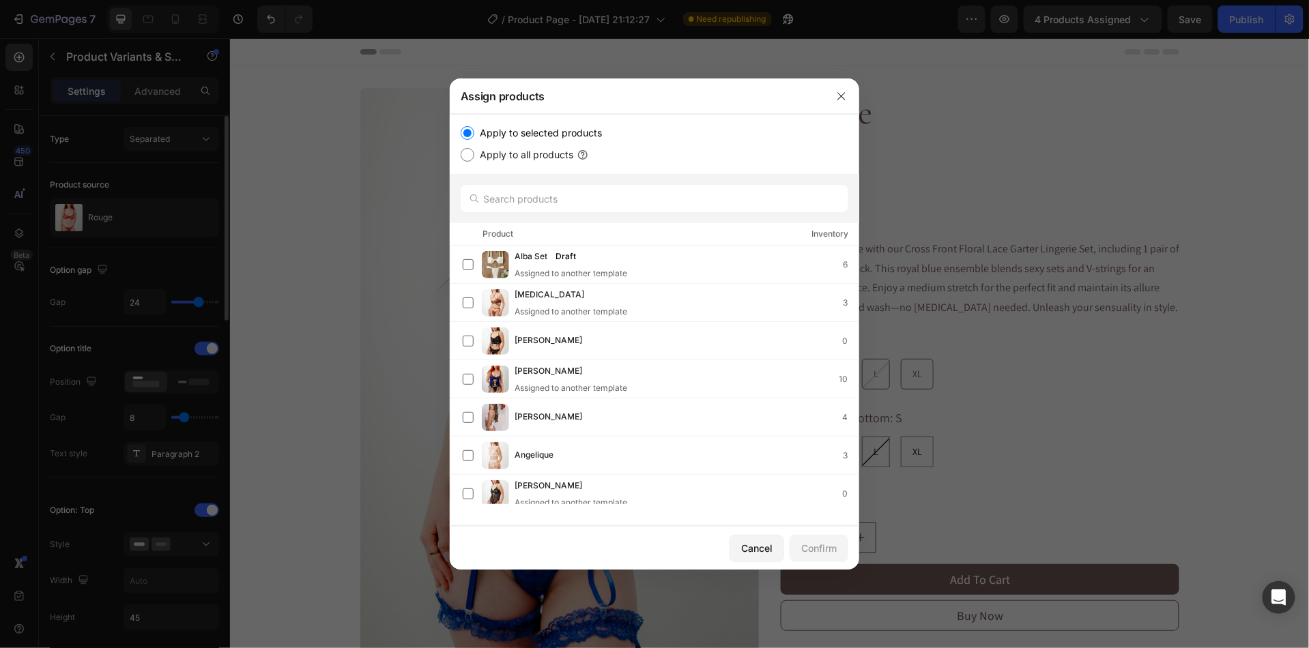
click at [624, 444] on div "Angelique 3" at bounding box center [661, 455] width 396 height 27
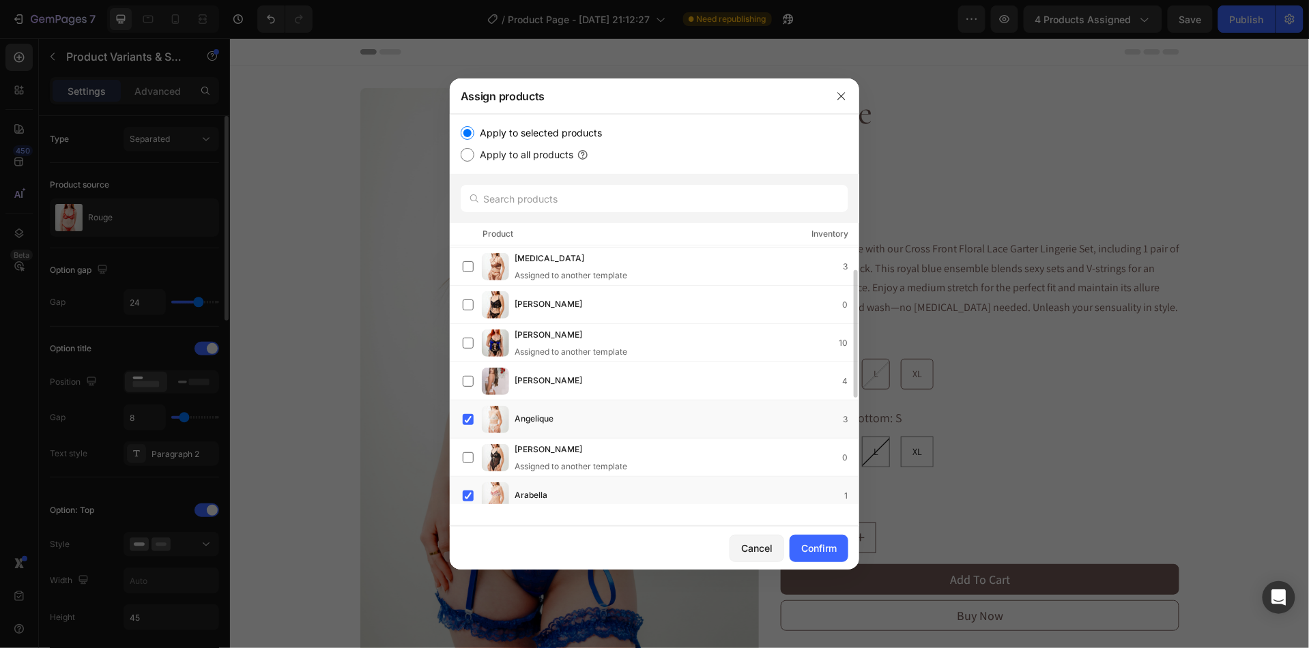
scroll to position [41, 0]
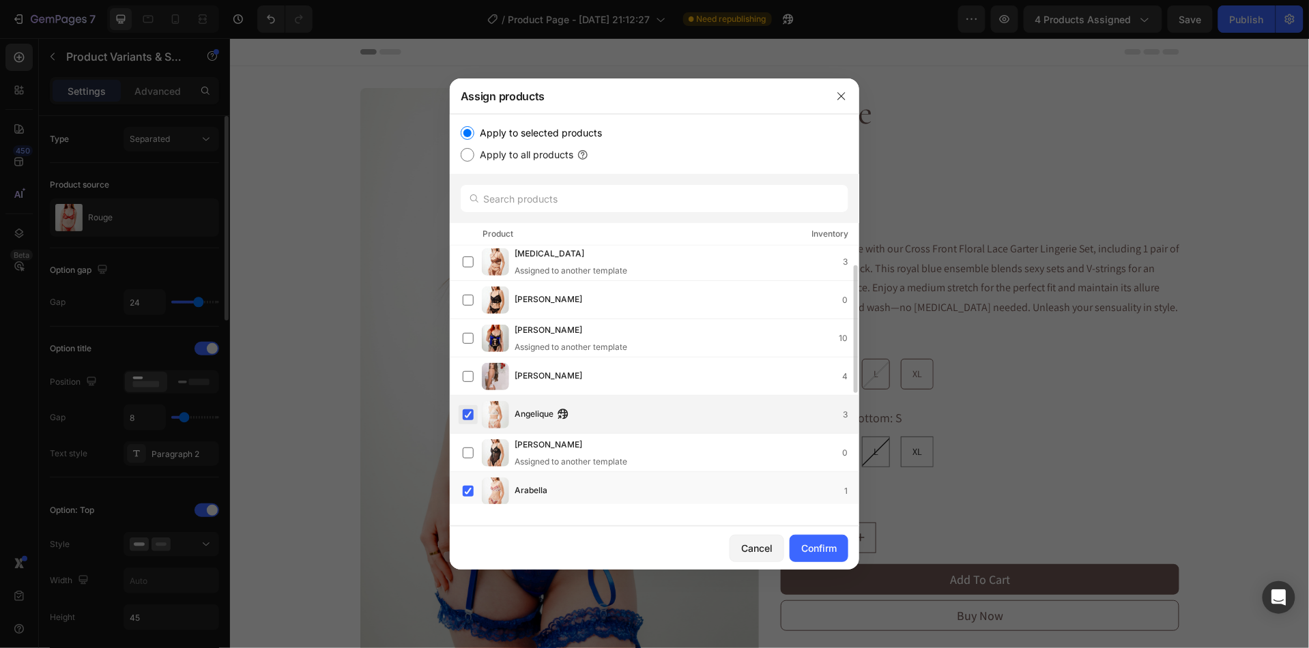
click at [465, 419] on label at bounding box center [468, 415] width 11 height 11
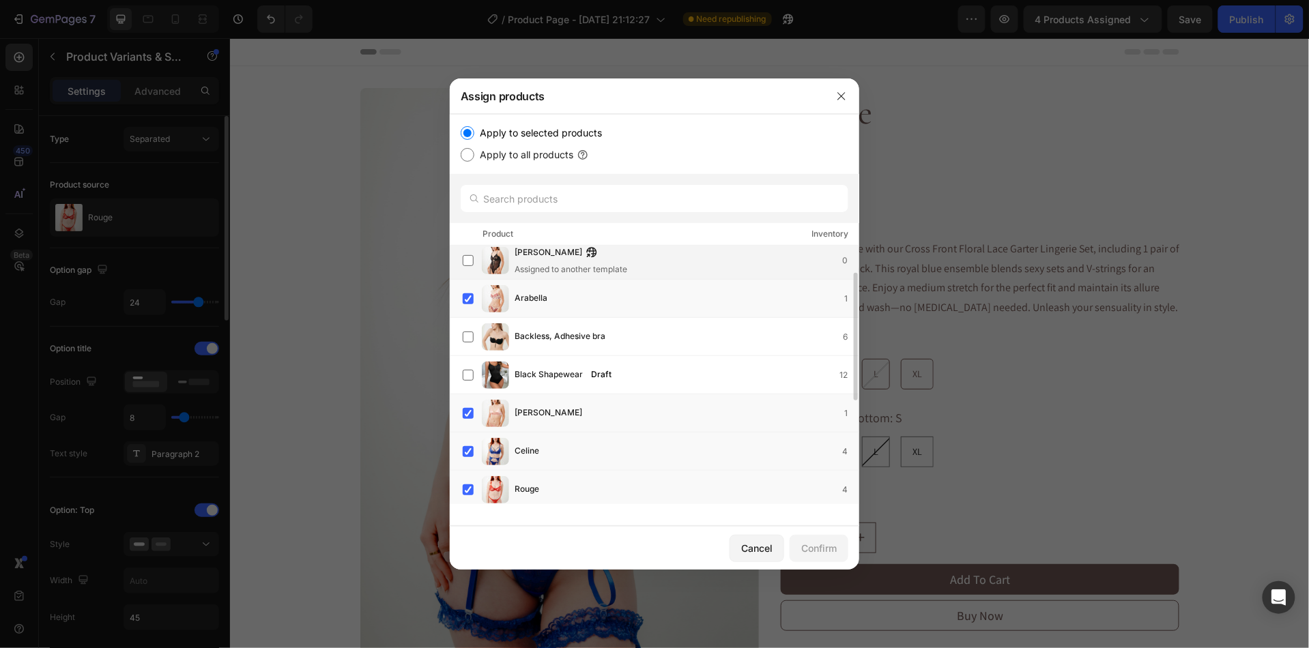
scroll to position [252, 0]
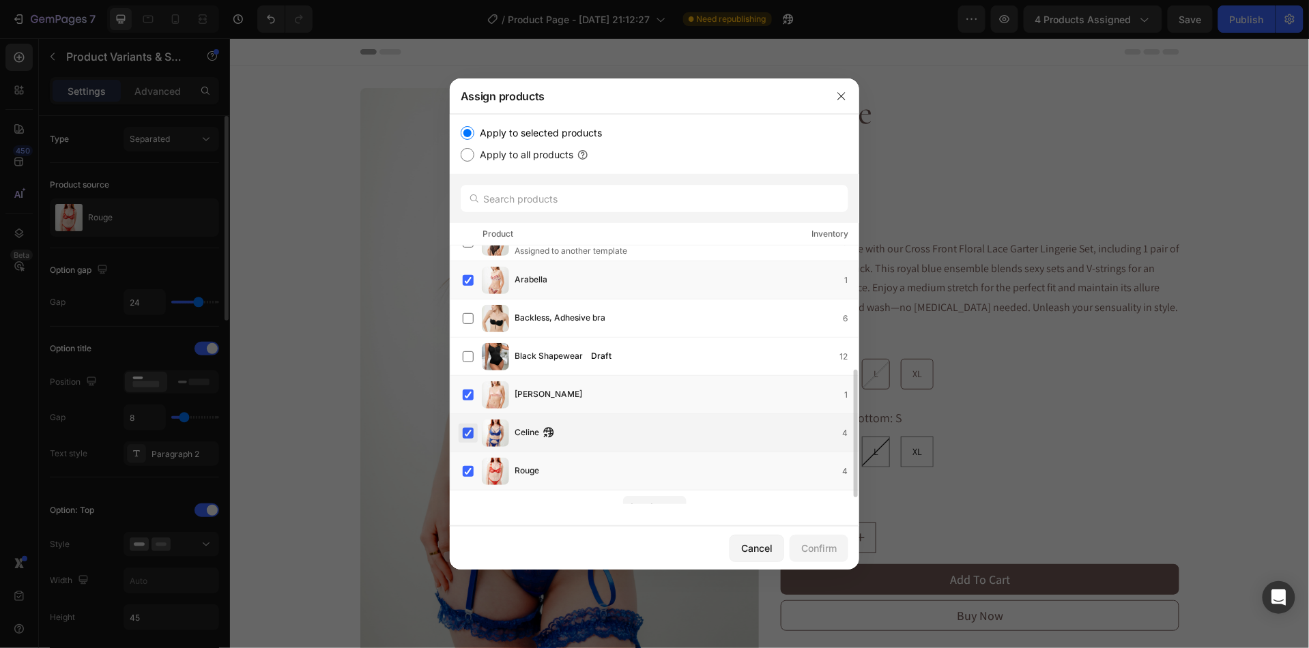
click at [464, 436] on label at bounding box center [468, 433] width 11 height 11
click at [801, 552] on div "Confirm" at bounding box center [818, 548] width 35 height 14
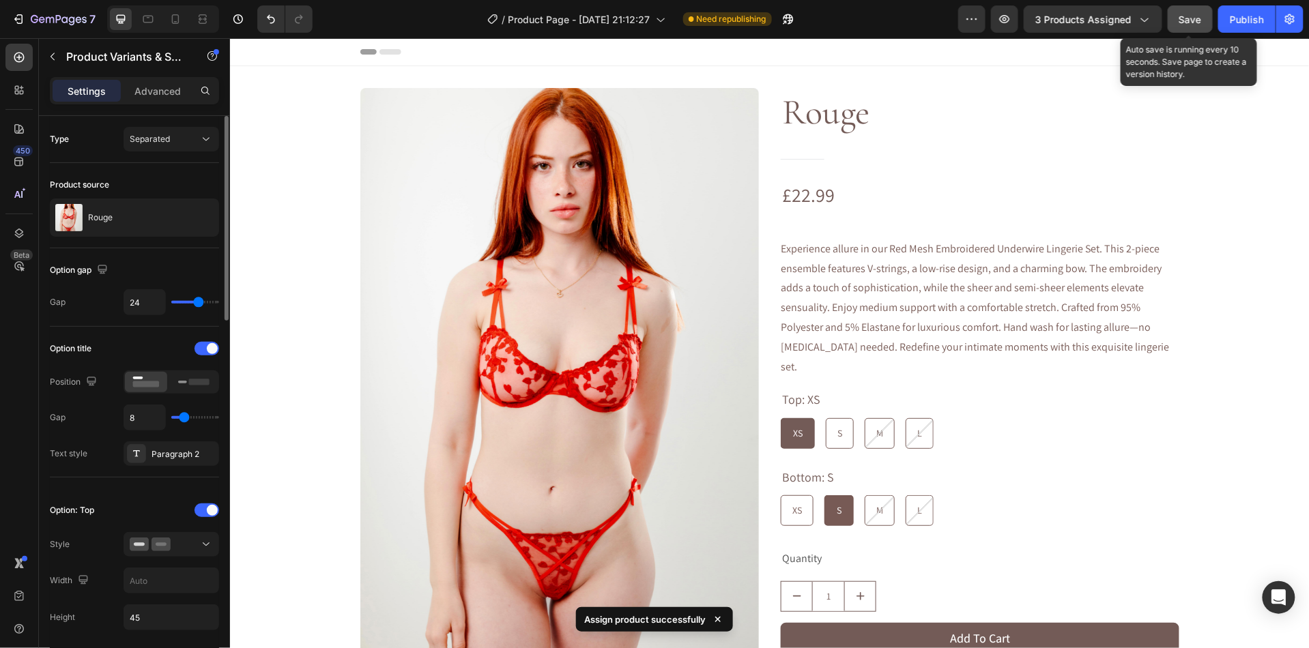
click at [1199, 29] on button "Save" at bounding box center [1190, 18] width 45 height 27
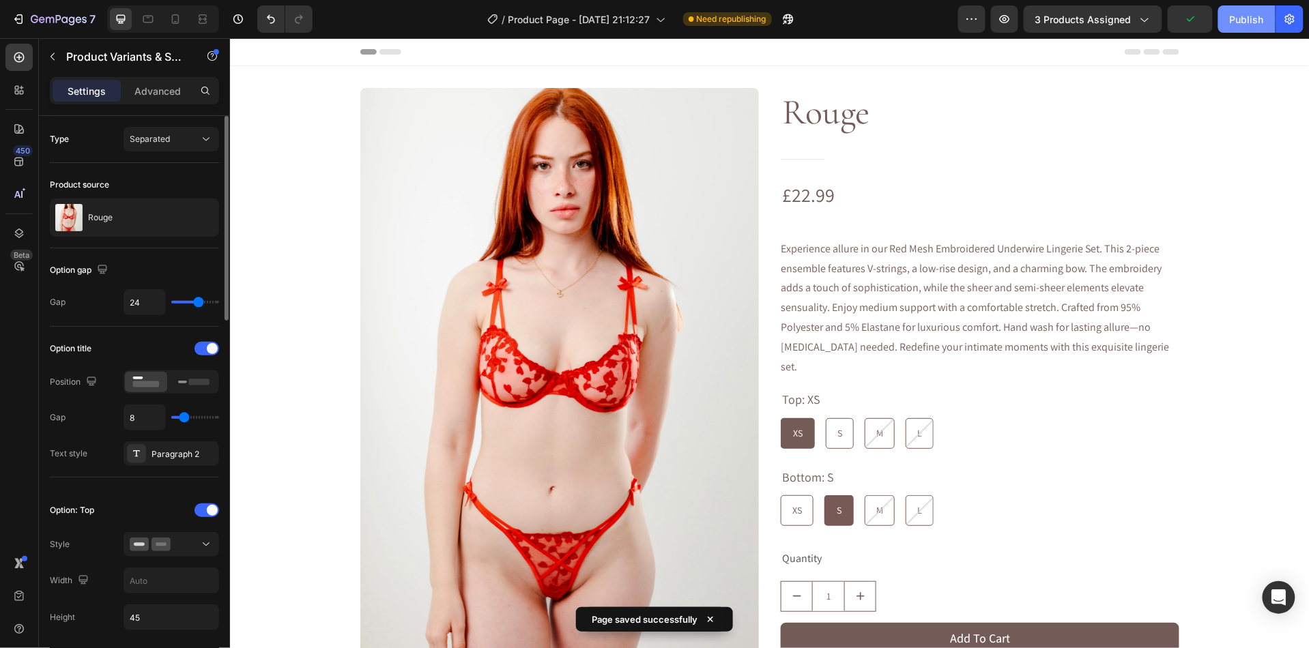
click at [1228, 28] on button "Publish" at bounding box center [1246, 18] width 57 height 27
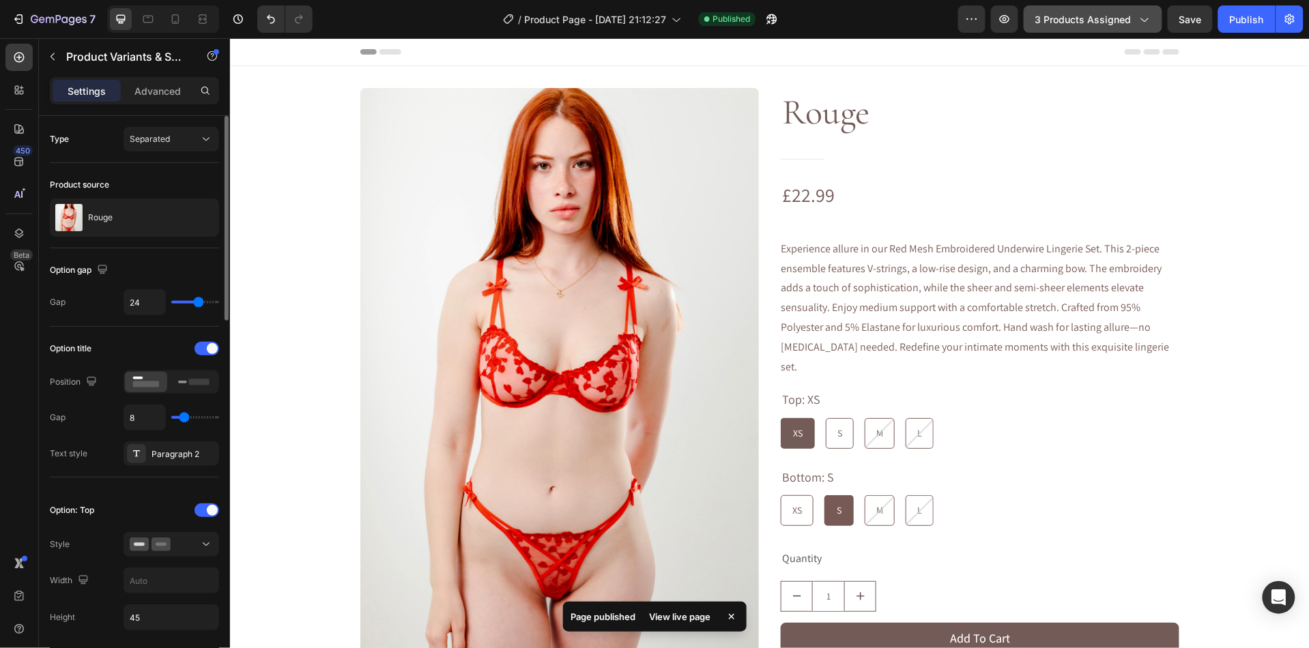
click at [1143, 16] on icon "button" at bounding box center [1144, 19] width 14 height 14
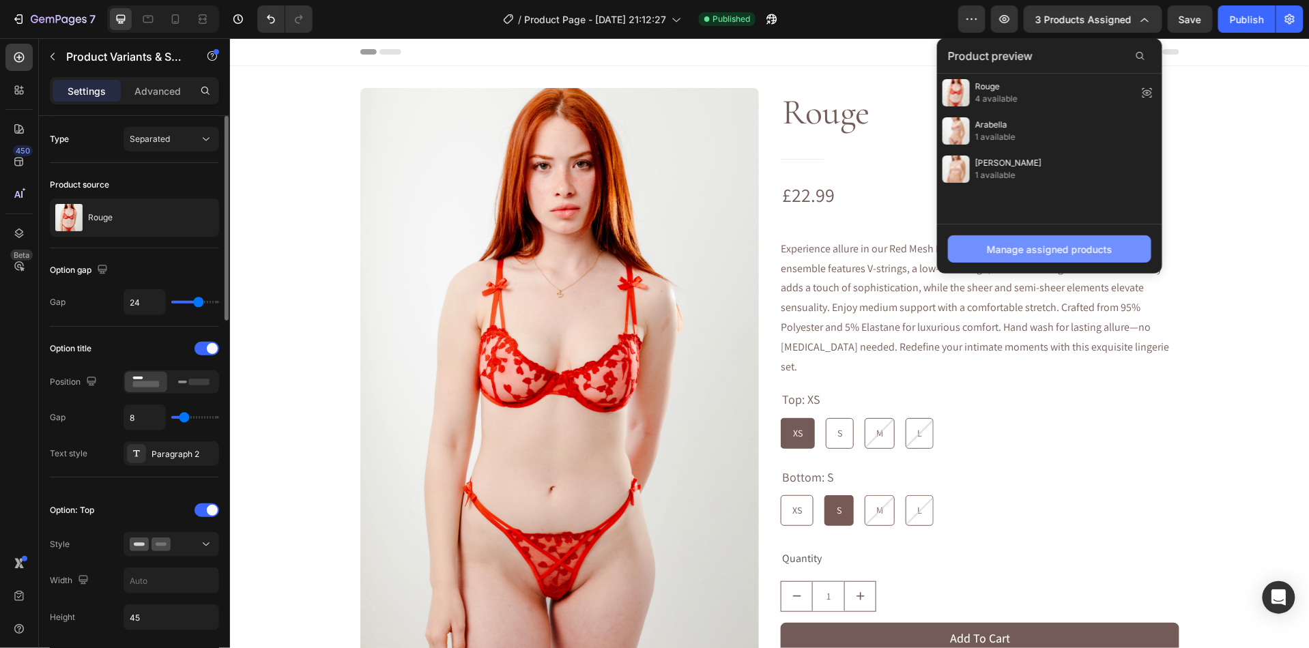
click at [1132, 263] on button "Manage assigned products" at bounding box center [1049, 248] width 203 height 27
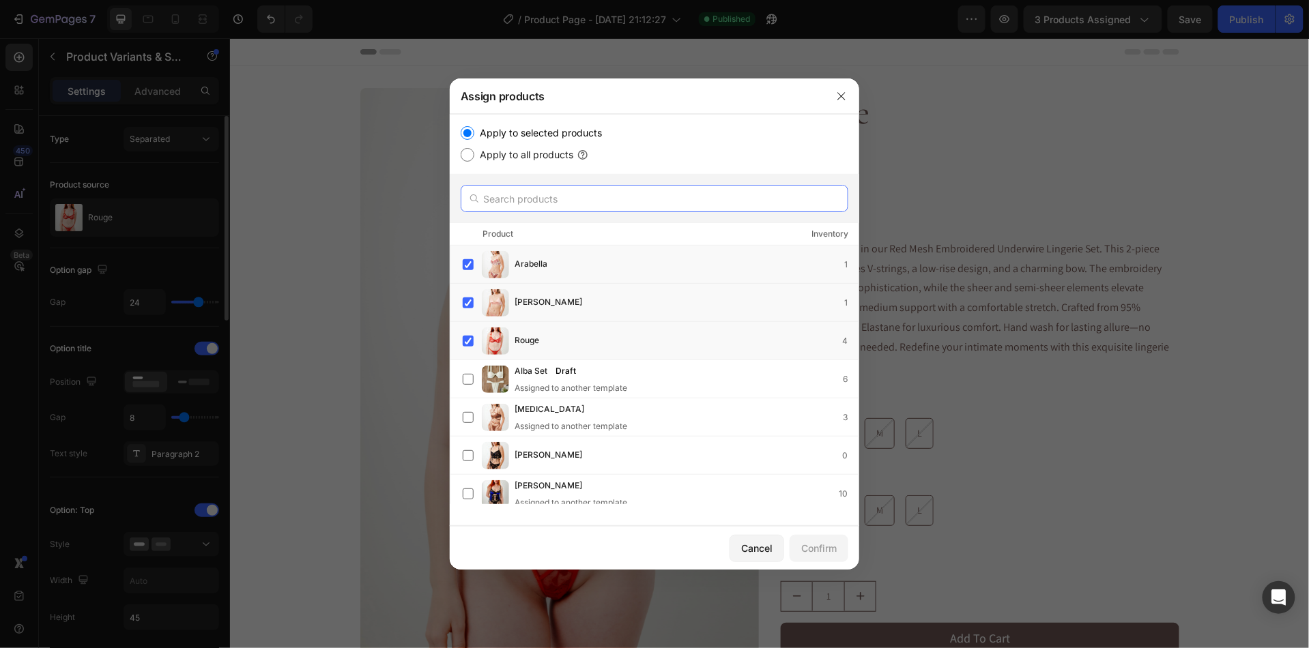
click at [543, 206] on input "text" at bounding box center [655, 198] width 388 height 27
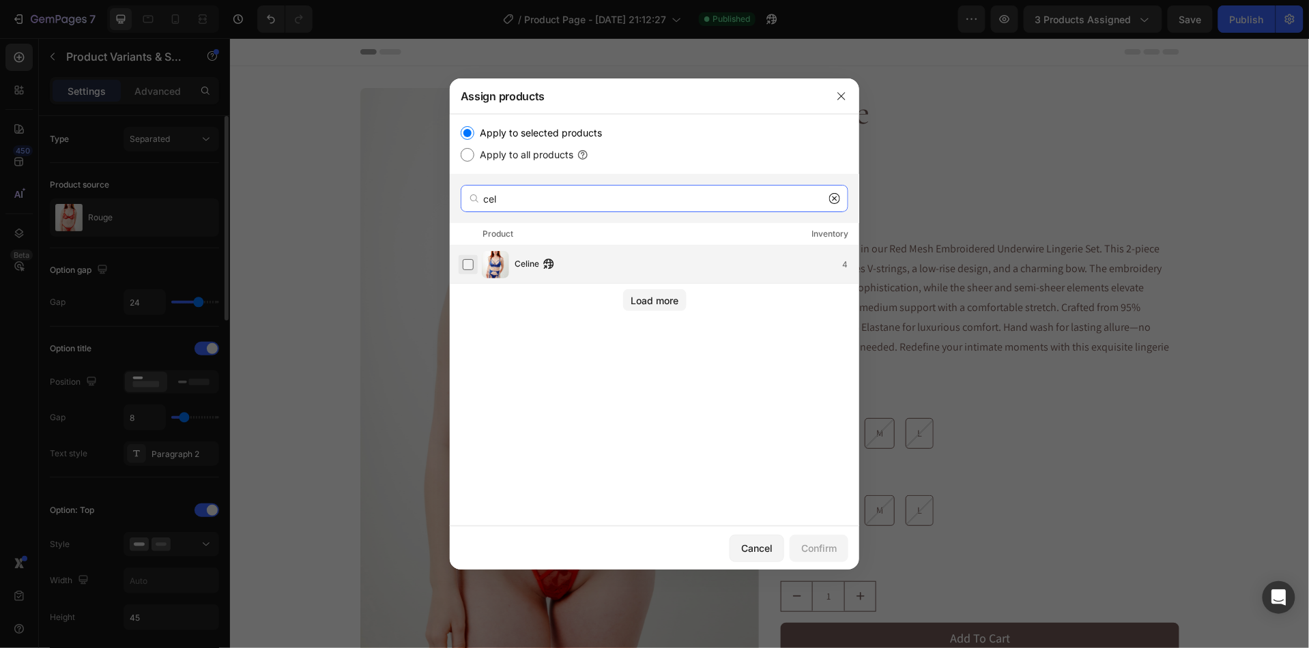
type input "cel"
click at [469, 266] on label at bounding box center [468, 264] width 11 height 11
click at [805, 542] on div "Confirm" at bounding box center [818, 548] width 35 height 14
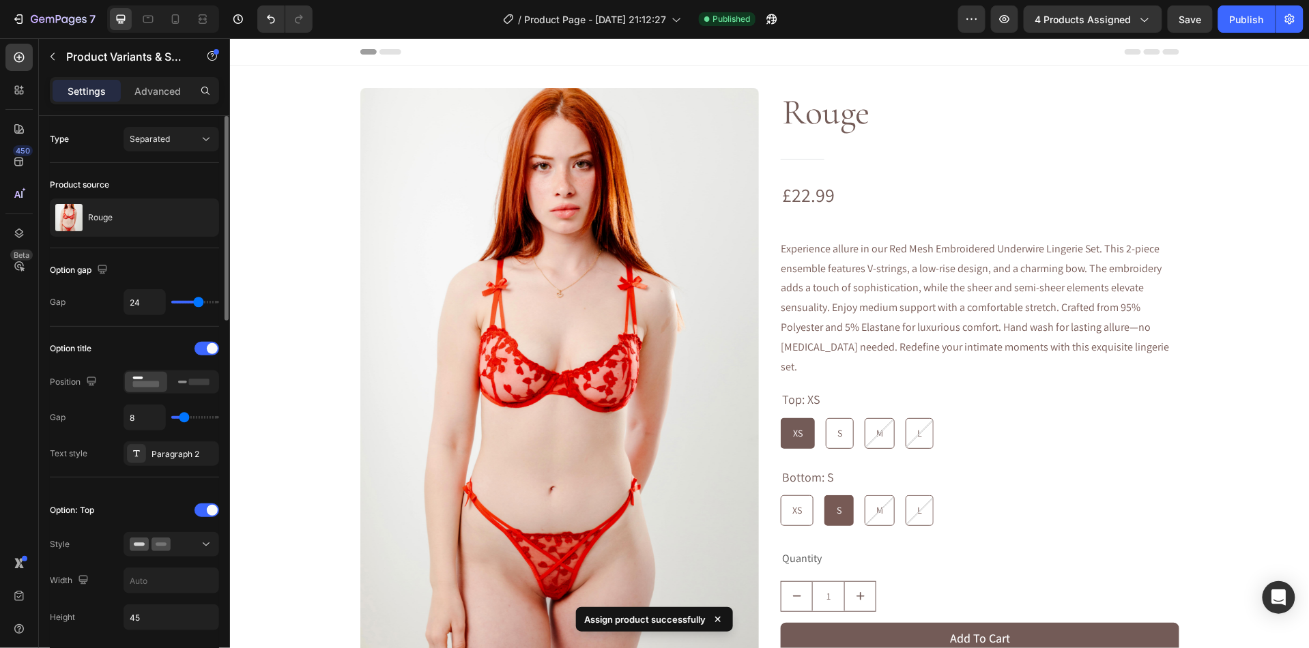
click at [1072, 32] on div "7 Version history / Product Page - [DATE] 21:12:27 Published Preview 4 products…" at bounding box center [654, 19] width 1309 height 39
click at [1068, 23] on span "4 products assigned" at bounding box center [1083, 19] width 96 height 14
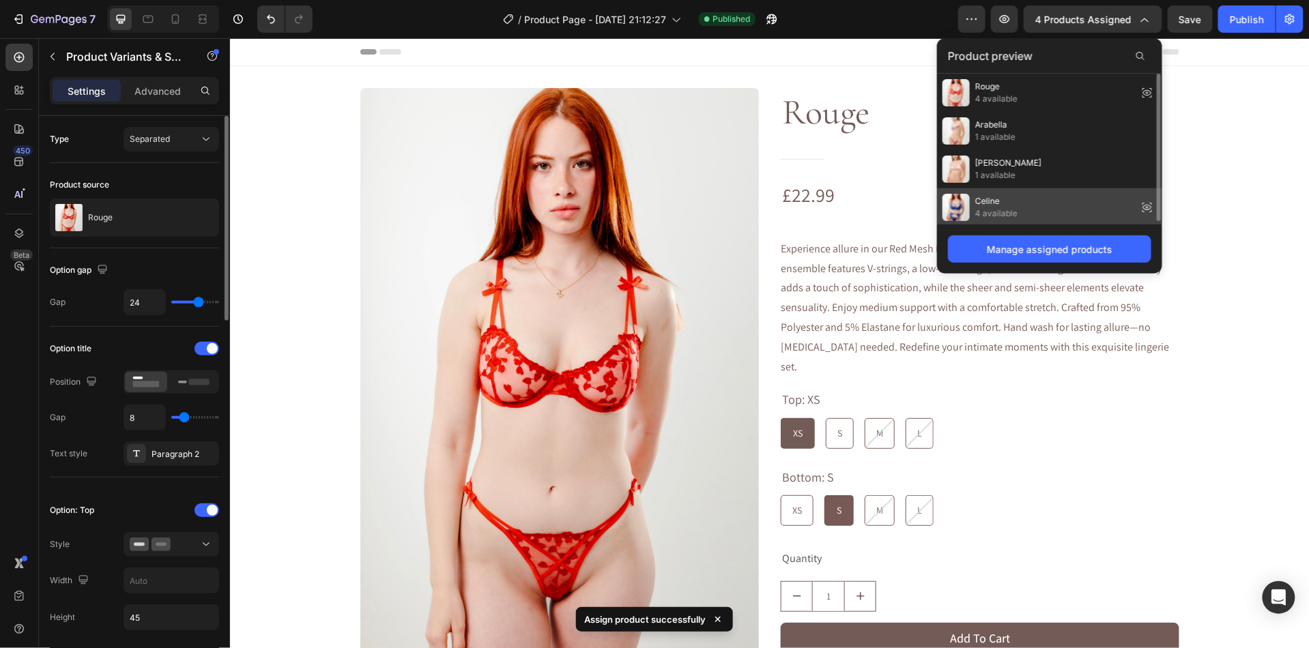
click at [977, 198] on span "Celine" at bounding box center [996, 201] width 42 height 12
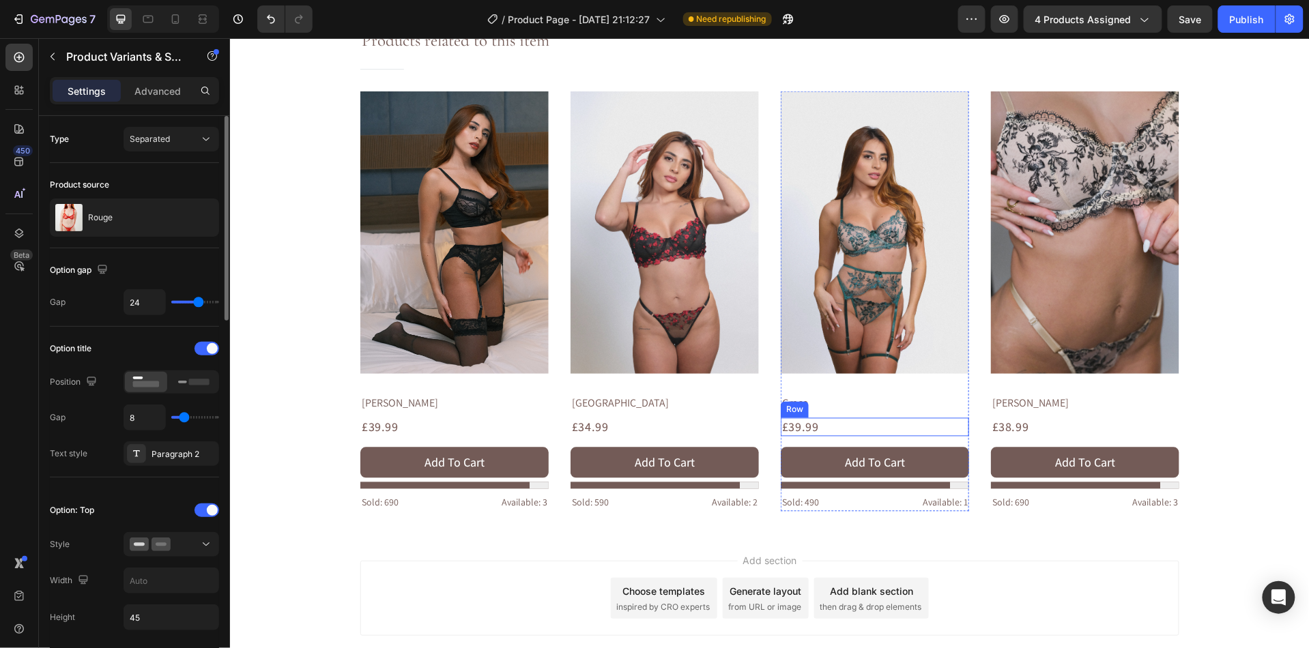
scroll to position [0, 0]
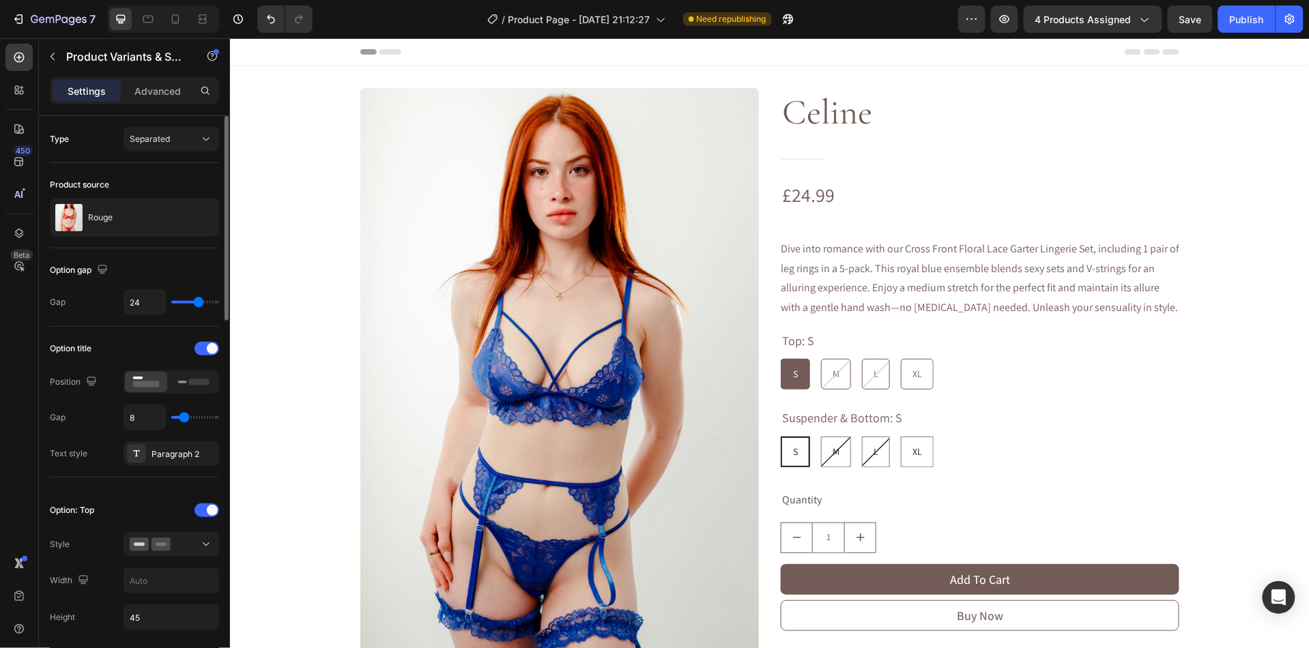
click at [984, 424] on div "Suspender & Bottom: S S S S M M M L L L XL XL XL" at bounding box center [979, 435] width 399 height 61
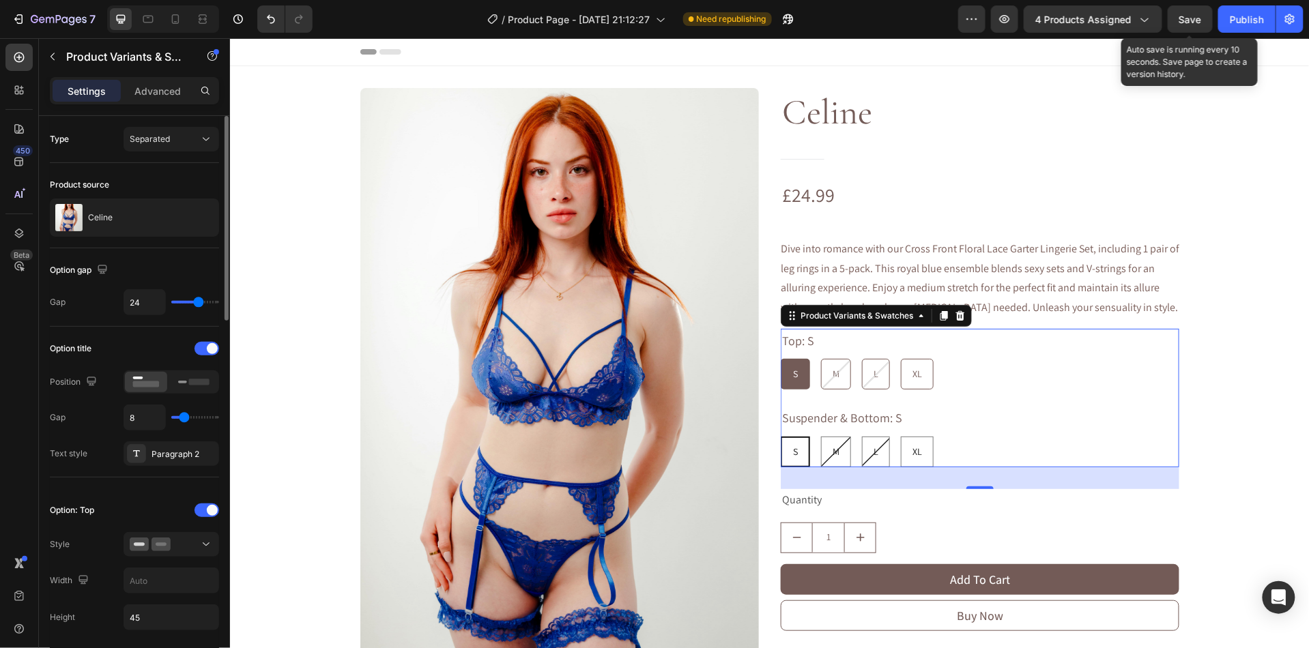
click at [1183, 25] on div "Save" at bounding box center [1190, 19] width 23 height 14
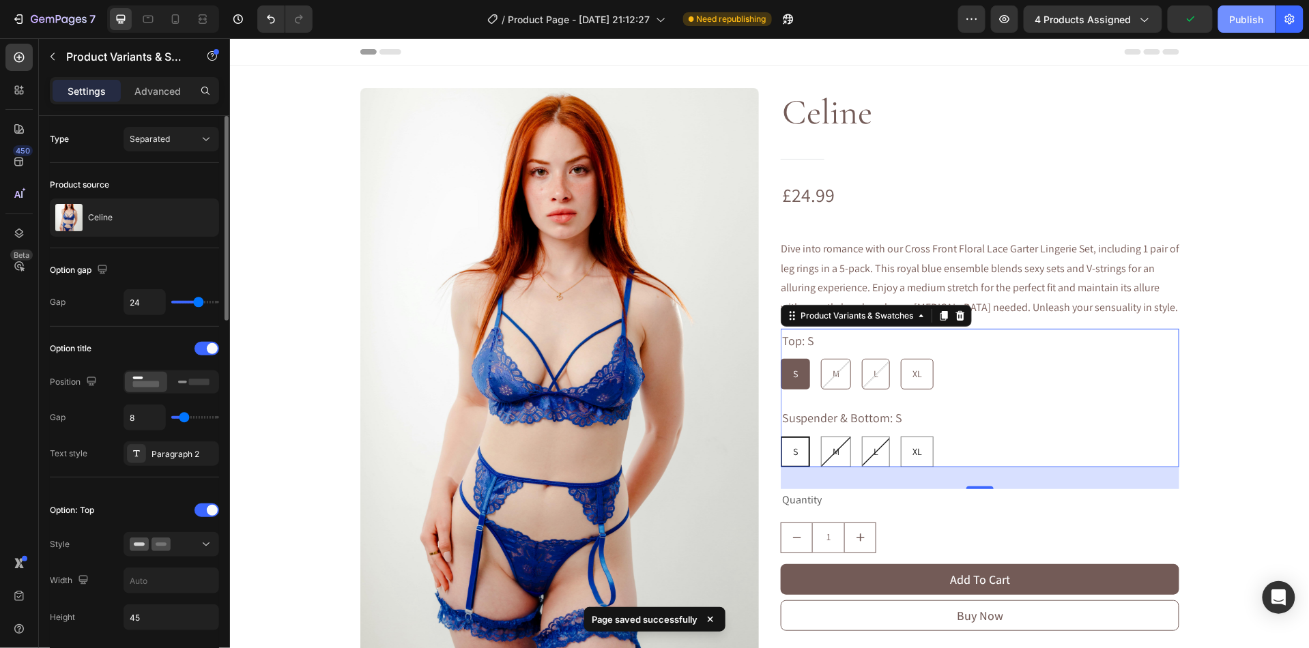
click at [1249, 23] on div "Publish" at bounding box center [1247, 19] width 34 height 14
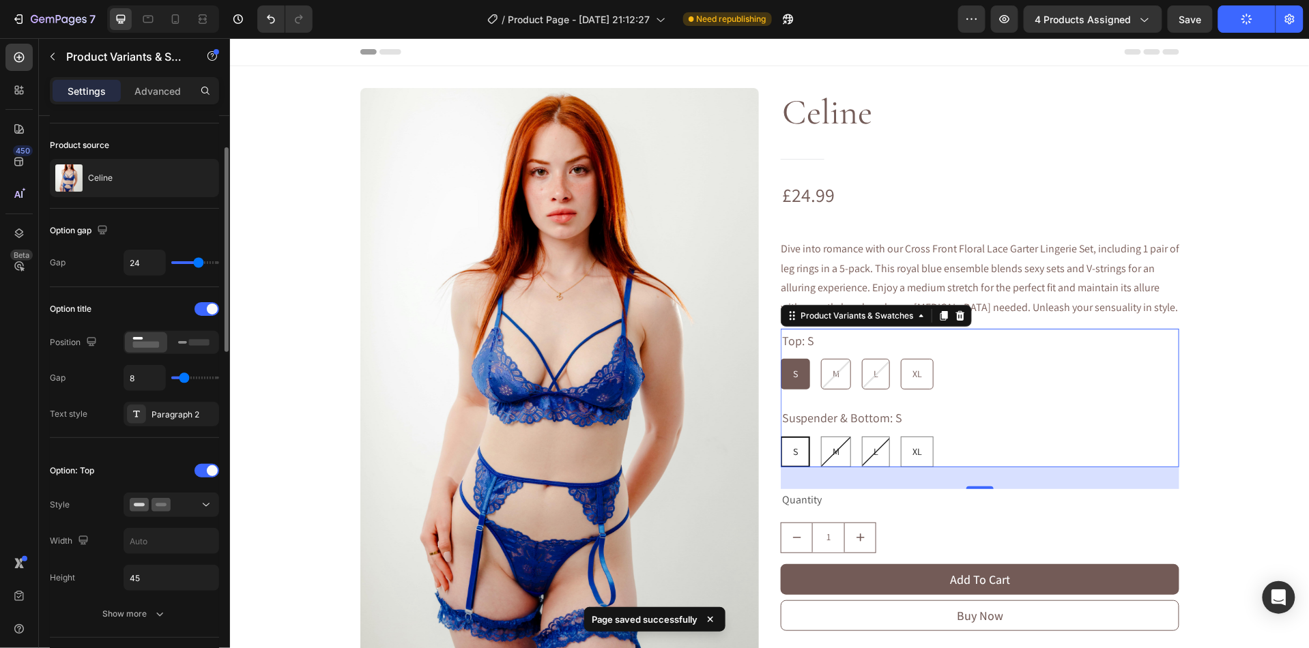
scroll to position [55, 0]
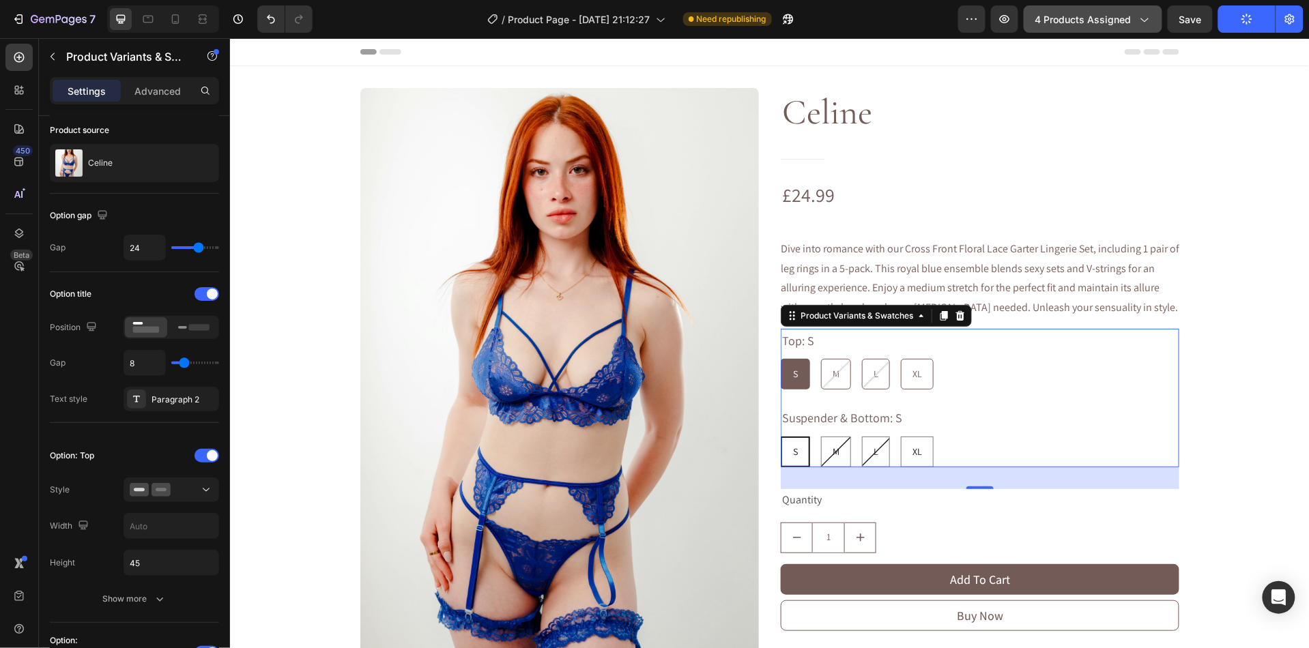
click at [1063, 17] on span "4 products assigned" at bounding box center [1083, 19] width 96 height 14
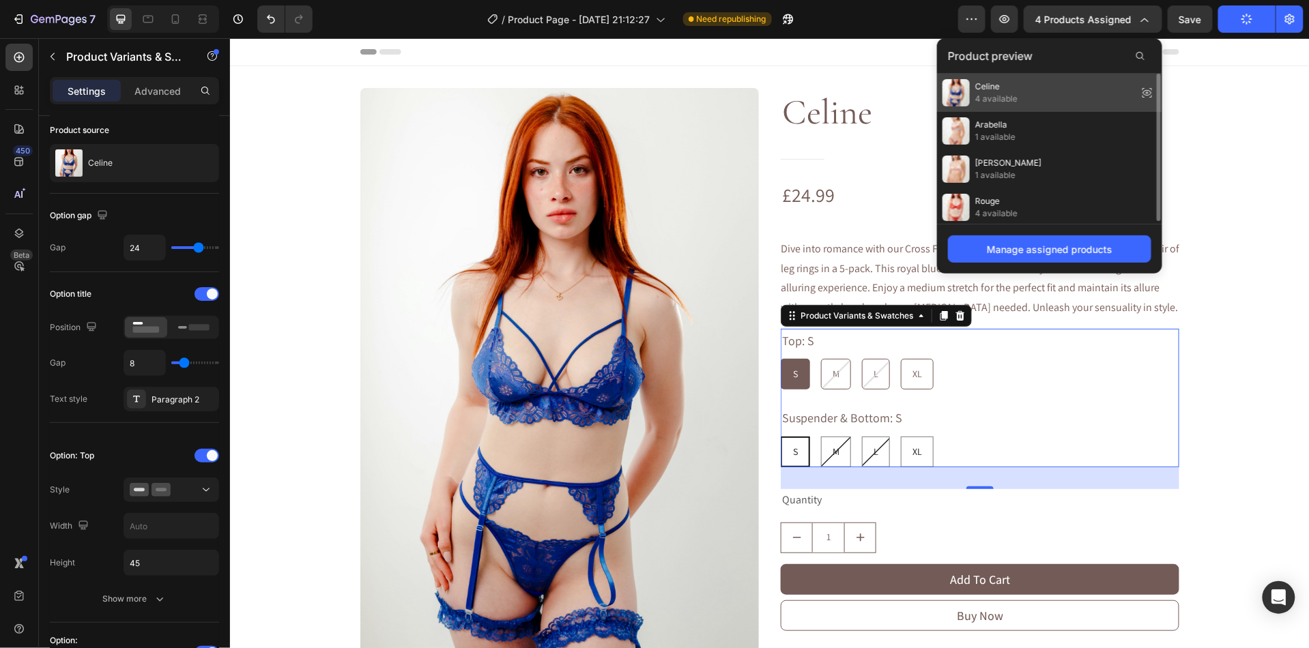
click at [1094, 150] on div "Celine 4 available" at bounding box center [1049, 169] width 225 height 38
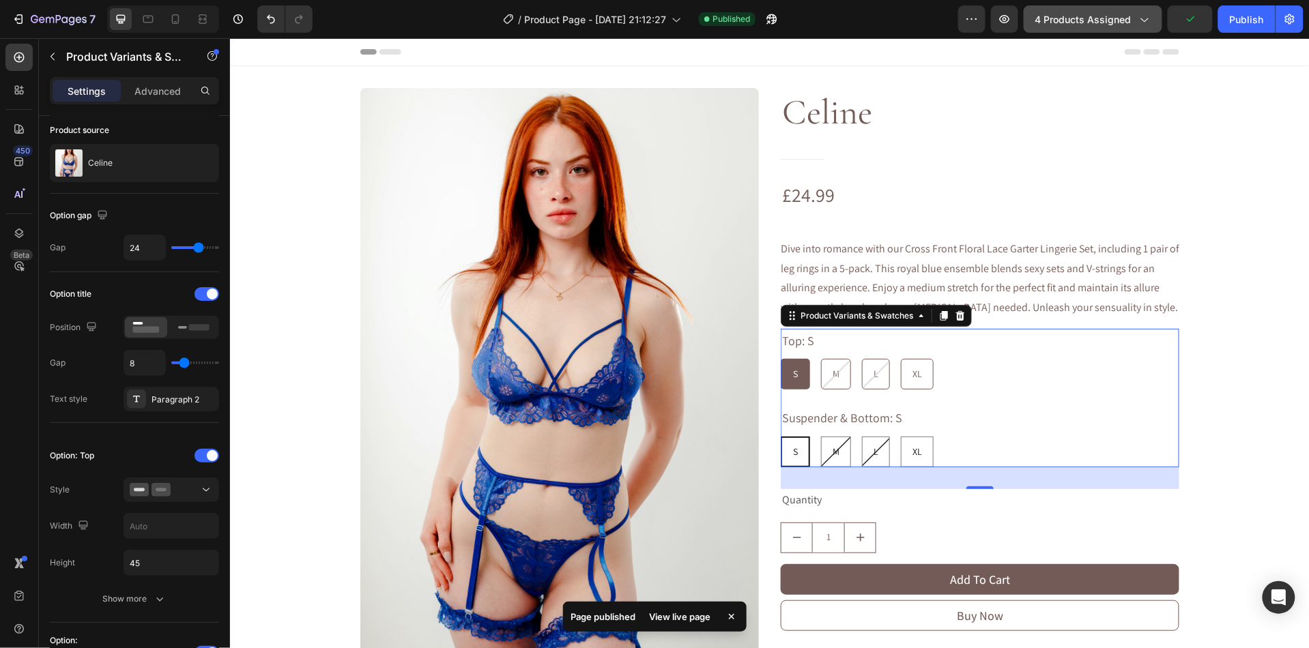
click at [1111, 22] on span "4 products assigned" at bounding box center [1083, 19] width 96 height 14
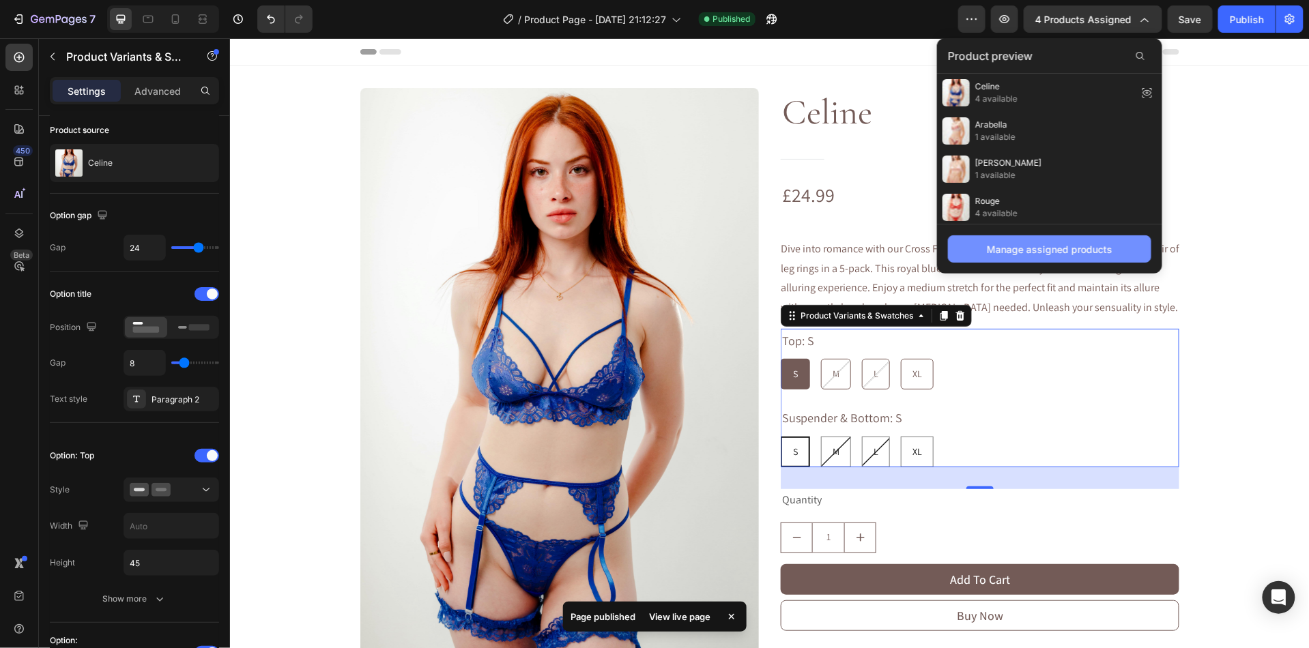
click at [1045, 259] on button "Manage assigned products" at bounding box center [1049, 248] width 203 height 27
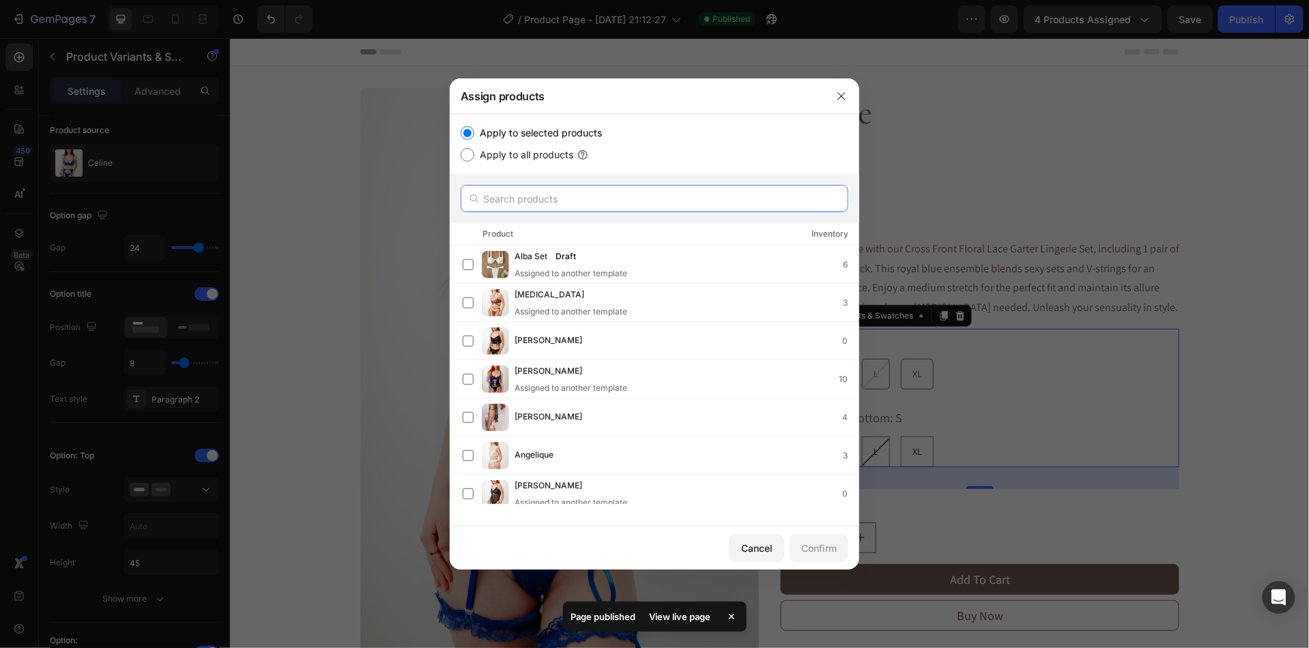
click at [526, 207] on input "text" at bounding box center [655, 198] width 388 height 27
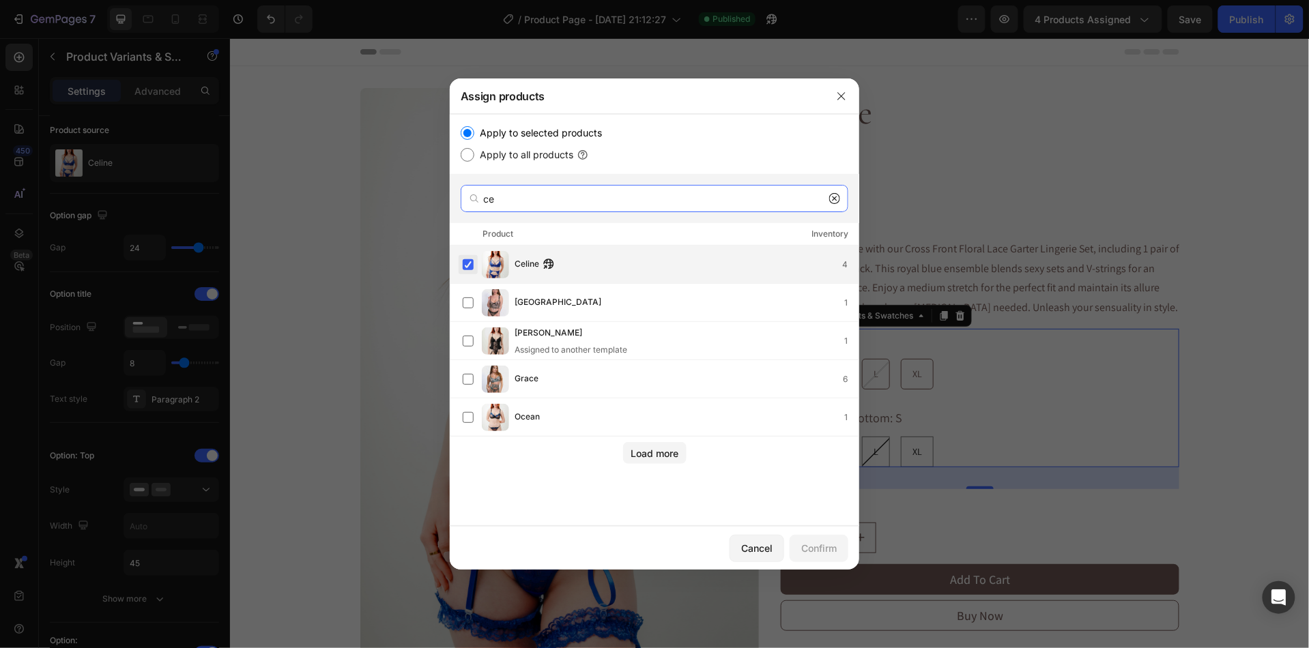
type input "ce"
click at [468, 270] on label at bounding box center [468, 264] width 11 height 11
click at [807, 549] on div "Confirm" at bounding box center [818, 548] width 35 height 14
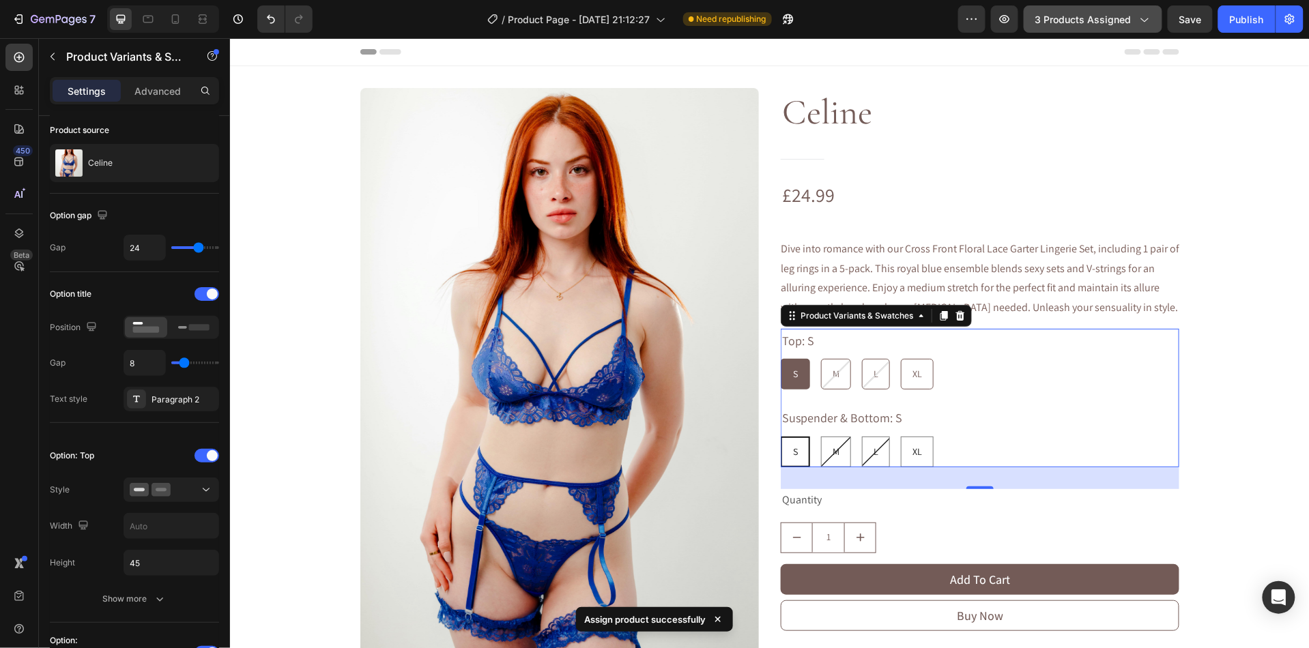
click at [1132, 26] on div "3 products assigned" at bounding box center [1092, 19] width 115 height 14
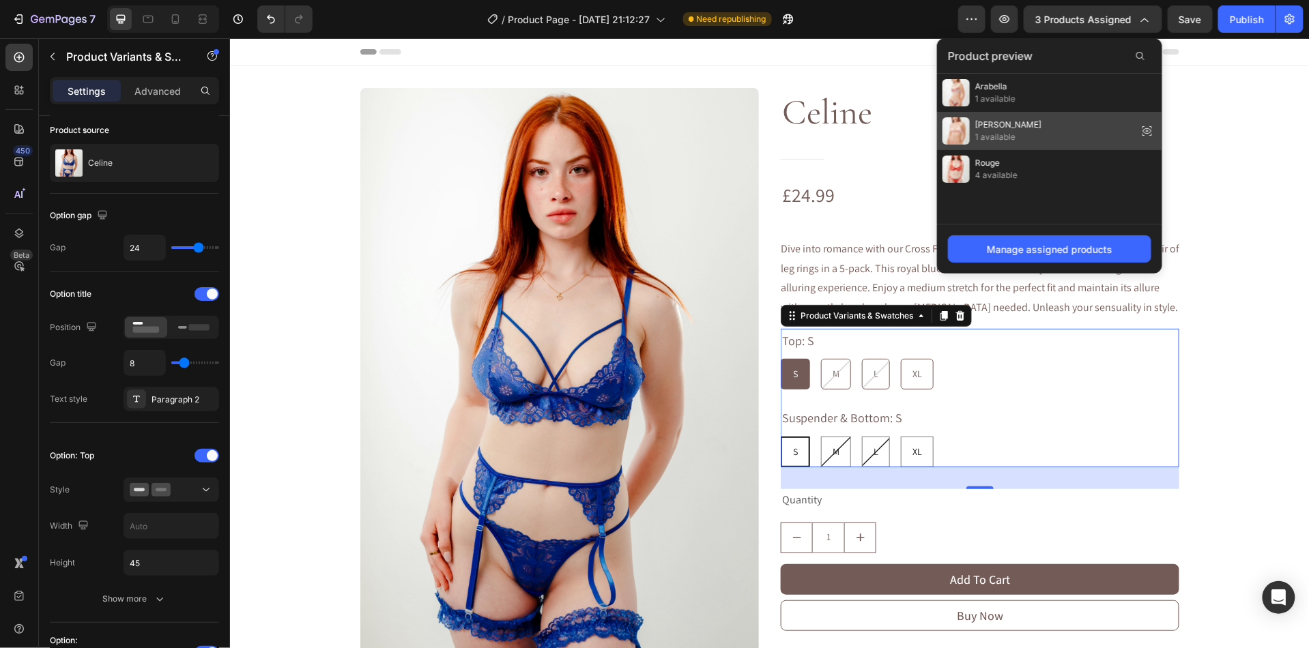
drag, startPoint x: 1029, startPoint y: 134, endPoint x: 885, endPoint y: 8, distance: 192.0
click at [1029, 134] on div "[PERSON_NAME] 1 available" at bounding box center [1049, 131] width 225 height 38
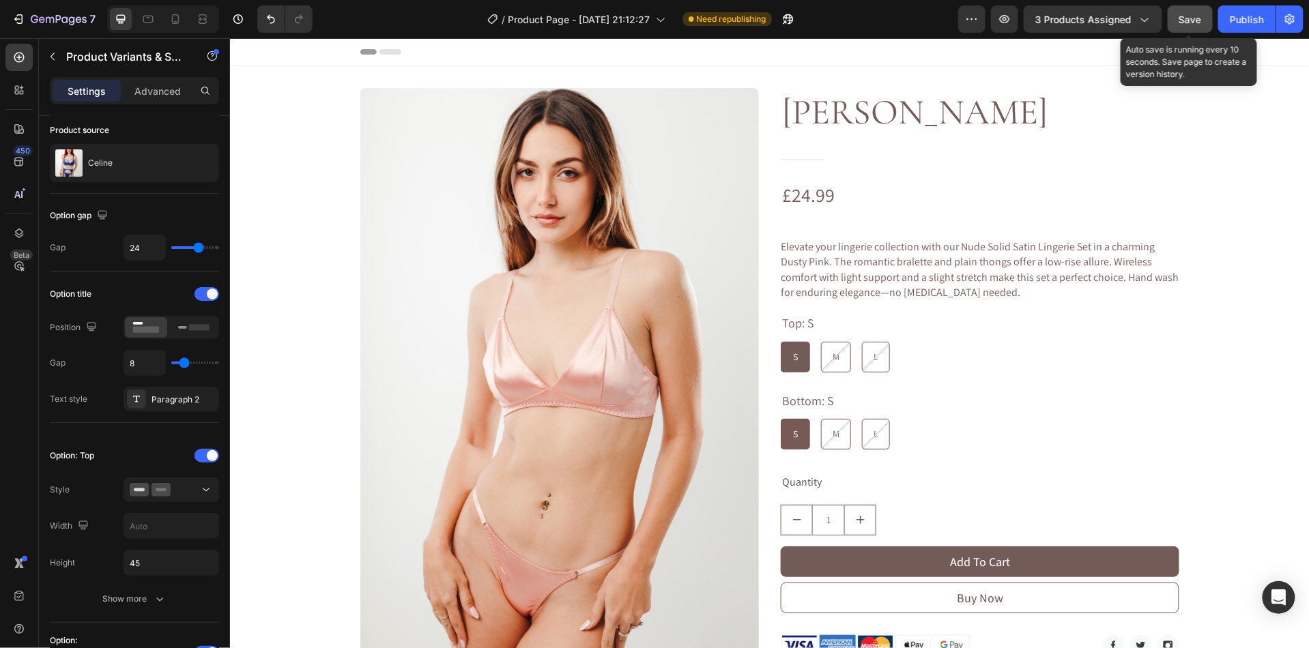
click at [1183, 16] on span "Save" at bounding box center [1190, 20] width 23 height 12
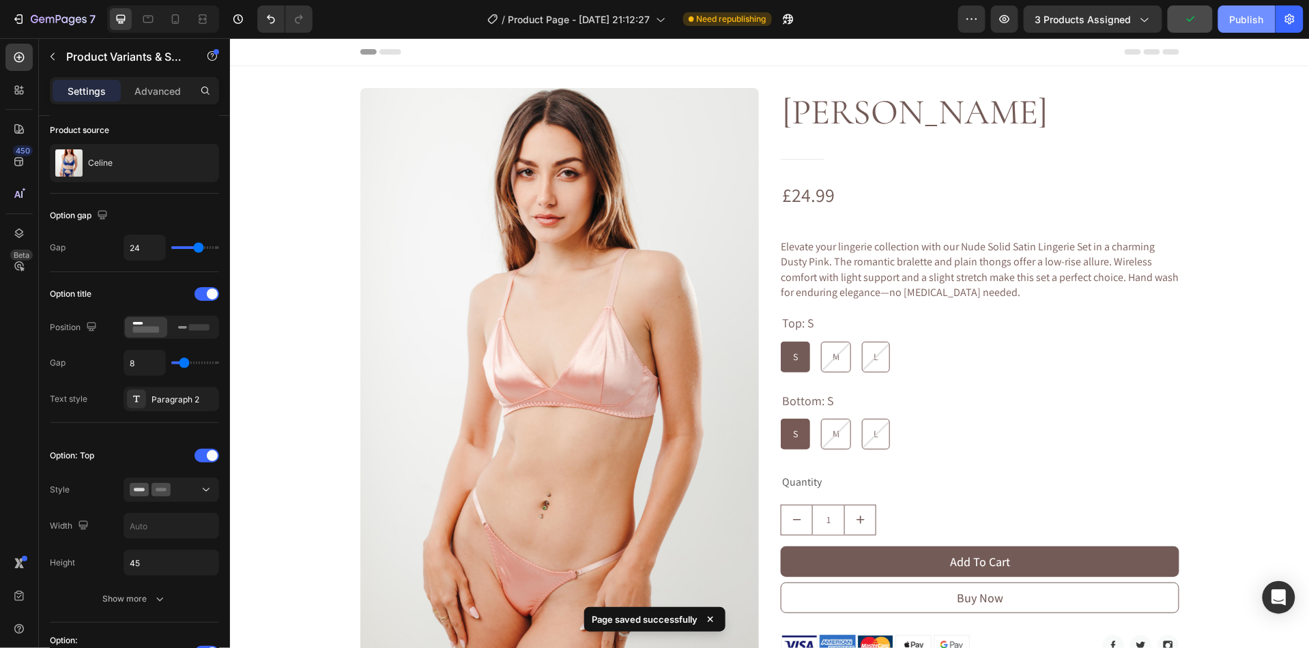
click at [1242, 18] on div "Publish" at bounding box center [1247, 19] width 34 height 14
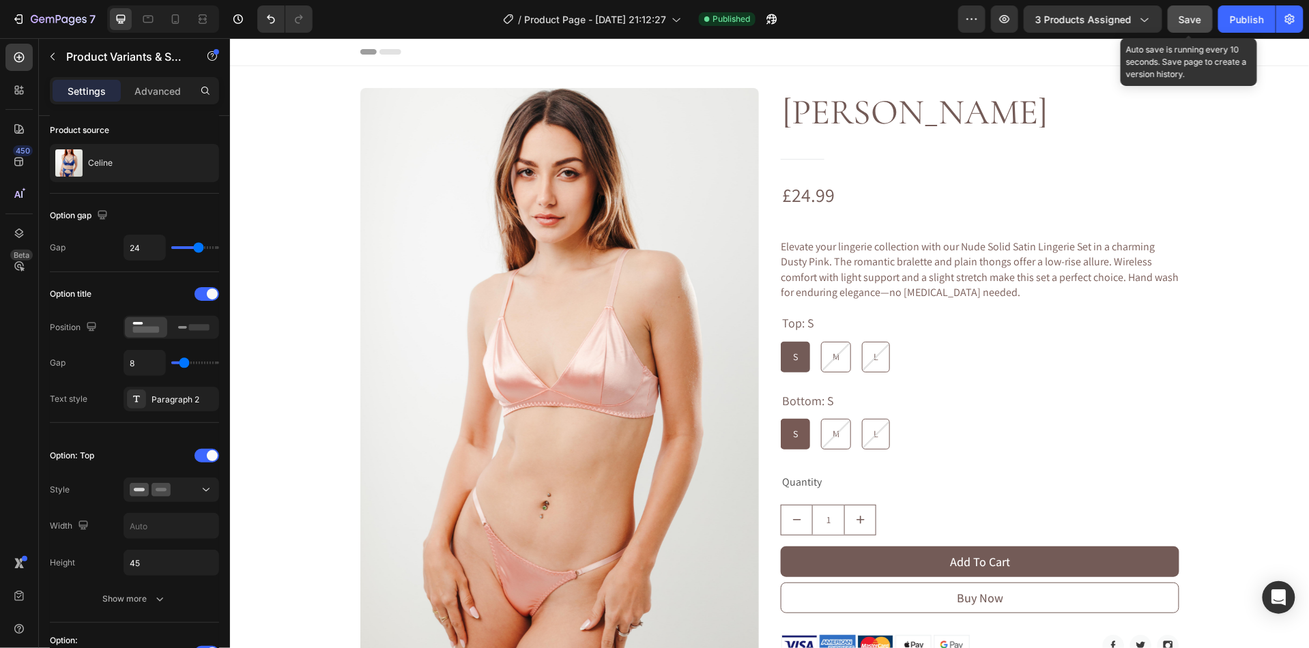
click at [1175, 23] on button "Save" at bounding box center [1190, 18] width 45 height 27
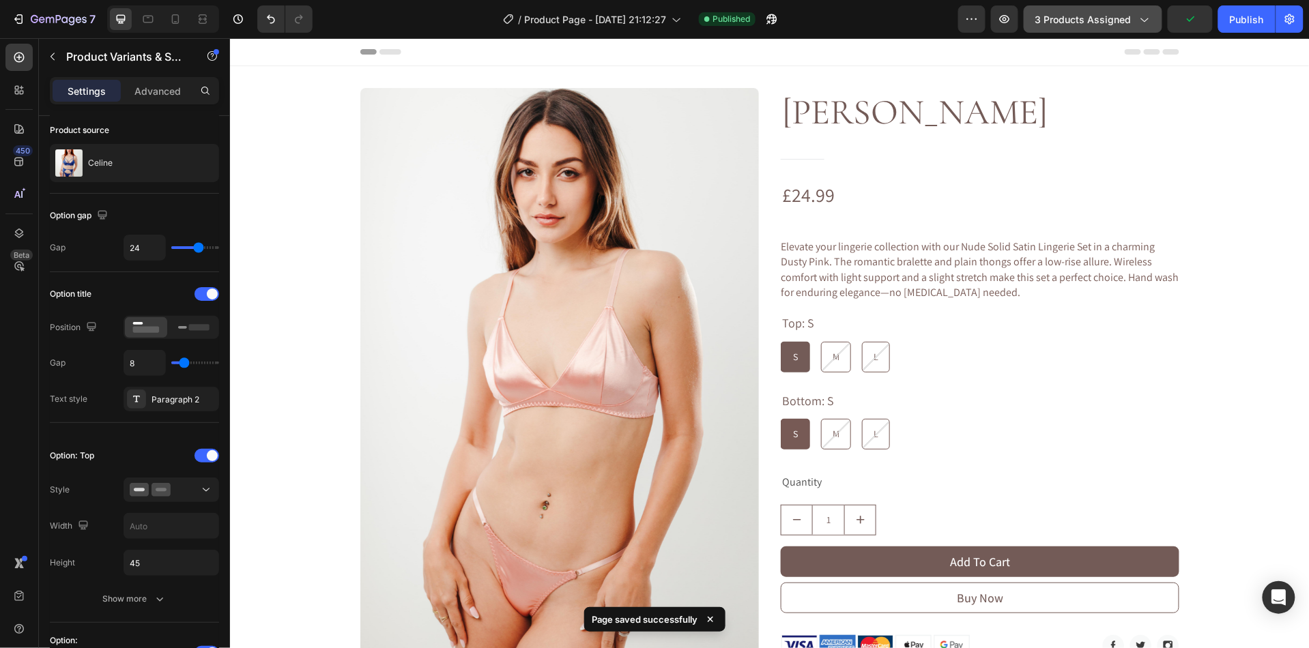
click at [1125, 20] on span "3 products assigned" at bounding box center [1083, 19] width 96 height 14
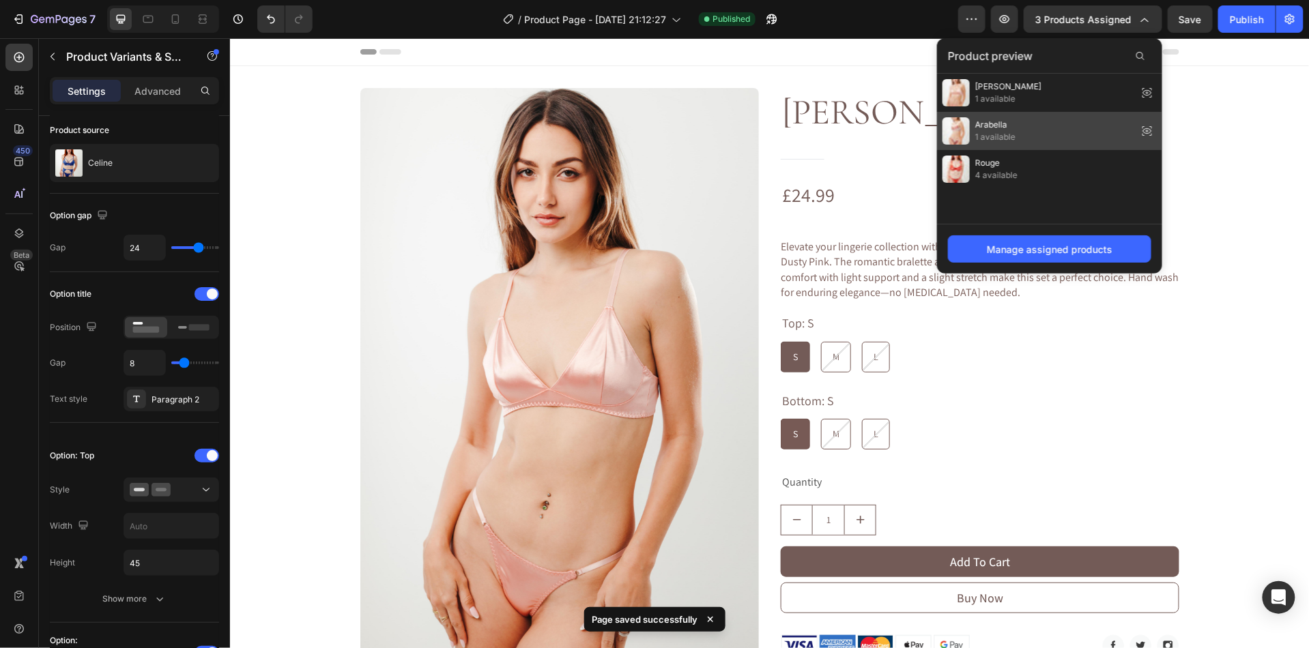
click at [1012, 123] on span "Arabella" at bounding box center [995, 125] width 40 height 12
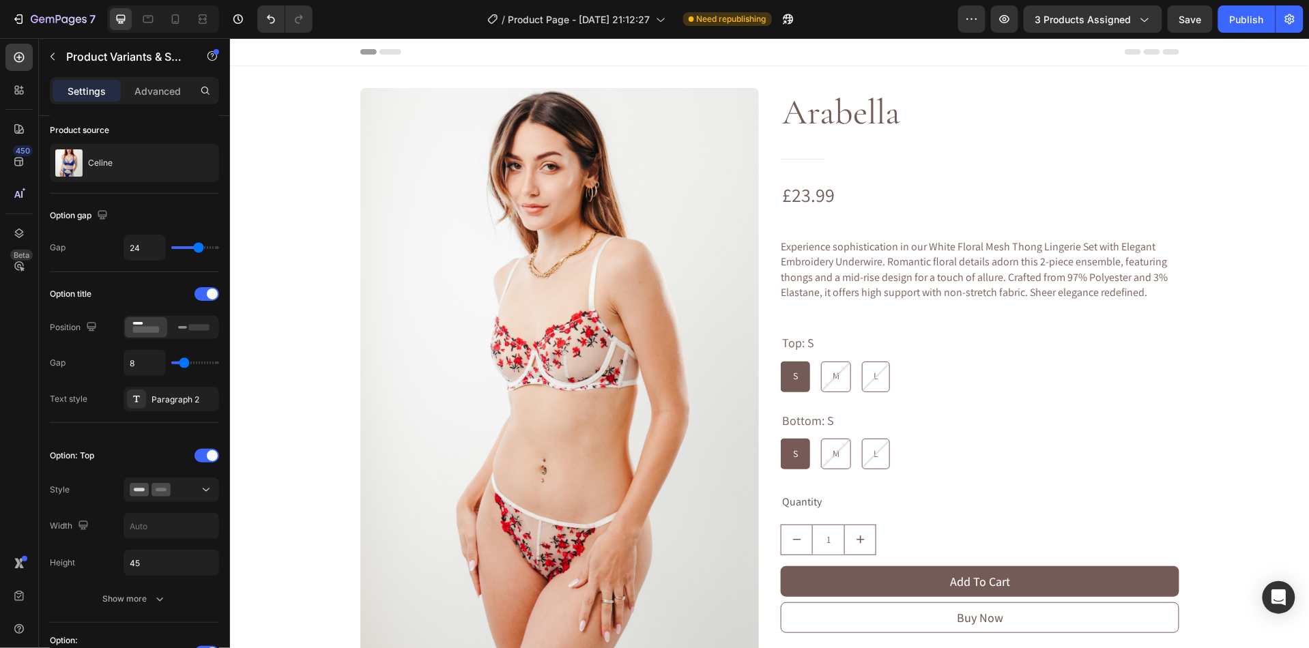
click at [1188, 36] on div "7 Version history / Product Page - [DATE] 21:12:27 Need republishing Preview 3 …" at bounding box center [654, 19] width 1309 height 39
click at [1188, 29] on button "Save" at bounding box center [1190, 18] width 45 height 27
click at [1233, 27] on button "Publish" at bounding box center [1246, 18] width 57 height 27
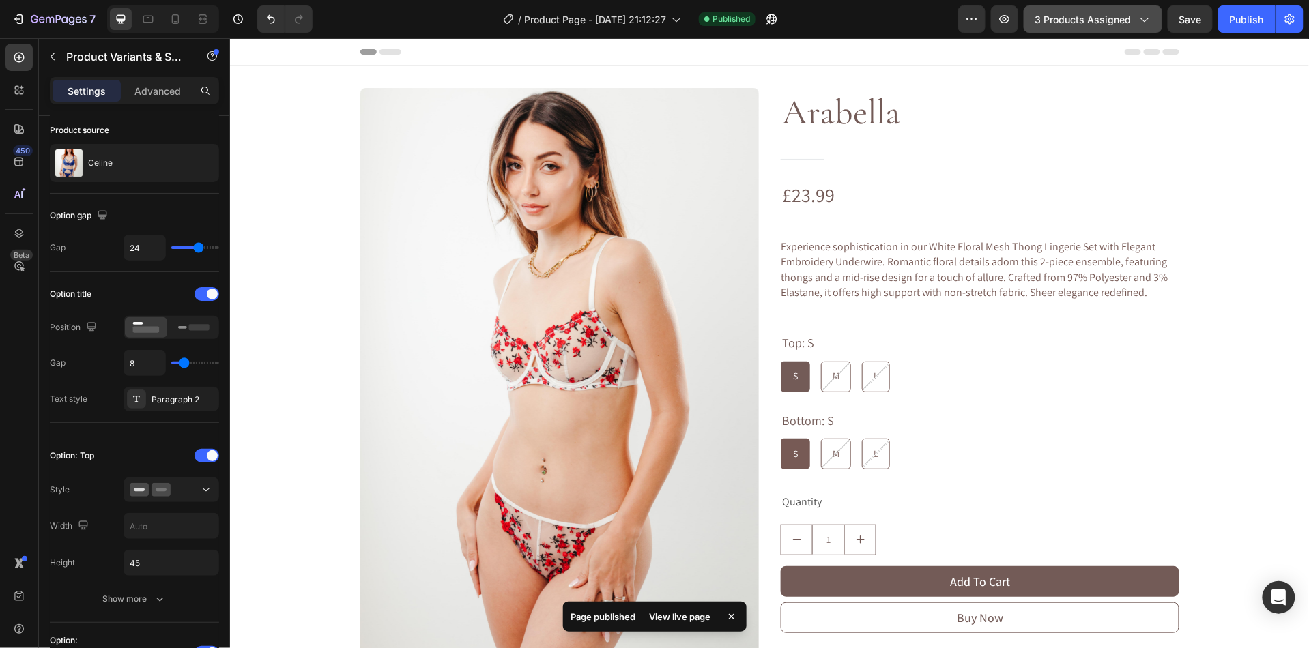
click at [1135, 24] on div "3 products assigned" at bounding box center [1092, 19] width 115 height 14
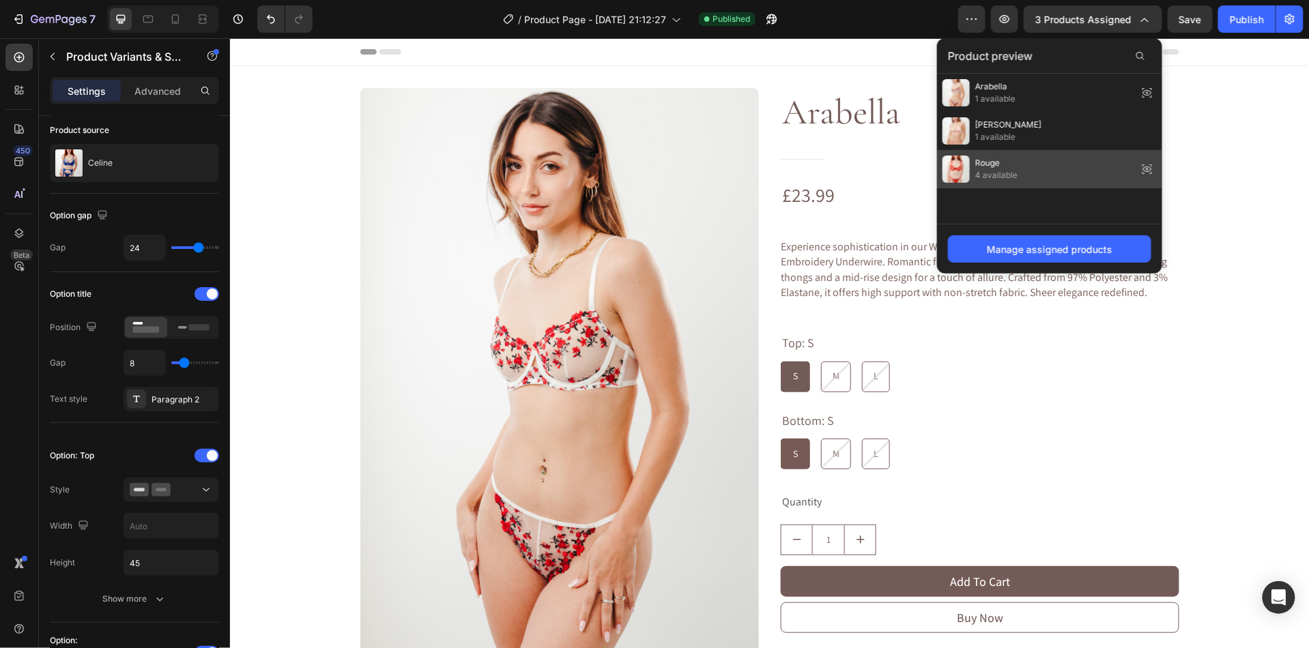
drag, startPoint x: 1031, startPoint y: 176, endPoint x: 987, endPoint y: 23, distance: 159.7
click at [1031, 176] on div "Rouge 4 available" at bounding box center [1049, 169] width 225 height 38
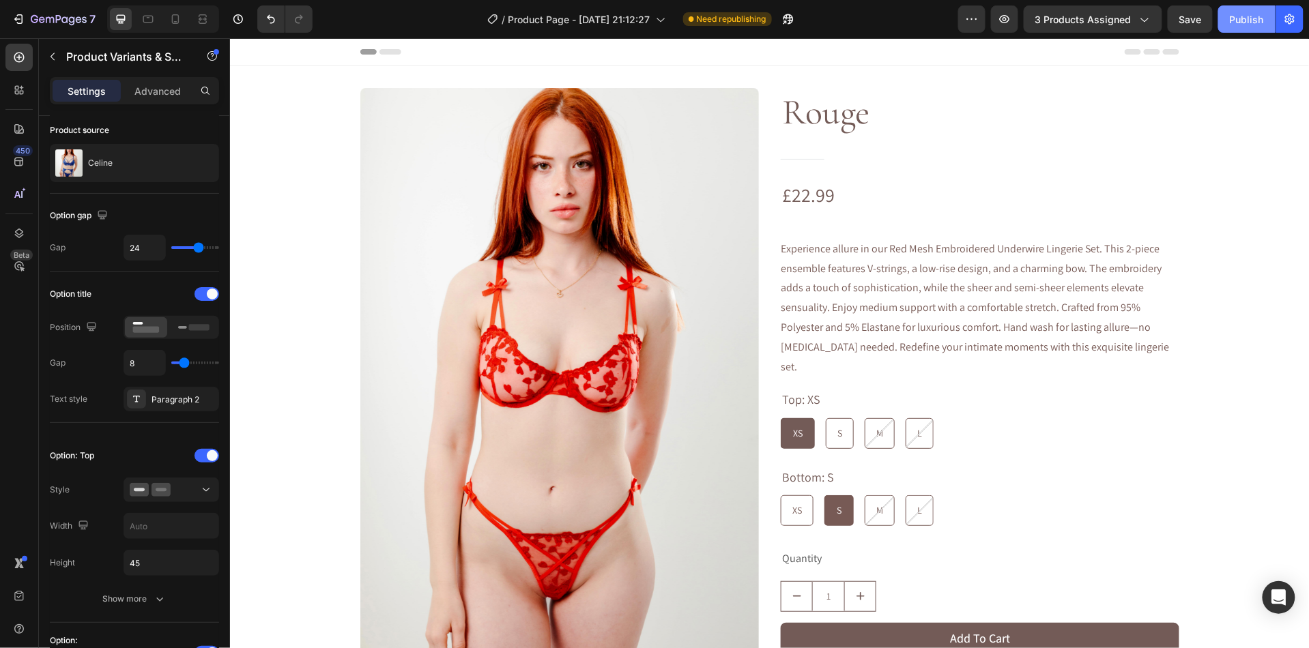
click at [1257, 22] on div "Publish" at bounding box center [1247, 19] width 34 height 14
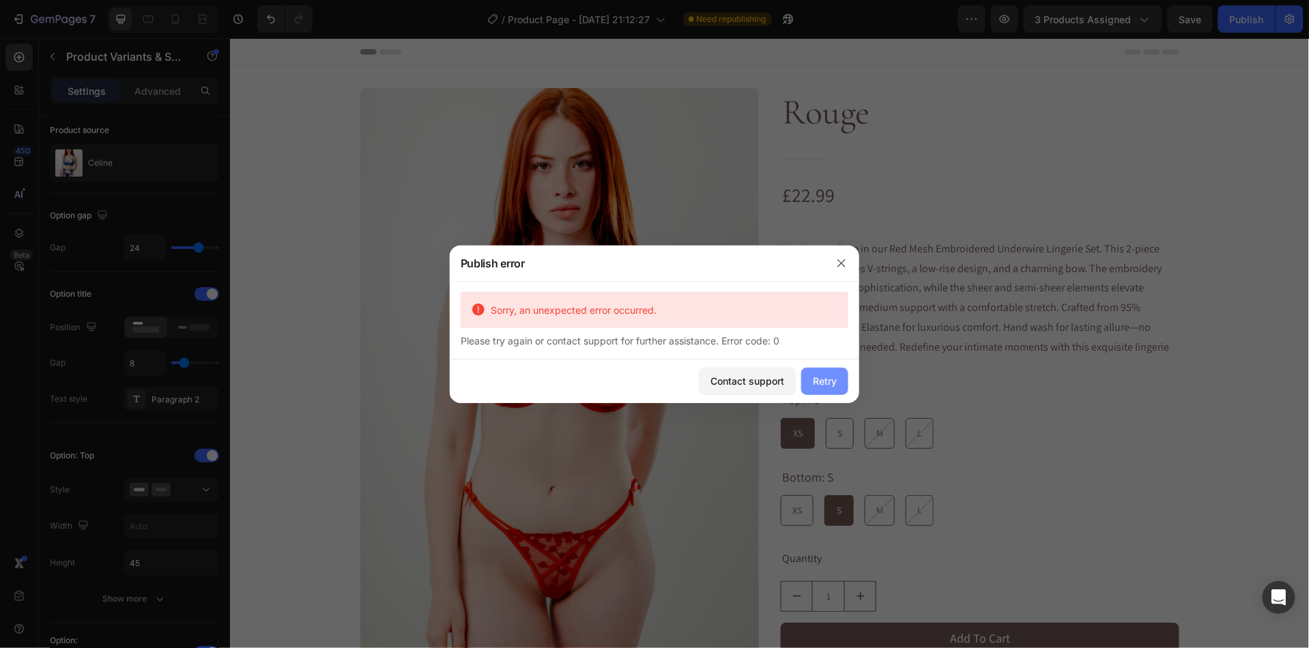
click at [843, 379] on button "Retry" at bounding box center [824, 381] width 47 height 27
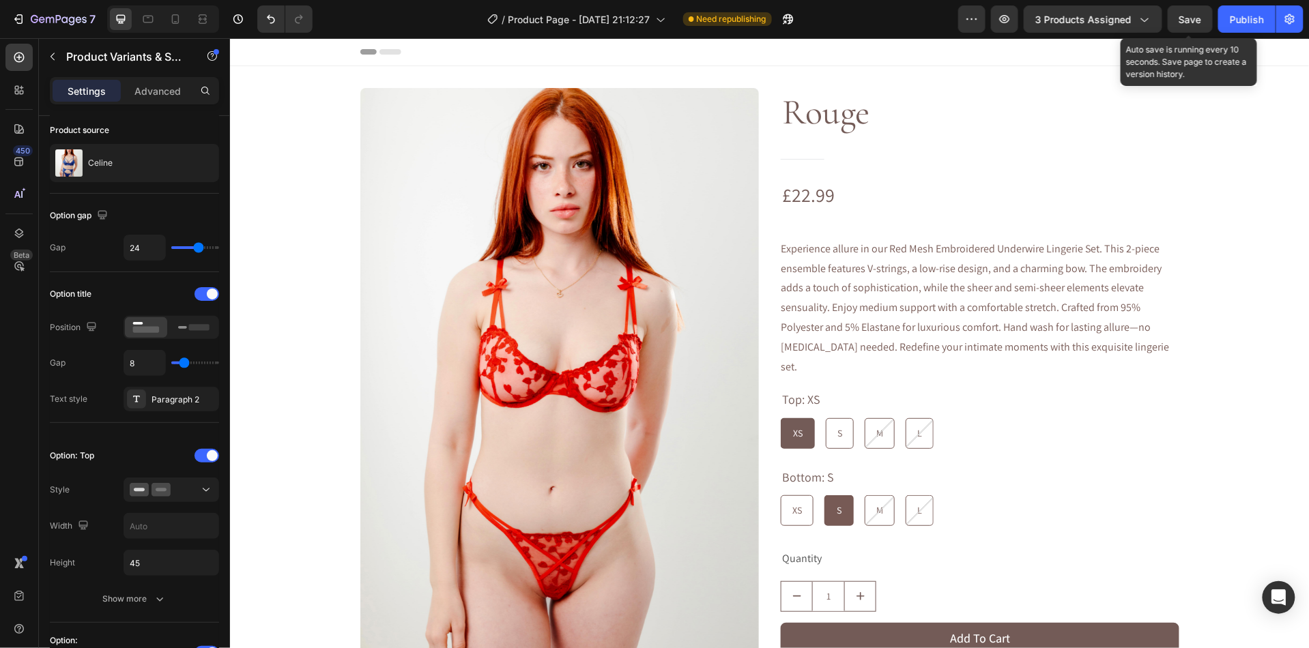
click at [1191, 14] on span "Save" at bounding box center [1190, 20] width 23 height 12
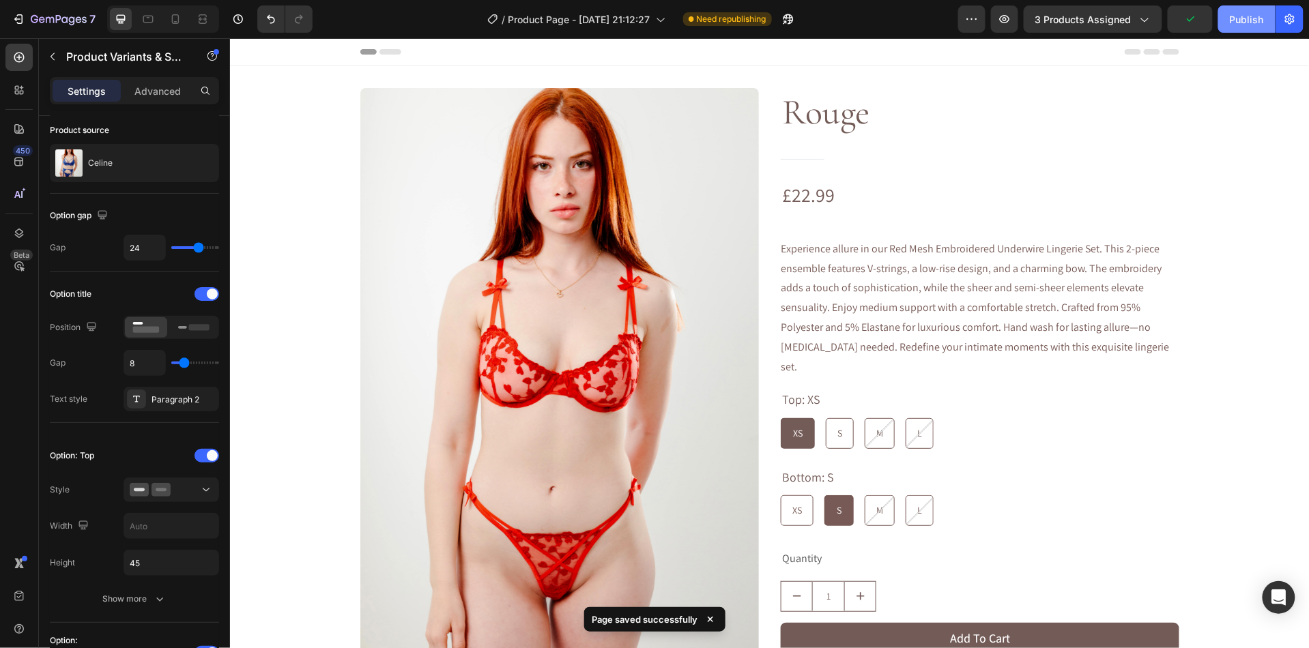
click at [1252, 29] on button "Publish" at bounding box center [1246, 18] width 57 height 27
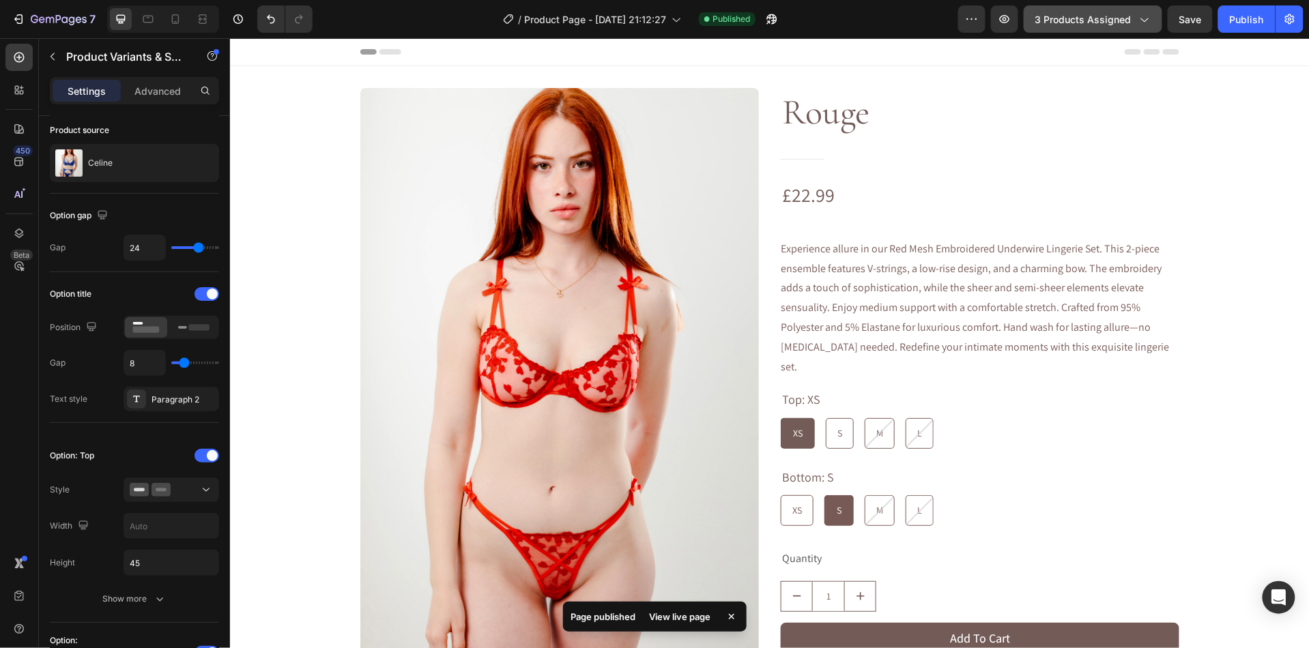
click at [1127, 22] on span "3 products assigned" at bounding box center [1083, 19] width 96 height 14
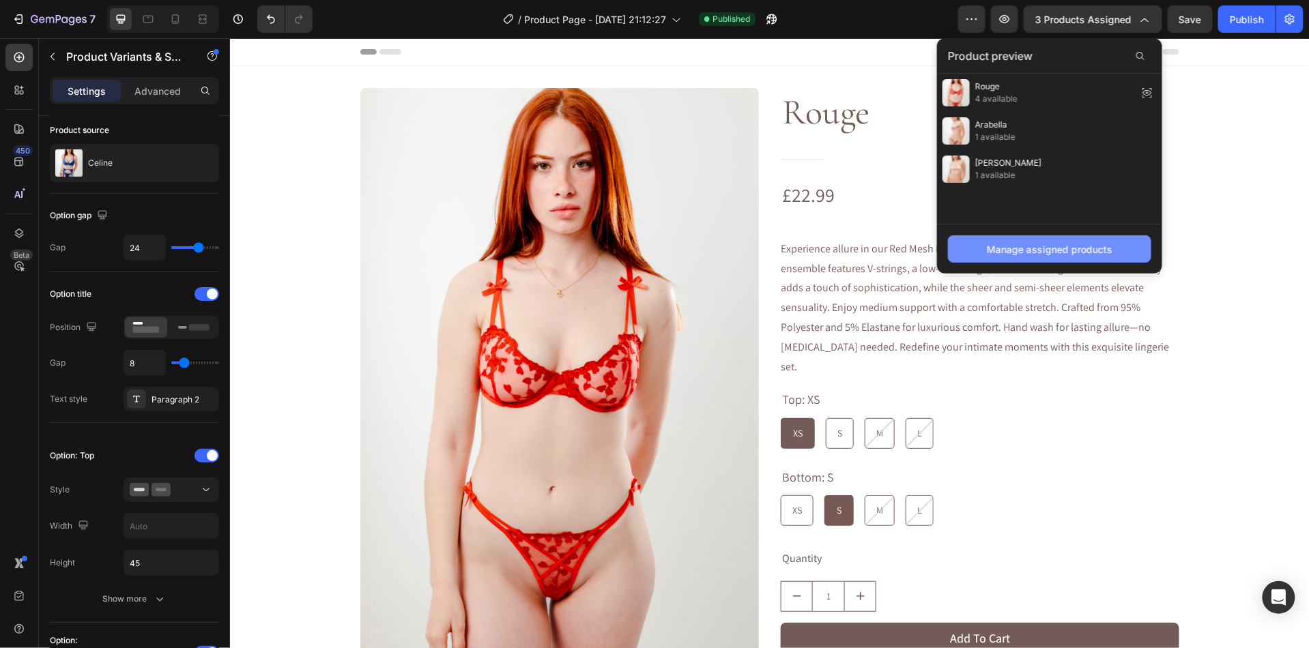
click at [1087, 245] on div "Manage assigned products" at bounding box center [1050, 249] width 126 height 14
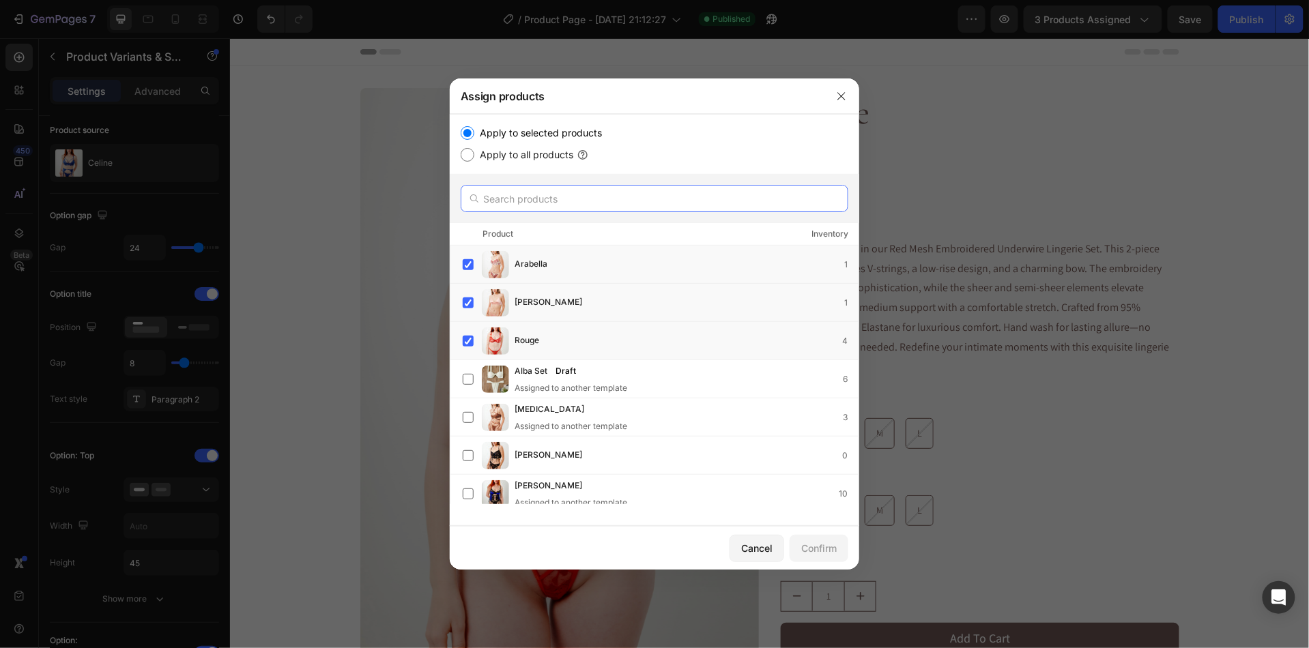
click at [664, 204] on input "text" at bounding box center [655, 198] width 388 height 27
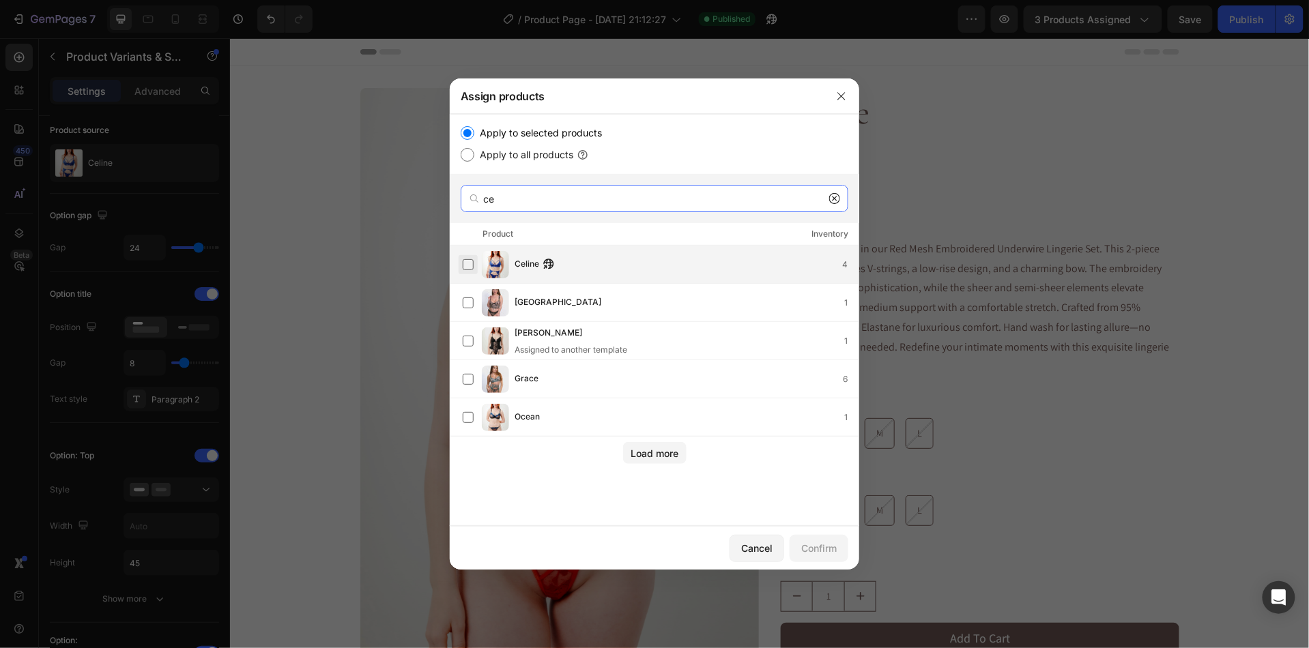
type input "ce"
click at [467, 264] on label at bounding box center [468, 264] width 11 height 11
click at [817, 554] on div "Confirm" at bounding box center [818, 548] width 35 height 14
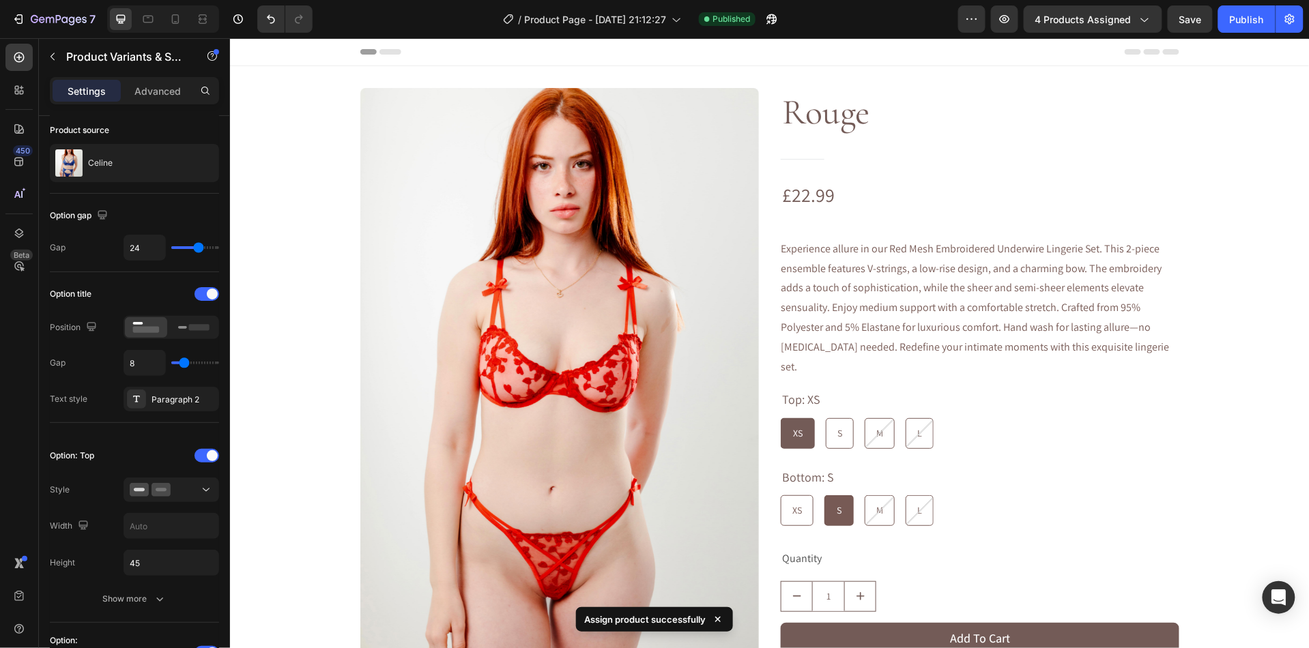
click at [1048, 33] on div "7 Version history / Product Page - [DATE] 21:12:27 Published Preview 4 products…" at bounding box center [654, 19] width 1309 height 39
click at [1051, 20] on span "4 products assigned" at bounding box center [1083, 19] width 96 height 14
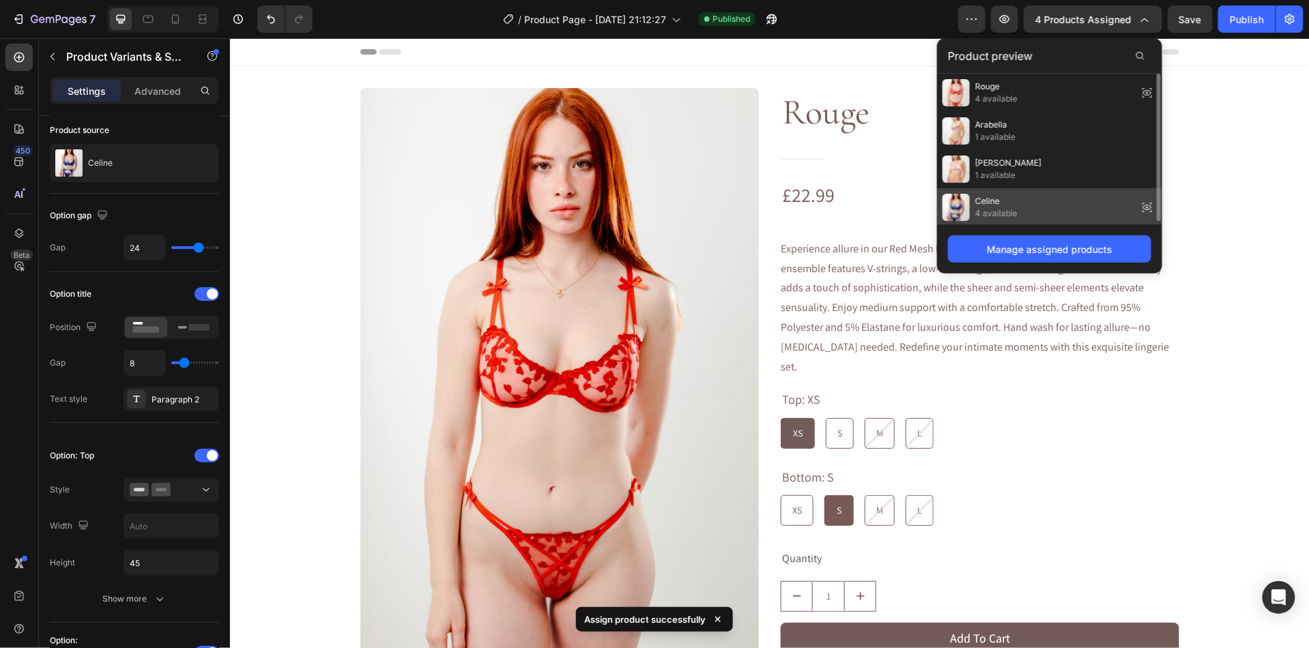
click at [1066, 218] on div "Celine 4 available" at bounding box center [1049, 207] width 225 height 38
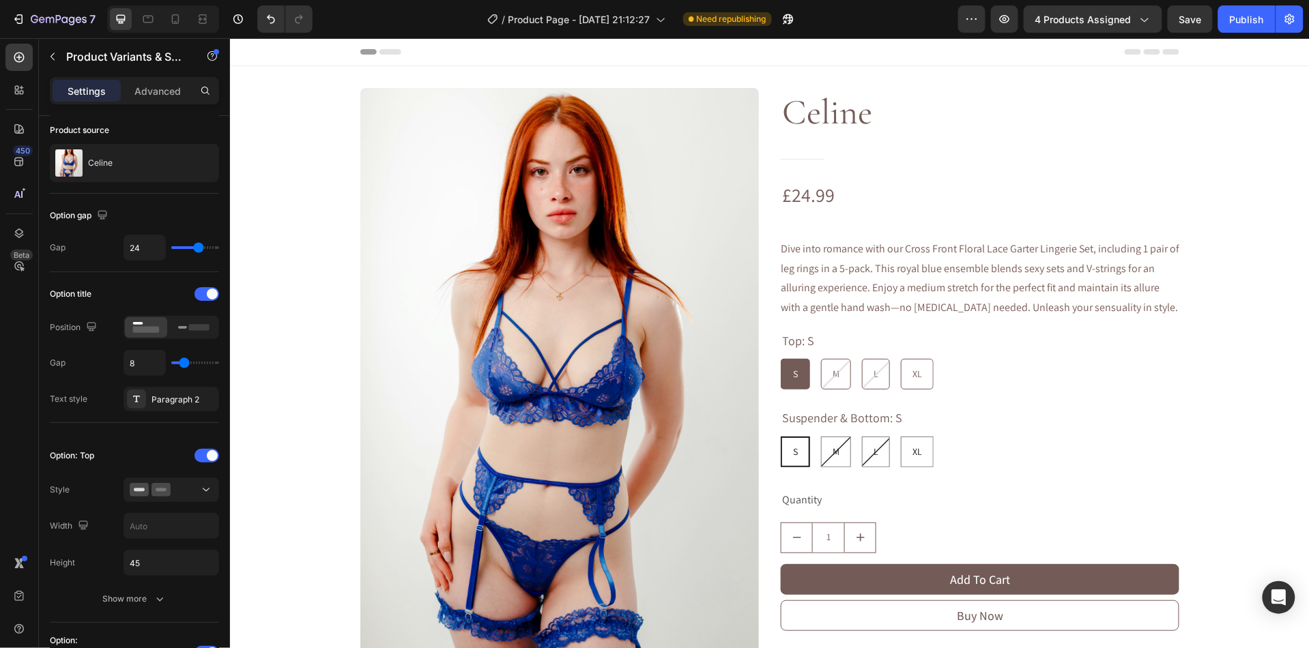
click at [825, 423] on legend "Suspender & Bottom: S" at bounding box center [841, 417] width 123 height 25
click at [950, 413] on div "Suspender & Bottom: S S S S M M M L L L XL XL XL" at bounding box center [979, 435] width 399 height 61
click at [933, 414] on div "Suspender & Bottom: S S S S M M M L L L XL XL XL" at bounding box center [979, 435] width 399 height 61
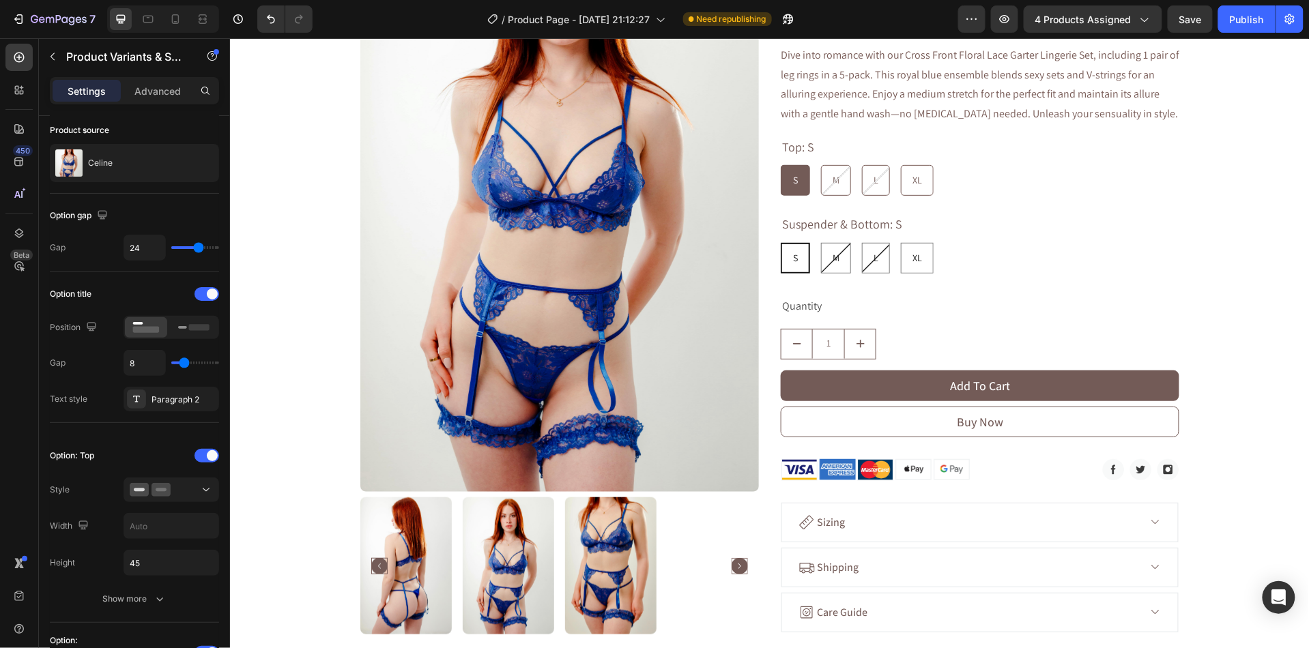
scroll to position [195, 0]
click at [802, 209] on div "Top: S S S S M M M L L L XL XL XL Suspender & Bottom: S S S S M M M L L L XL XL…" at bounding box center [979, 203] width 399 height 139
click at [807, 253] on div "S" at bounding box center [795, 257] width 27 height 28
click at [780, 242] on input "S S S" at bounding box center [779, 241] width 1 height 1
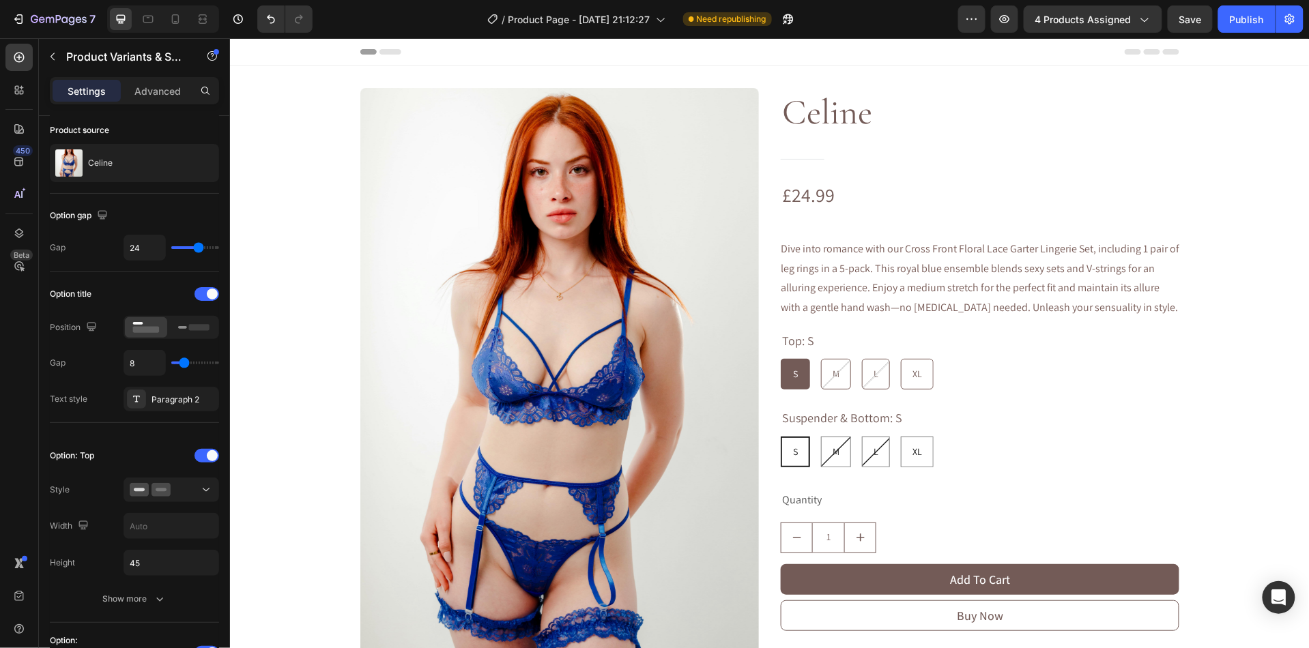
click at [970, 399] on div "Top: S S S S M M M L L L XL XL XL Suspender & Bottom: S S S S M M M L L L XL XL…" at bounding box center [979, 397] width 399 height 139
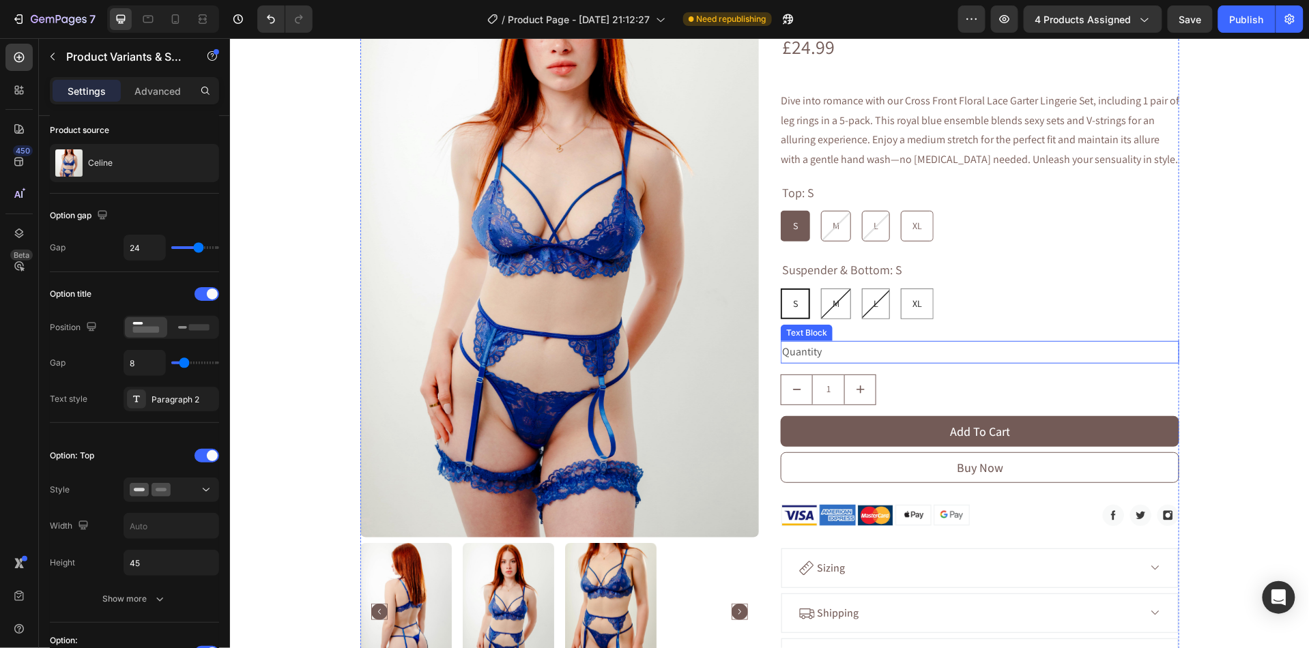
scroll to position [119, 0]
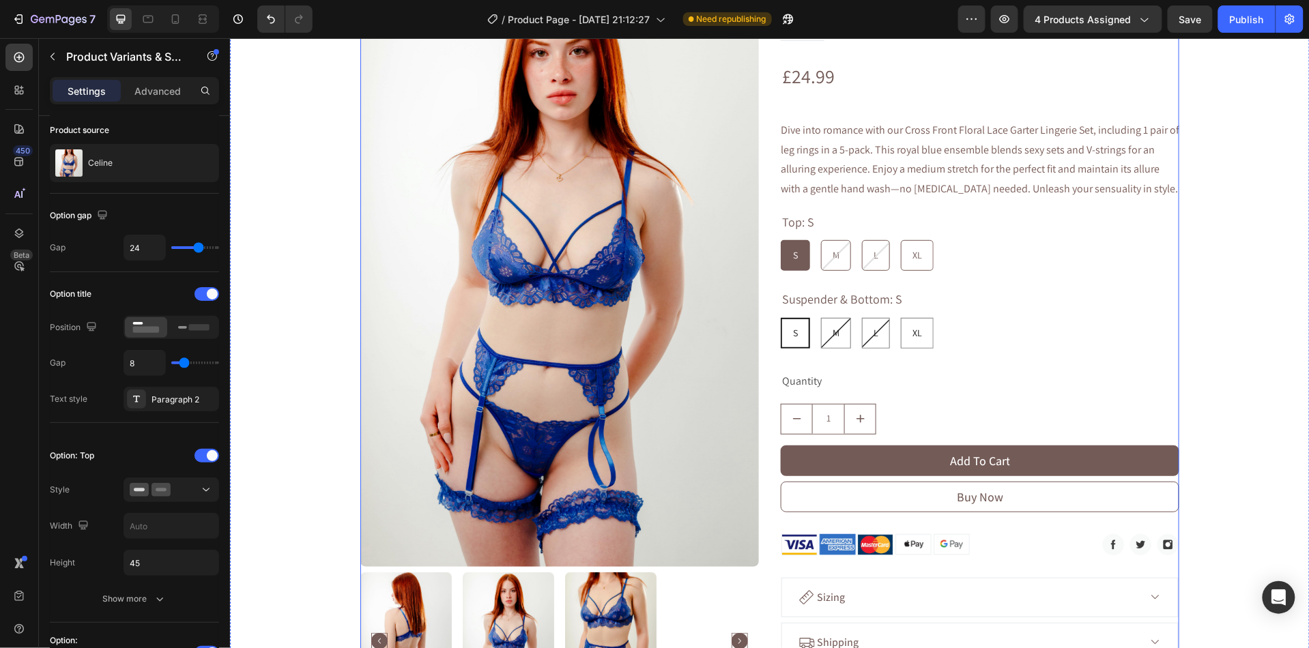
click at [968, 349] on div "Celine Product Title Row Title Line £24.99 Product Price Product Price Row Dive…" at bounding box center [979, 349] width 399 height 760
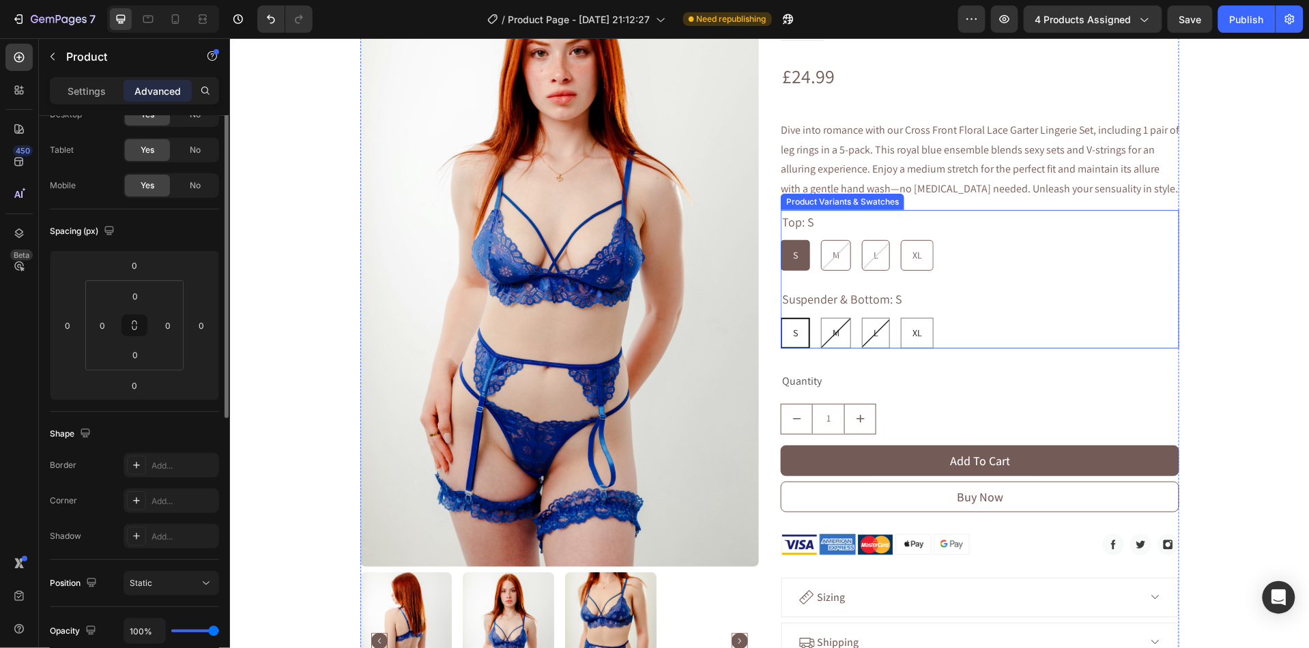
scroll to position [0, 0]
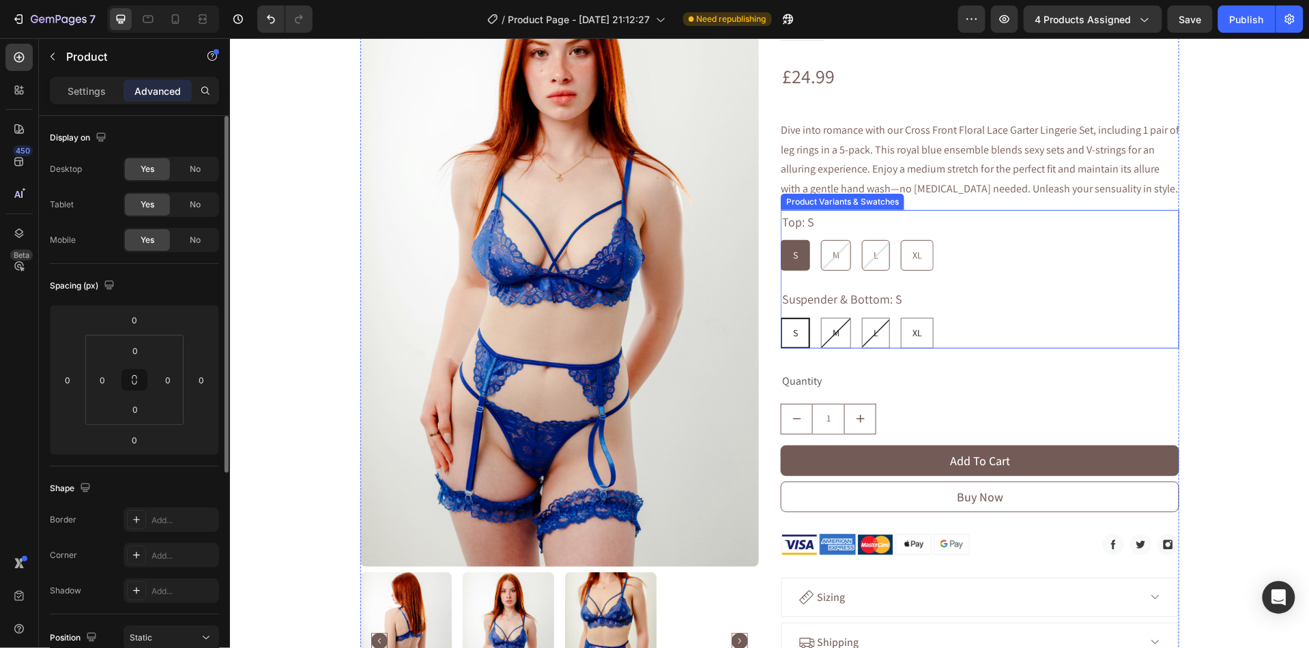
click at [983, 272] on div "Top: S S S S M M M L L L XL XL XL Suspender & Bottom: S S S S M M M L L L XL XL…" at bounding box center [979, 279] width 399 height 139
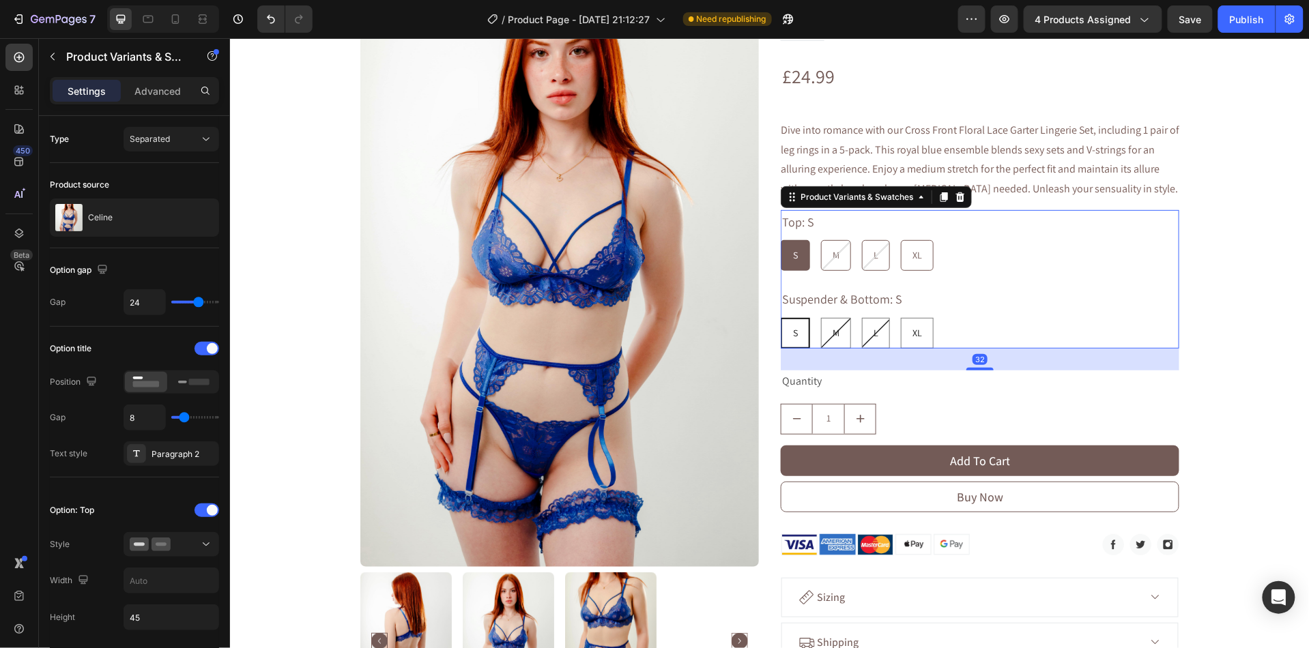
click at [949, 287] on div "Suspender & Bottom: S S S S M M M L L L XL XL XL" at bounding box center [979, 317] width 399 height 61
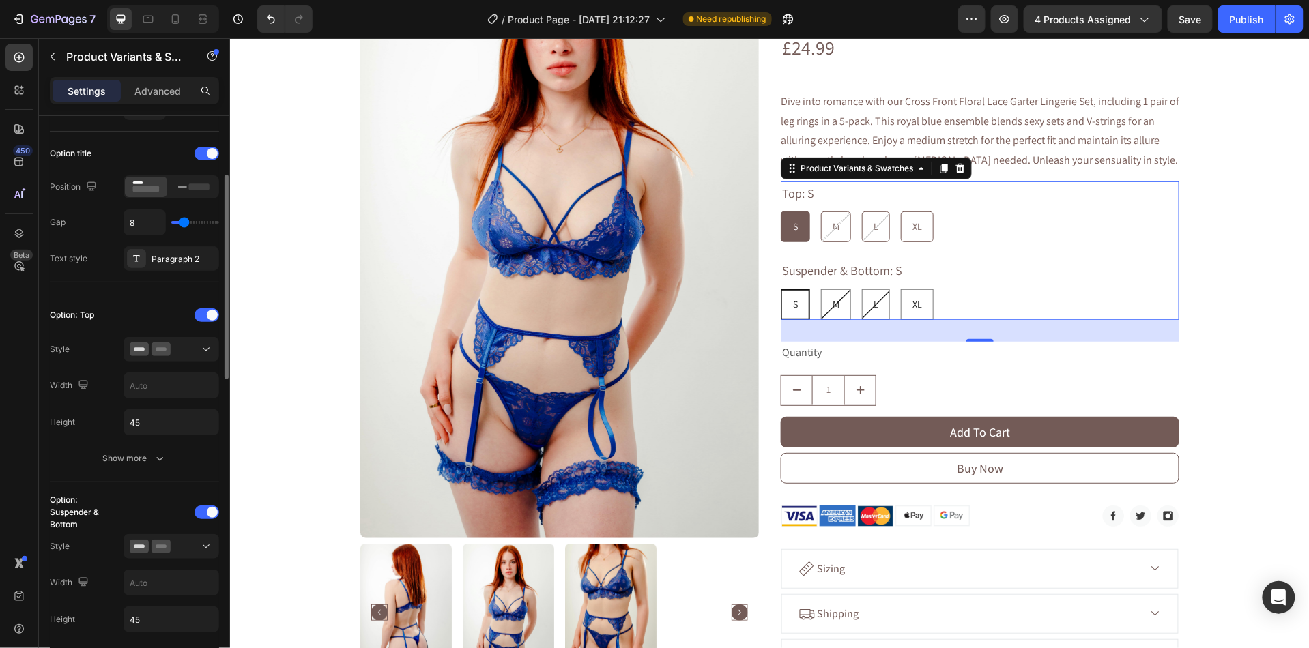
scroll to position [186, 0]
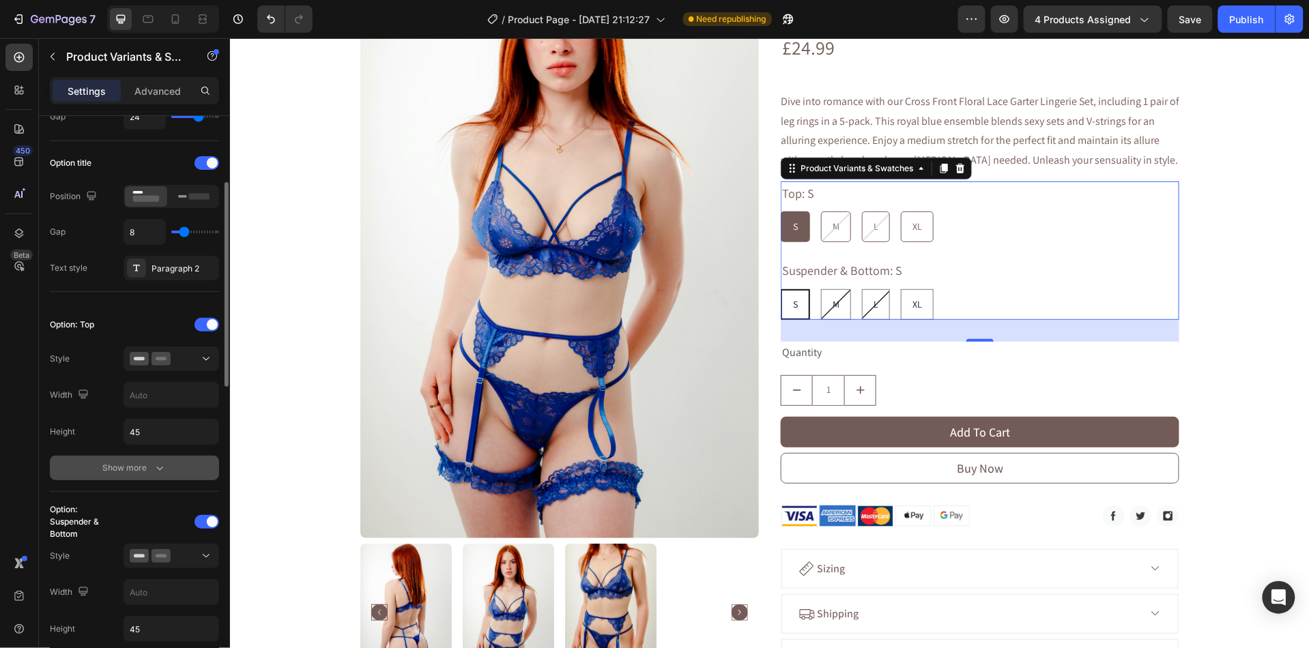
click at [147, 472] on div "Show more" at bounding box center [134, 468] width 63 height 14
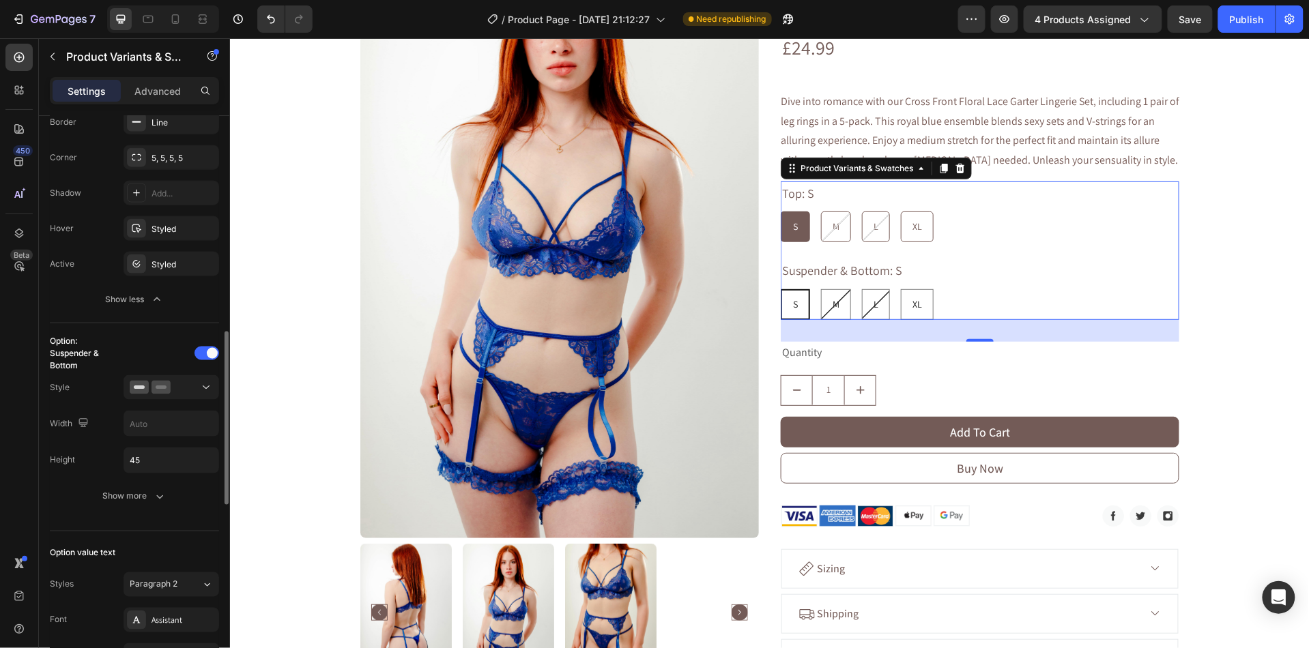
scroll to position [656, 0]
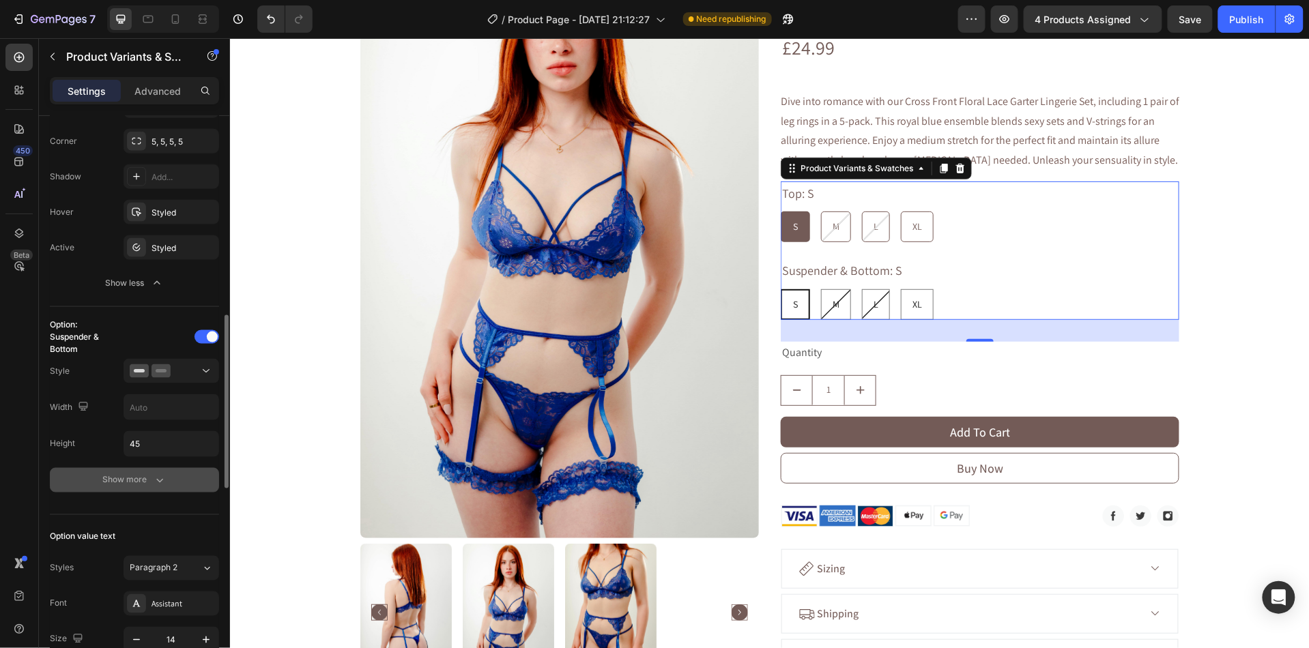
click at [147, 473] on button "Show more" at bounding box center [134, 480] width 169 height 25
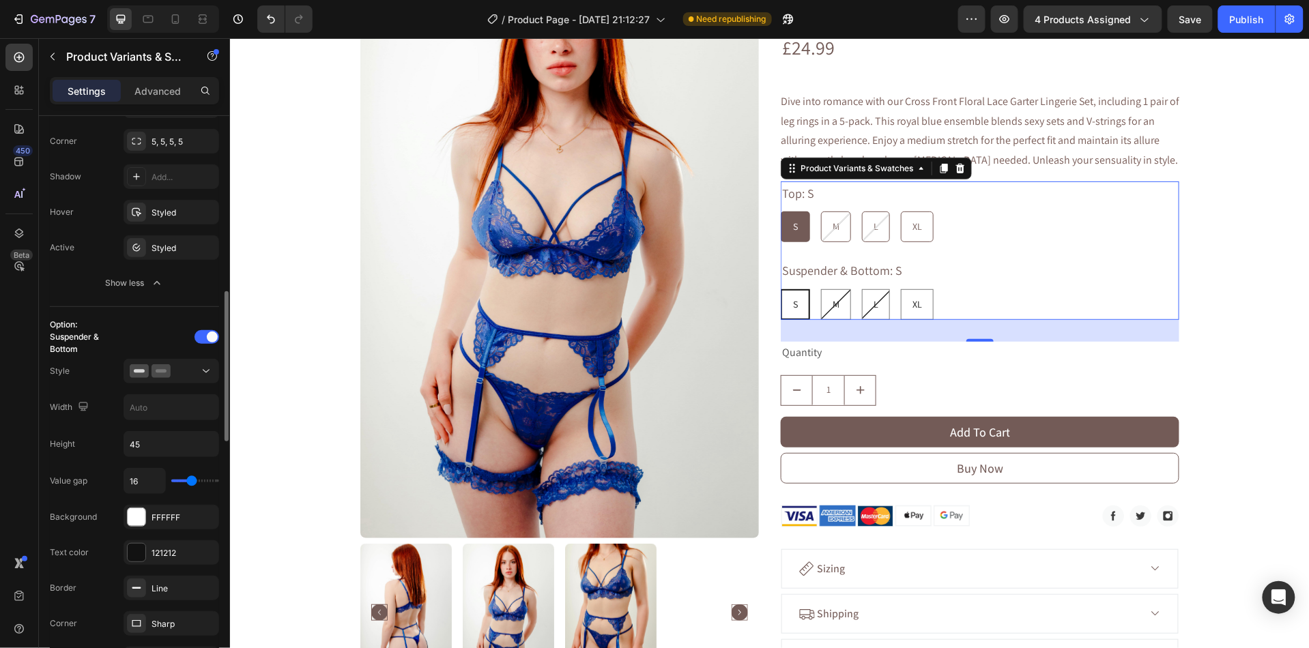
scroll to position [718, 0]
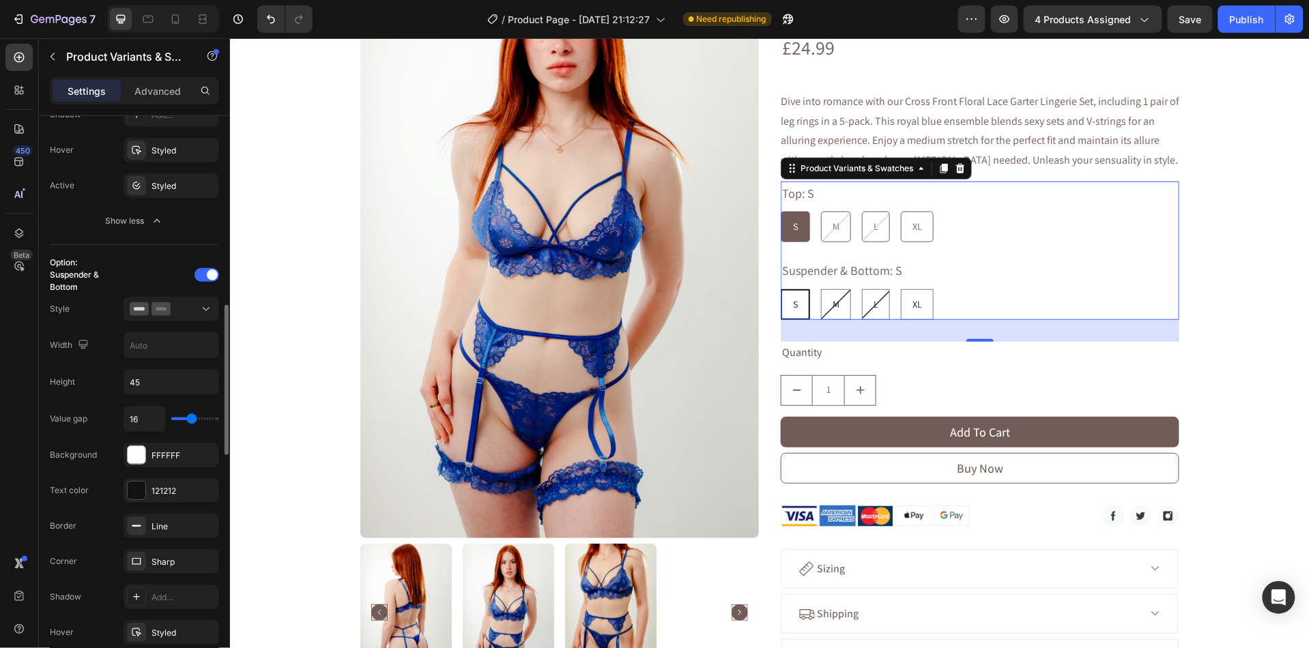
click at [145, 511] on div "Value gap 16 Background FFFFFF Text color 121212 Border Line Corner Sharp Shado…" at bounding box center [134, 561] width 169 height 310
click at [143, 500] on div at bounding box center [137, 491] width 18 height 18
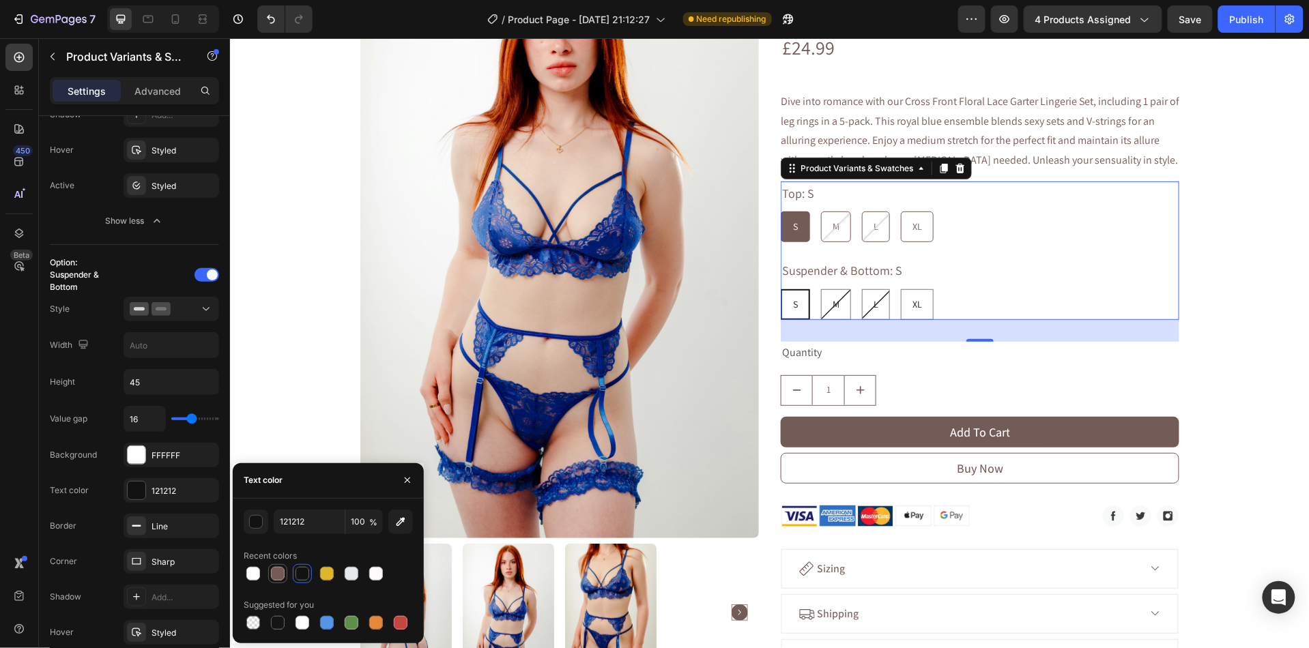
click at [281, 570] on div at bounding box center [278, 574] width 14 height 14
type input "775A55"
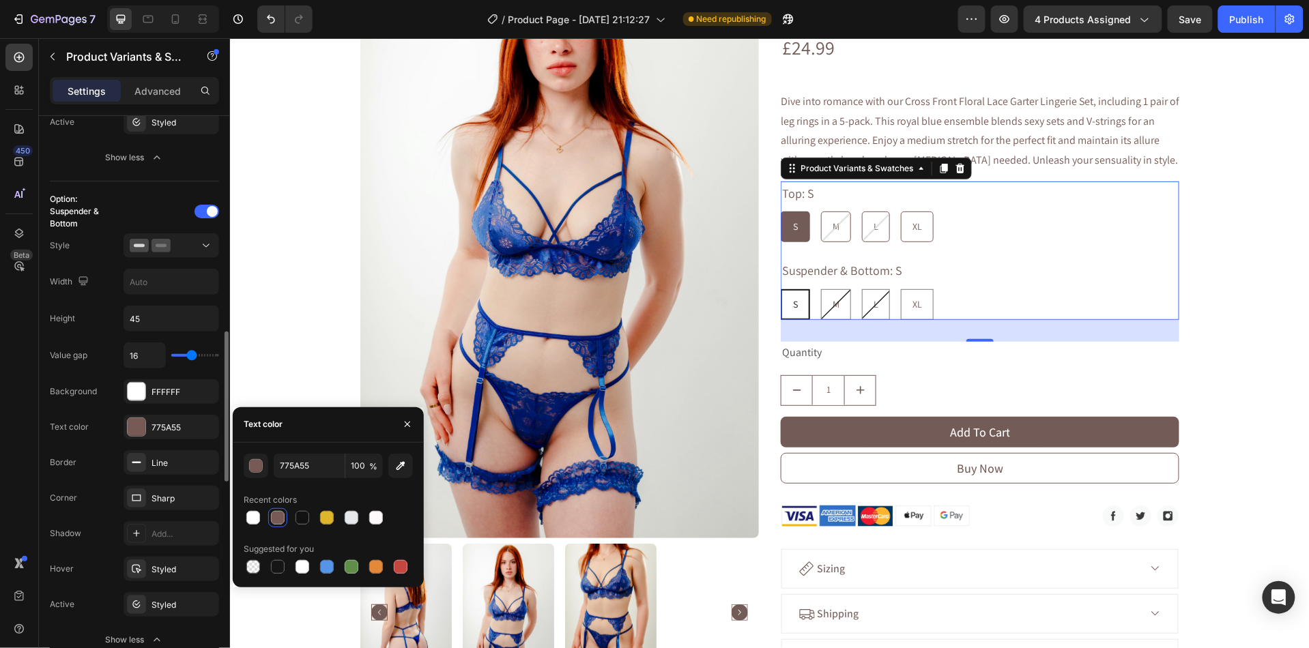
scroll to position [790, 0]
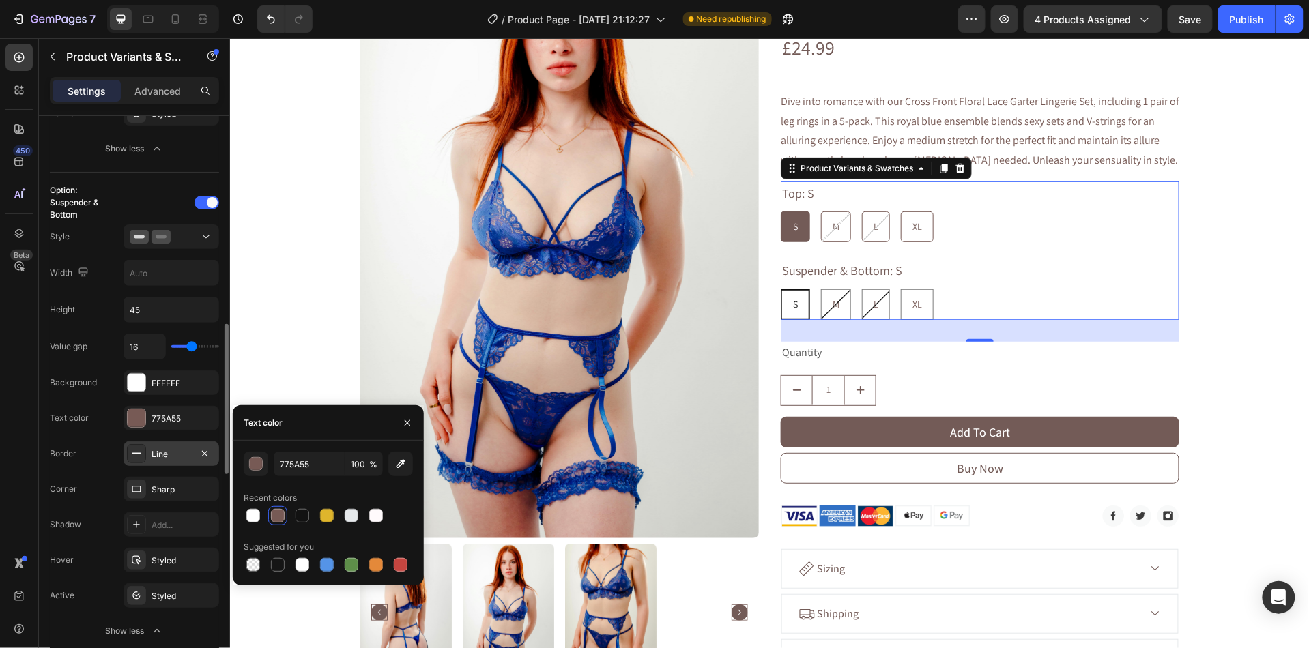
click at [137, 457] on icon at bounding box center [136, 453] width 11 height 11
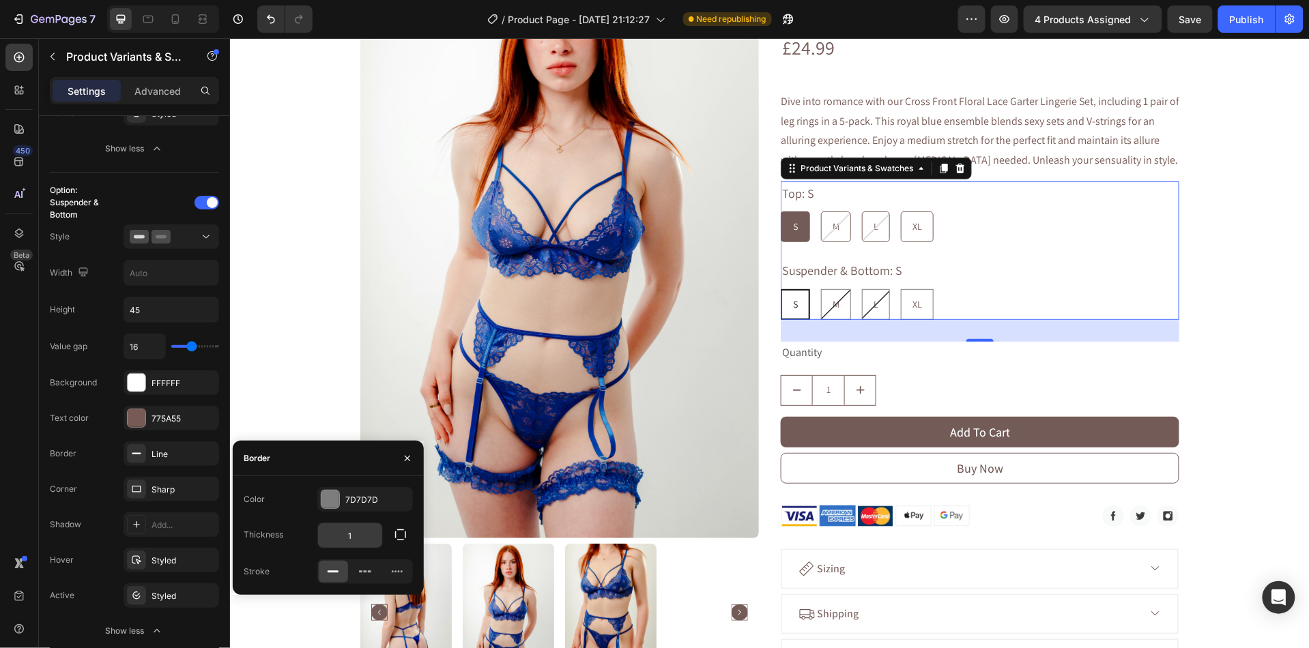
click at [354, 536] on input "1" at bounding box center [350, 536] width 64 height 25
click at [327, 498] on div at bounding box center [330, 500] width 18 height 18
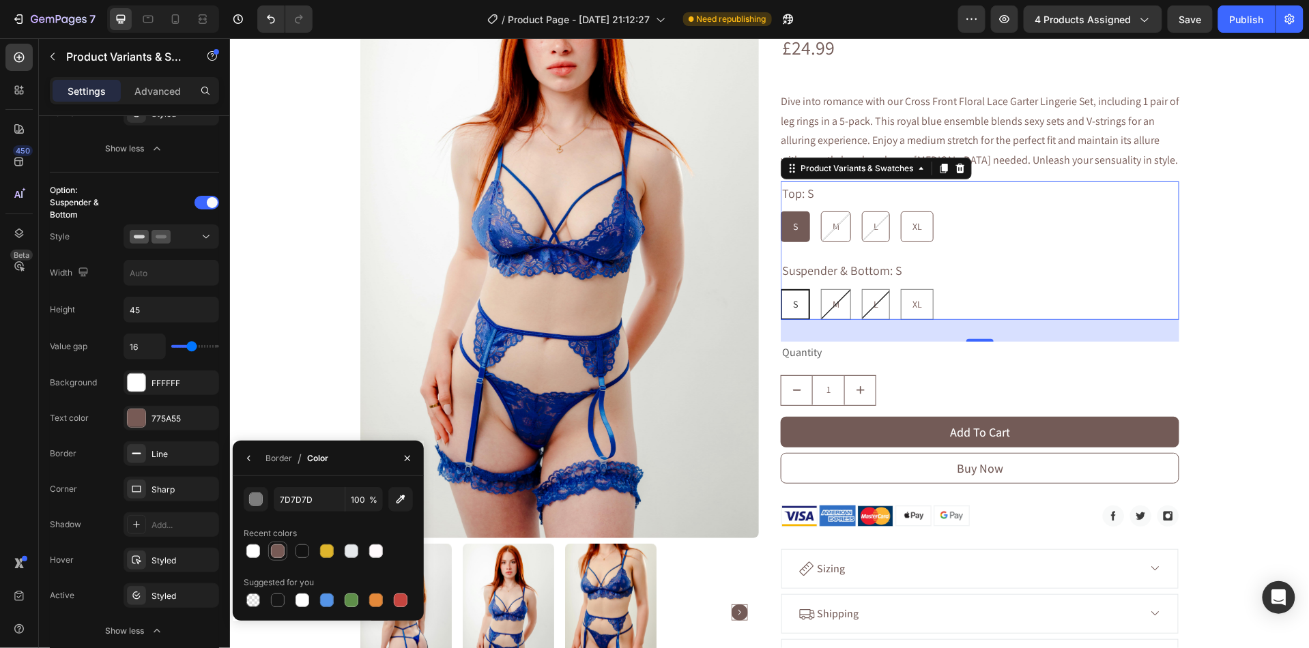
click at [277, 555] on div at bounding box center [278, 552] width 14 height 14
type input "775A55"
click at [141, 491] on icon at bounding box center [136, 489] width 11 height 11
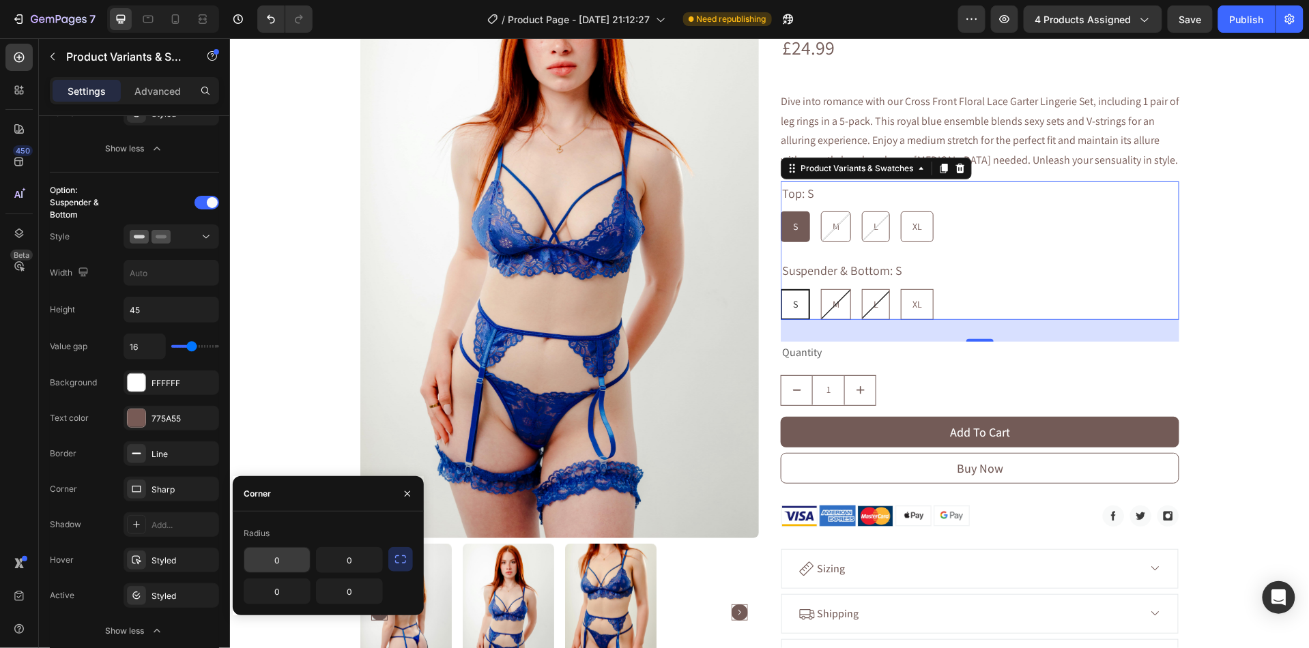
click at [280, 564] on input "0" at bounding box center [277, 560] width 66 height 25
type input "5"
click at [347, 562] on input "0" at bounding box center [350, 560] width 66 height 25
type input "5"
click at [353, 590] on input "0" at bounding box center [350, 591] width 66 height 25
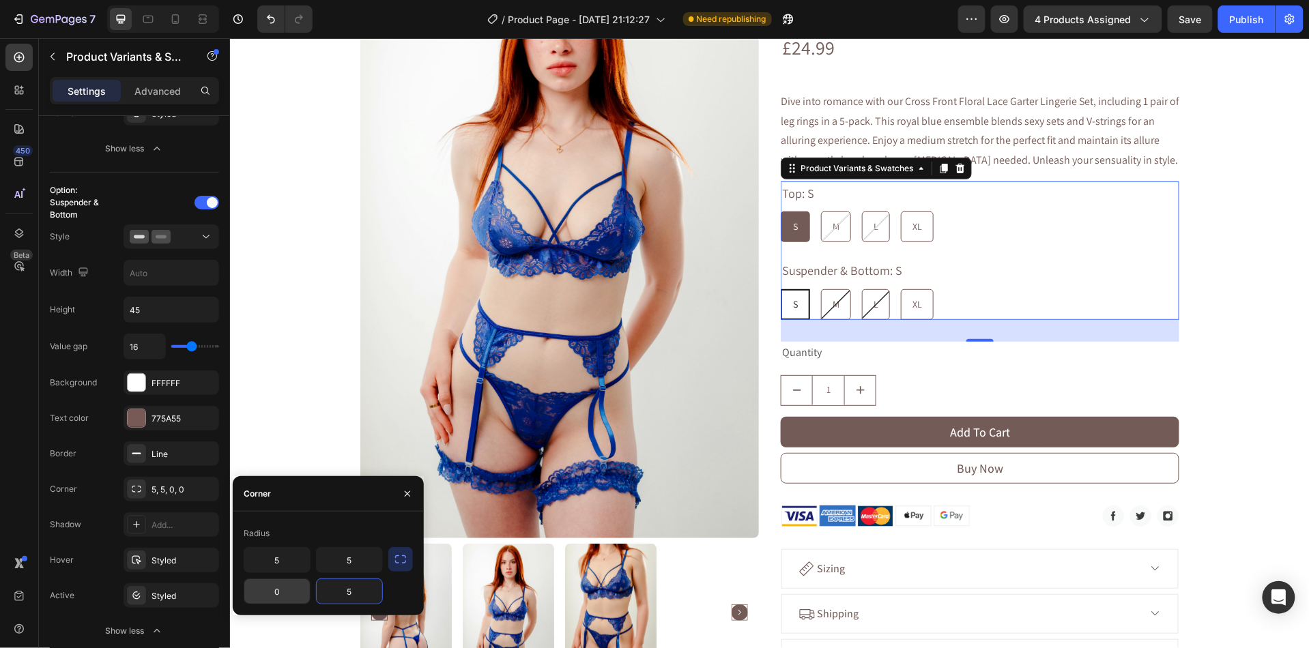
type input "5"
click at [283, 589] on input "0" at bounding box center [277, 591] width 66 height 25
type input "5"
click at [158, 448] on div "Line" at bounding box center [172, 454] width 96 height 25
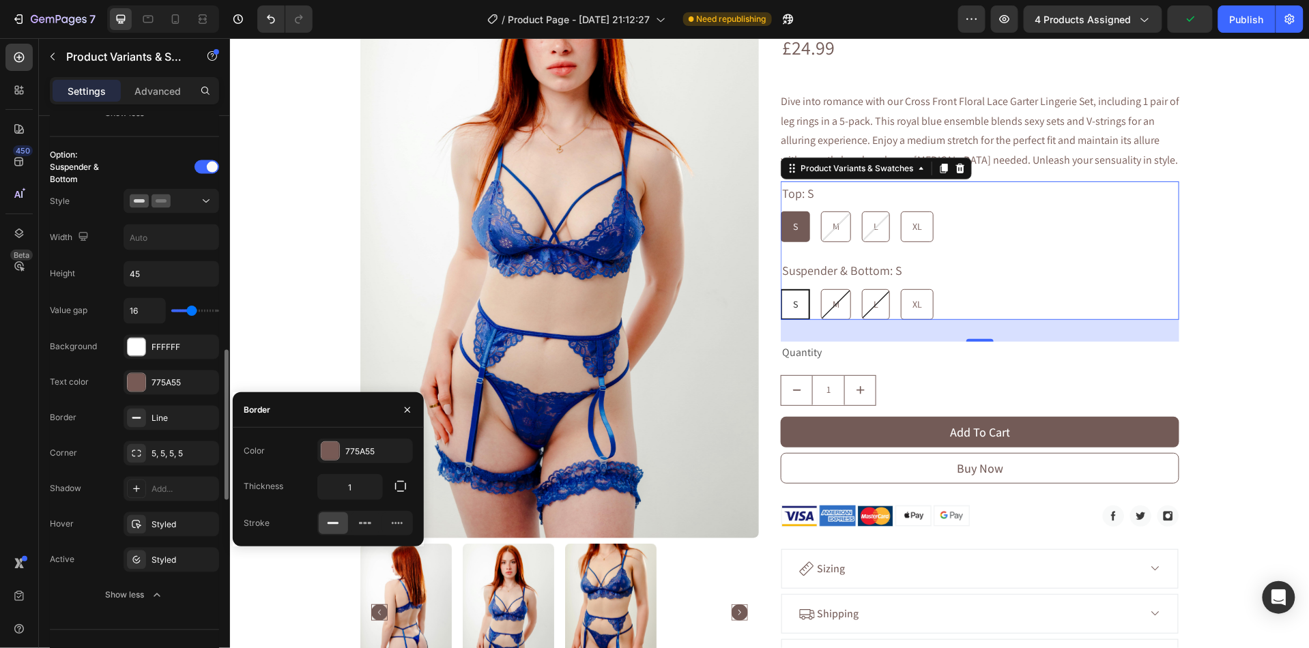
scroll to position [839, 0]
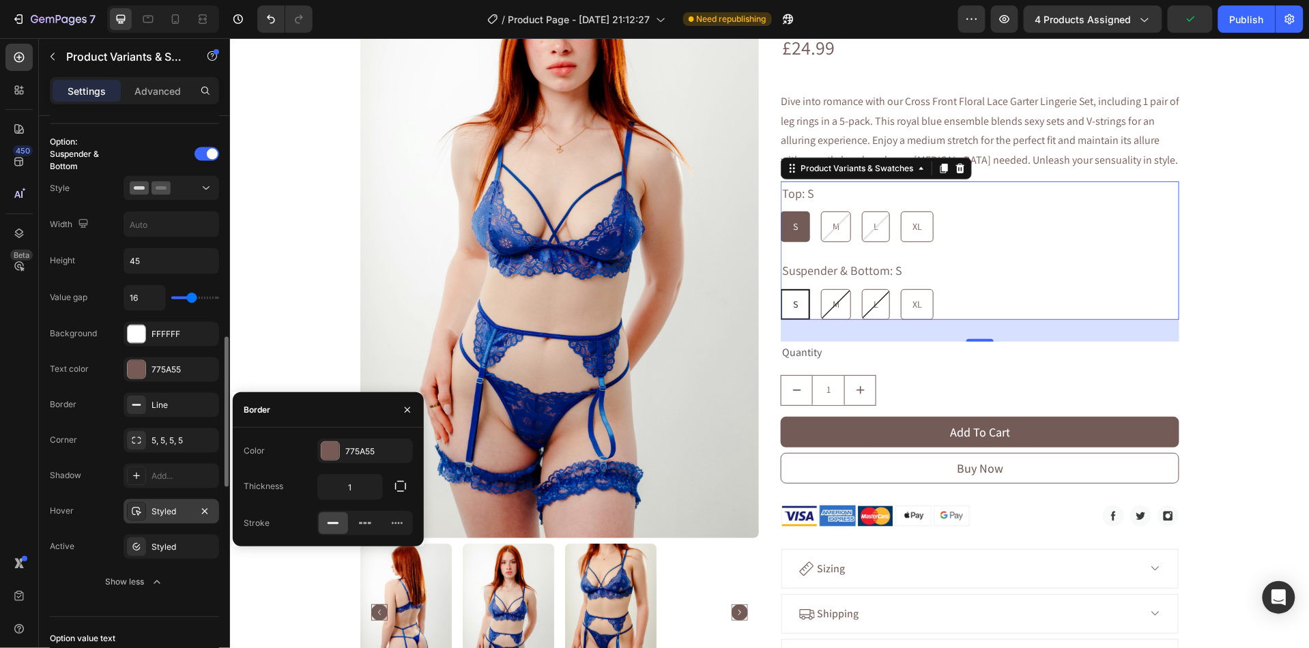
click at [136, 517] on icon at bounding box center [136, 511] width 11 height 11
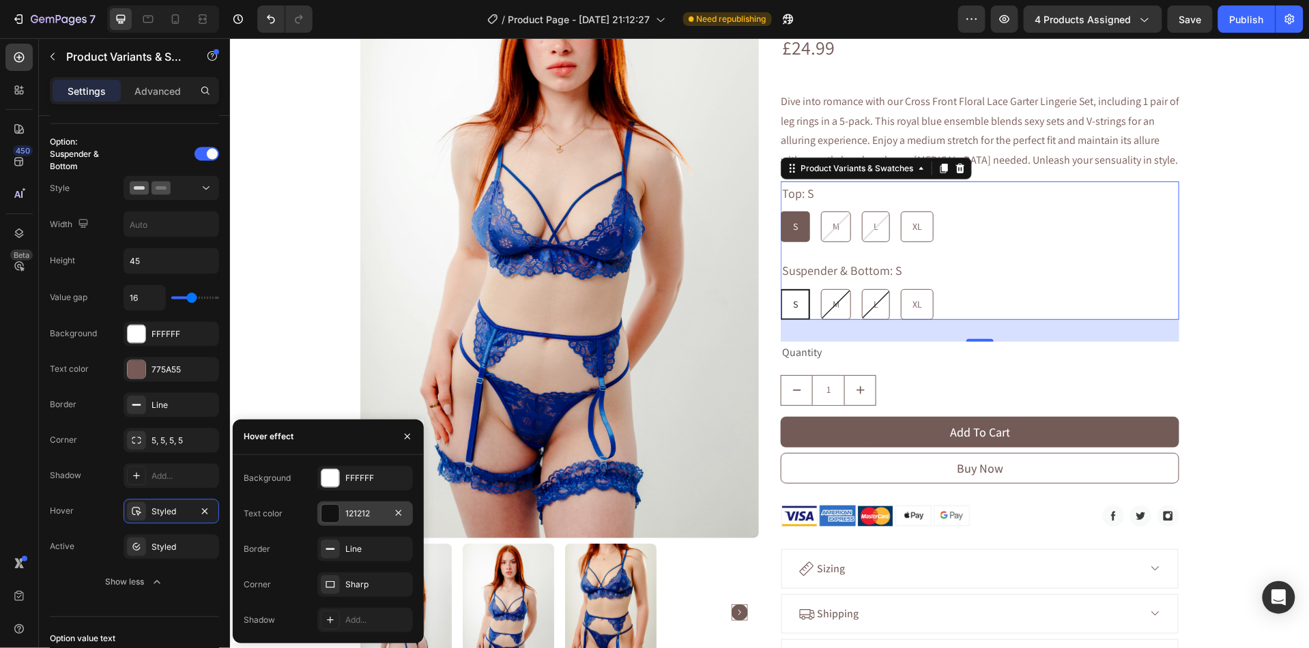
click at [333, 514] on div at bounding box center [330, 514] width 18 height 18
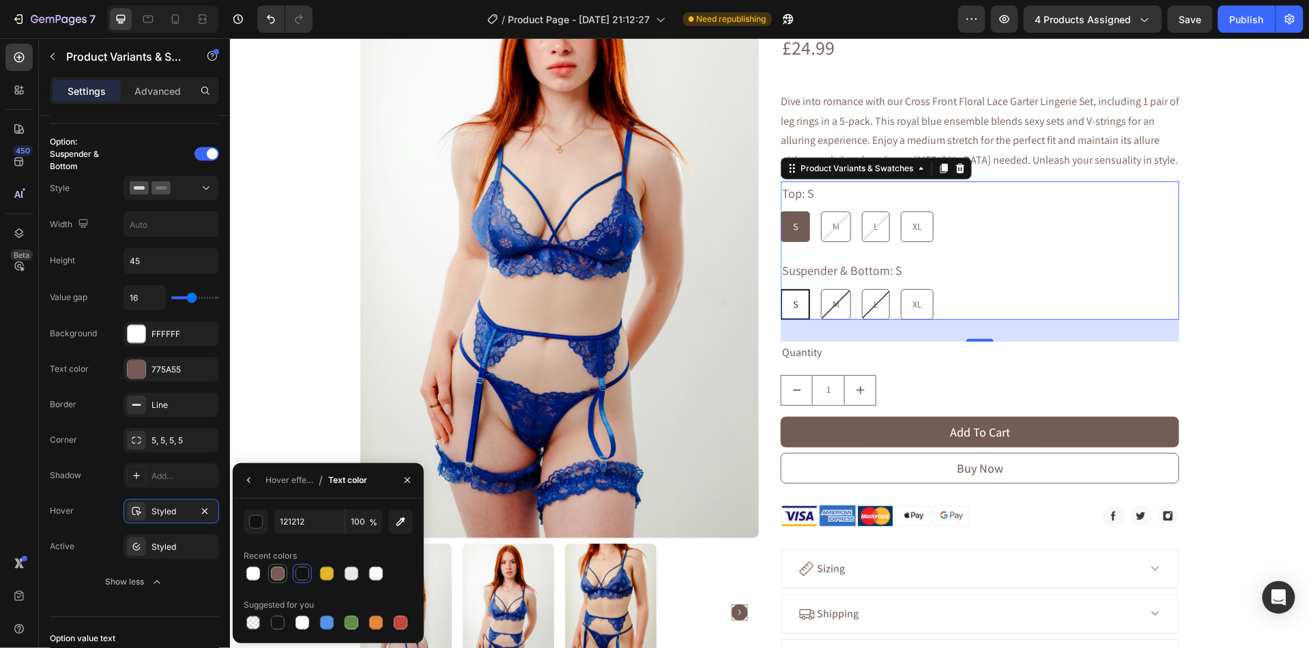
click at [274, 572] on div at bounding box center [278, 574] width 14 height 14
type input "775A55"
click at [137, 552] on icon at bounding box center [136, 547] width 11 height 11
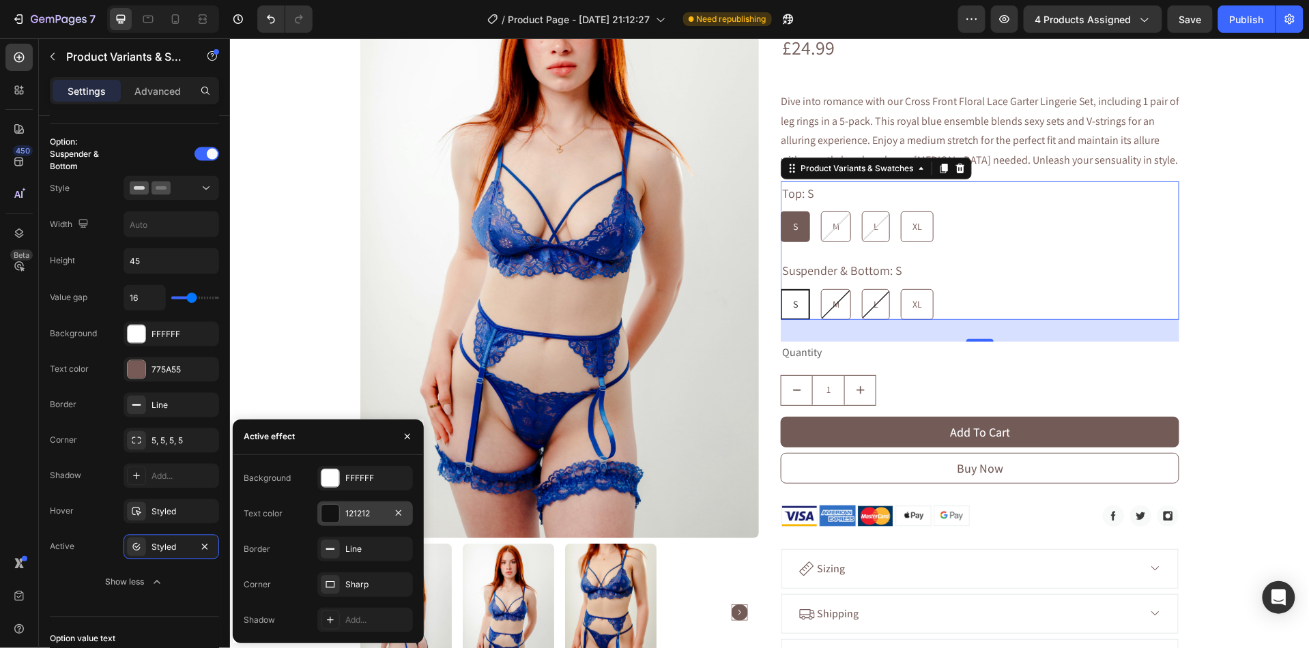
click at [326, 510] on div at bounding box center [330, 514] width 18 height 18
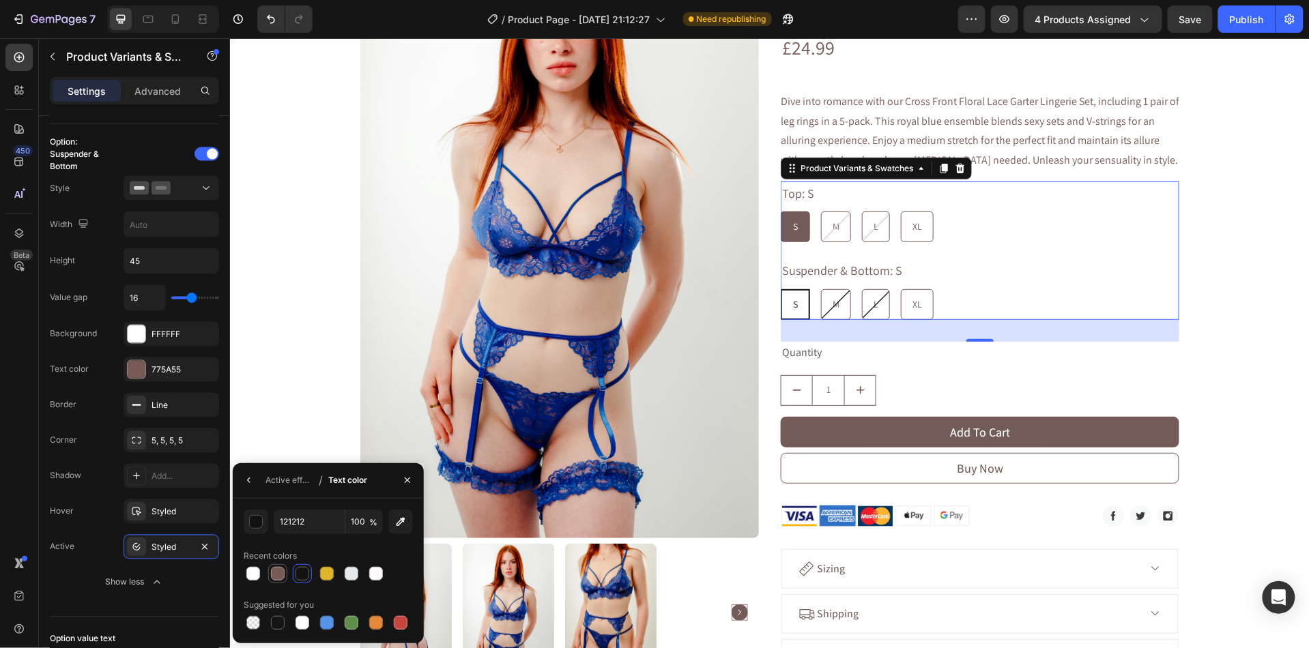
click at [278, 574] on div at bounding box center [278, 574] width 14 height 14
type input "775A55"
click at [146, 517] on div "Styled" at bounding box center [172, 512] width 96 height 25
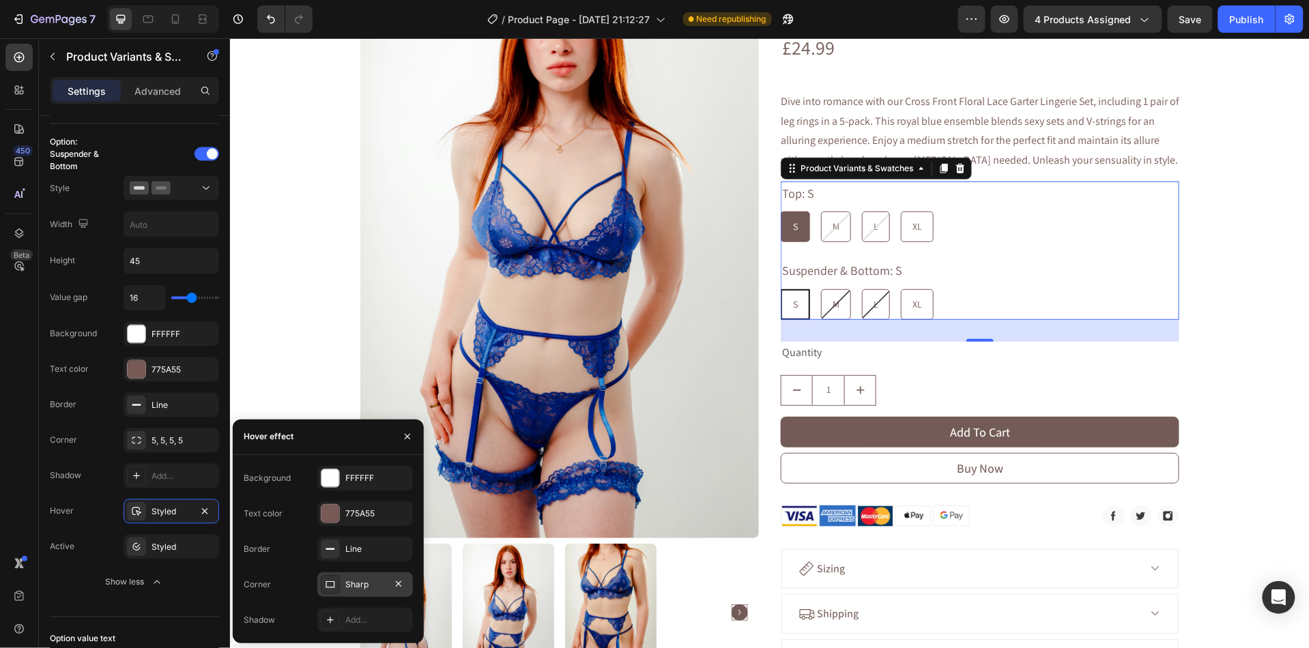
click at [349, 579] on div "Sharp" at bounding box center [365, 585] width 40 height 12
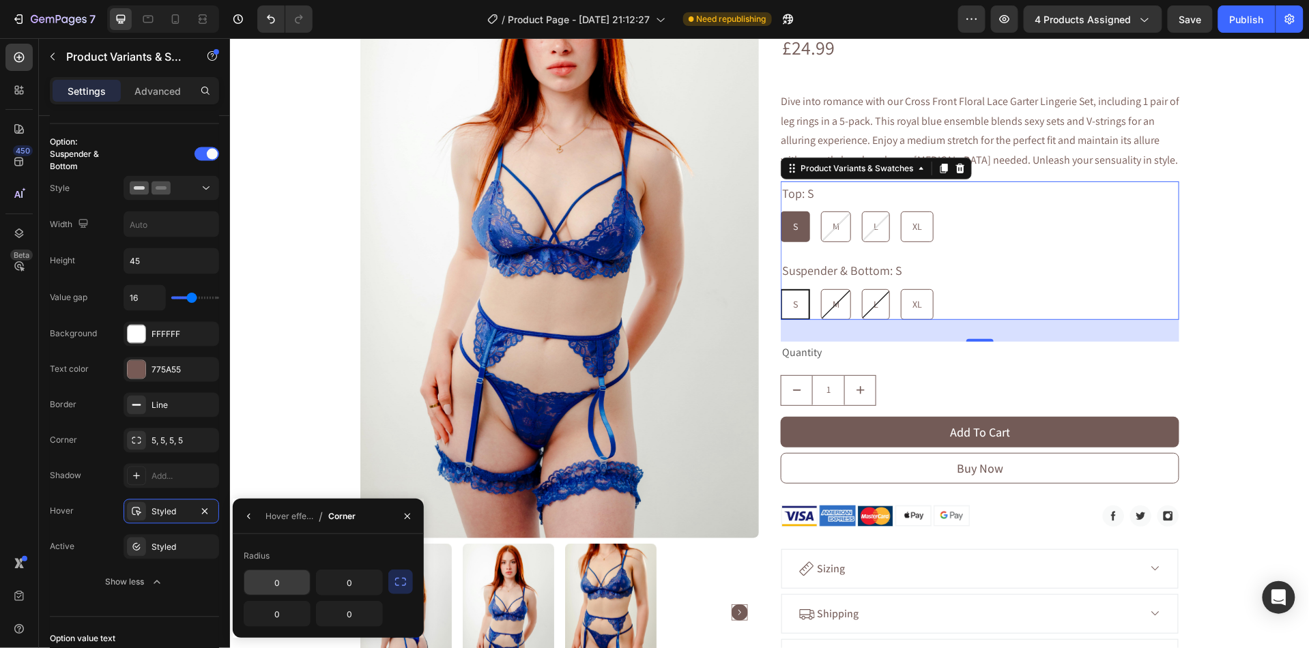
click at [0, 0] on input "0" at bounding box center [0, 0] width 0 height 0
type input "5"
click at [0, 0] on input "0" at bounding box center [0, 0] width 0 height 0
type input "5"
click at [0, 0] on input "0" at bounding box center [0, 0] width 0 height 0
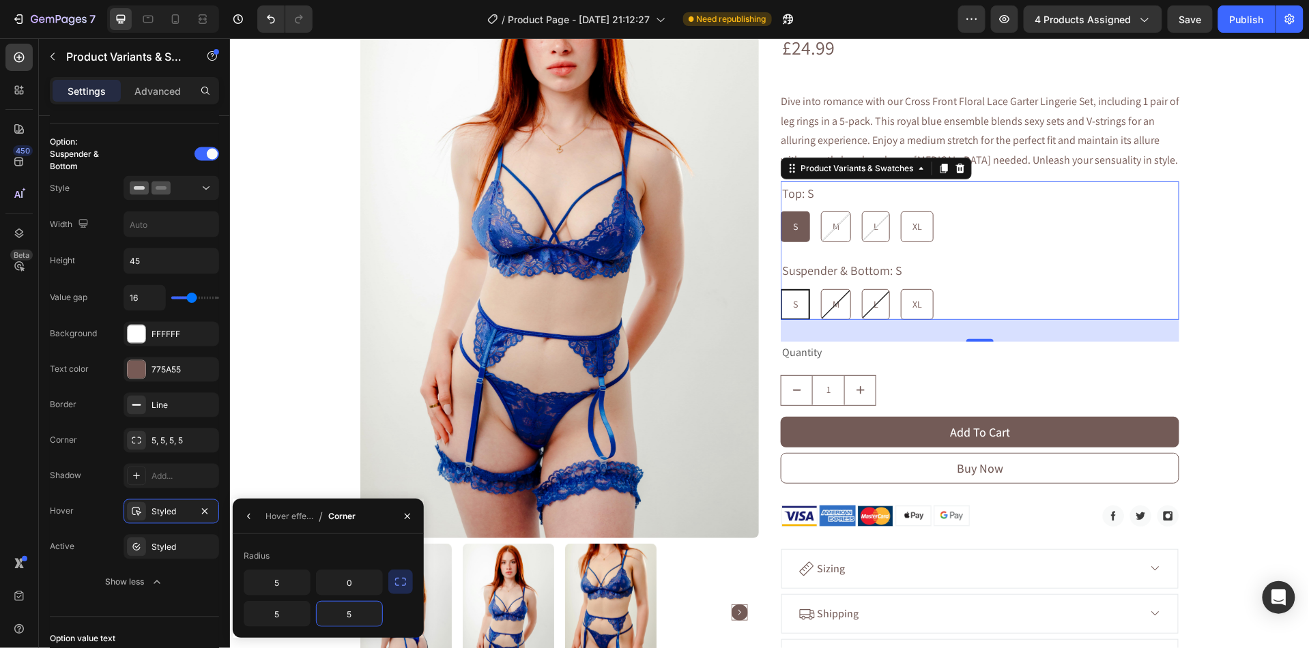
type input "5"
click at [0, 0] on input "0" at bounding box center [0, 0] width 0 height 0
type input "5"
click at [150, 558] on div "Styled" at bounding box center [172, 547] width 96 height 25
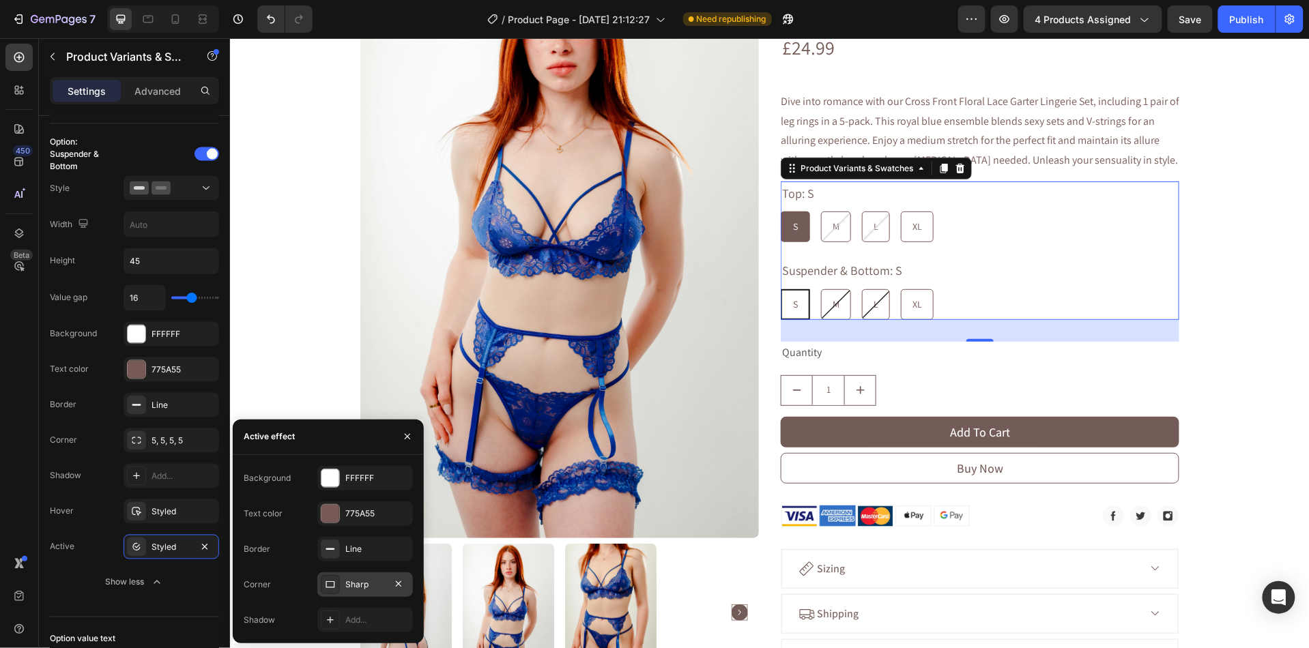
click at [332, 584] on icon at bounding box center [330, 584] width 11 height 11
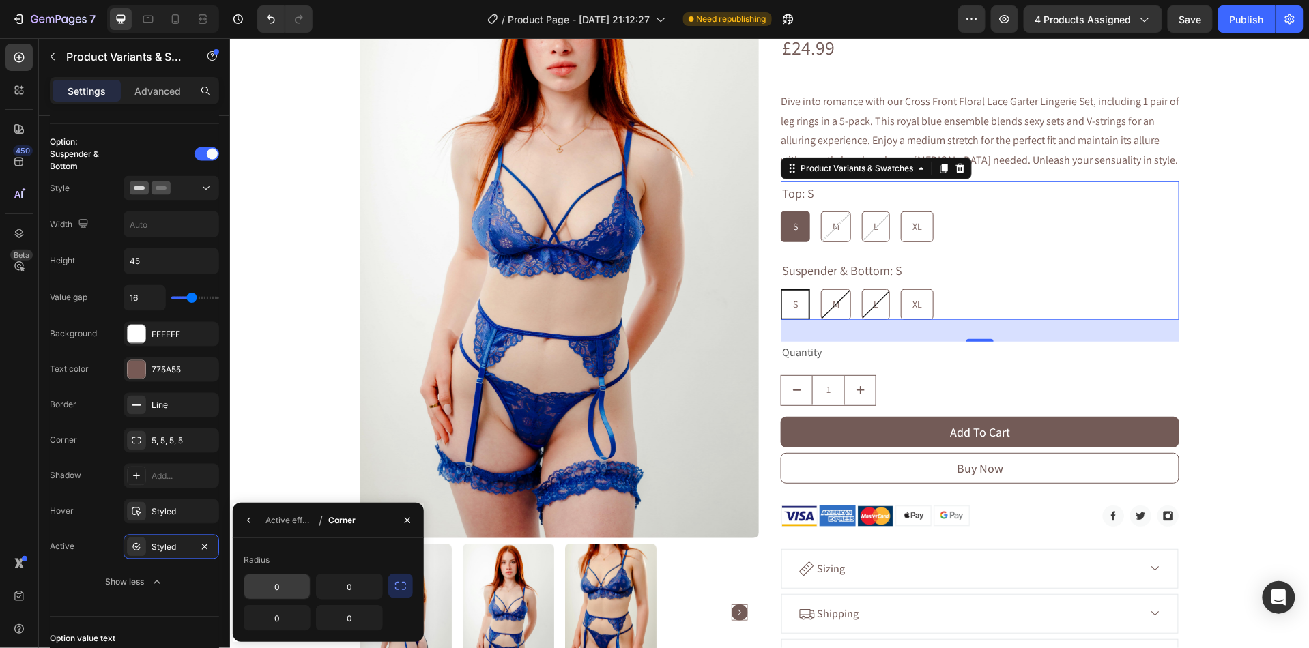
click at [0, 0] on input "0" at bounding box center [0, 0] width 0 height 0
type input "5"
click at [0, 0] on input "0" at bounding box center [0, 0] width 0 height 0
type input "5"
click at [0, 0] on input "0" at bounding box center [0, 0] width 0 height 0
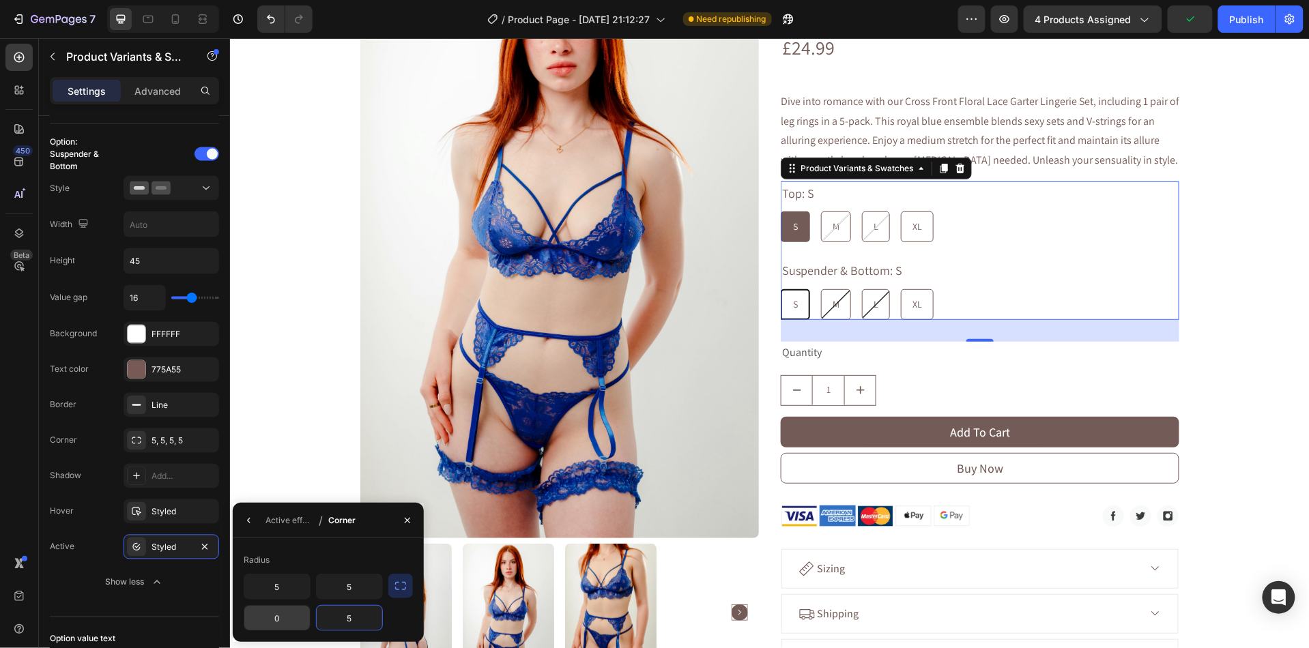
type input "5"
click at [0, 0] on input "0" at bounding box center [0, 0] width 0 height 0
type input "5"
click at [827, 303] on div "M" at bounding box center [835, 304] width 29 height 28
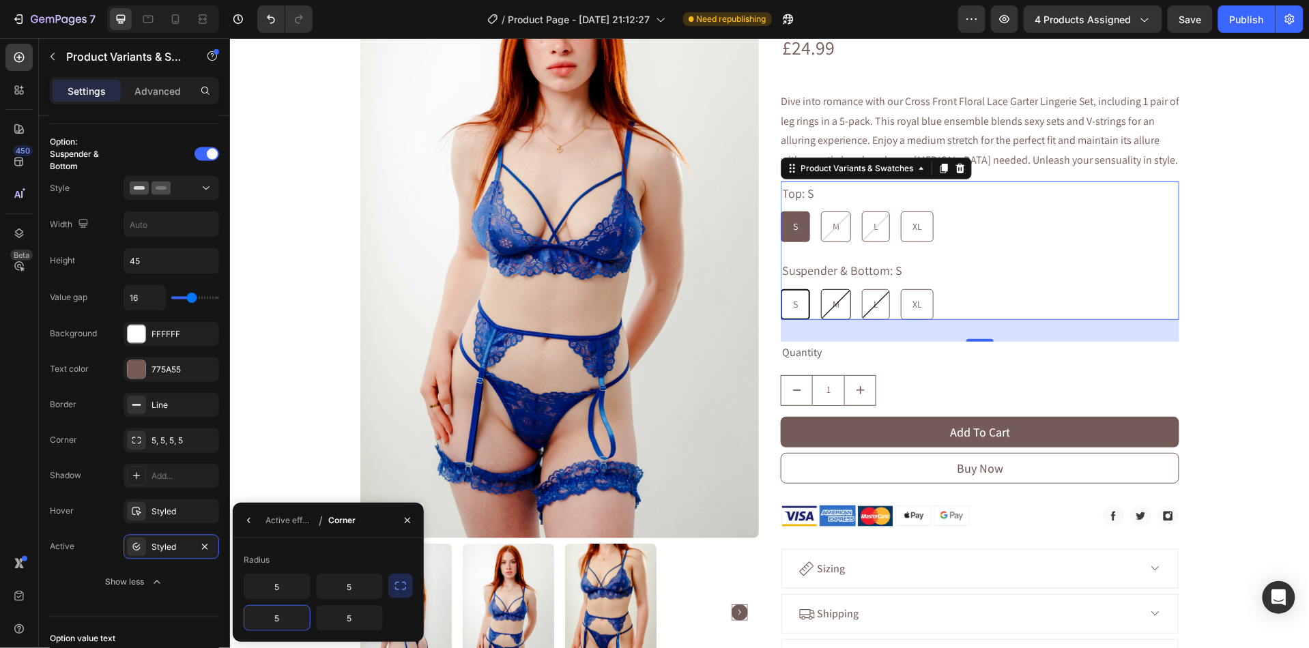
click at [820, 289] on input "M M M" at bounding box center [820, 288] width 1 height 1
radio input "true"
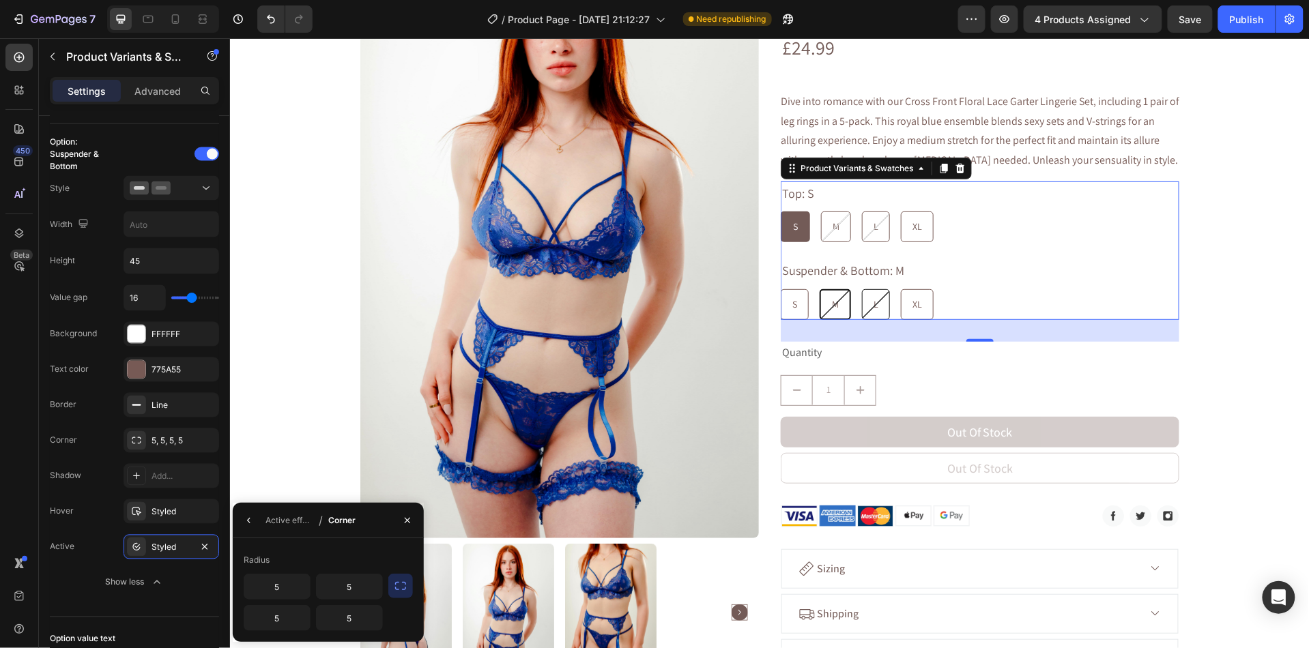
click at [871, 308] on Bottom-L "L" at bounding box center [875, 304] width 28 height 31
click at [861, 289] on input "L L L" at bounding box center [861, 288] width 1 height 1
radio input "true"
click at [798, 295] on div "S" at bounding box center [794, 304] width 27 height 28
click at [780, 289] on input "S S S" at bounding box center [779, 288] width 1 height 1
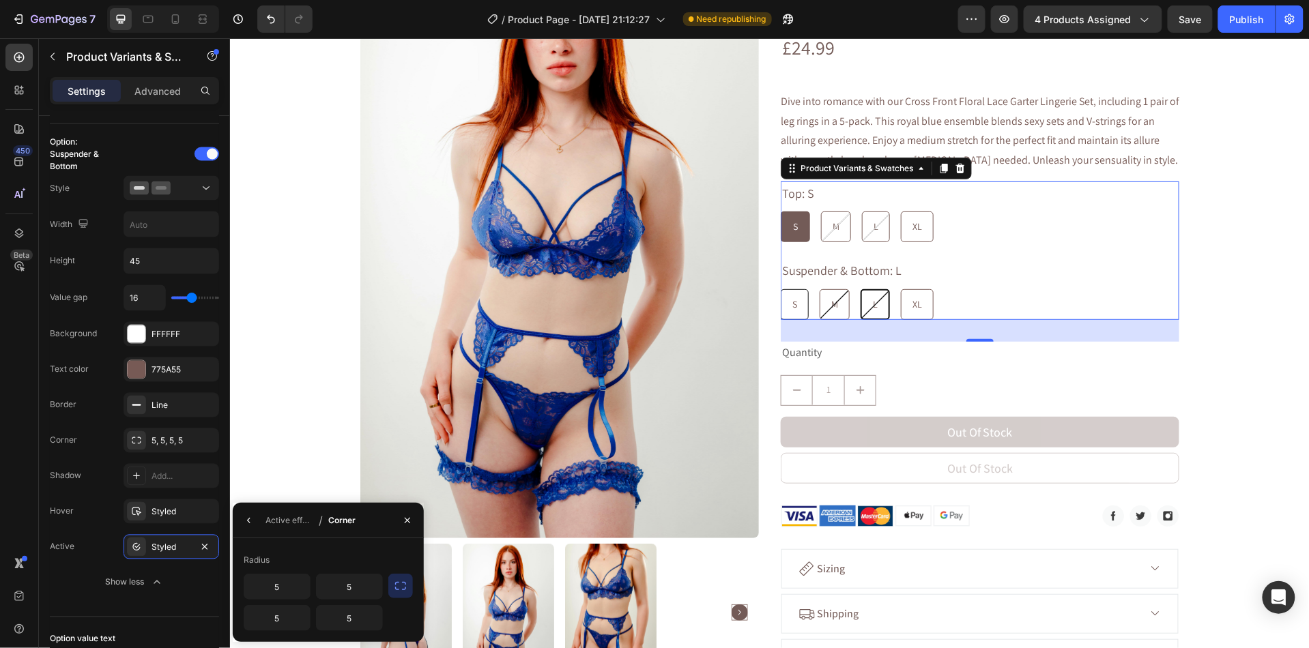
radio input "true"
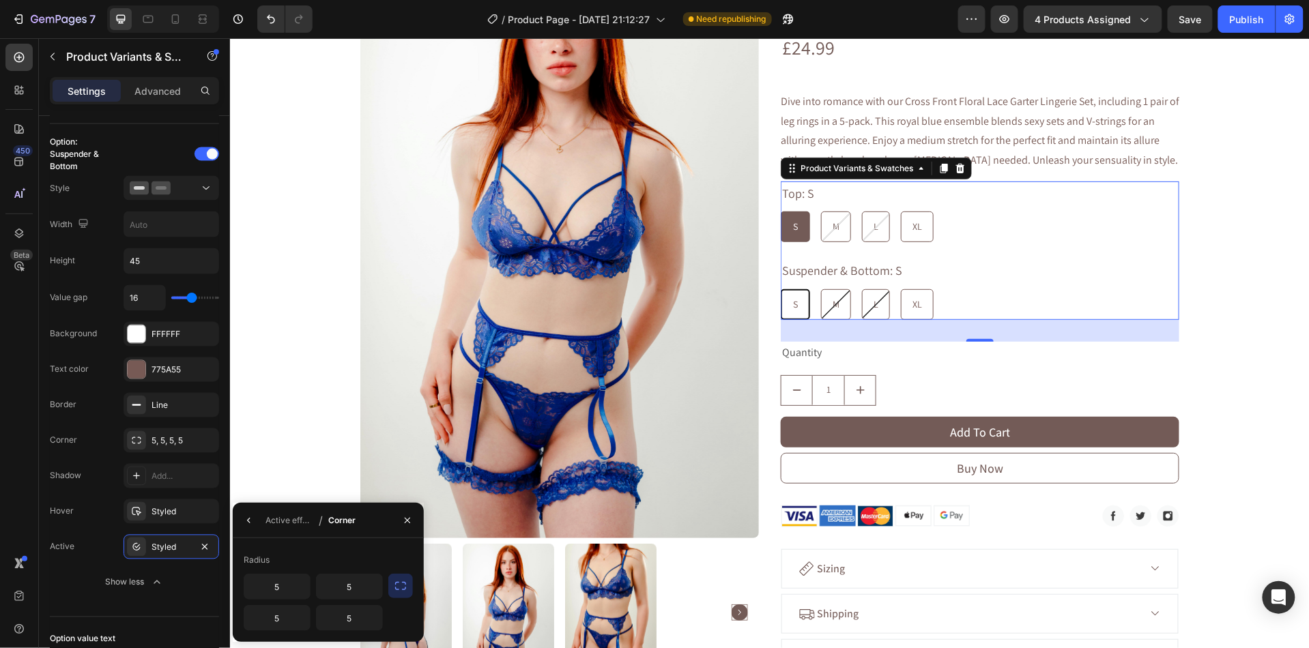
click at [797, 304] on span "S" at bounding box center [794, 304] width 5 height 12
click at [780, 289] on input "S S S" at bounding box center [779, 288] width 1 height 1
click at [921, 306] on span "XL" at bounding box center [917, 304] width 10 height 12
click at [900, 289] on input "XL XL XL" at bounding box center [900, 288] width 1 height 1
radio input "true"
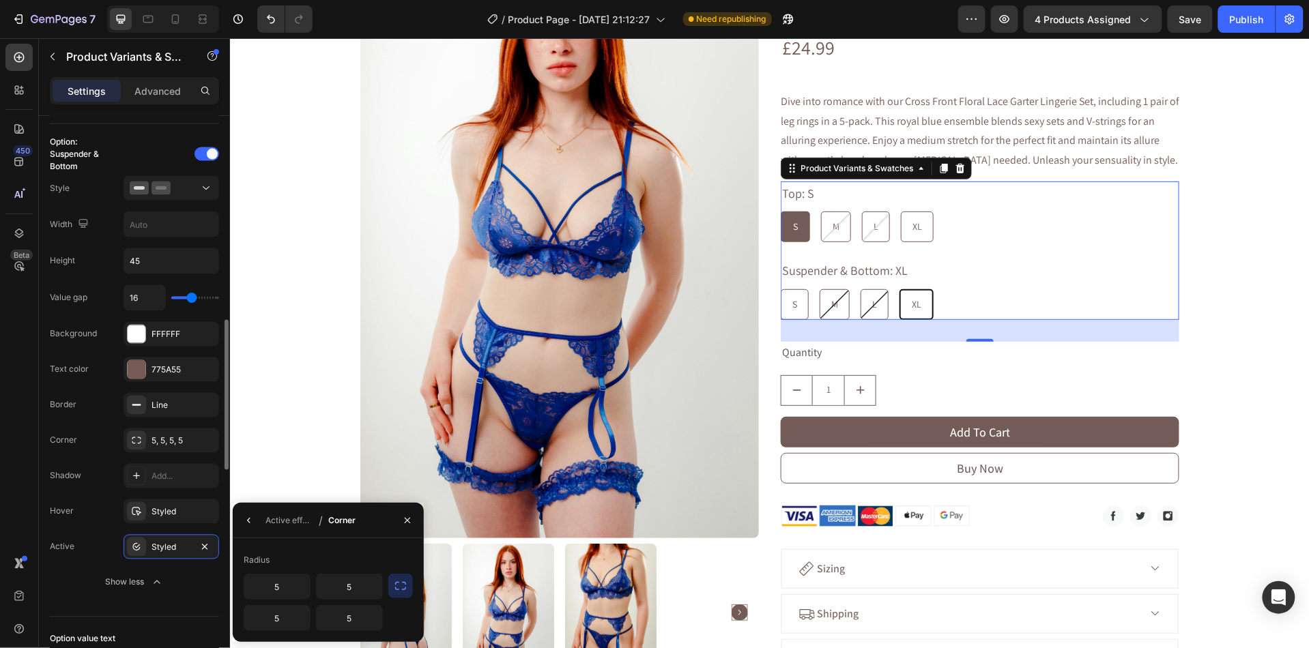
scroll to position [825, 0]
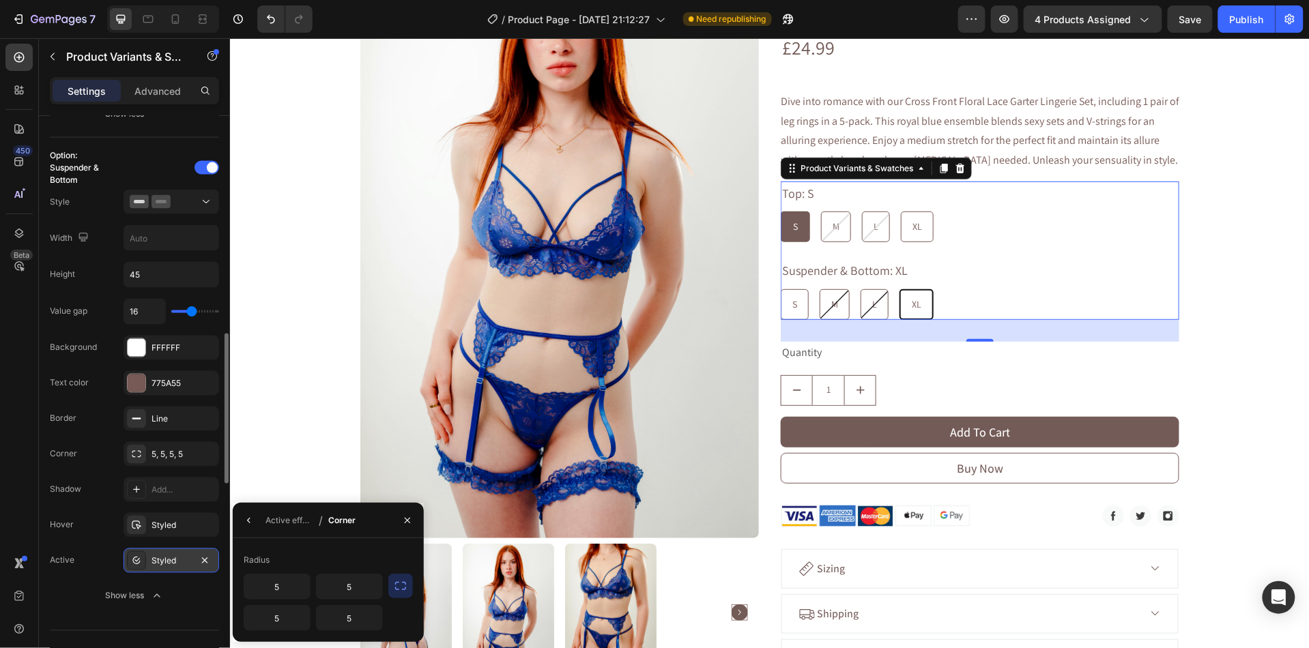
click at [152, 567] on div "Styled" at bounding box center [172, 562] width 40 height 12
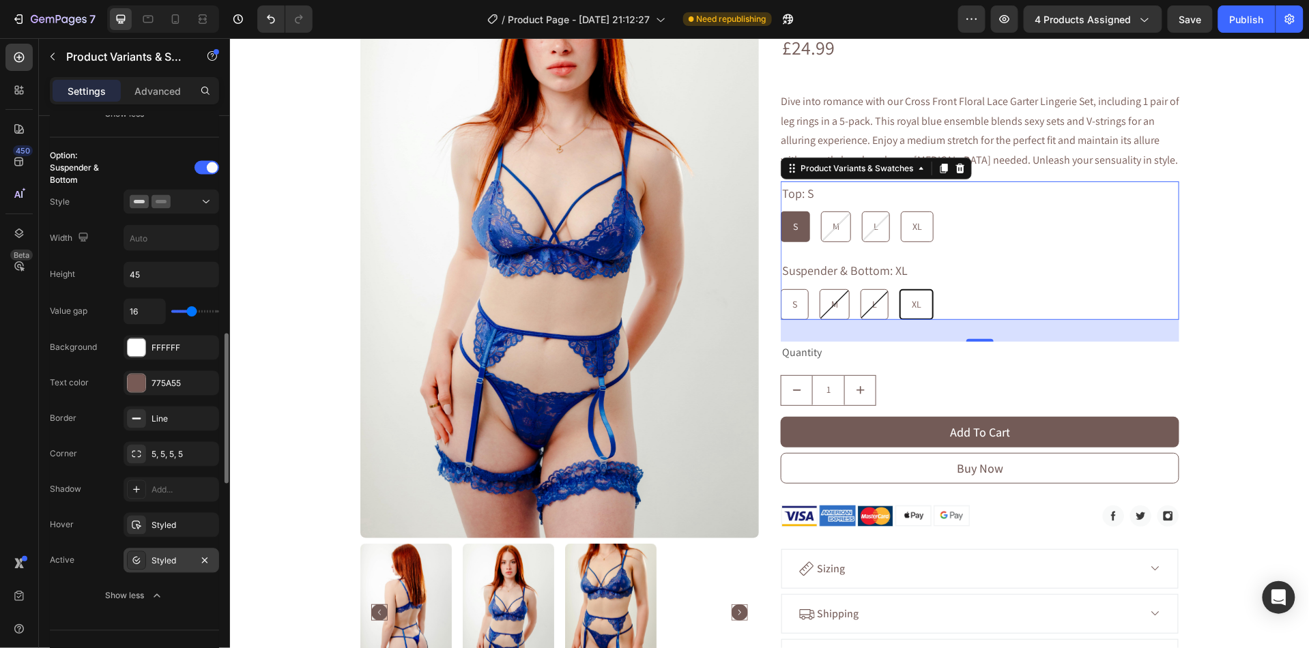
click at [153, 566] on div "Styled" at bounding box center [172, 562] width 40 height 12
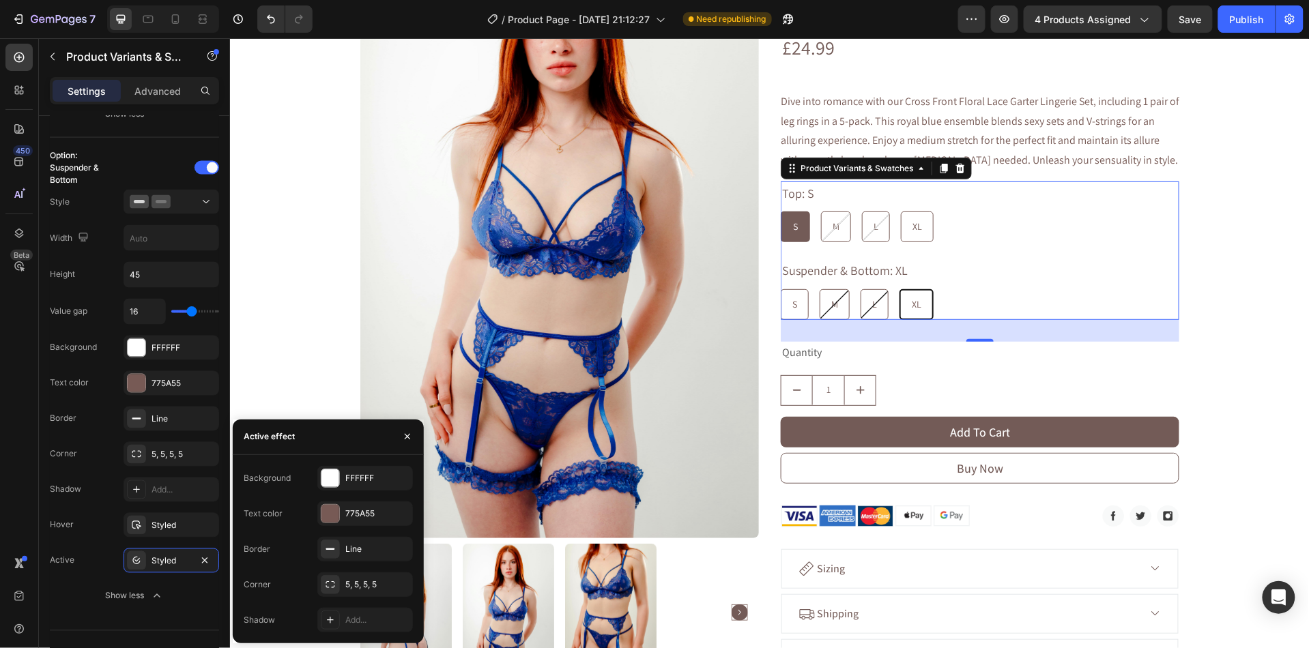
click at [311, 472] on div "Background FFFFFF" at bounding box center [328, 478] width 169 height 25
click at [326, 473] on div at bounding box center [330, 479] width 18 height 18
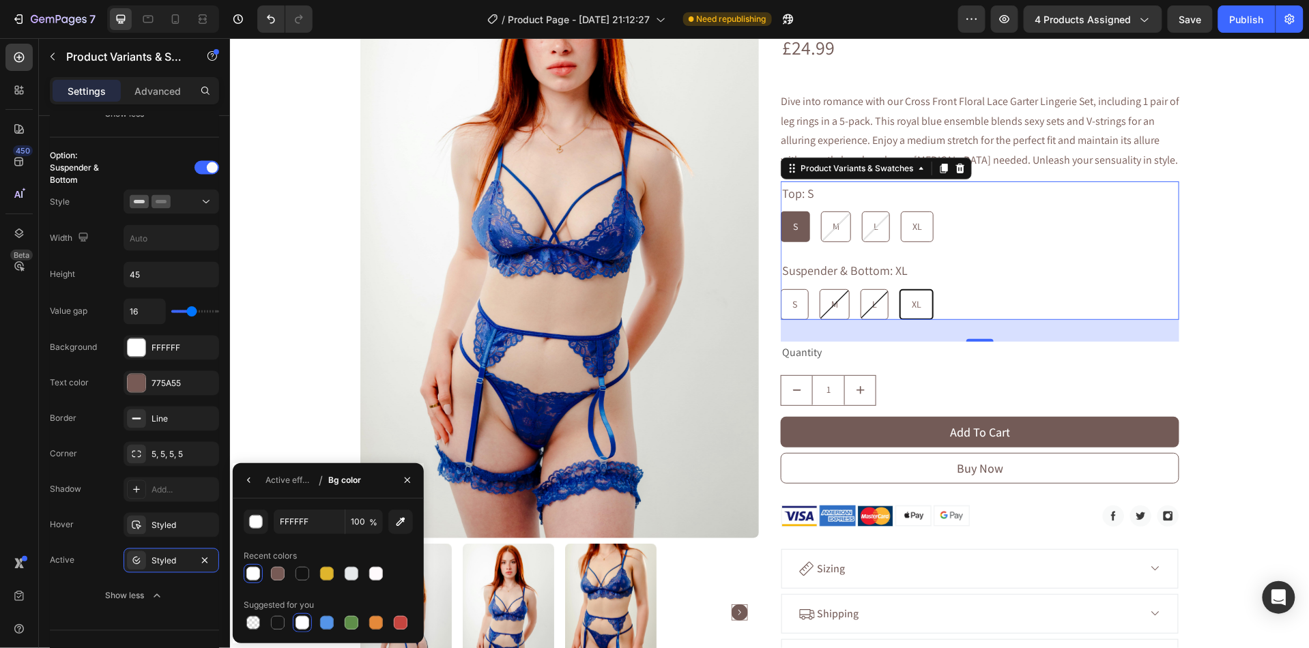
click at [282, 573] on div at bounding box center [278, 574] width 14 height 14
type input "775A55"
click at [255, 486] on button "button" at bounding box center [249, 481] width 22 height 22
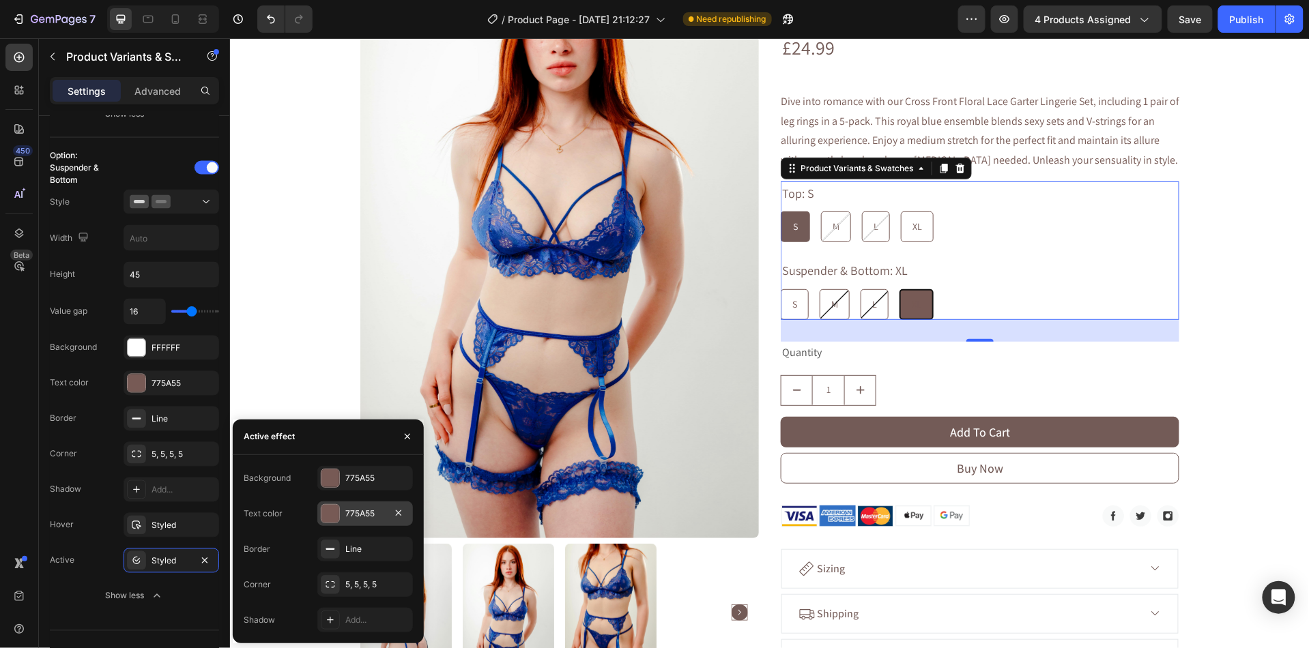
click at [331, 513] on div at bounding box center [330, 514] width 18 height 18
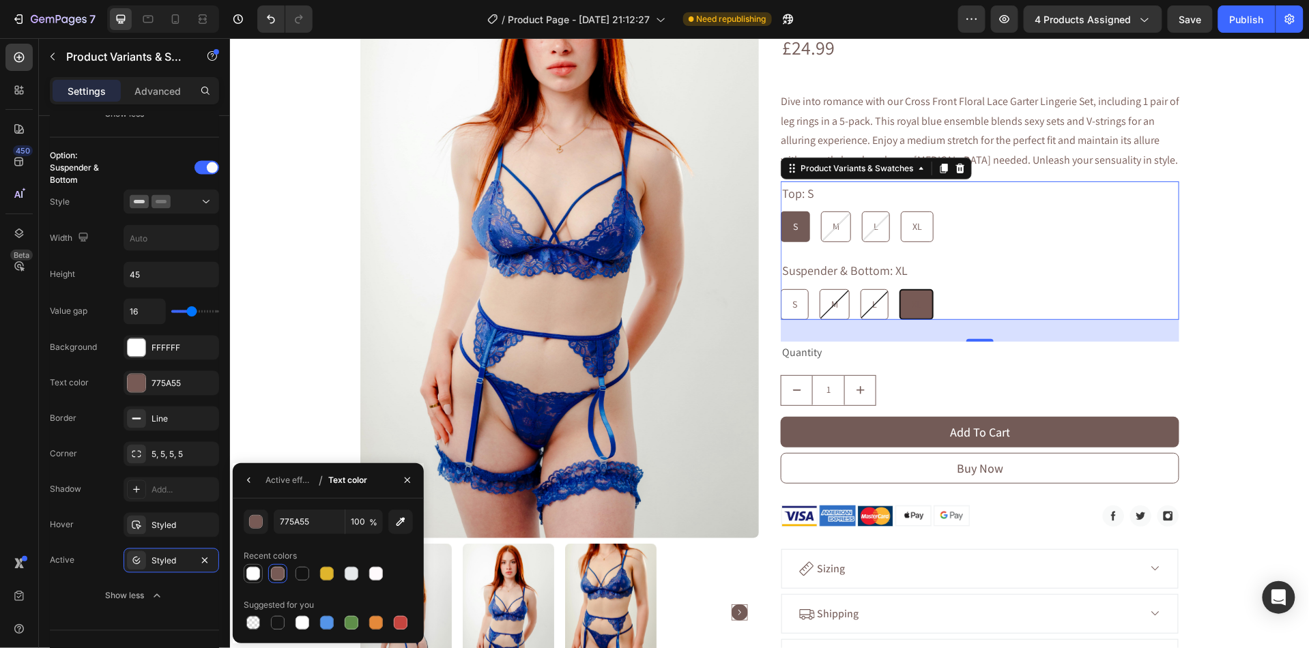
click at [257, 577] on div at bounding box center [253, 574] width 14 height 14
type input "FFFFFF"
click at [244, 482] on icon "button" at bounding box center [249, 480] width 11 height 11
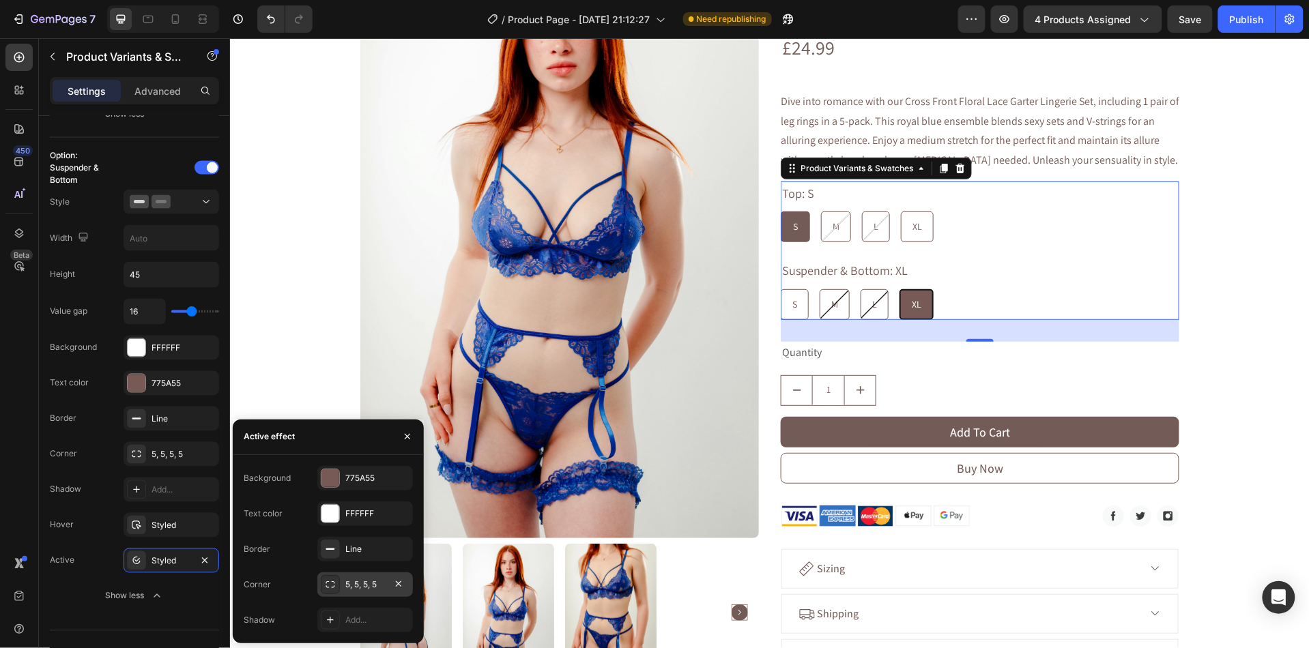
click at [339, 586] on div at bounding box center [330, 584] width 19 height 19
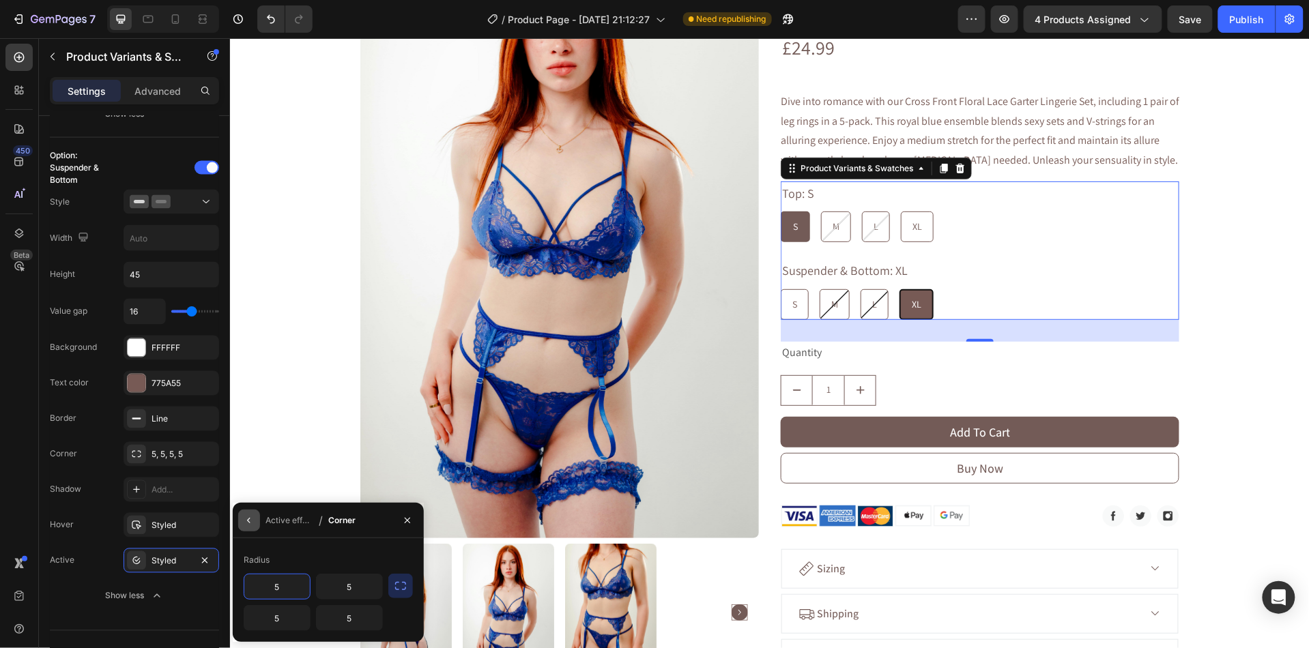
click at [257, 524] on button "button" at bounding box center [249, 521] width 22 height 22
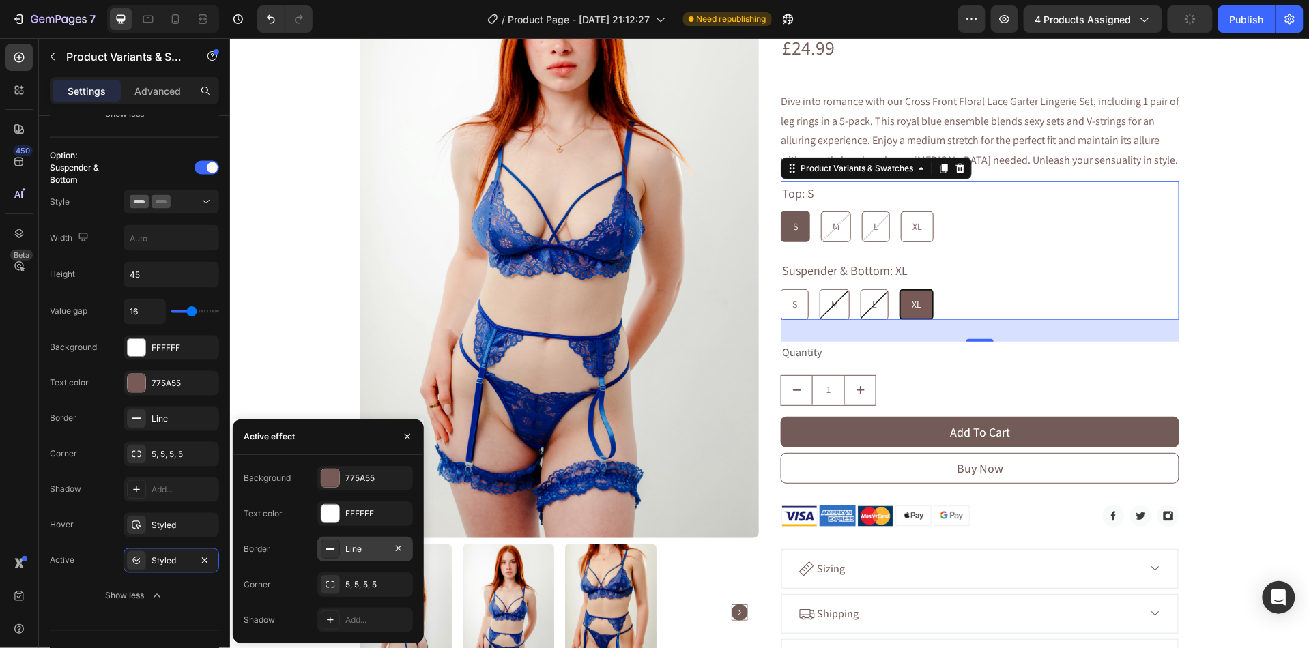
click at [332, 545] on icon at bounding box center [330, 549] width 11 height 11
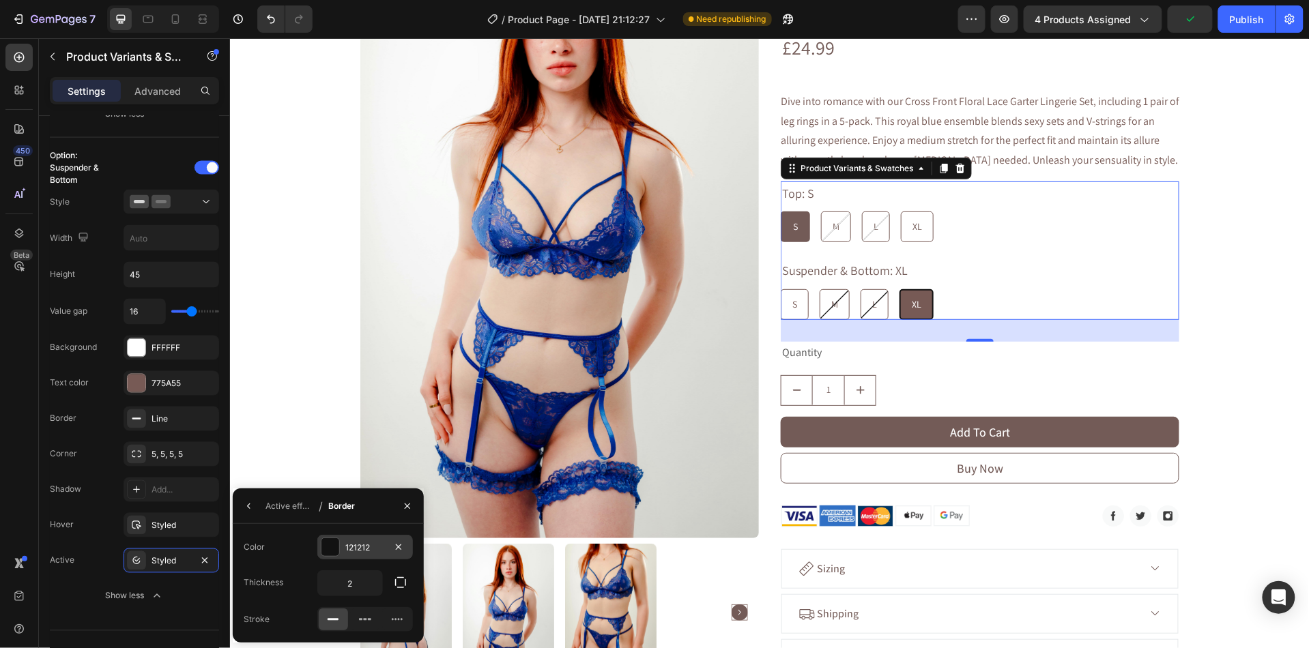
click at [336, 550] on div at bounding box center [330, 548] width 18 height 18
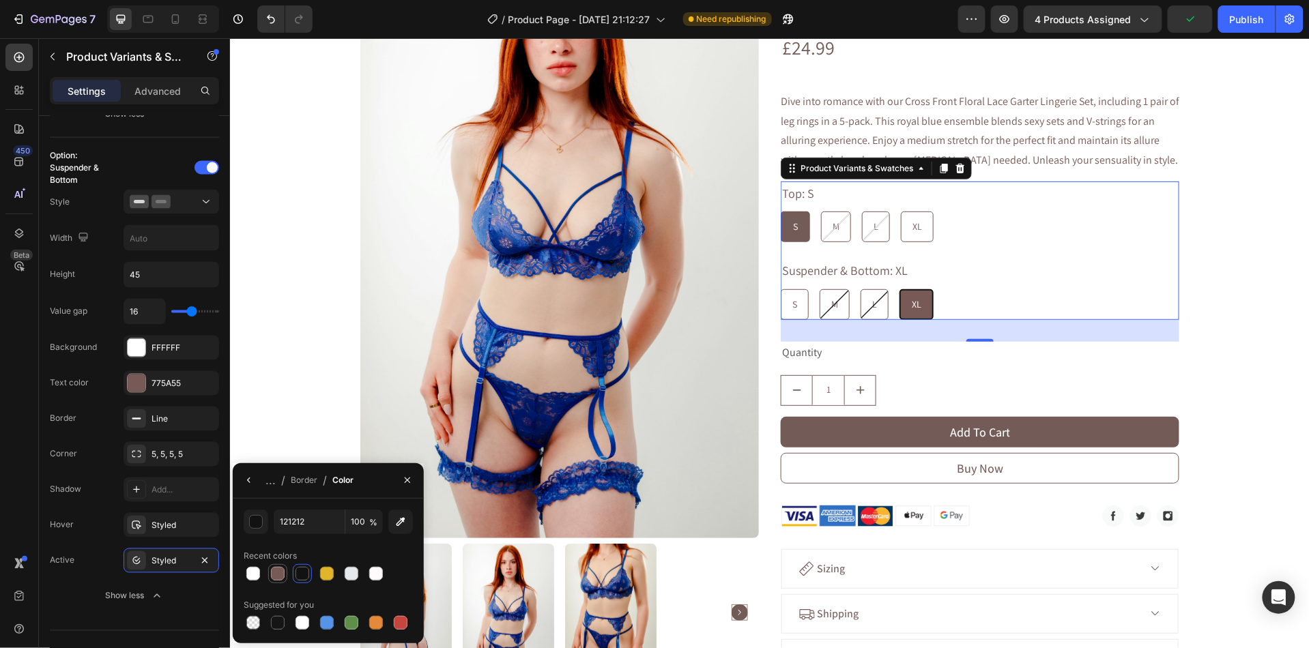
click at [278, 577] on div at bounding box center [278, 574] width 14 height 14
type input "775A55"
click at [801, 293] on div "S" at bounding box center [794, 304] width 27 height 28
click at [780, 289] on input "S S S" at bounding box center [779, 288] width 1 height 1
radio input "true"
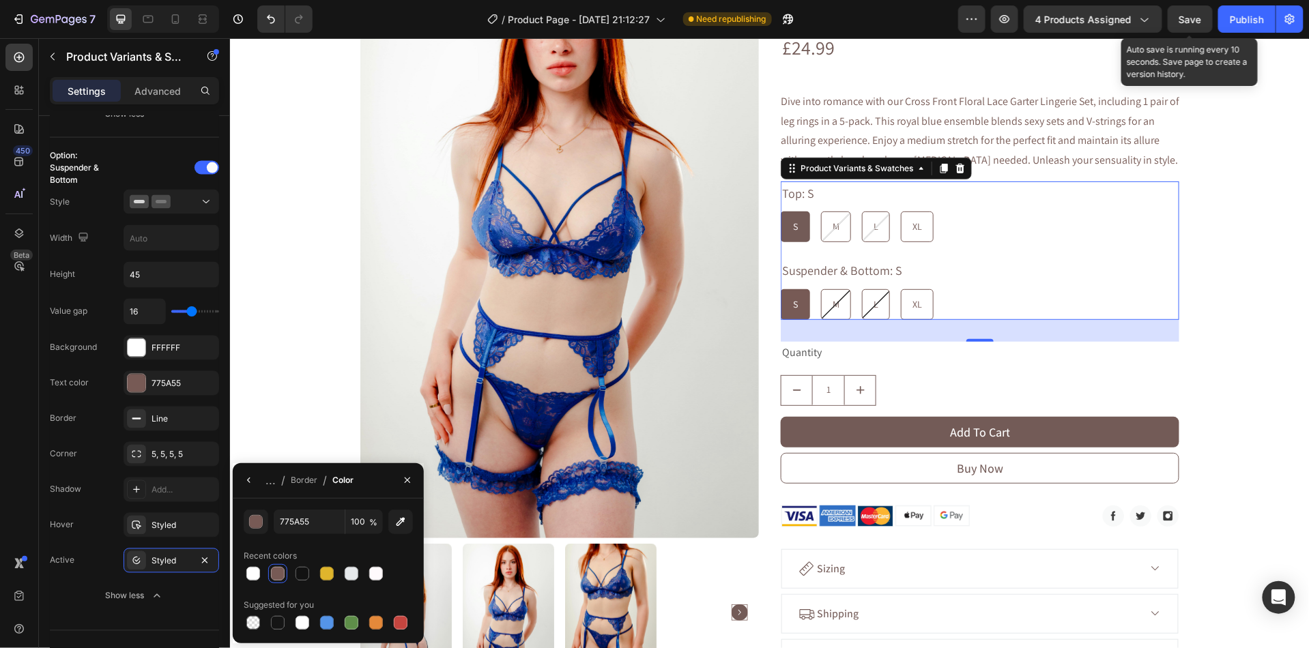
click at [1195, 25] on span "Save" at bounding box center [1190, 20] width 23 height 12
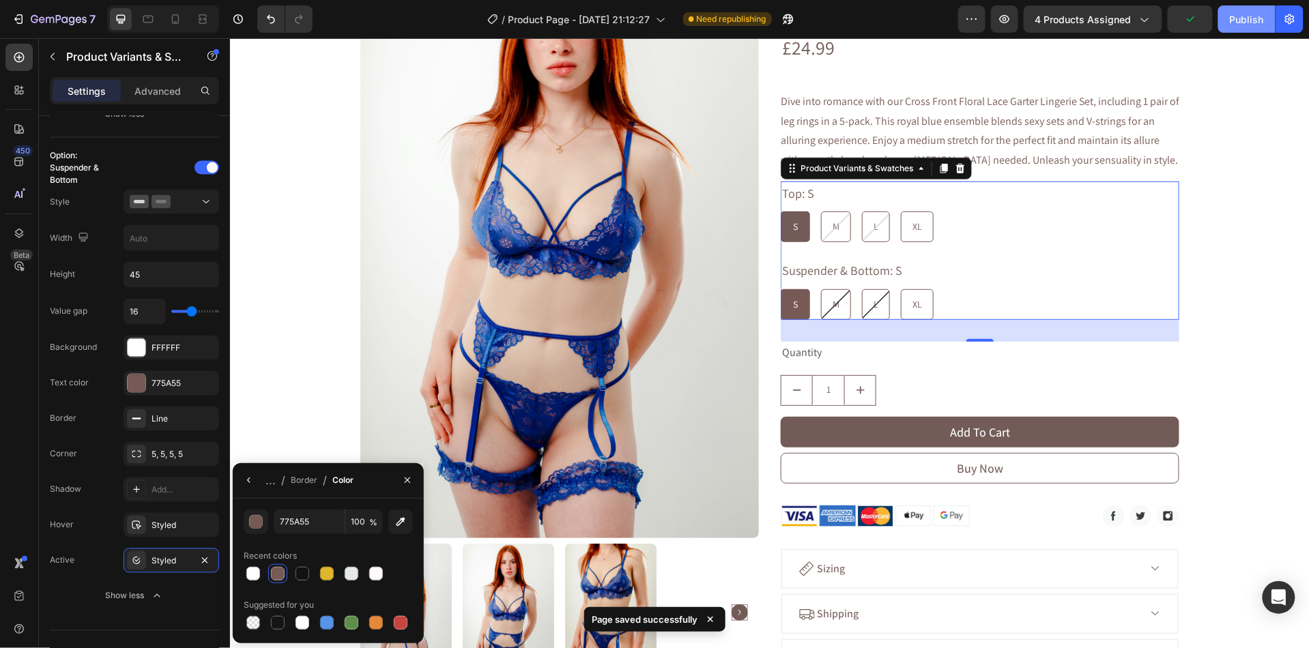
click at [1244, 29] on button "Publish" at bounding box center [1246, 18] width 57 height 27
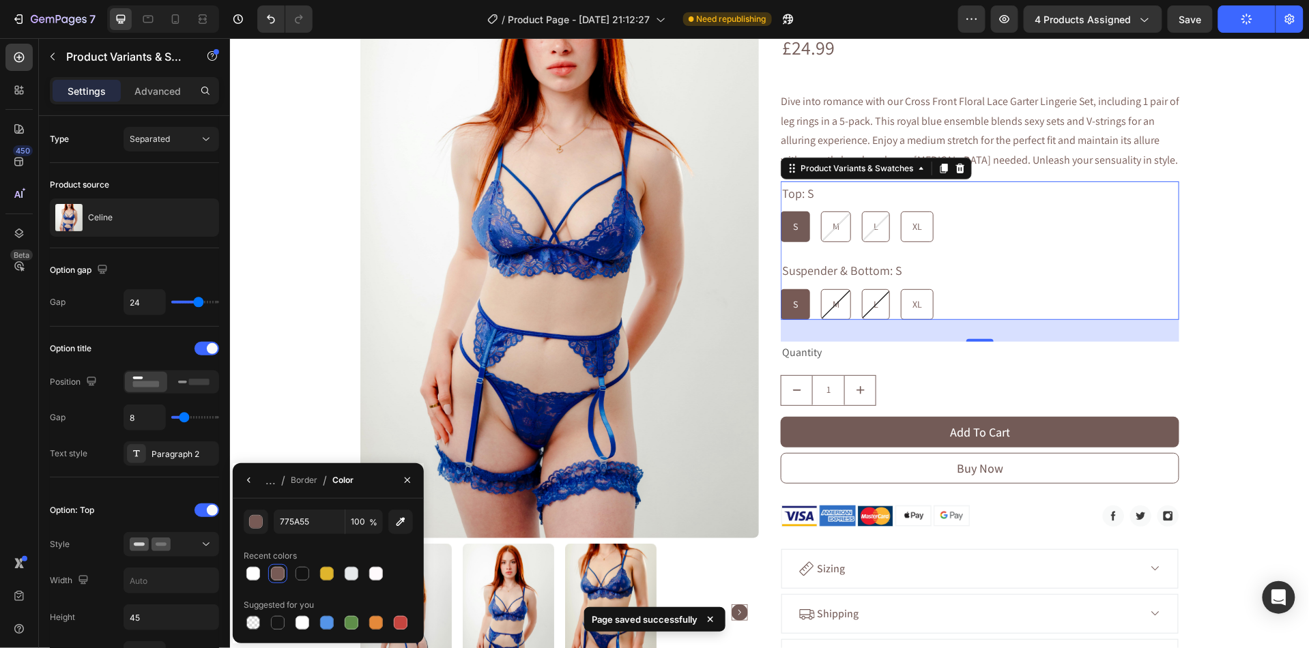
scroll to position [825, 0]
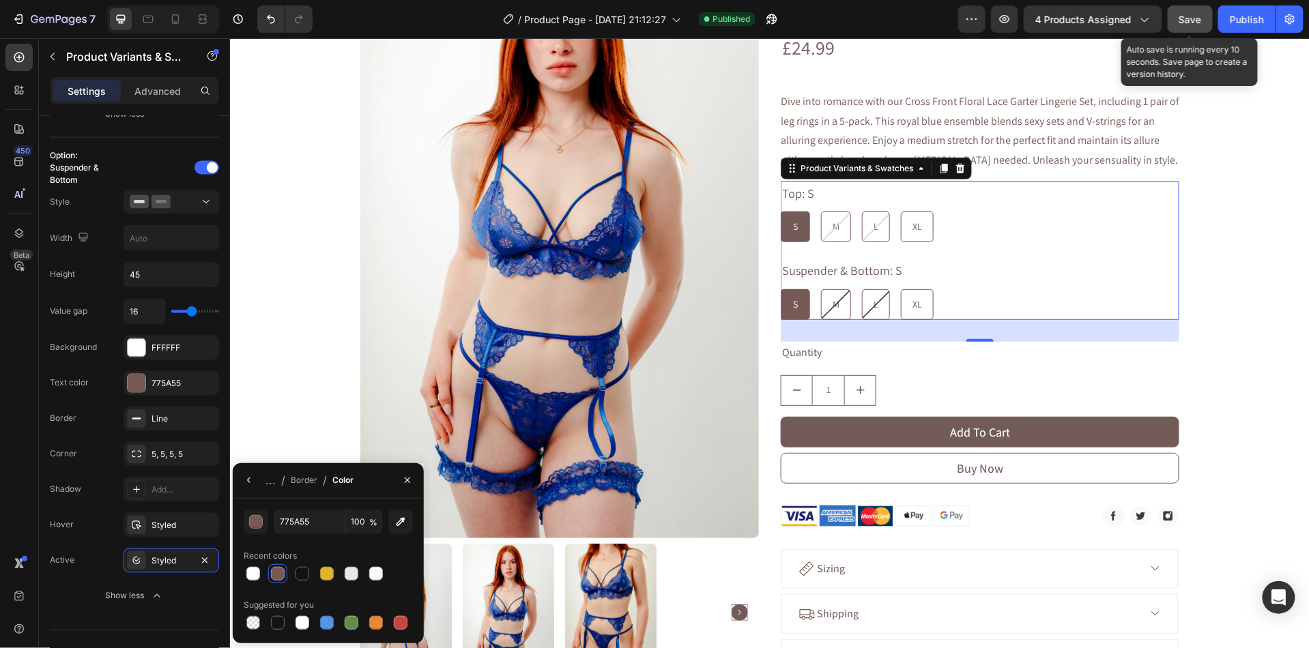
click at [1194, 18] on span "Save" at bounding box center [1190, 20] width 23 height 12
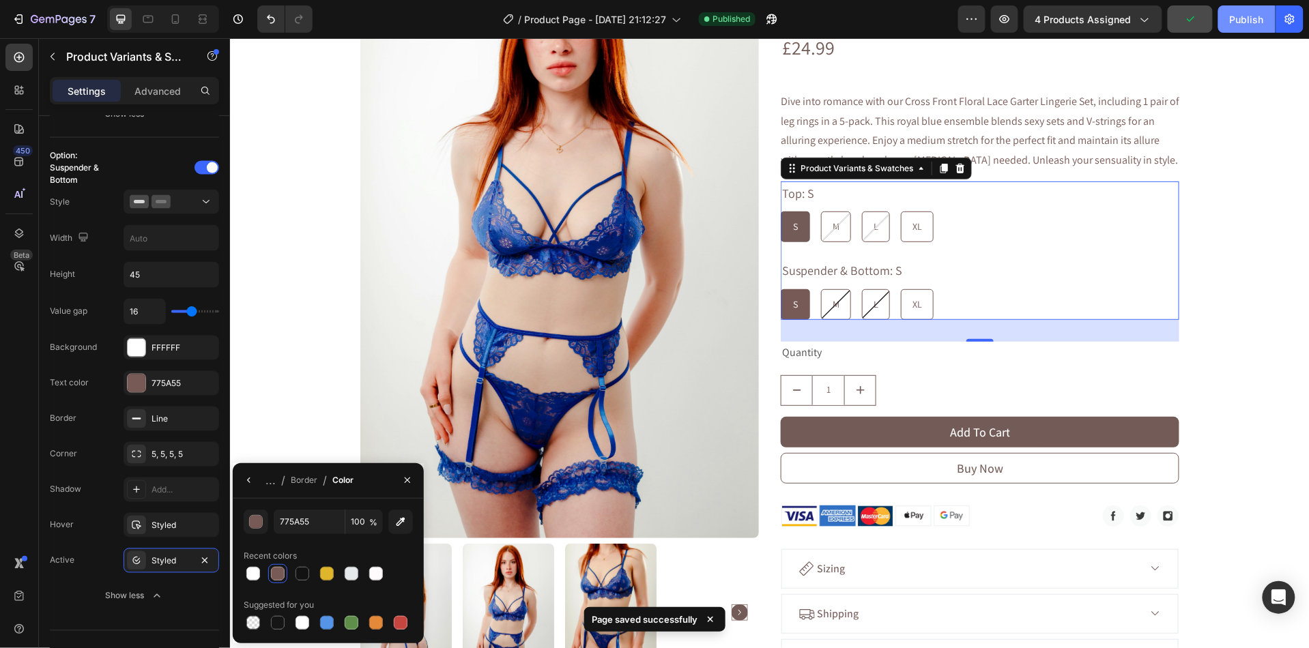
click at [1230, 18] on div "Publish" at bounding box center [1247, 19] width 34 height 14
